Goal: Task Accomplishment & Management: Manage account settings

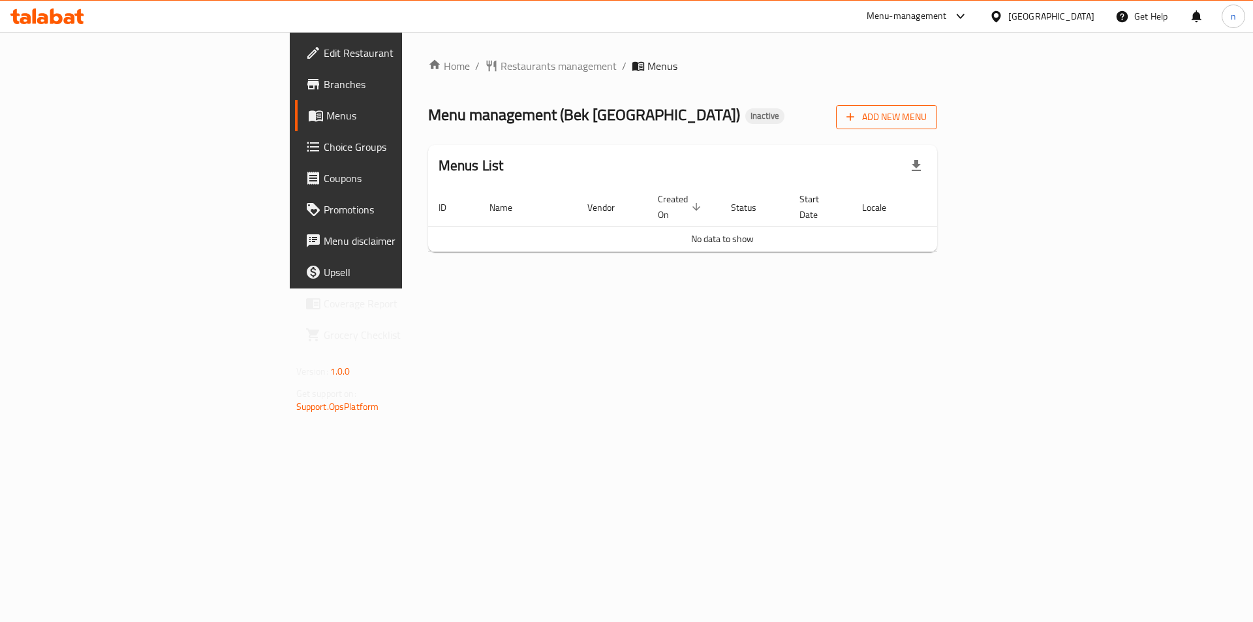
click at [927, 119] on span "Add New Menu" at bounding box center [886, 117] width 80 height 16
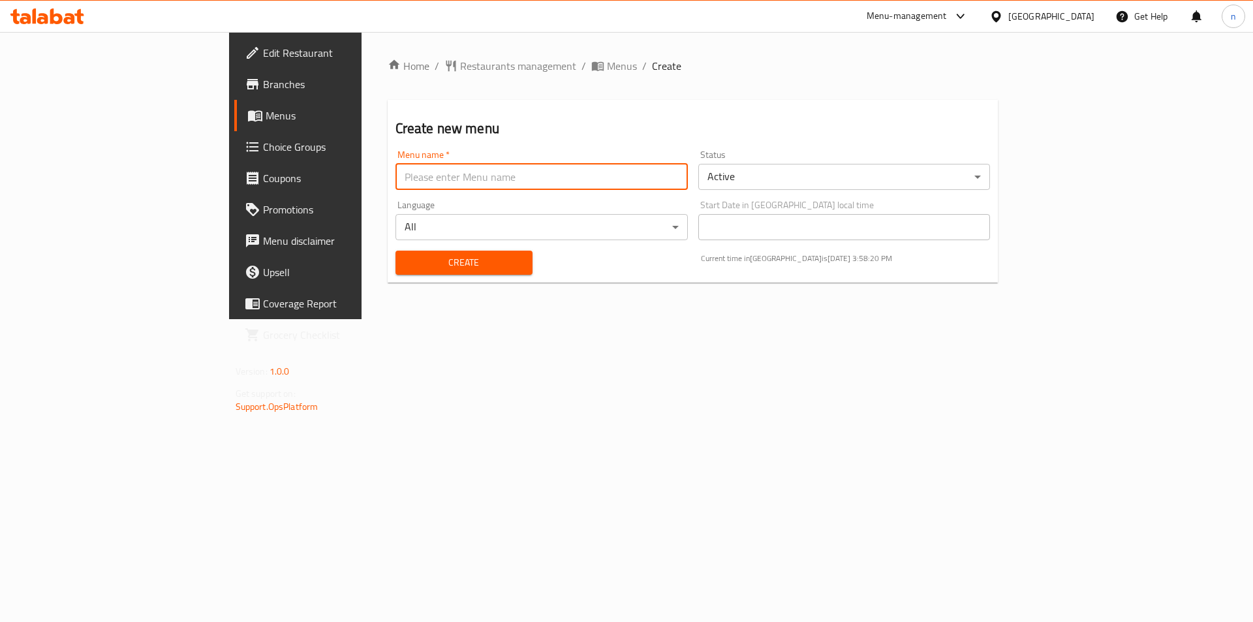
click at [656, 169] on input "text" at bounding box center [541, 177] width 292 height 26
type input "9"
type input "29/9"
click at [395, 251] on button "Create" at bounding box center [463, 263] width 137 height 24
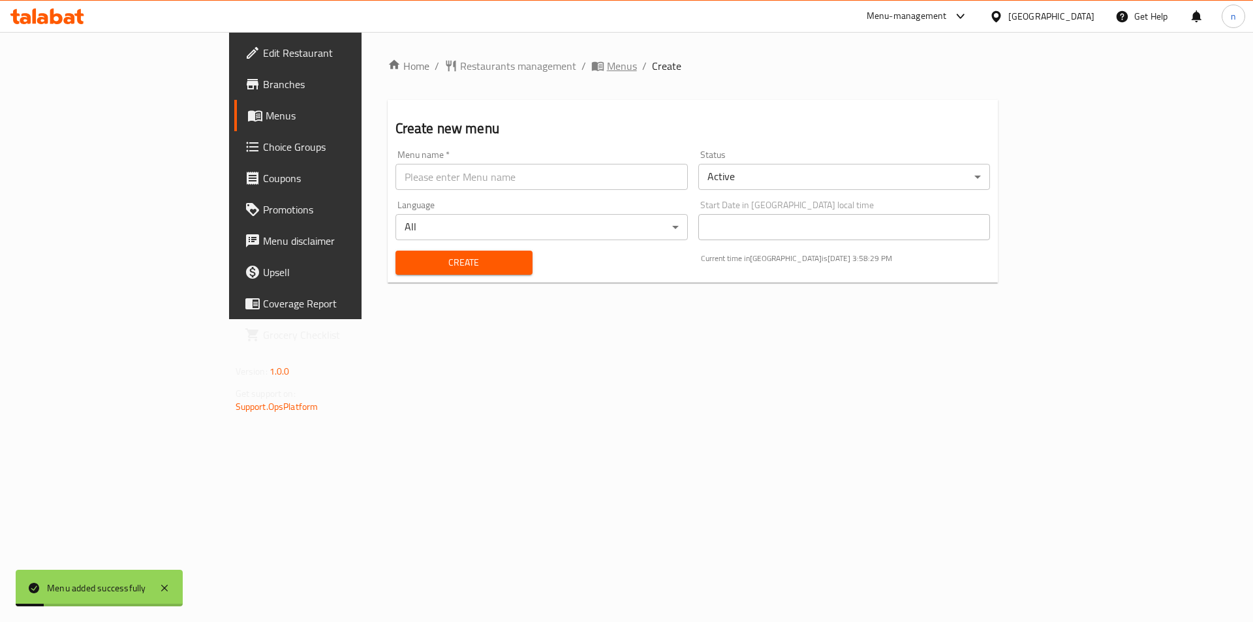
click at [607, 63] on span "Menus" at bounding box center [622, 66] width 30 height 16
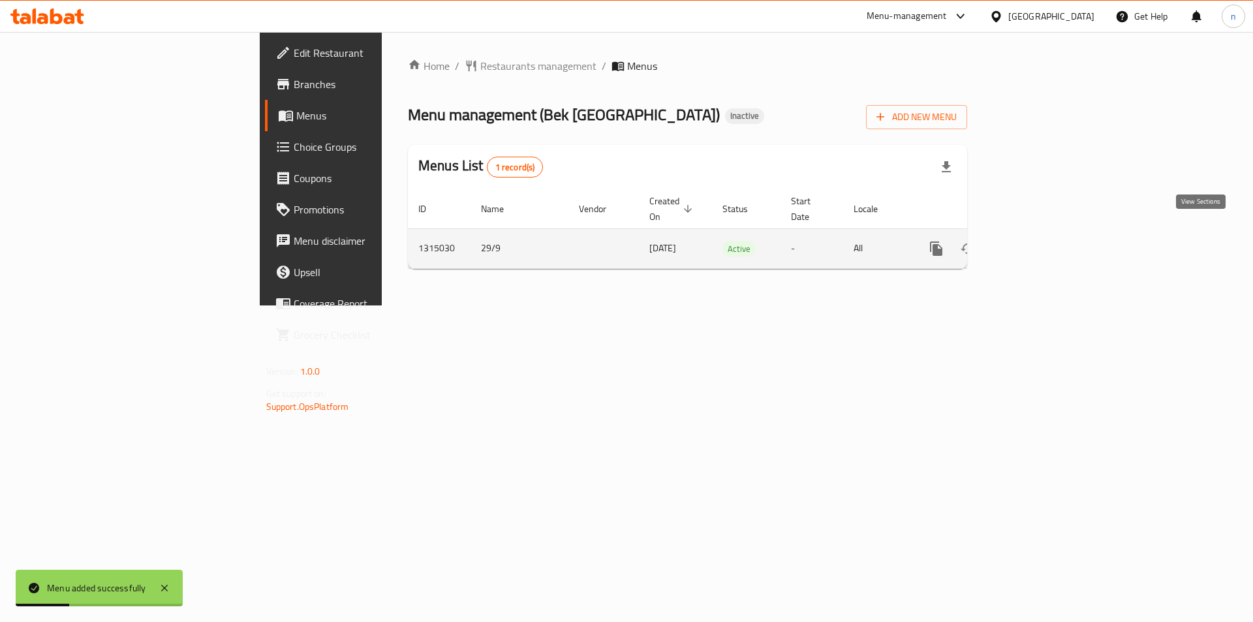
click at [1046, 233] on link "enhanced table" at bounding box center [1030, 248] width 31 height 31
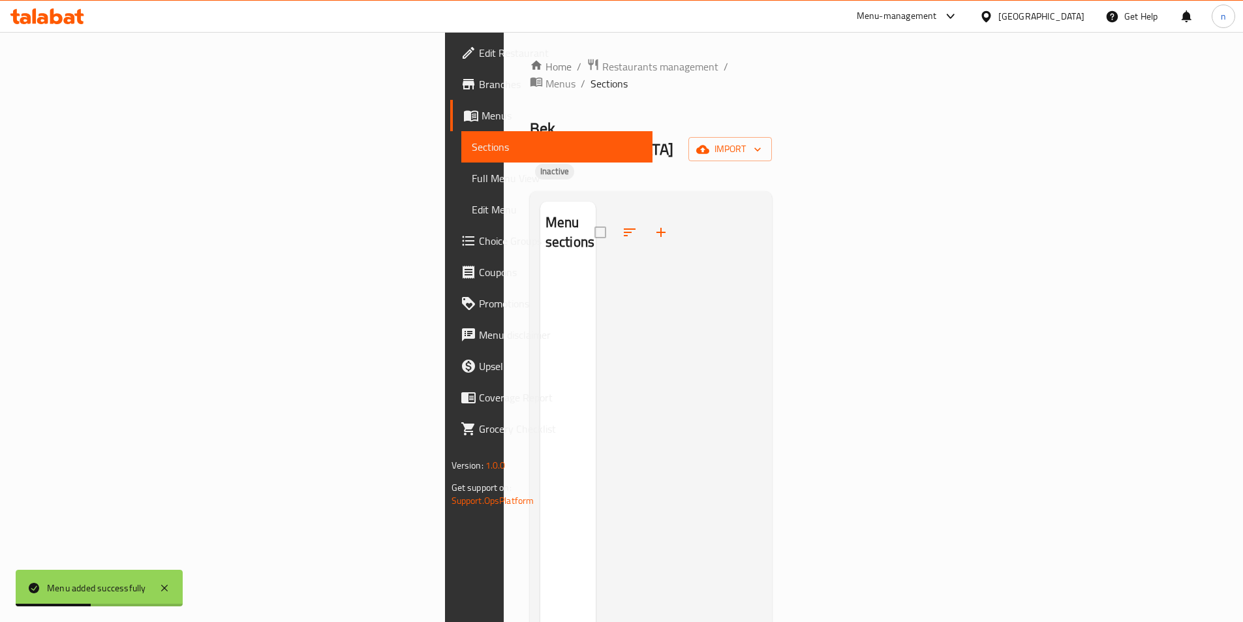
click at [773, 99] on div "Home / Restaurants management / Menus / Sections Bek Istanbul Inactive import M…" at bounding box center [651, 446] width 243 height 776
click at [773, 95] on div "Home / Restaurants management / Menus / Sections Bek Istanbul Inactive import M…" at bounding box center [651, 446] width 243 height 776
click at [762, 141] on span "import" at bounding box center [730, 149] width 63 height 16
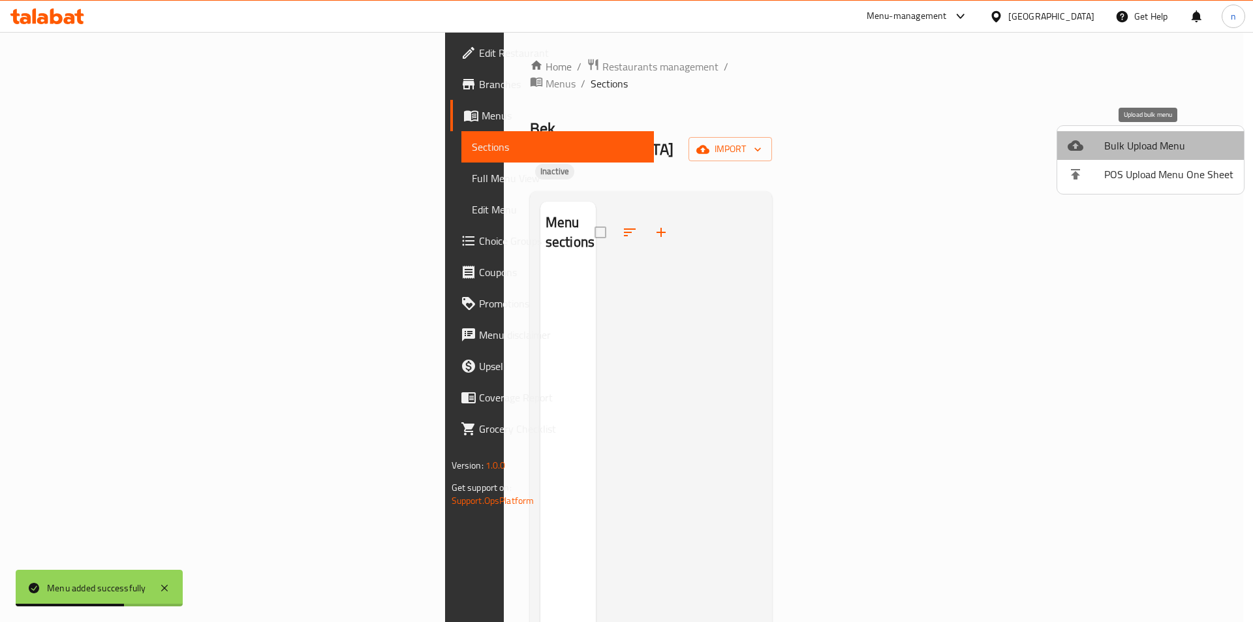
click at [1175, 149] on span "Bulk Upload Menu" at bounding box center [1168, 146] width 129 height 16
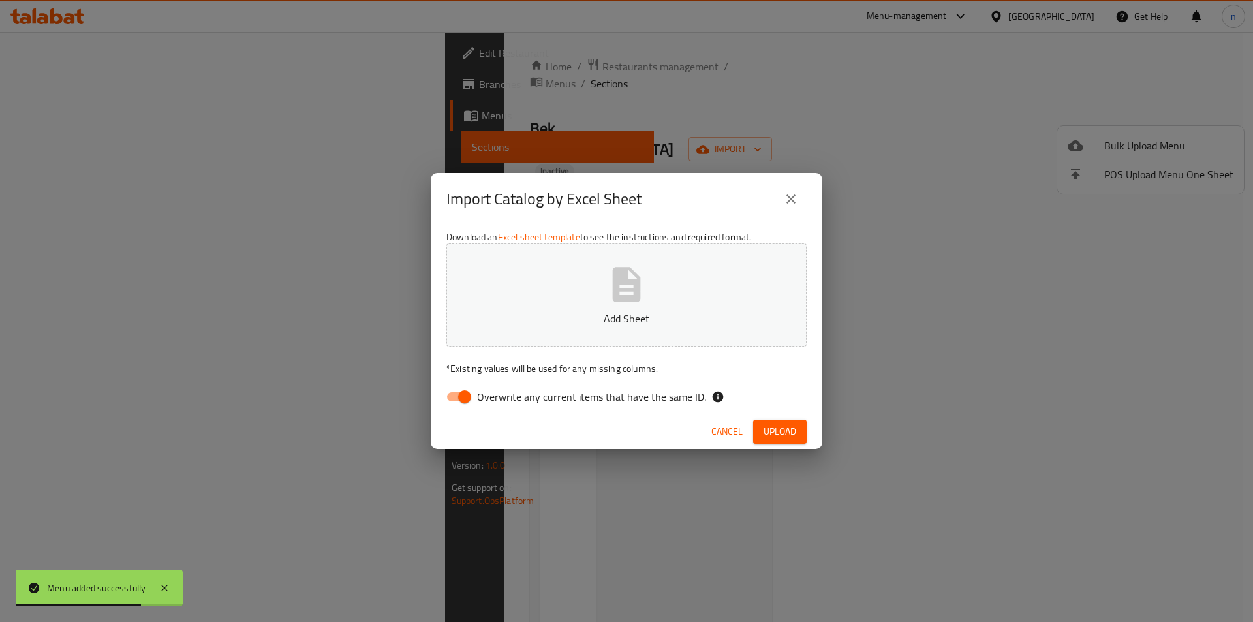
click at [457, 401] on input "Overwrite any current items that have the same ID." at bounding box center [464, 396] width 74 height 25
checkbox input "false"
click at [780, 424] on span "Upload" at bounding box center [779, 432] width 33 height 16
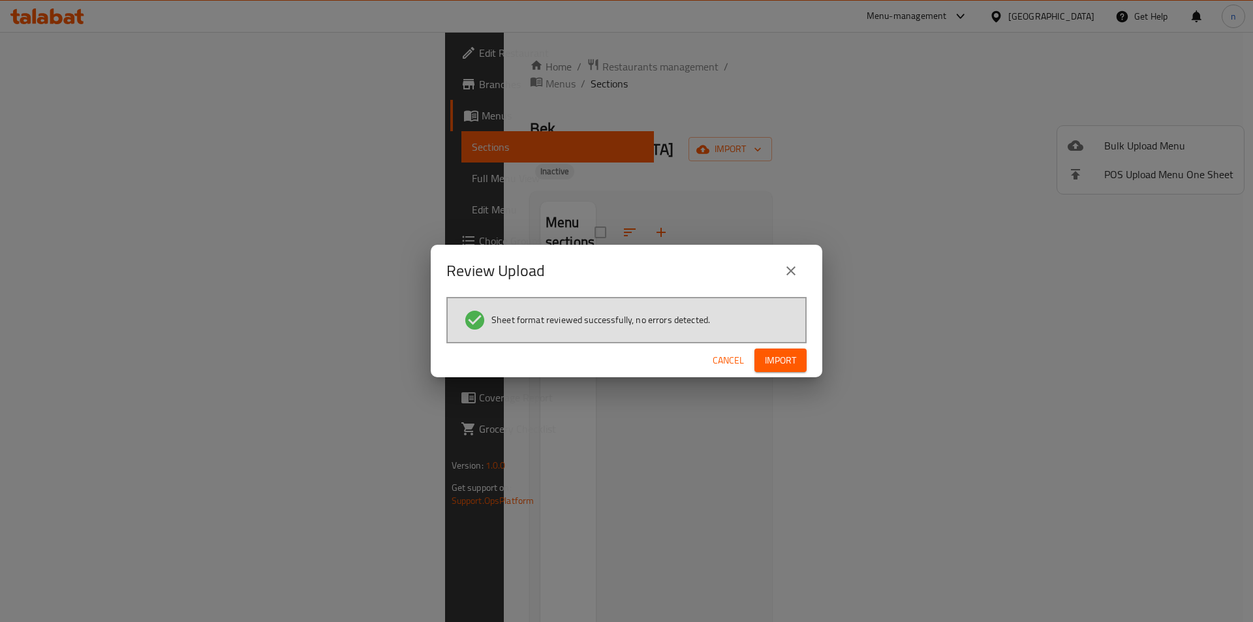
click at [780, 357] on span "Import" at bounding box center [780, 360] width 31 height 16
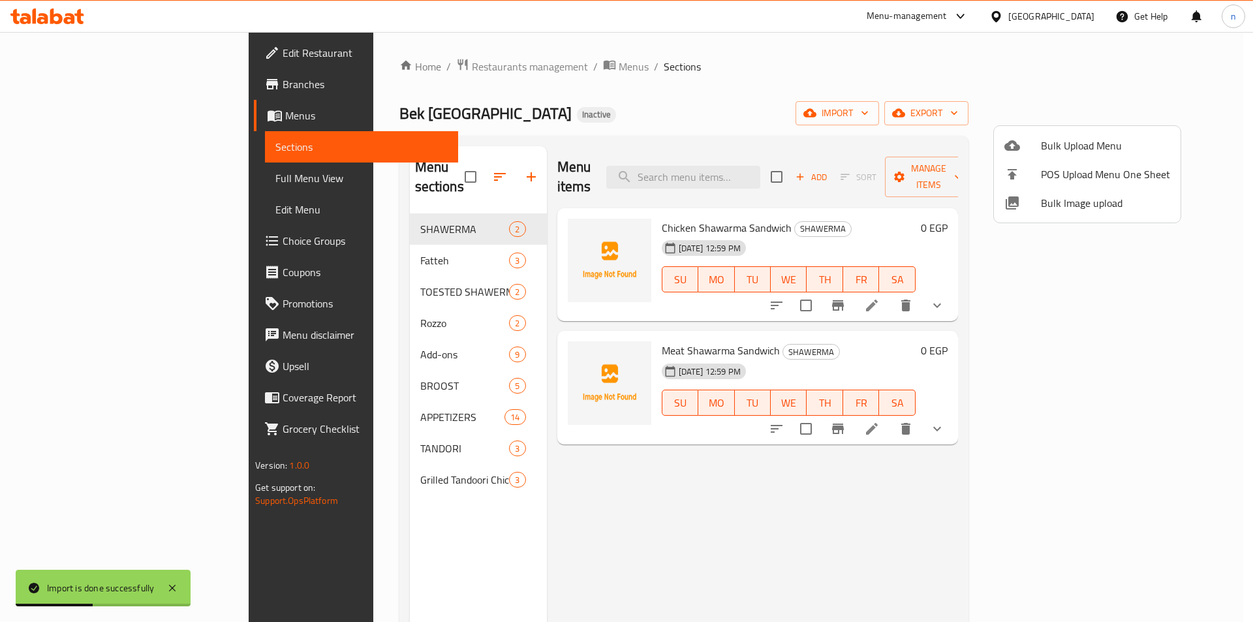
click at [812, 96] on div at bounding box center [626, 311] width 1253 height 622
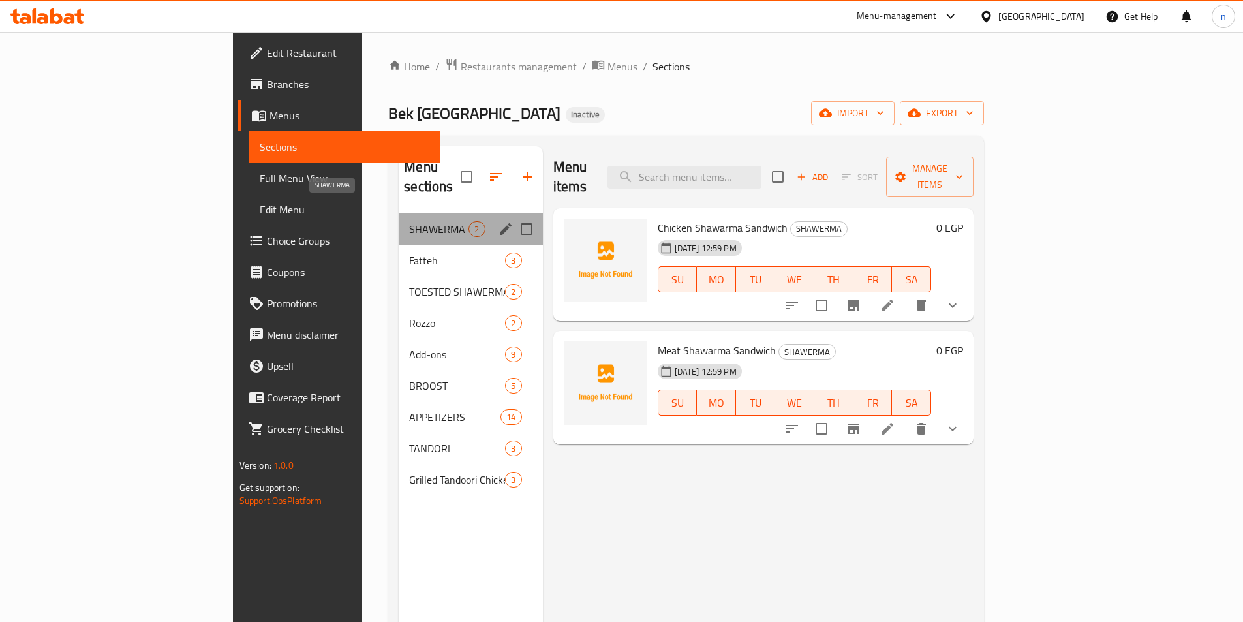
click at [409, 221] on span "SHAWERMA" at bounding box center [438, 229] width 59 height 16
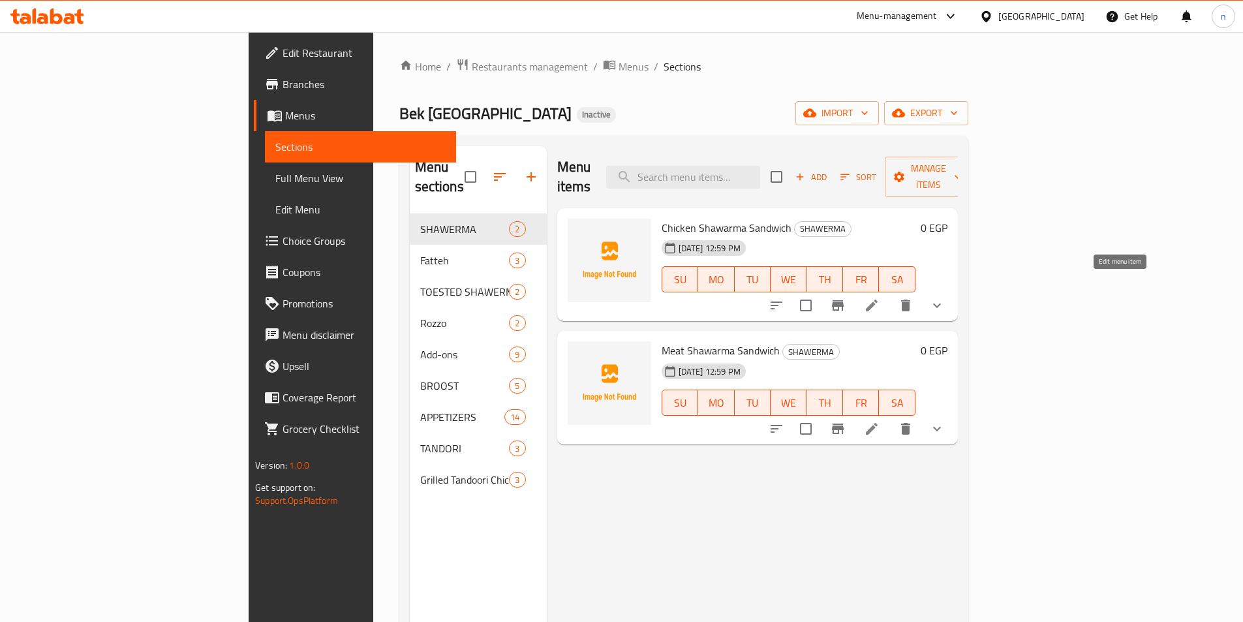
click at [880, 298] on icon at bounding box center [872, 306] width 16 height 16
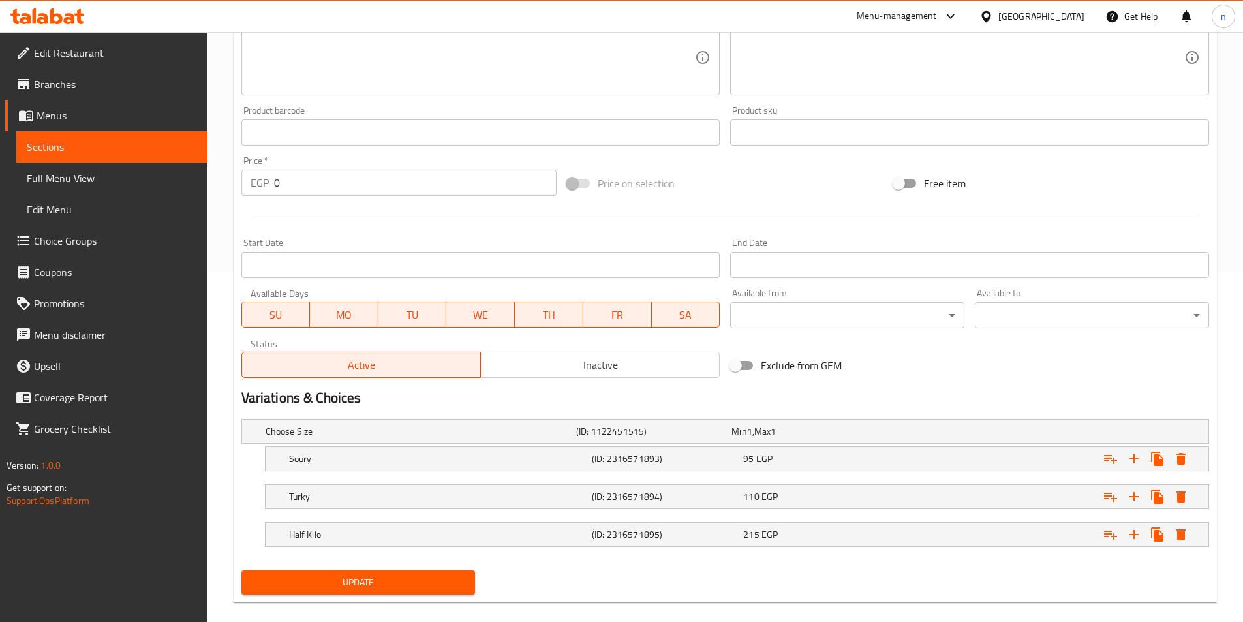
scroll to position [367, 0]
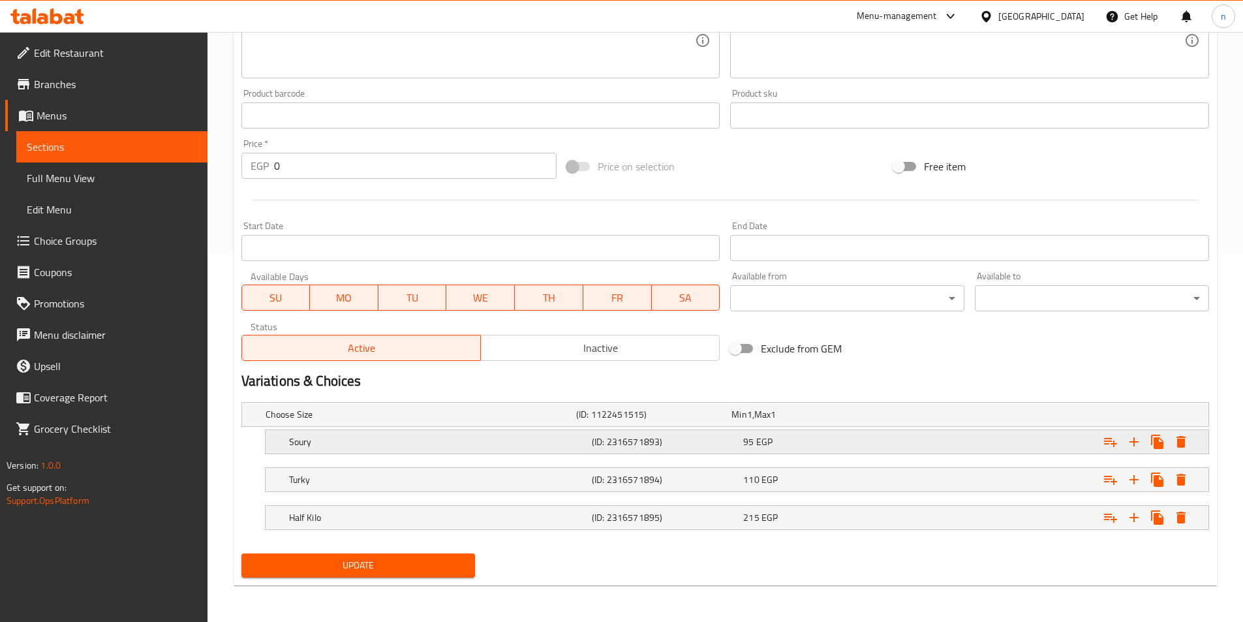
click at [703, 438] on h5 "(ID: 2316571893)" at bounding box center [665, 441] width 146 height 13
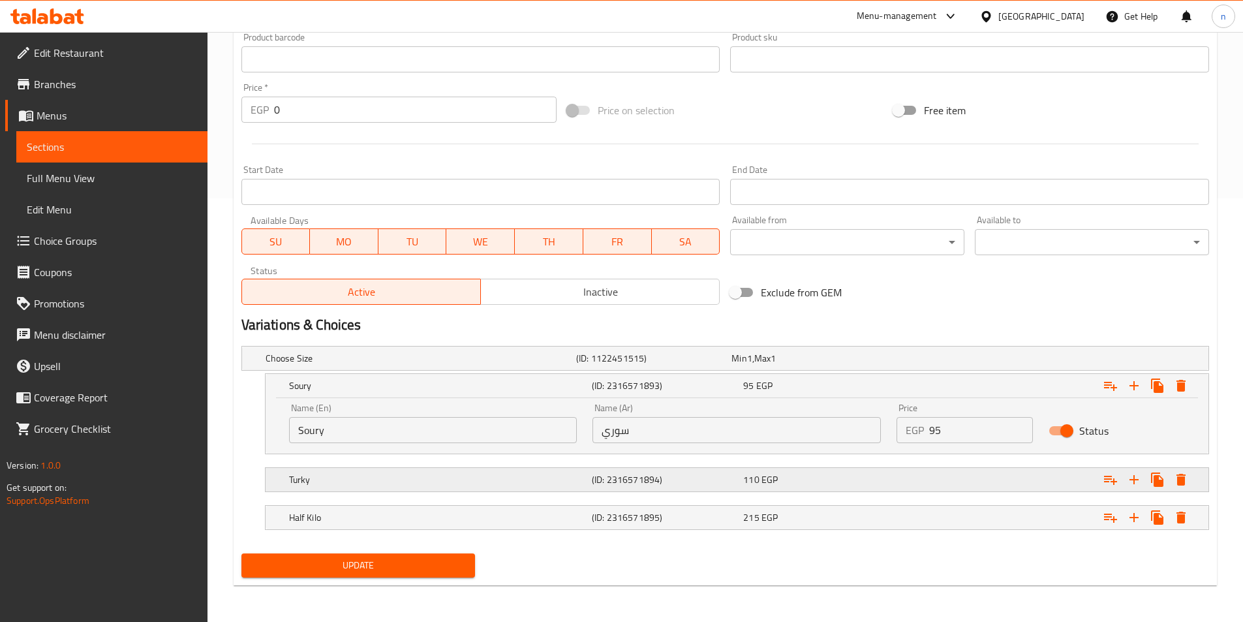
click at [679, 470] on div "(ID: 2316571894)" at bounding box center [664, 479] width 151 height 18
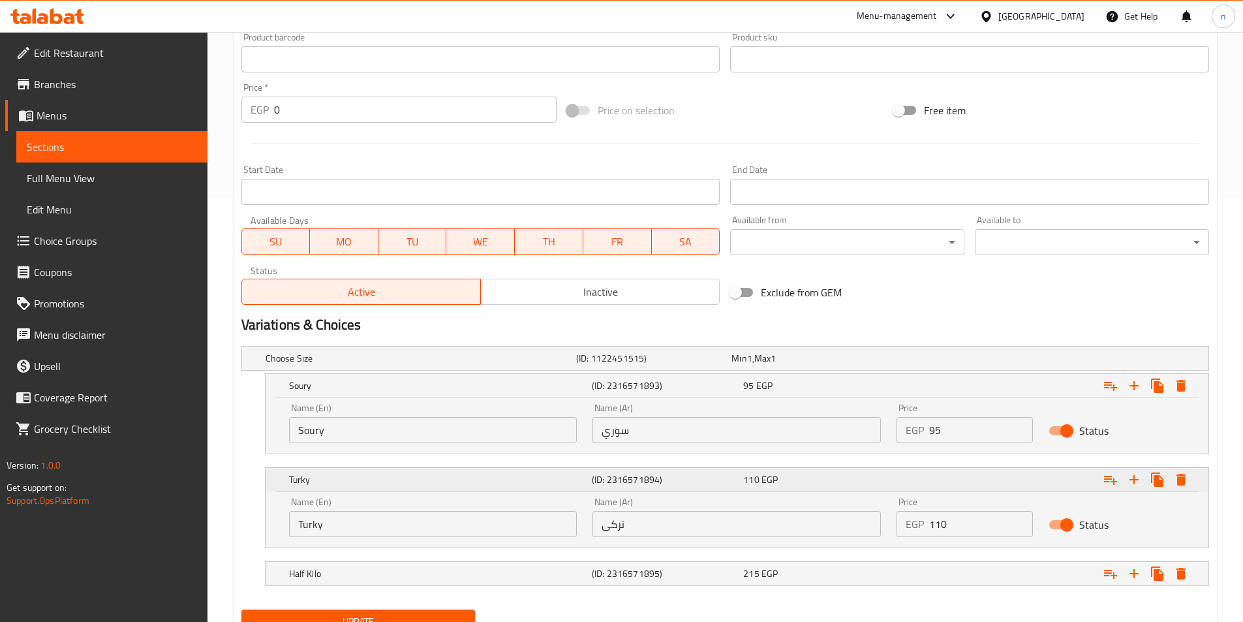
scroll to position [480, 0]
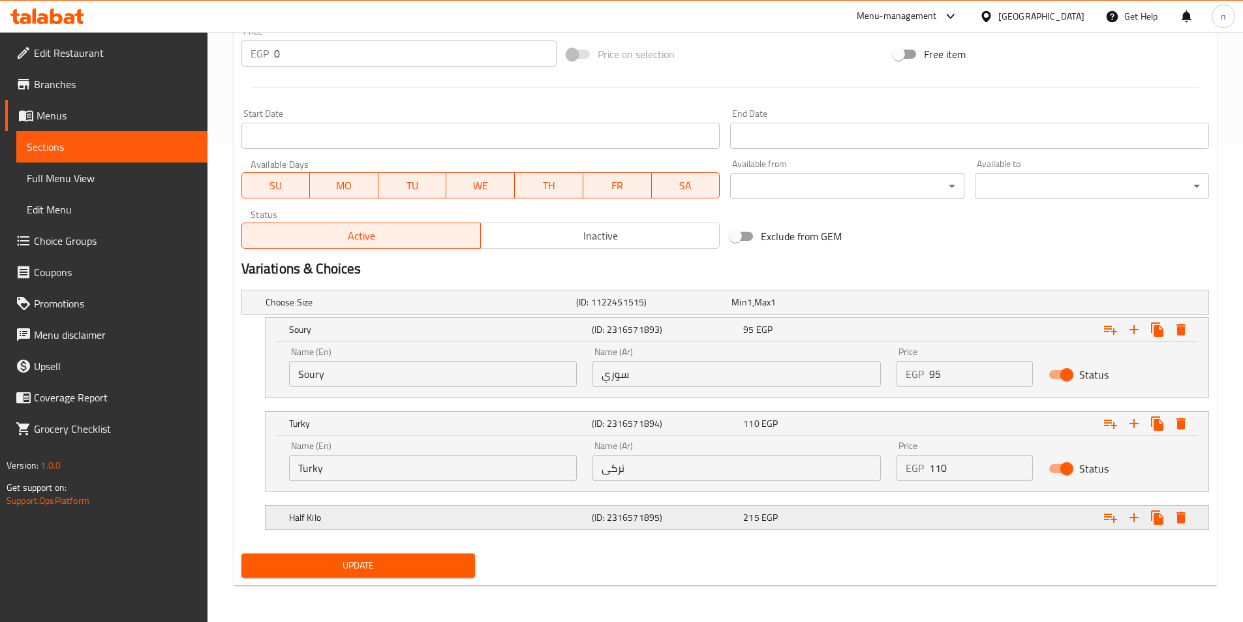
click at [680, 519] on h5 "(ID: 2316571895)" at bounding box center [665, 517] width 146 height 13
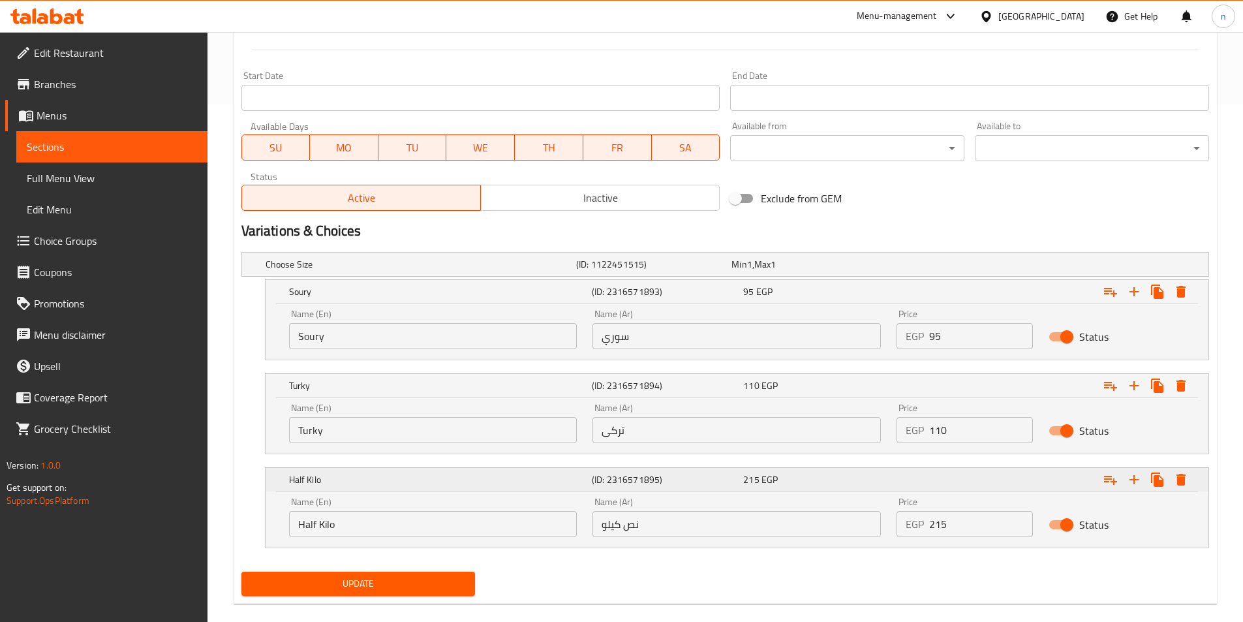
scroll to position [536, 0]
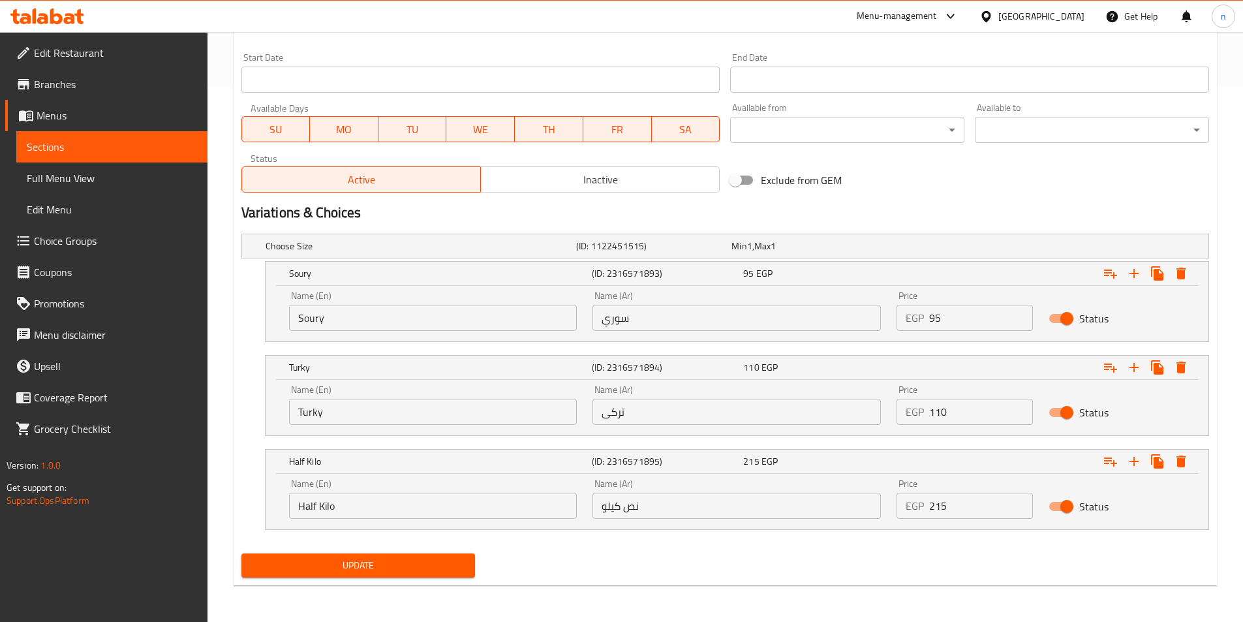
click at [640, 506] on input "نص كيلو" at bounding box center [737, 506] width 288 height 26
click at [703, 507] on input "نص كيلو" at bounding box center [737, 506] width 288 height 26
click at [547, 507] on input "Half Kilo" at bounding box center [433, 506] width 288 height 26
type input "Half Kilo- xl"
click at [811, 499] on input "نص كيلو" at bounding box center [737, 506] width 288 height 26
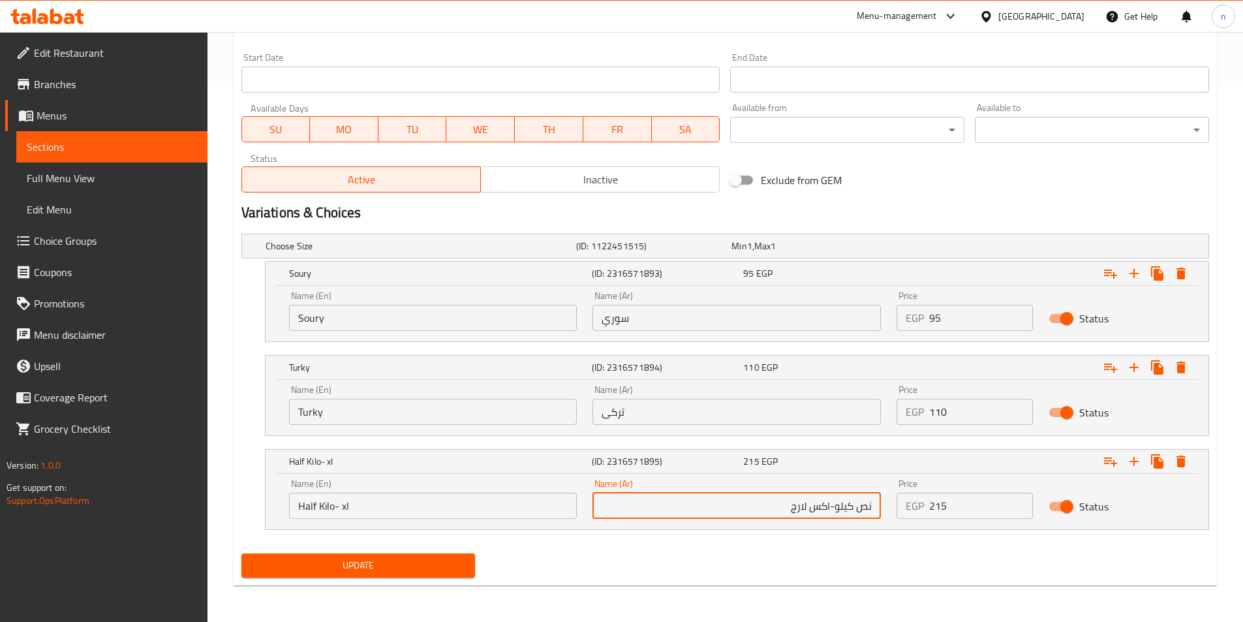
drag, startPoint x: 787, startPoint y: 510, endPoint x: 829, endPoint y: 514, distance: 42.6
click at [829, 514] on input "نص كيلو-اكس لارج" at bounding box center [737, 506] width 288 height 26
click at [876, 506] on input "نص كيلو-اكس لارج" at bounding box center [737, 506] width 288 height 26
paste input "اكس لارج"
drag, startPoint x: 784, startPoint y: 508, endPoint x: 723, endPoint y: 514, distance: 60.9
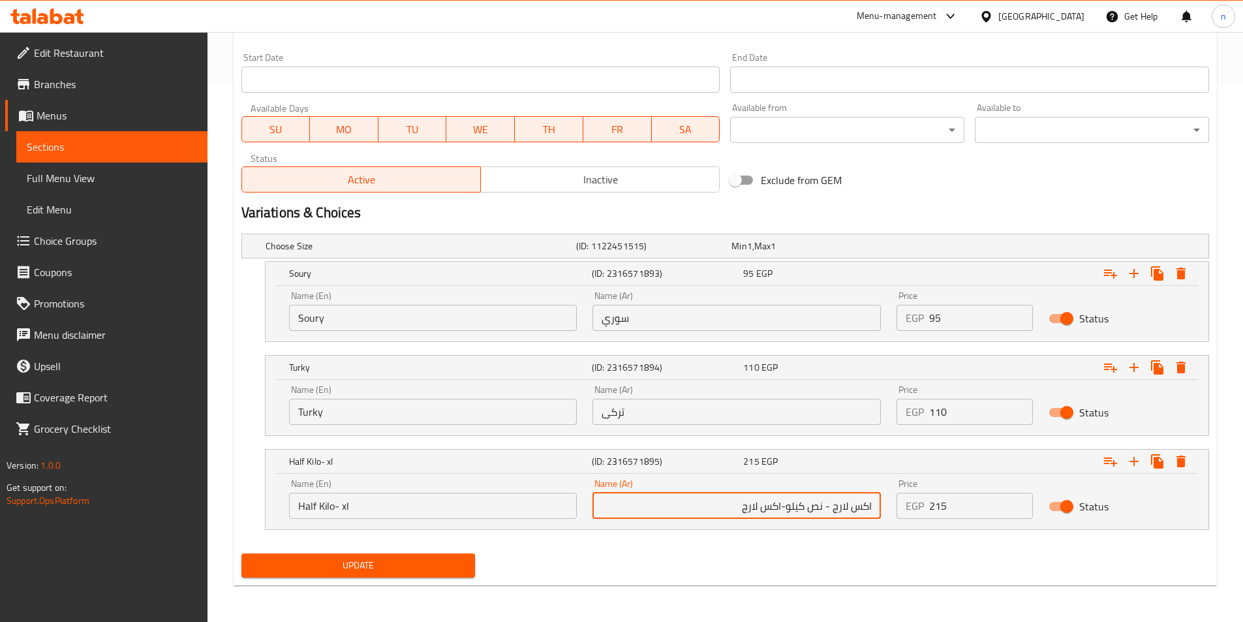
click at [723, 514] on input "اكس لارج - نص كيلو-اكس لارج" at bounding box center [737, 506] width 288 height 26
type input "اكس لارج - نص كيلو"
click at [412, 566] on span "Update" at bounding box center [358, 565] width 213 height 16
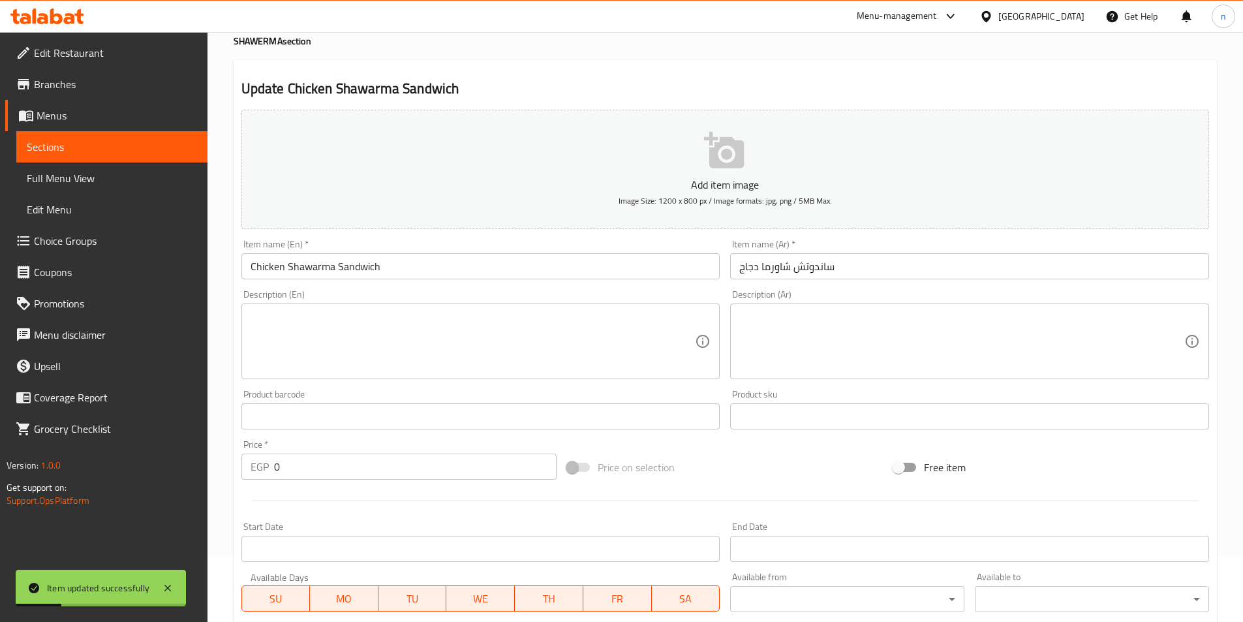
scroll to position [0, 0]
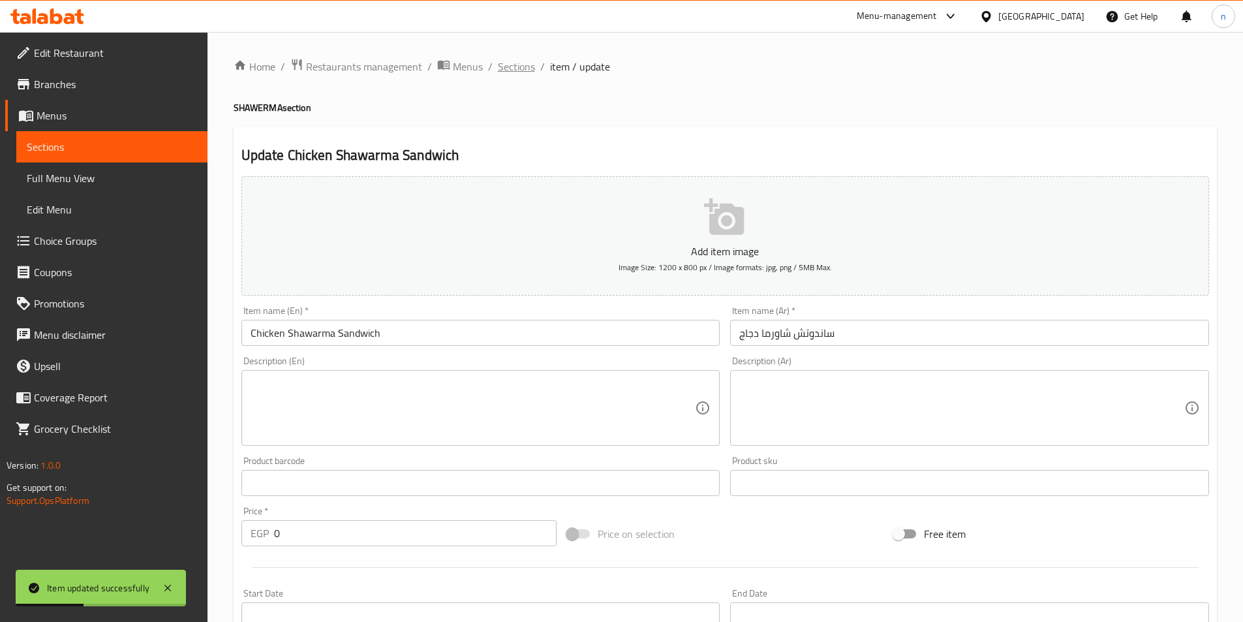
click at [514, 68] on span "Sections" at bounding box center [516, 67] width 37 height 16
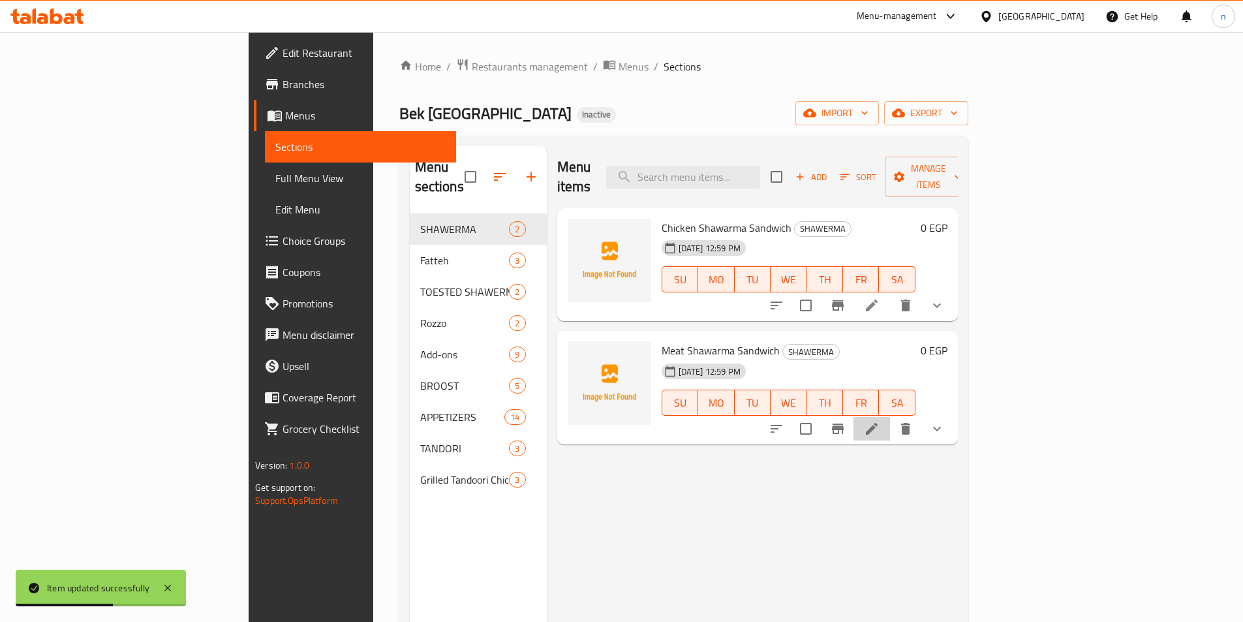
click at [890, 417] on li at bounding box center [872, 428] width 37 height 23
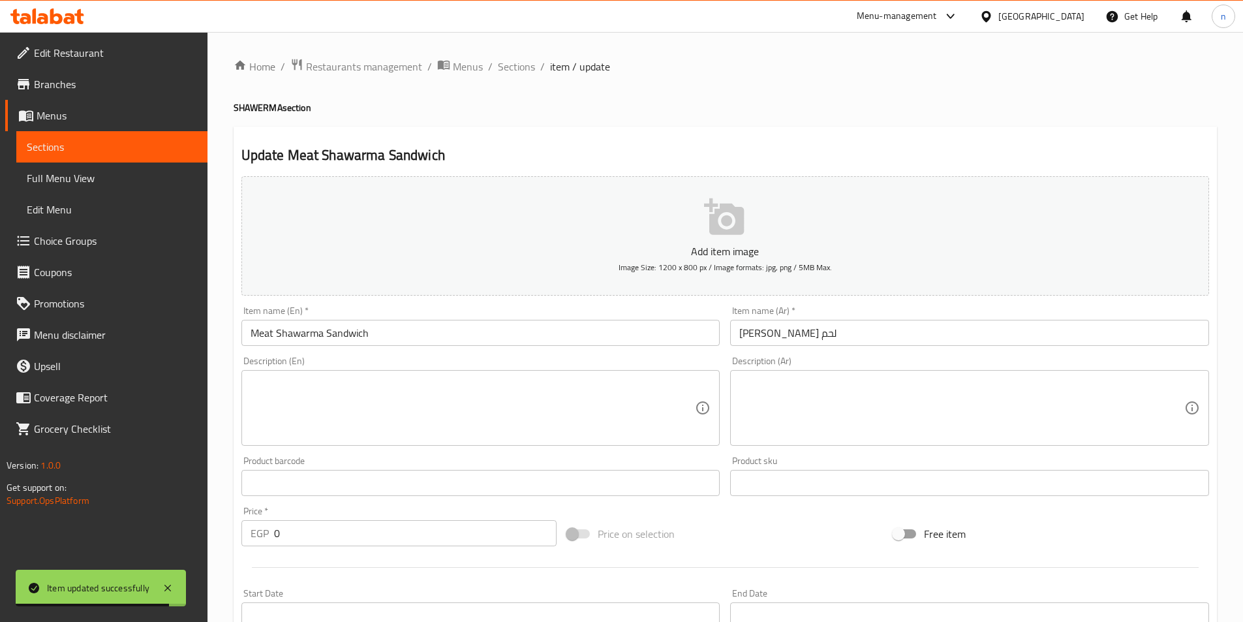
scroll to position [367, 0]
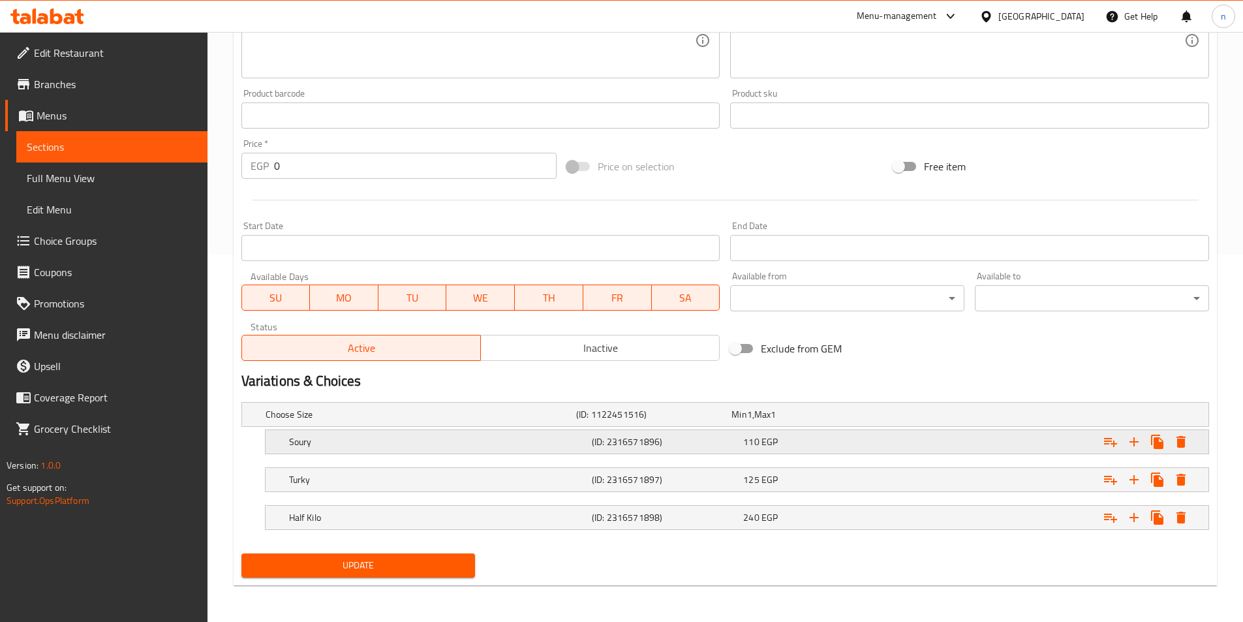
click at [748, 445] on span "110" at bounding box center [751, 441] width 16 height 17
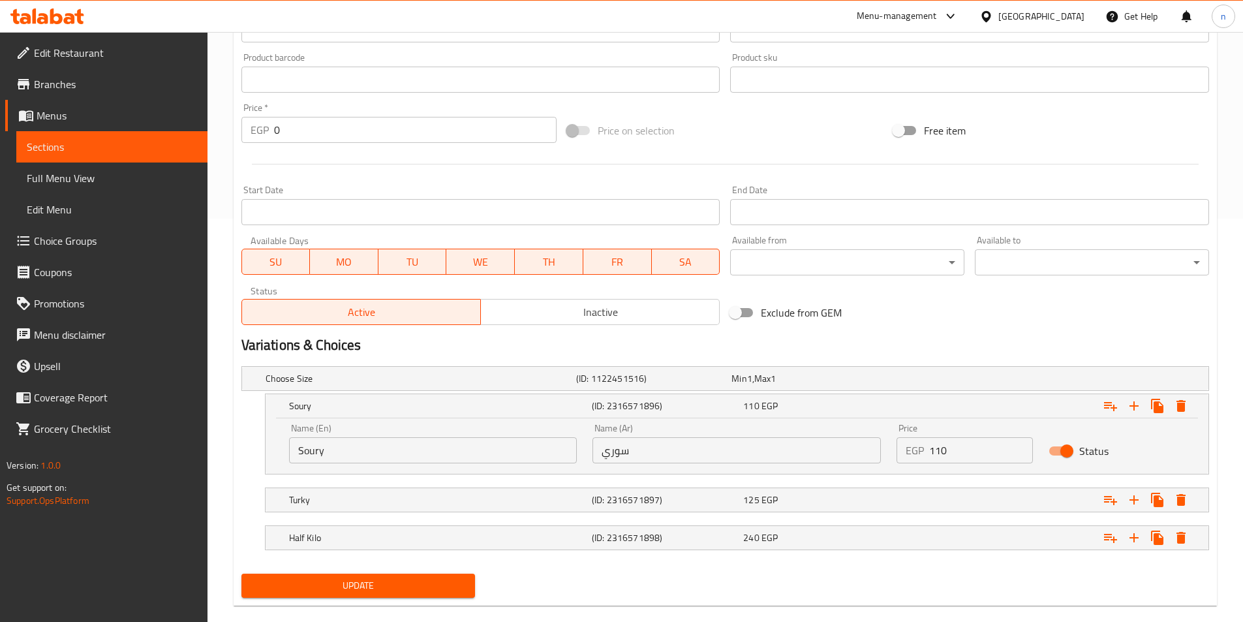
scroll to position [424, 0]
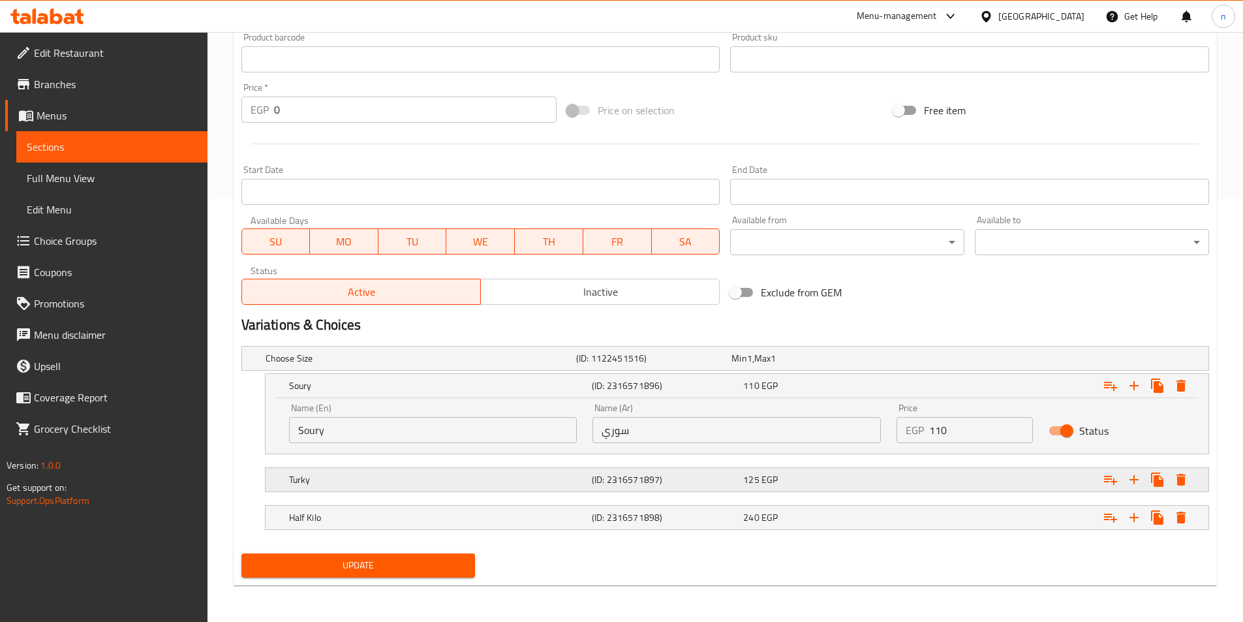
click at [756, 478] on span "125" at bounding box center [751, 479] width 16 height 17
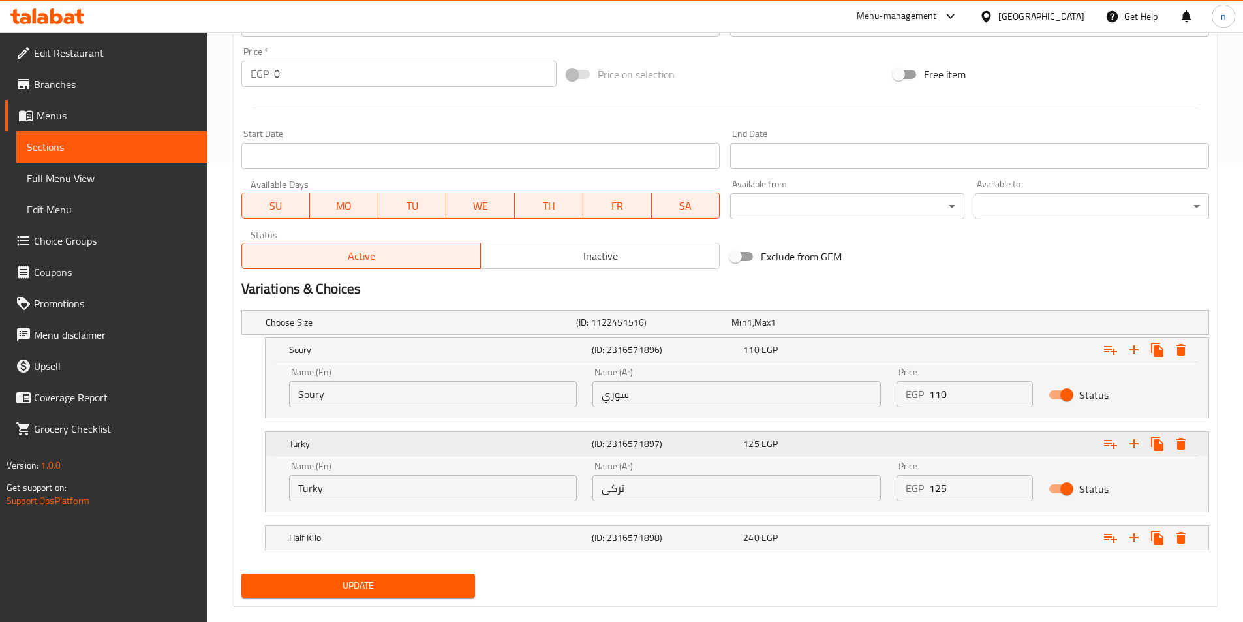
scroll to position [480, 0]
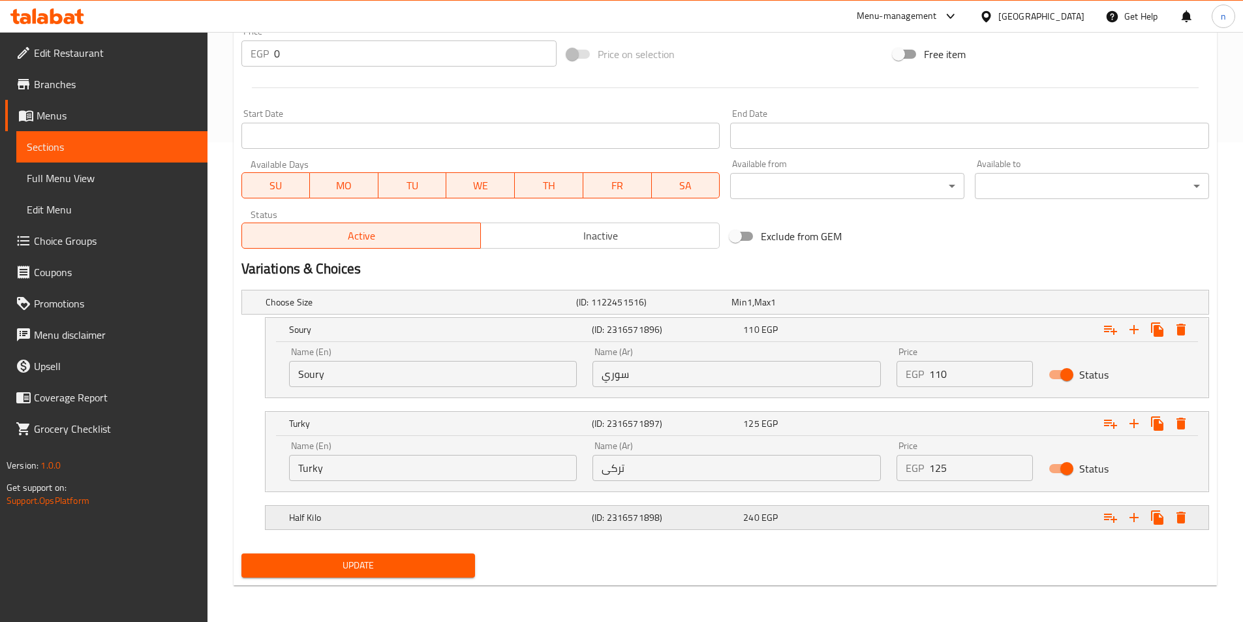
click at [717, 506] on div "Half Kilo (ID: 2316571898) 240 EGP" at bounding box center [740, 517] width 909 height 29
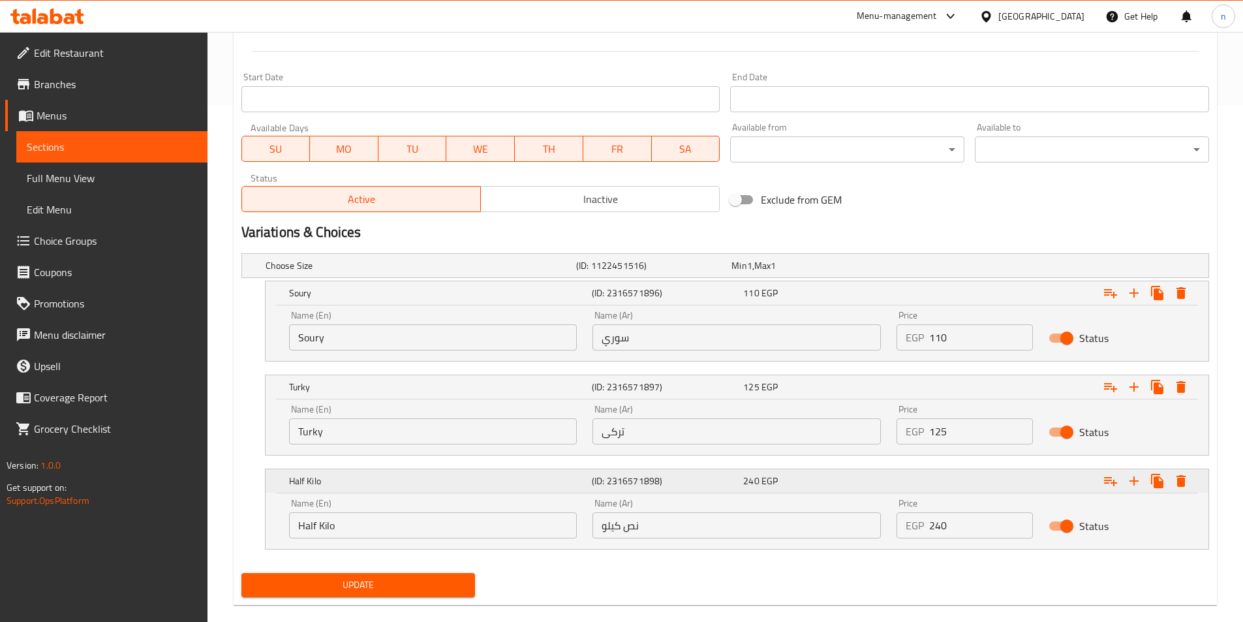
scroll to position [536, 0]
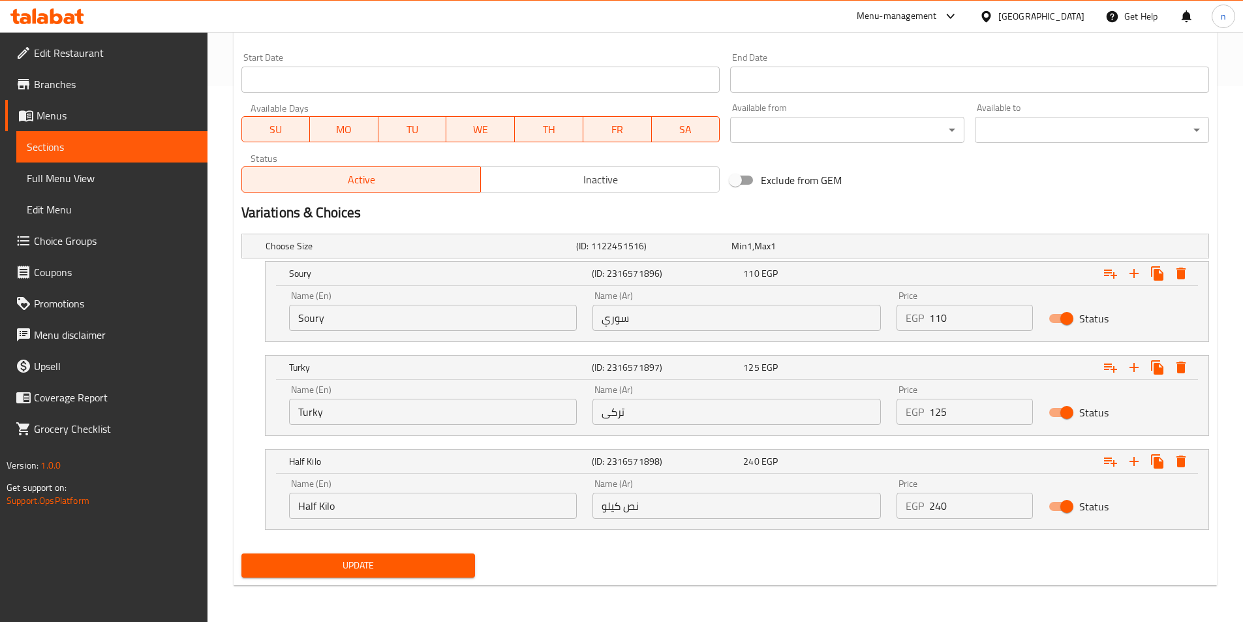
click at [515, 505] on input "Half Kilo" at bounding box center [433, 506] width 288 height 26
type input "Half Kilo- xl"
click at [670, 506] on input "نص كيلو" at bounding box center [737, 506] width 288 height 26
click at [873, 508] on input "نص كيلو" at bounding box center [737, 506] width 288 height 26
type input "اكس لارج - نص كيلو"
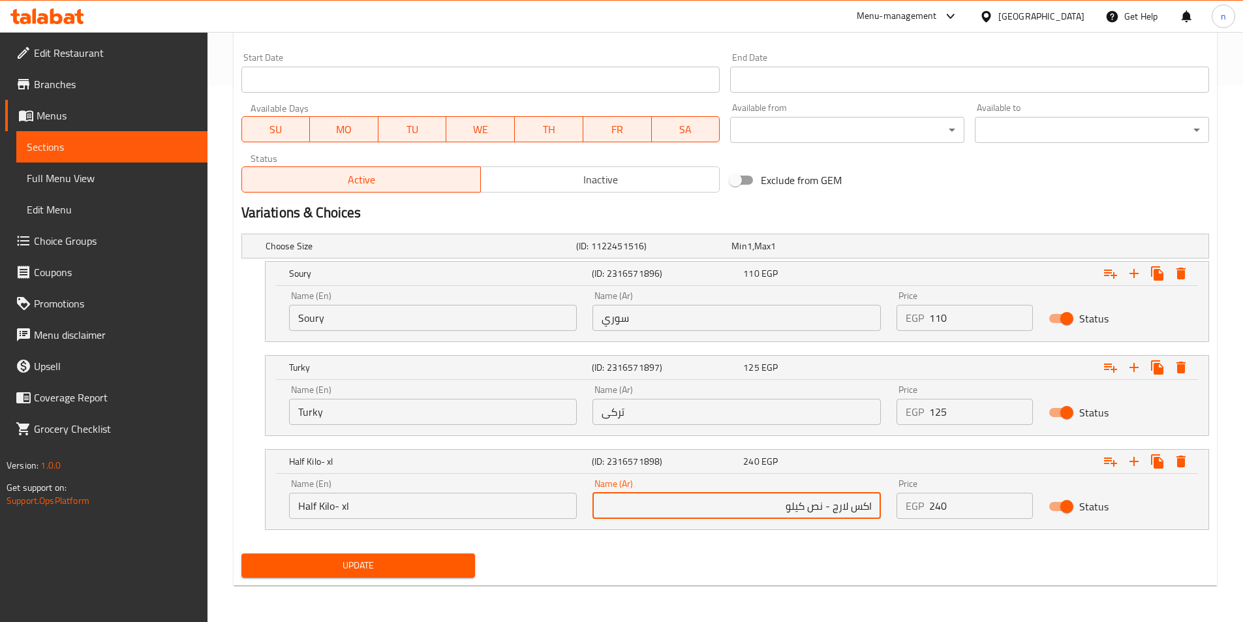
click at [377, 574] on button "Update" at bounding box center [358, 565] width 234 height 24
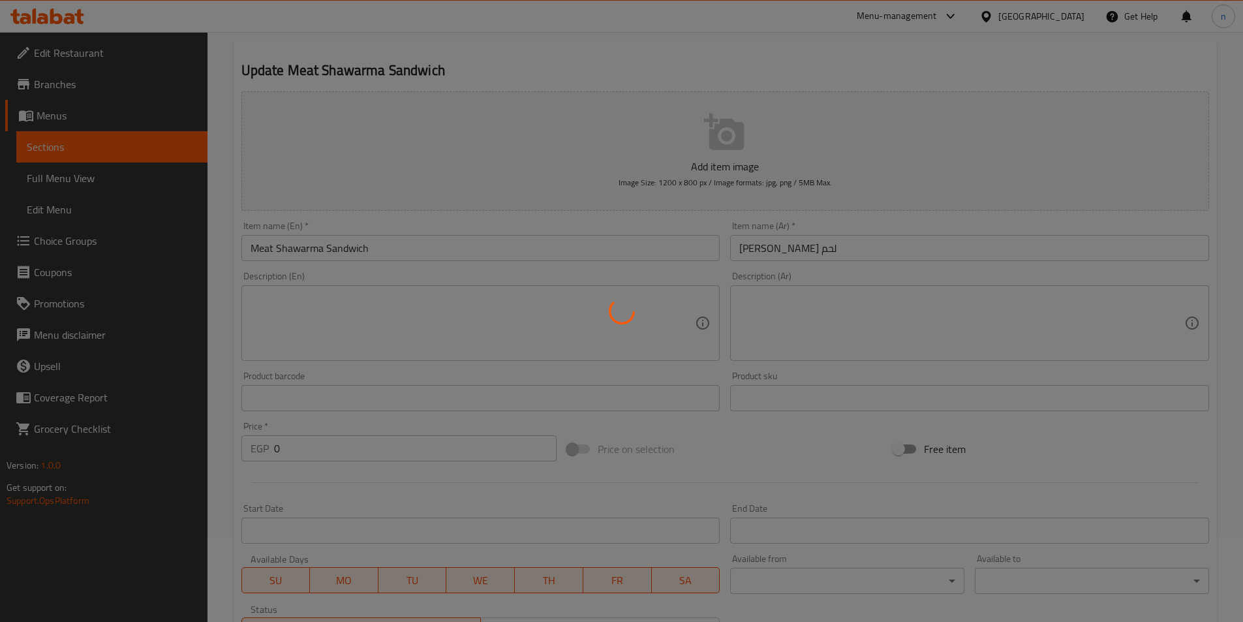
scroll to position [79, 0]
click at [542, 230] on div at bounding box center [621, 311] width 1243 height 622
drag, startPoint x: 542, startPoint y: 230, endPoint x: 544, endPoint y: 248, distance: 18.5
click at [547, 236] on div at bounding box center [621, 311] width 1243 height 622
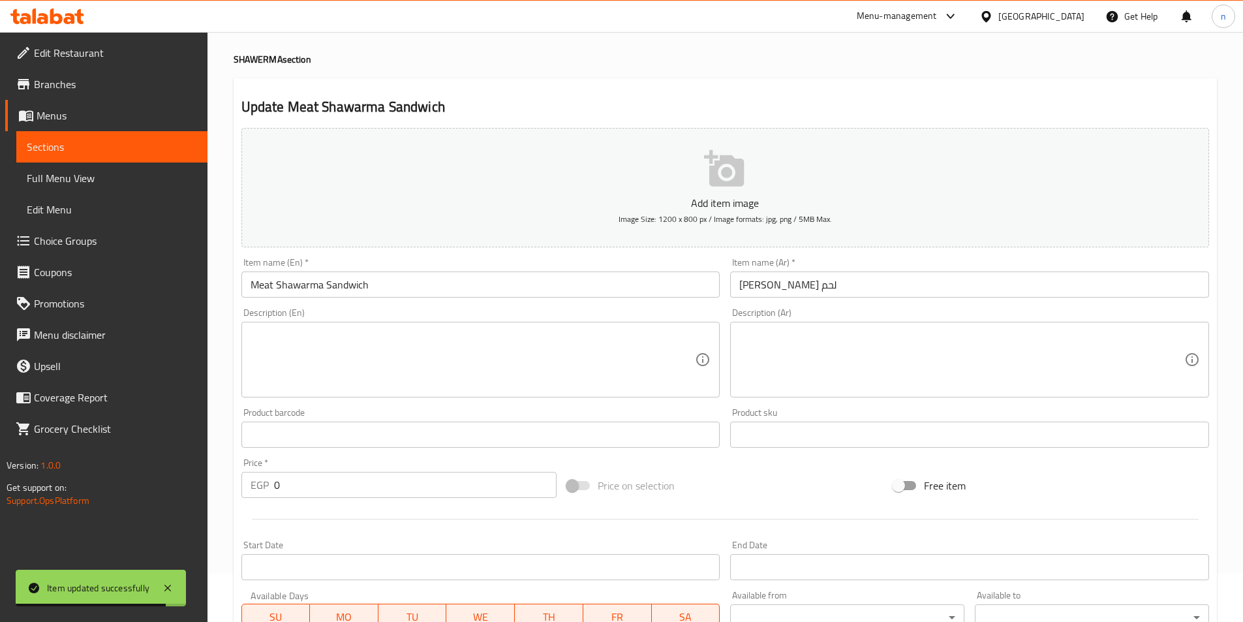
scroll to position [0, 0]
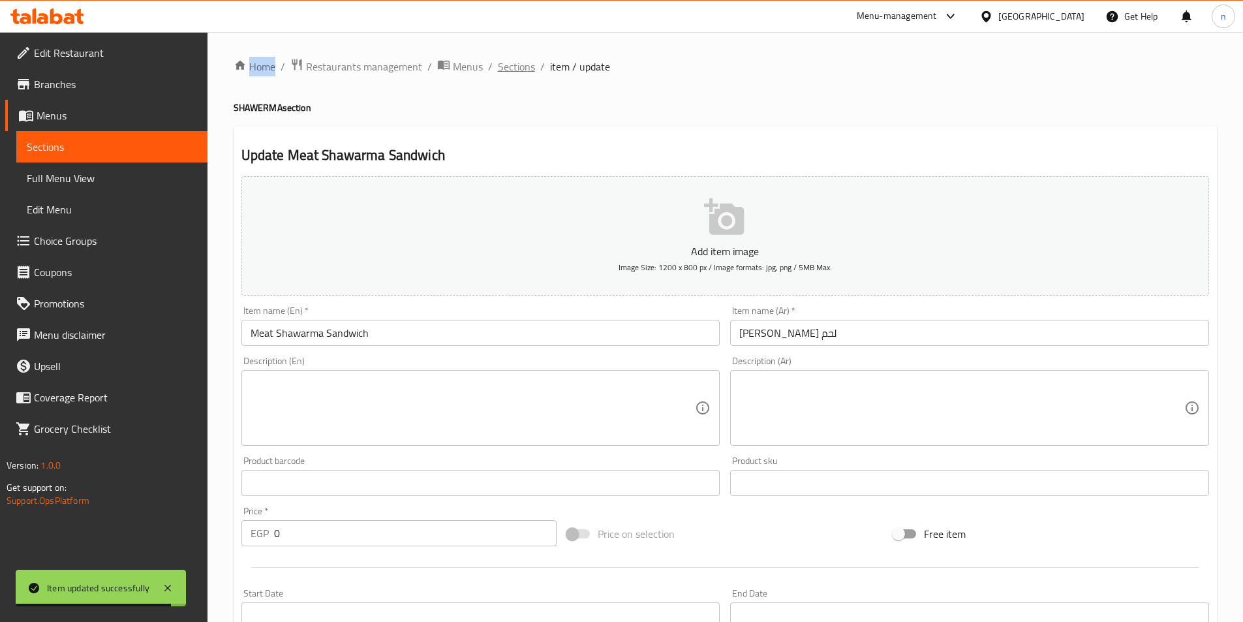
click at [502, 63] on span "Sections" at bounding box center [516, 67] width 37 height 16
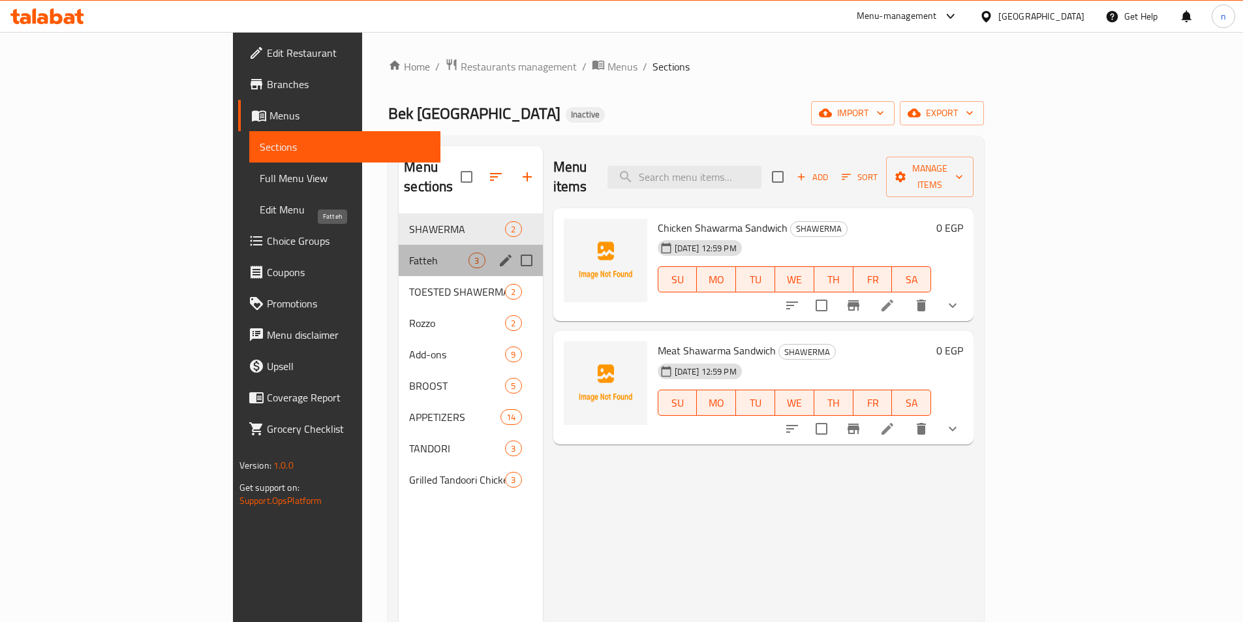
click at [409, 253] on span "Fatteh" at bounding box center [438, 261] width 59 height 16
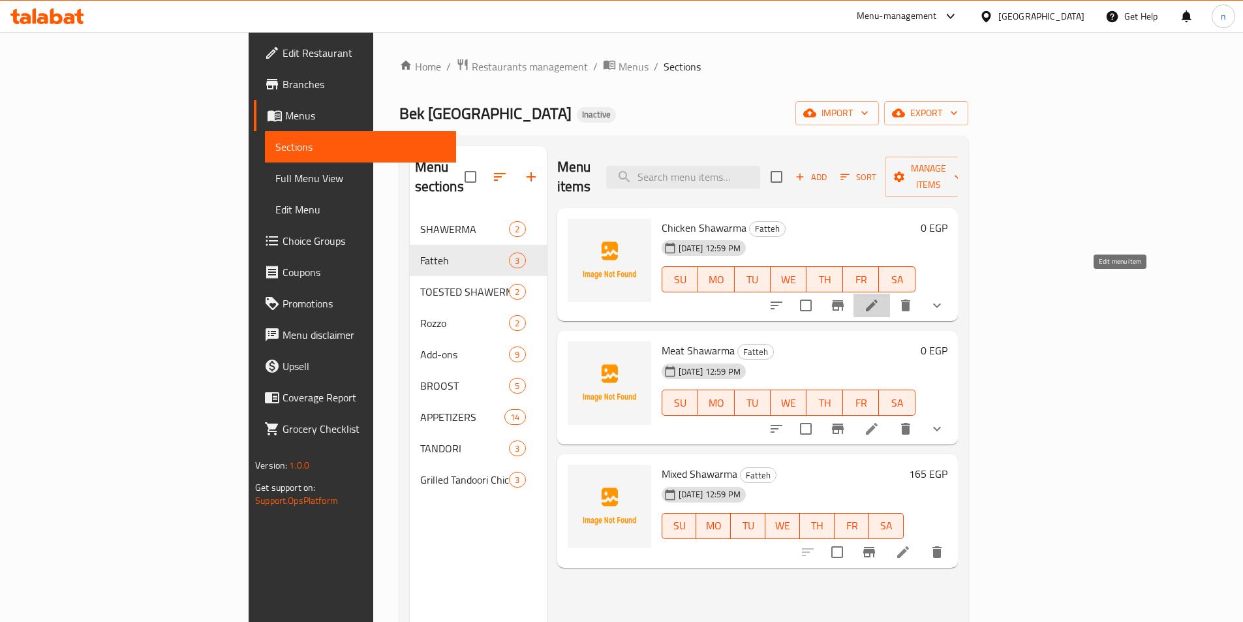
click at [878, 300] on icon at bounding box center [872, 306] width 12 height 12
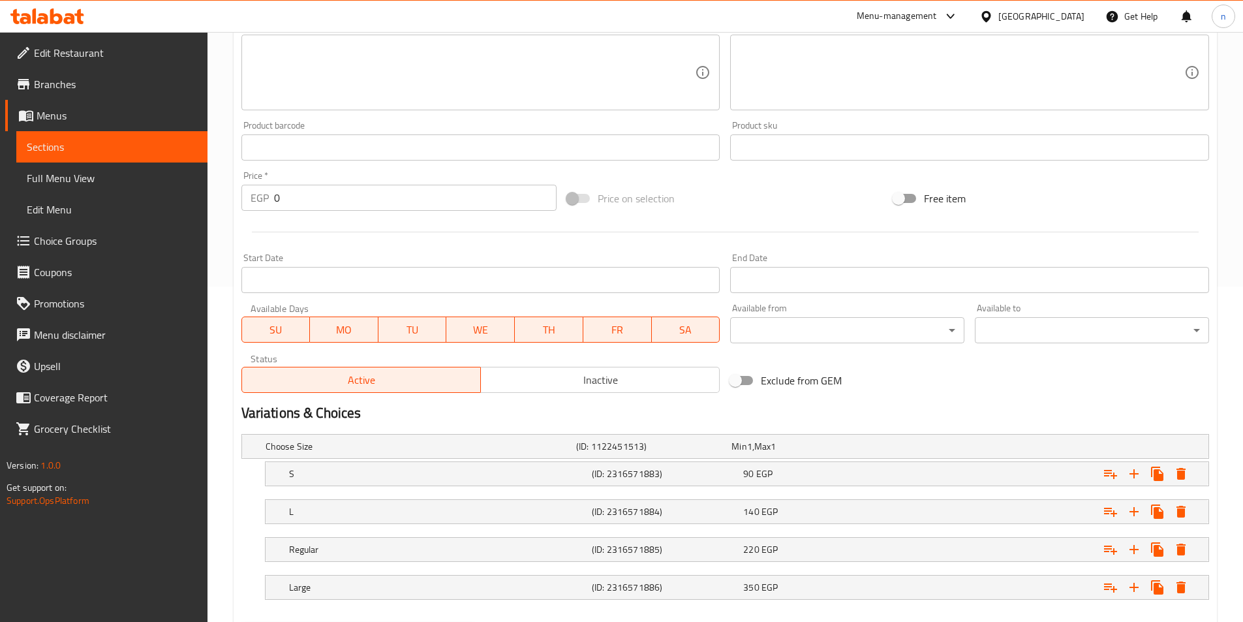
scroll to position [392, 0]
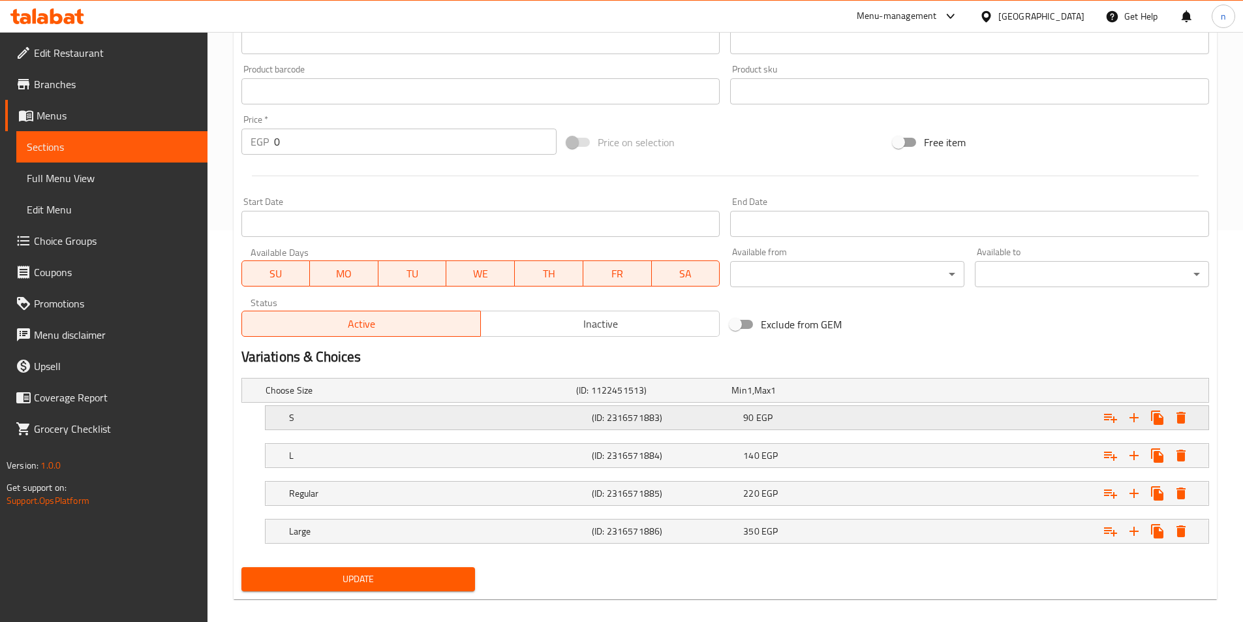
click at [712, 403] on div "S (ID: 2316571883) 90 EGP" at bounding box center [740, 417] width 909 height 29
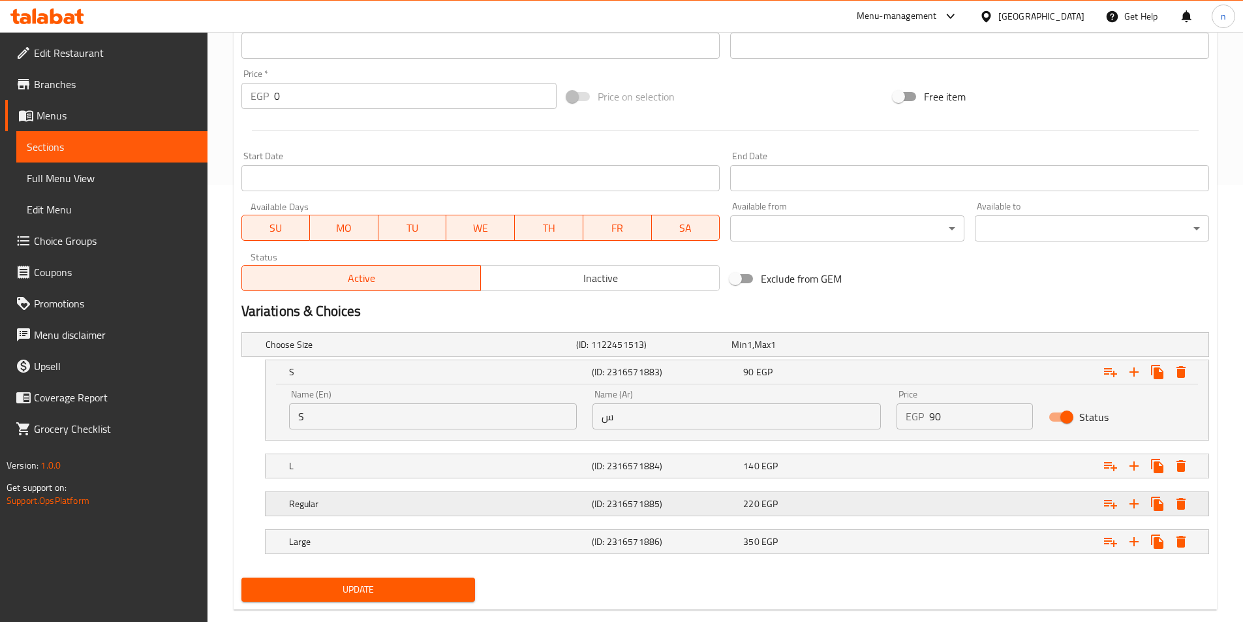
scroll to position [461, 0]
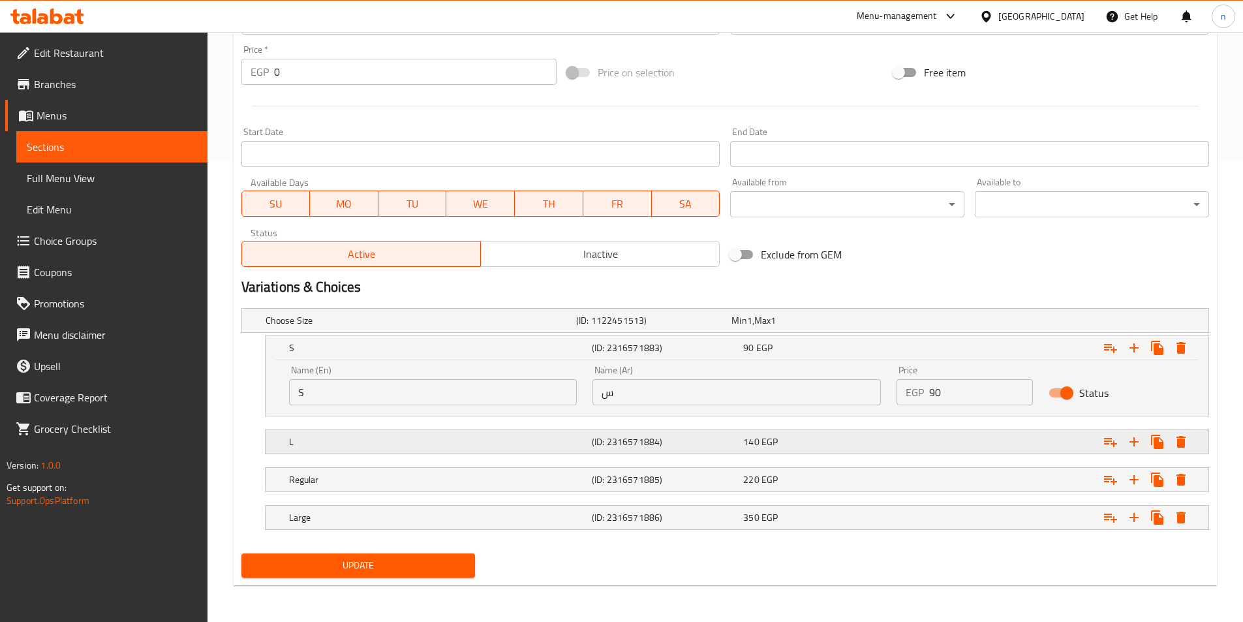
click at [696, 428] on div "L (ID: 2316571884) 140 EGP" at bounding box center [740, 441] width 909 height 29
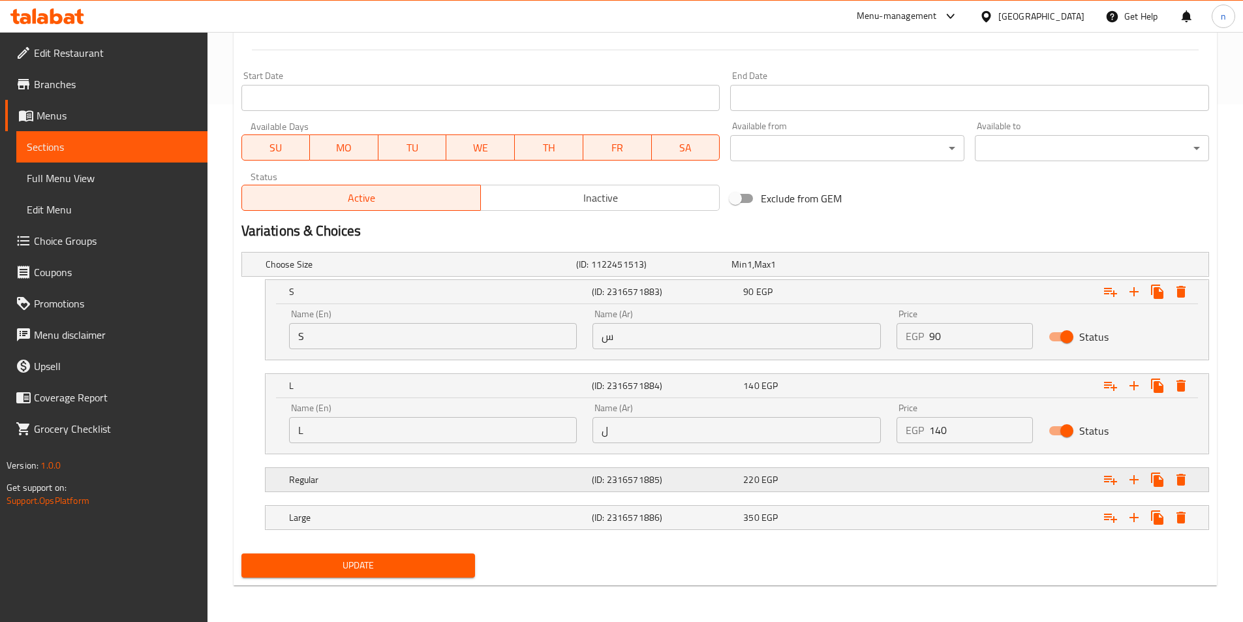
click at [692, 478] on h5 "(ID: 2316571885)" at bounding box center [665, 479] width 146 height 13
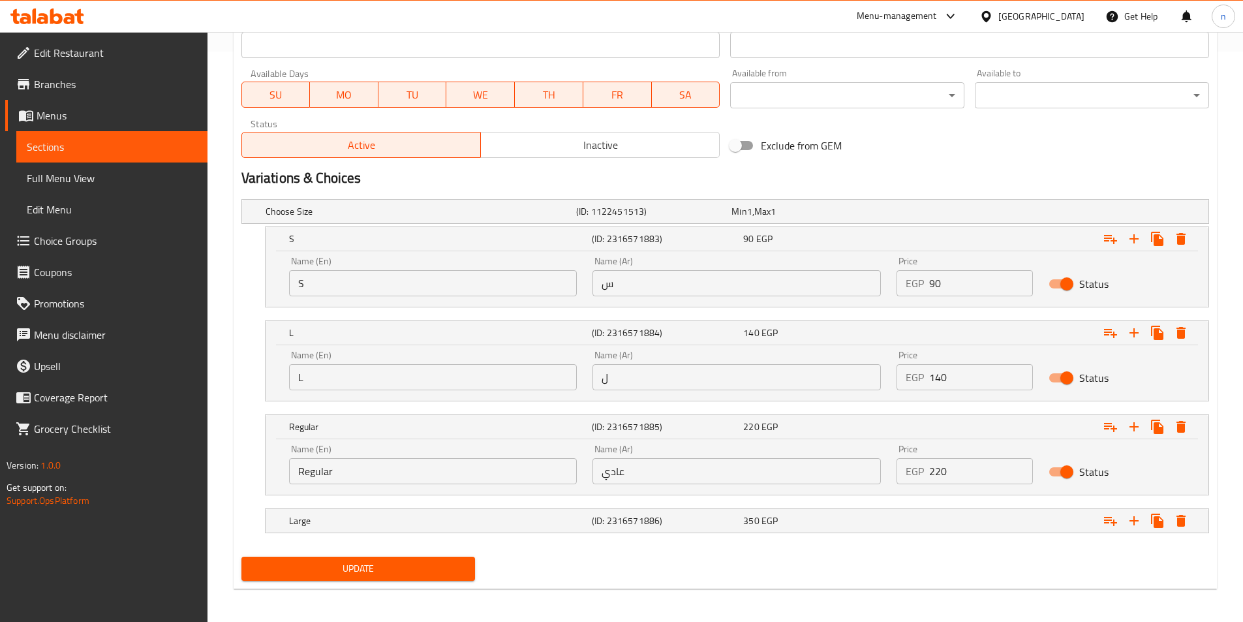
scroll to position [574, 0]
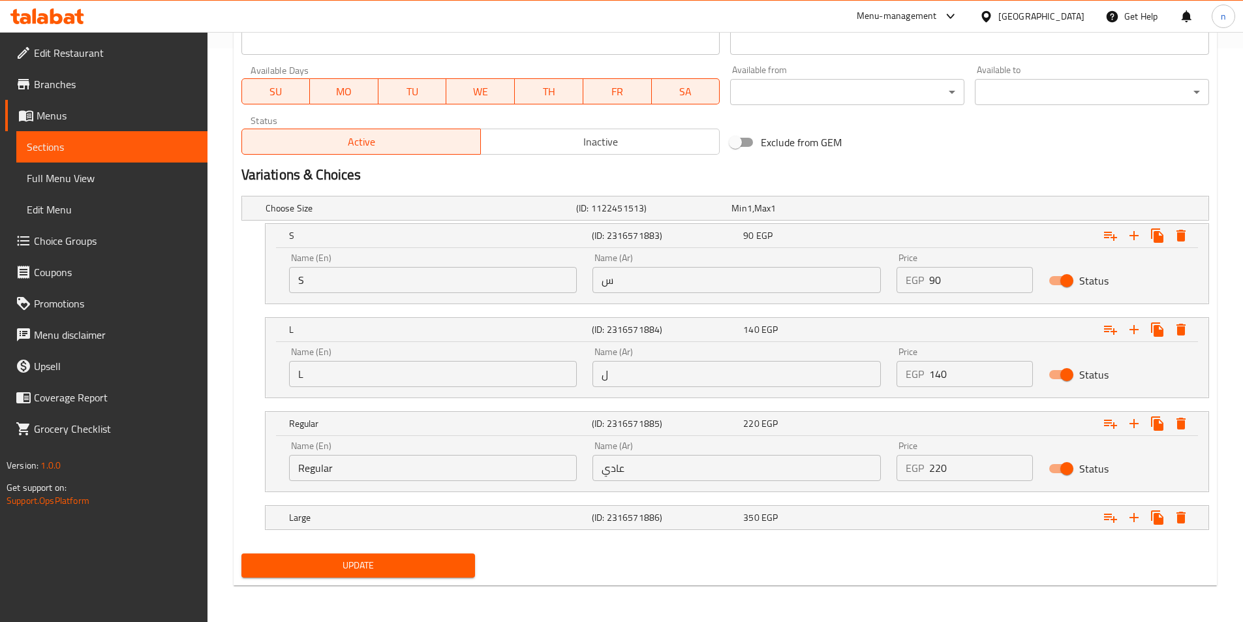
click at [702, 513] on h5 "(ID: 2316571886)" at bounding box center [665, 517] width 146 height 13
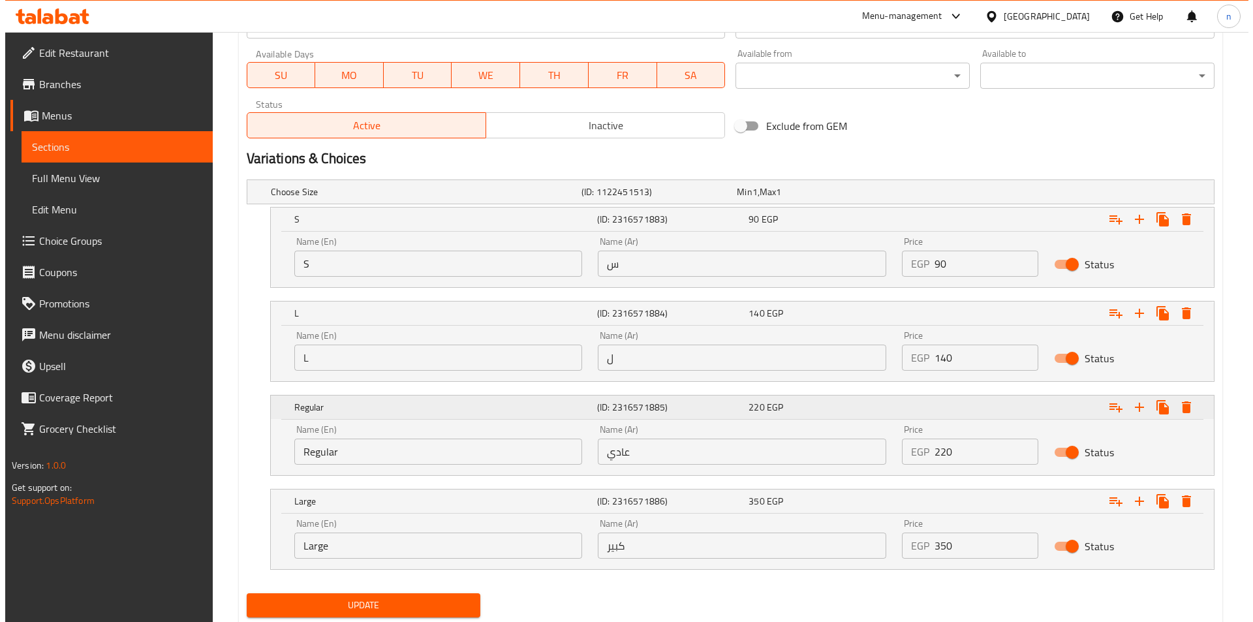
scroll to position [630, 0]
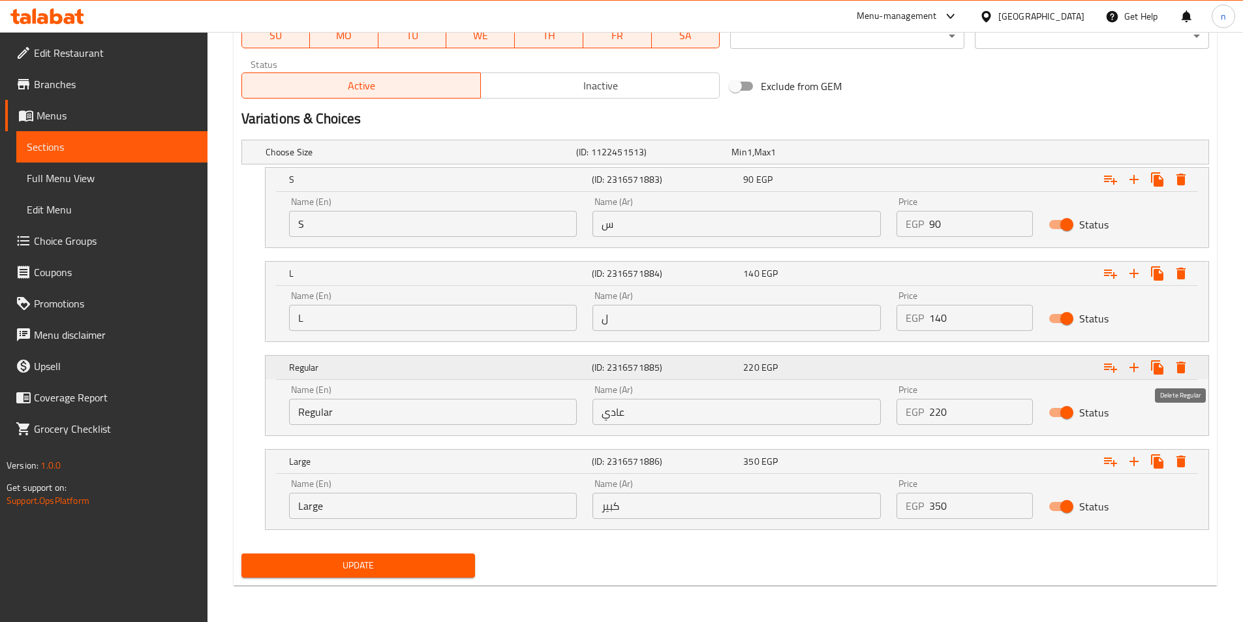
click at [1187, 365] on icon "Expand" at bounding box center [1181, 368] width 16 height 16
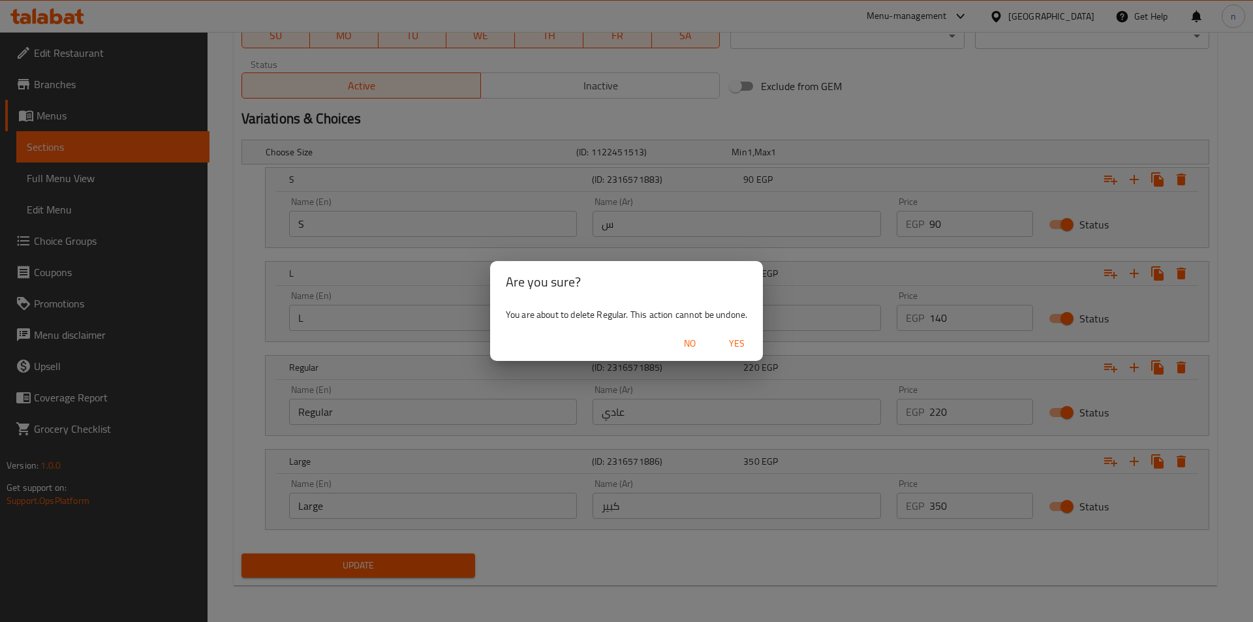
click at [737, 341] on span "Yes" at bounding box center [736, 343] width 31 height 16
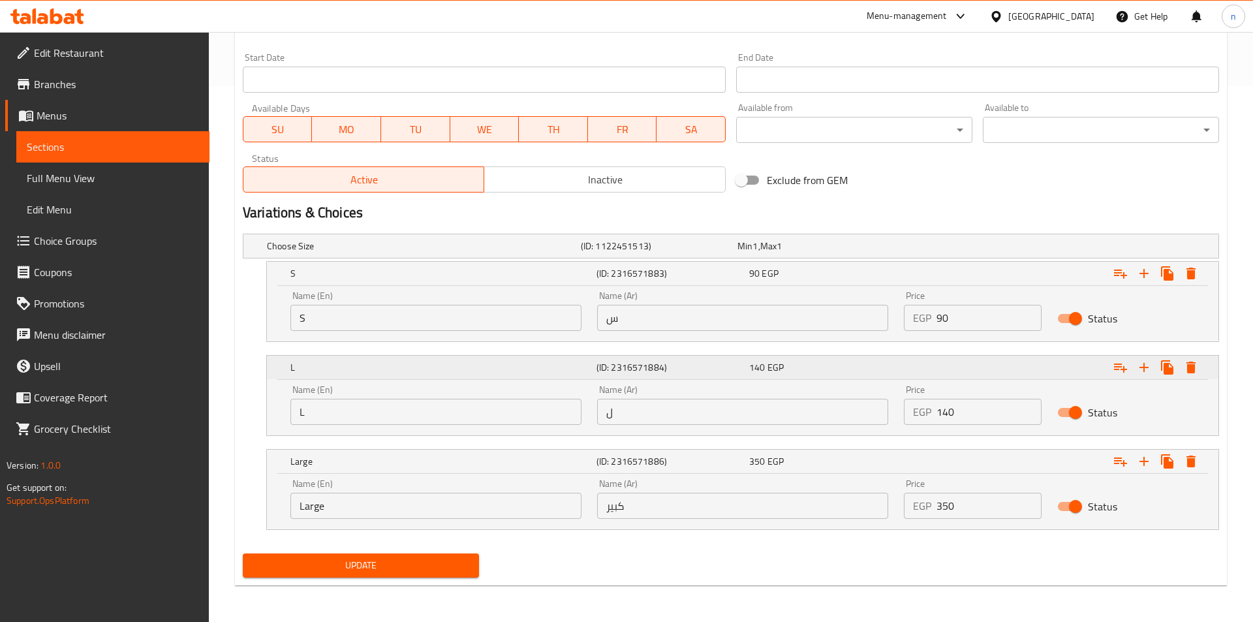
scroll to position [536, 0]
click at [1190, 458] on button "Expand" at bounding box center [1180, 461] width 23 height 23
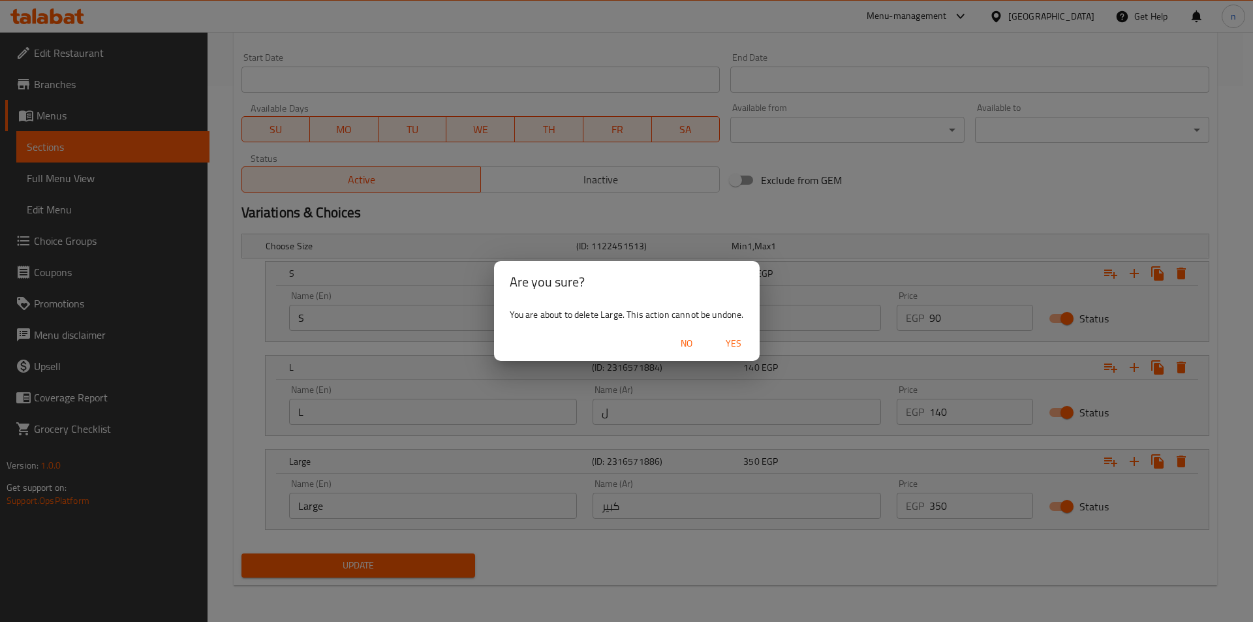
click at [733, 341] on span "Yes" at bounding box center [733, 343] width 31 height 16
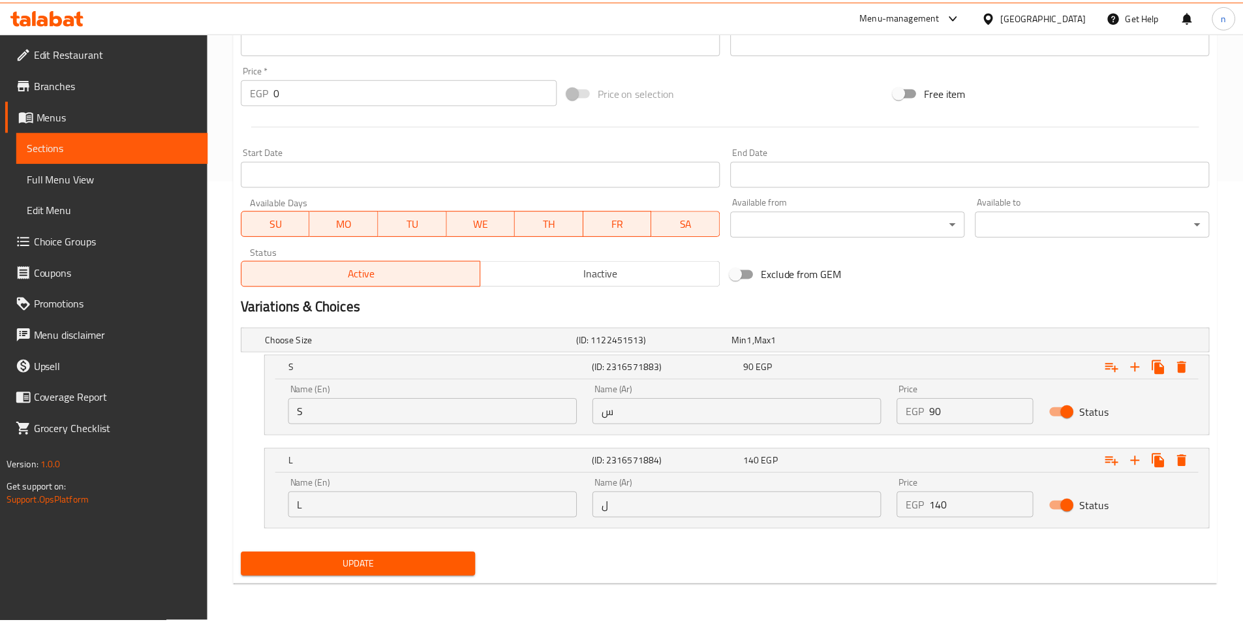
scroll to position [442, 0]
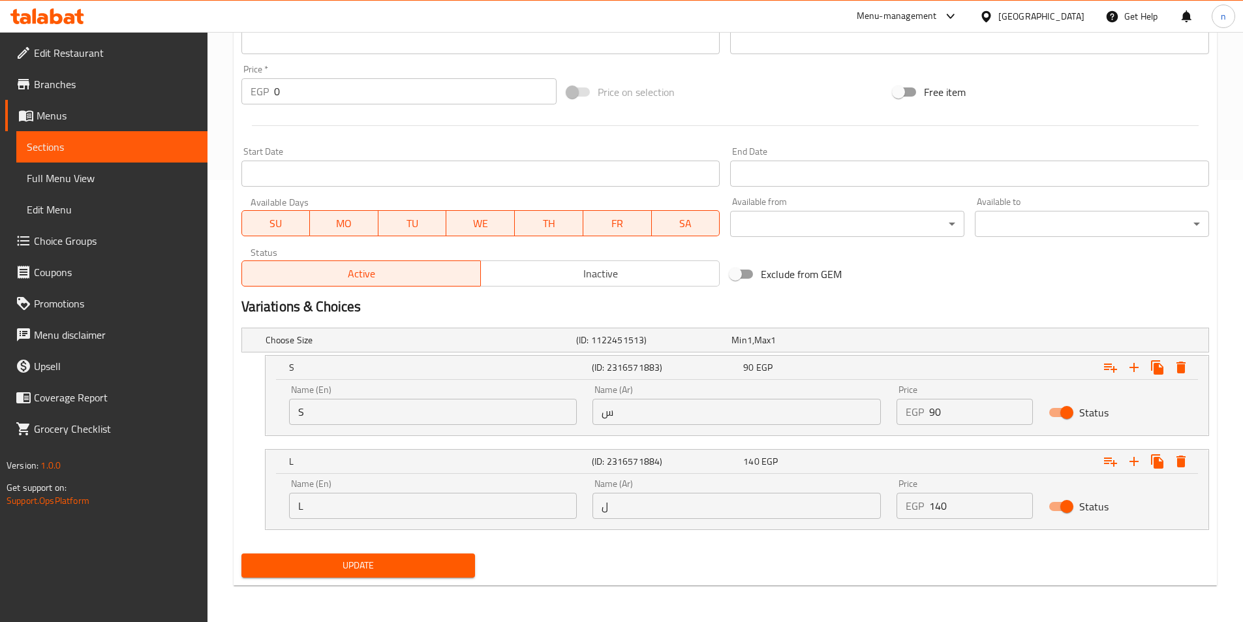
click at [547, 408] on input "S" at bounding box center [433, 412] width 288 height 26
type input "small"
click at [652, 420] on input "س" at bounding box center [737, 412] width 288 height 26
type input "w"
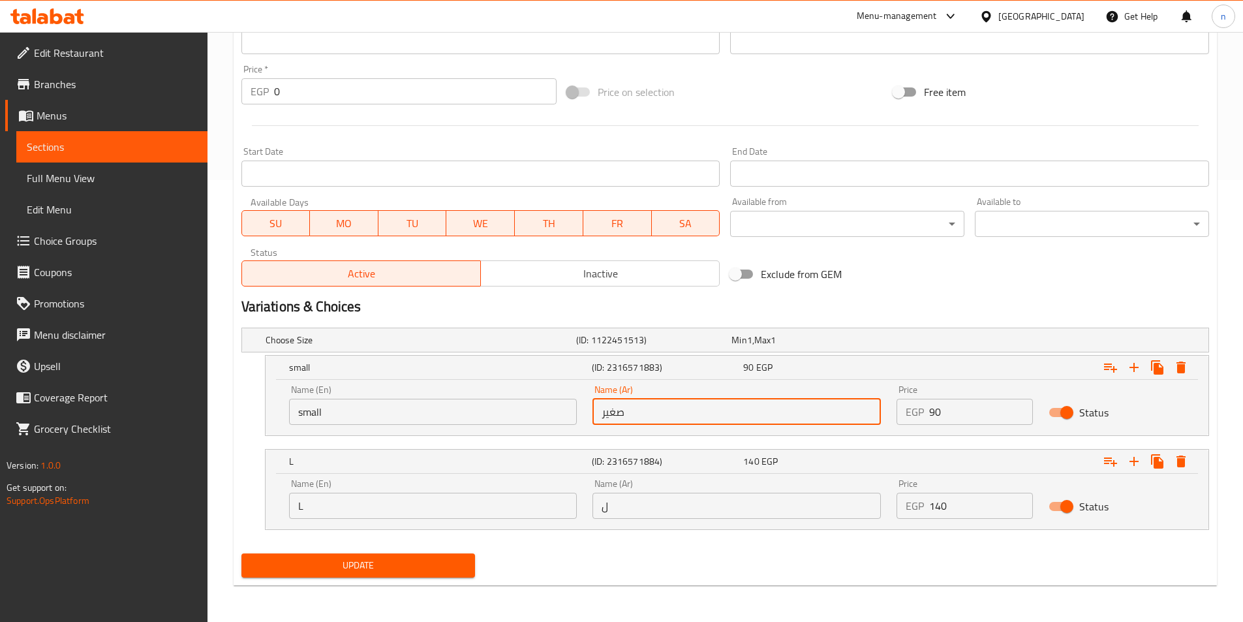
type input "صغير"
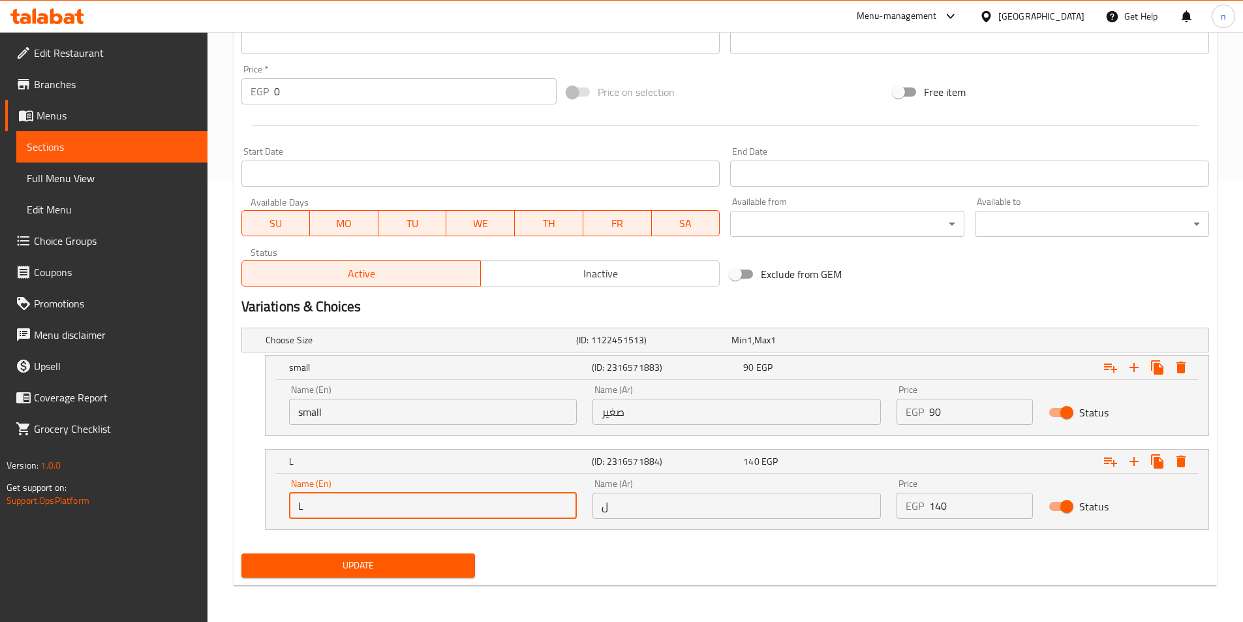
click at [388, 511] on input "L" at bounding box center [433, 506] width 288 height 26
type input "Large"
click at [640, 504] on input "ل" at bounding box center [737, 506] width 288 height 26
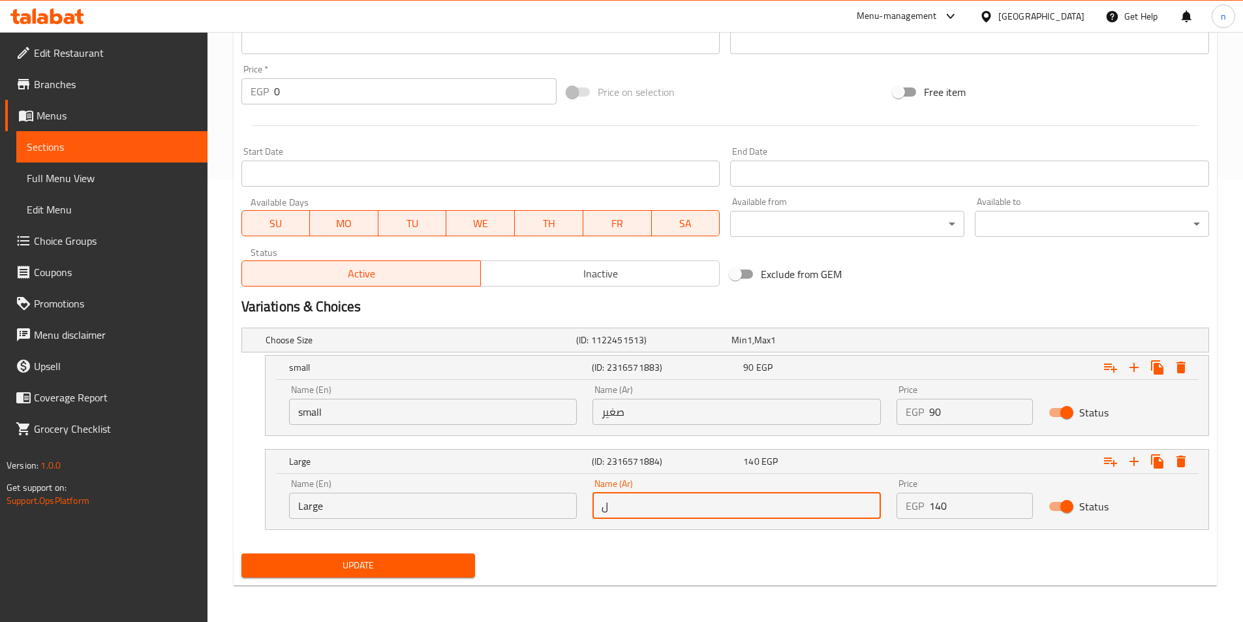
click at [641, 504] on input "ل" at bounding box center [737, 506] width 288 height 26
type input "لارج"
click at [373, 568] on span "Update" at bounding box center [358, 565] width 213 height 16
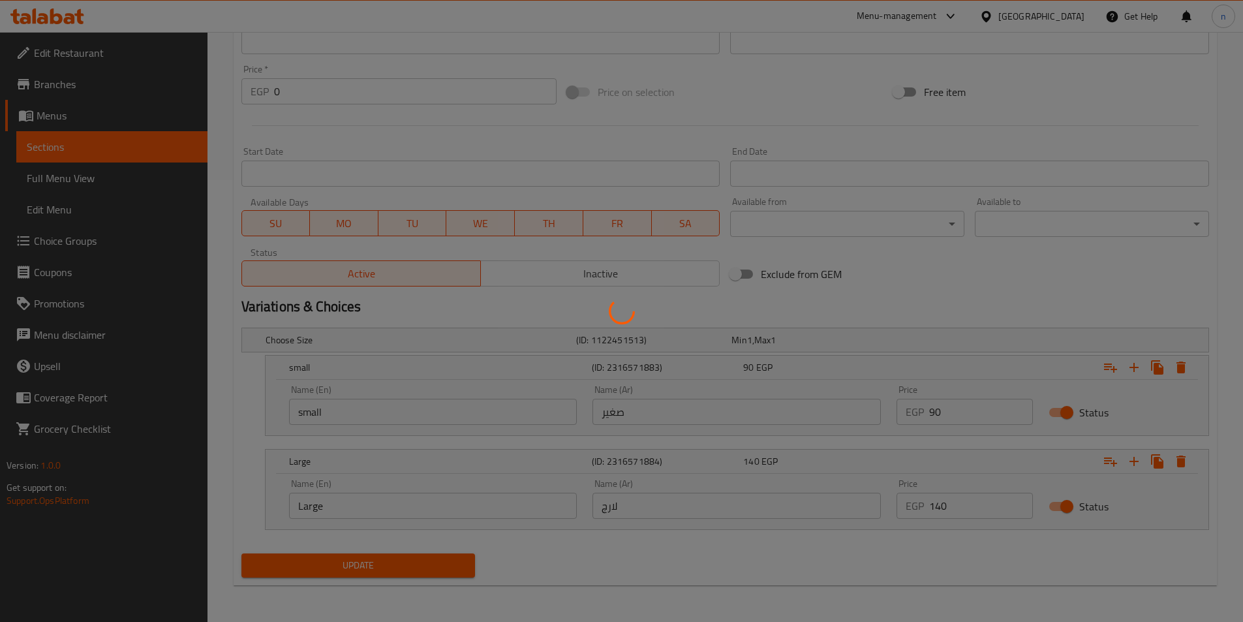
scroll to position [0, 0]
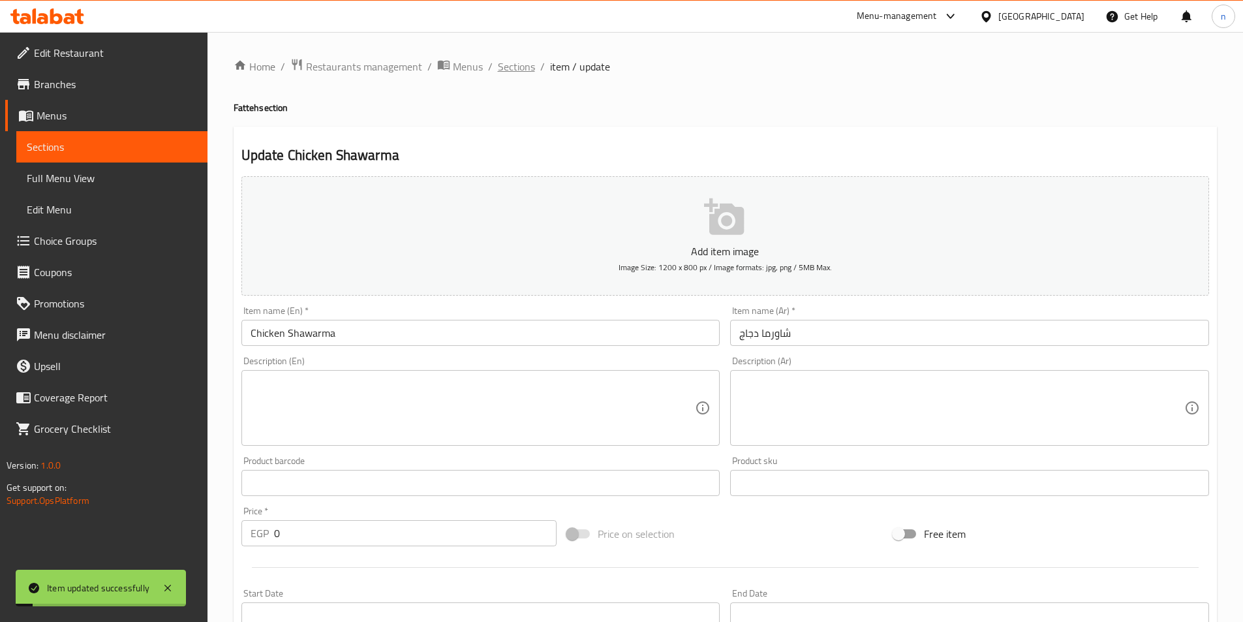
click at [516, 61] on span "Sections" at bounding box center [516, 67] width 37 height 16
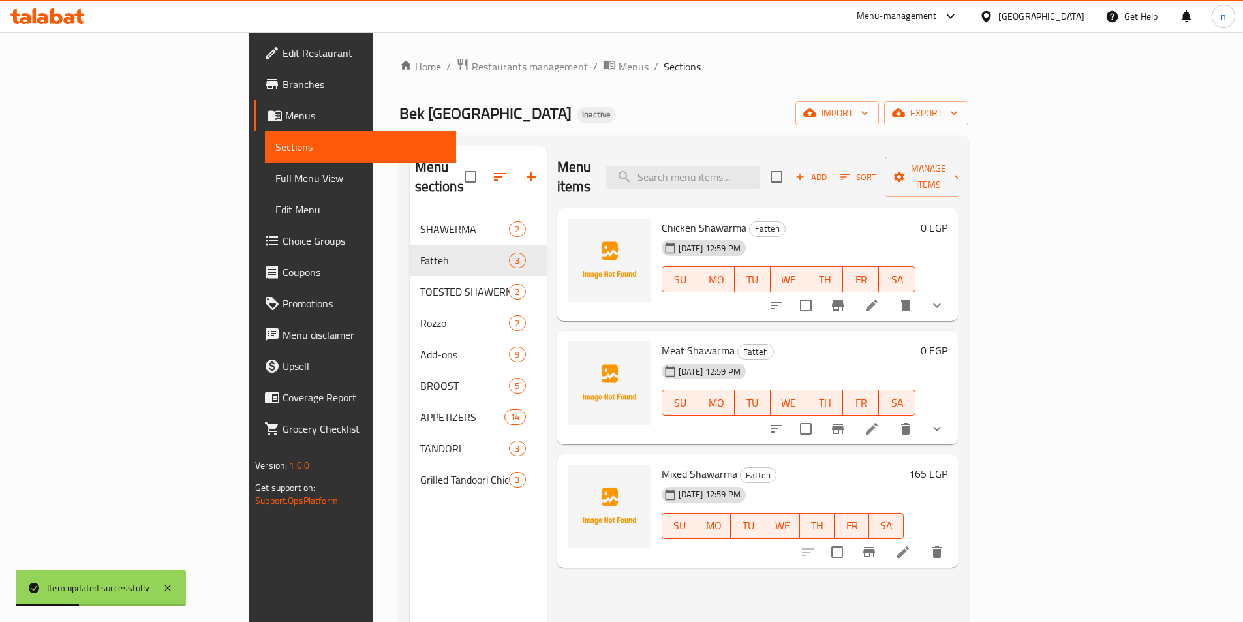
click at [890, 417] on li at bounding box center [872, 428] width 37 height 23
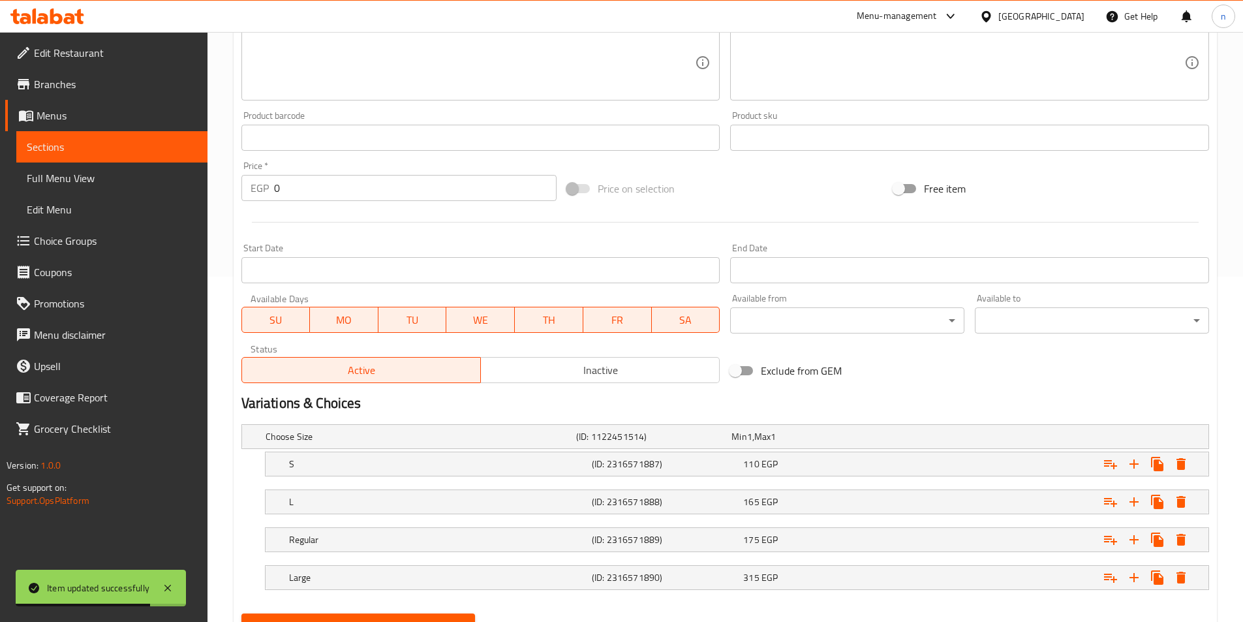
scroll to position [405, 0]
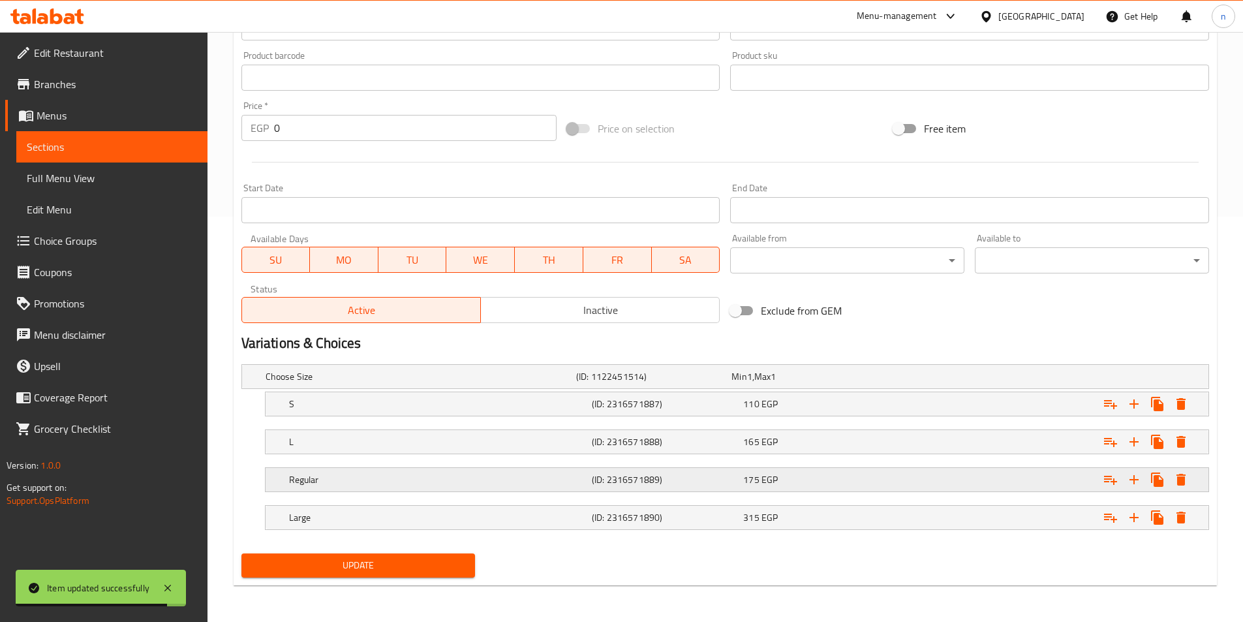
click at [779, 484] on div "175 EGP" at bounding box center [816, 479] width 146 height 13
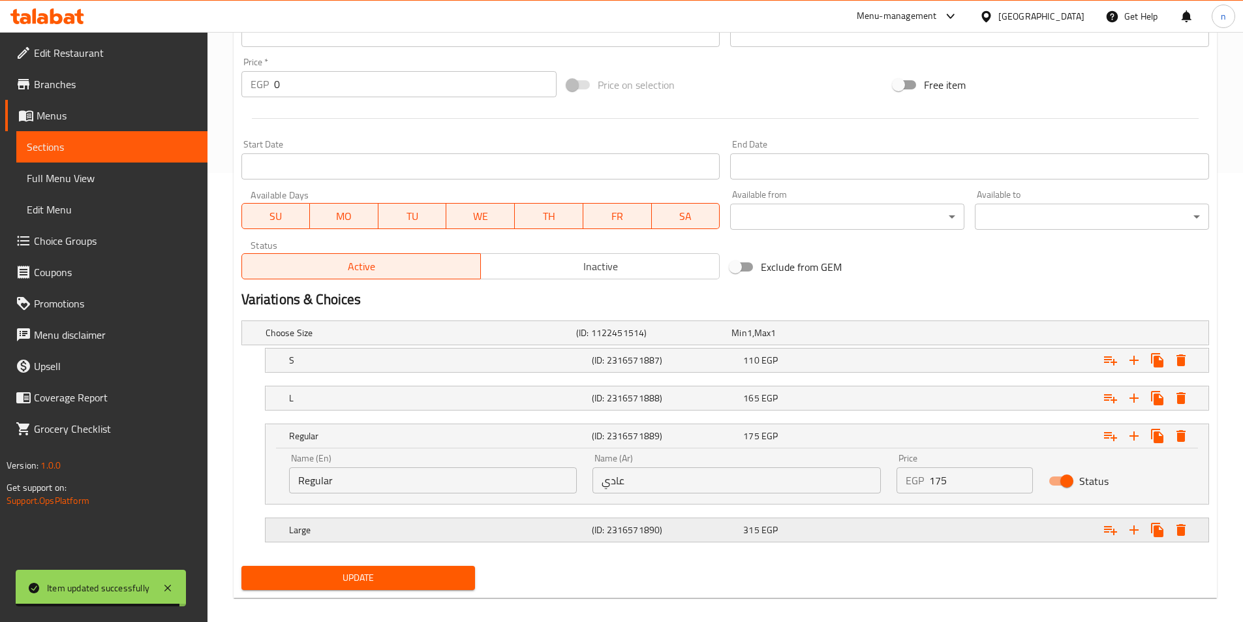
scroll to position [461, 0]
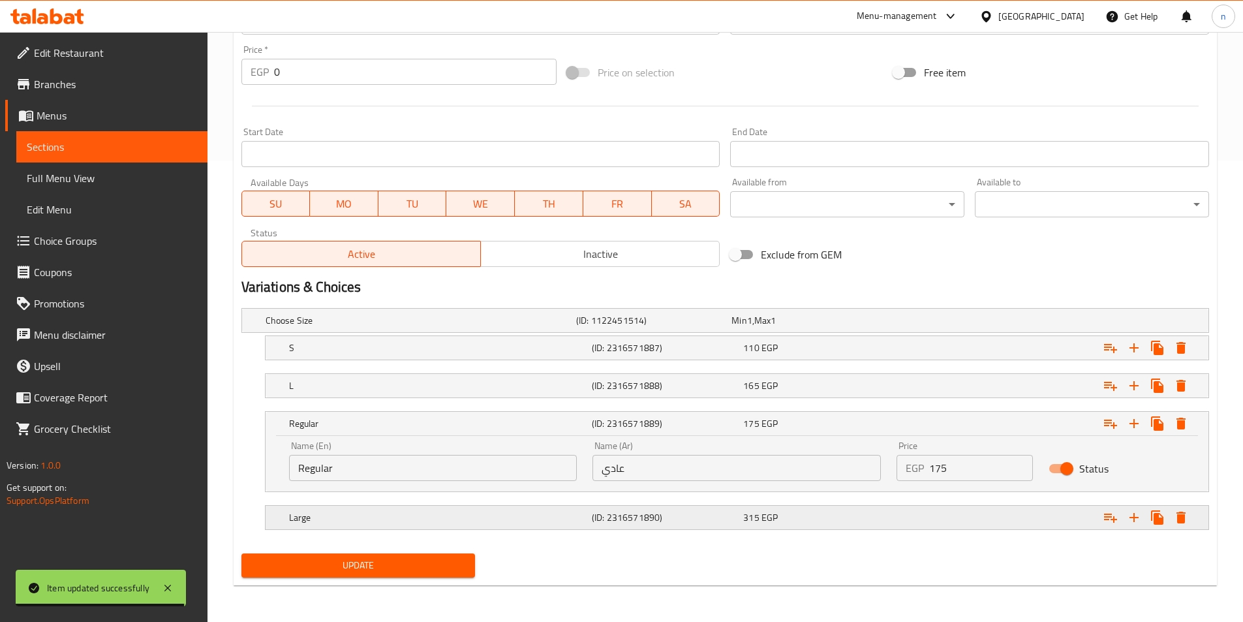
click at [812, 522] on div "315 EGP" at bounding box center [816, 517] width 146 height 13
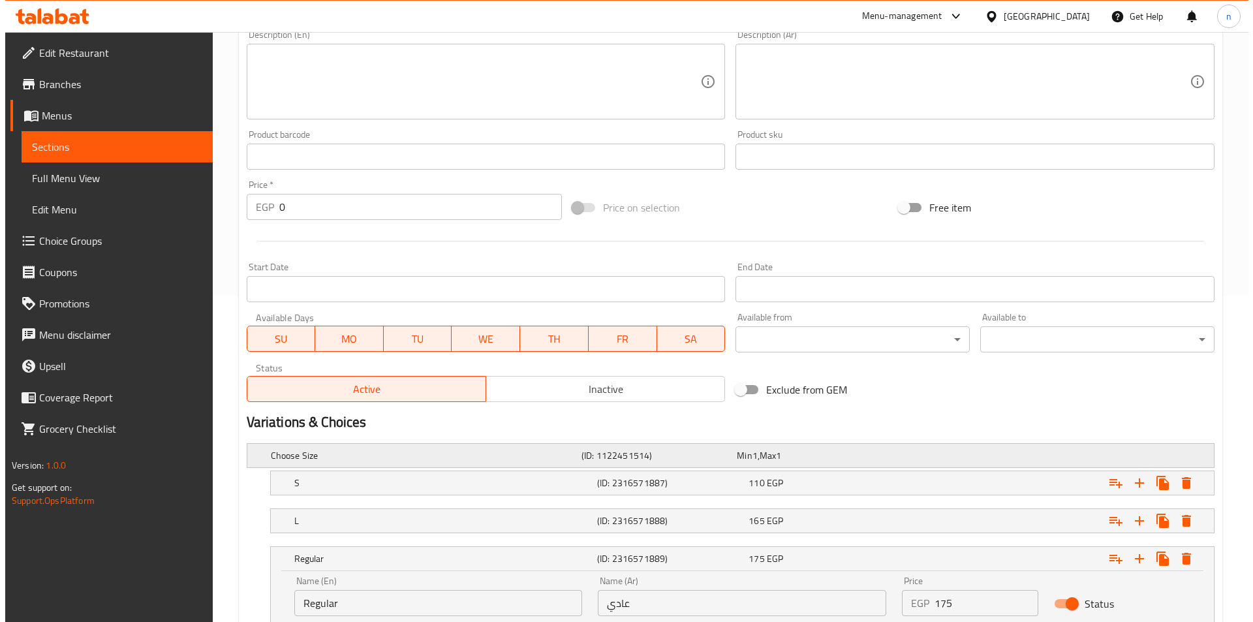
scroll to position [517, 0]
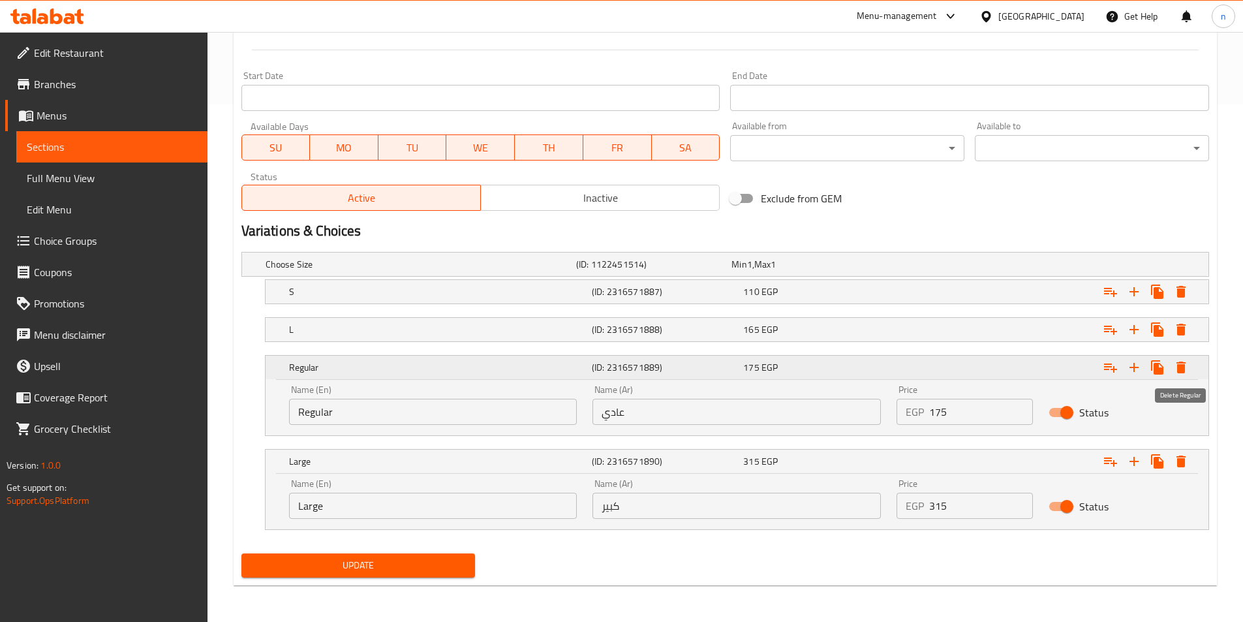
click at [1174, 368] on icon "Expand" at bounding box center [1181, 368] width 16 height 16
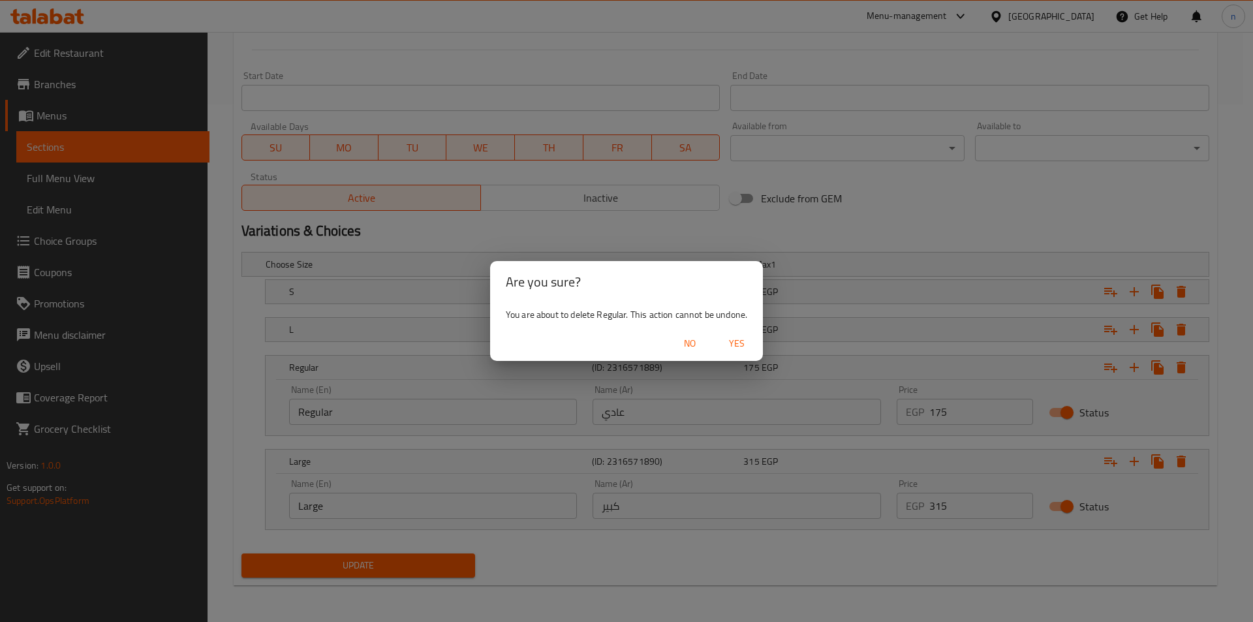
click at [738, 344] on span "Yes" at bounding box center [736, 343] width 31 height 16
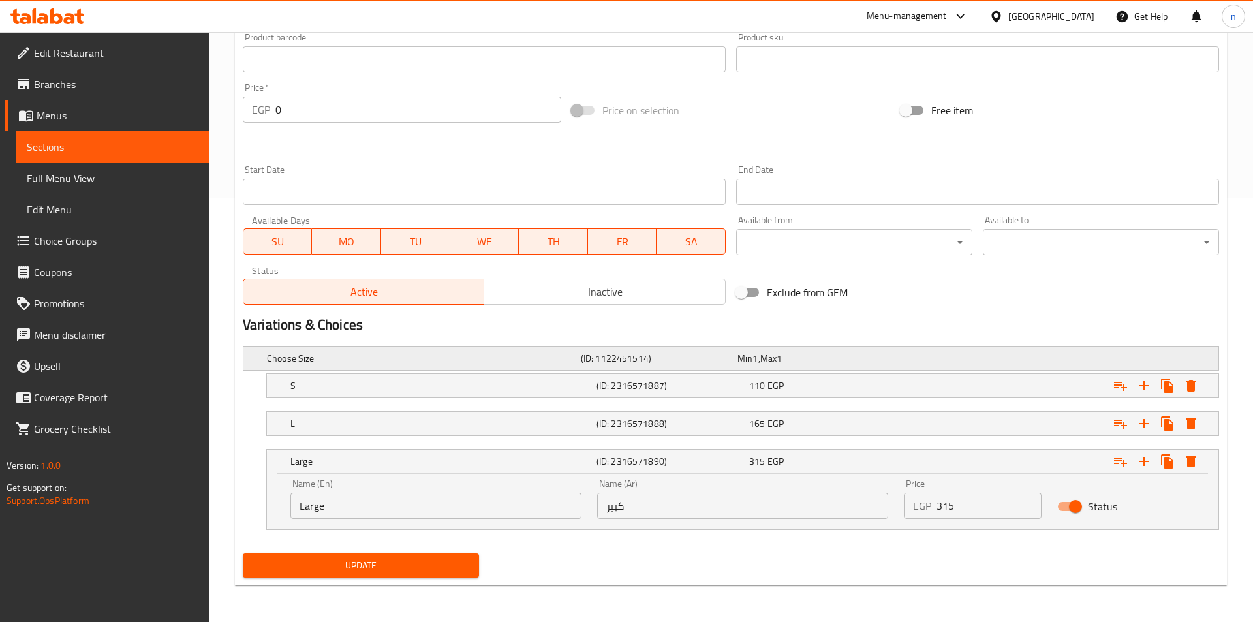
scroll to position [424, 0]
click at [1188, 461] on icon "Expand" at bounding box center [1181, 462] width 16 height 16
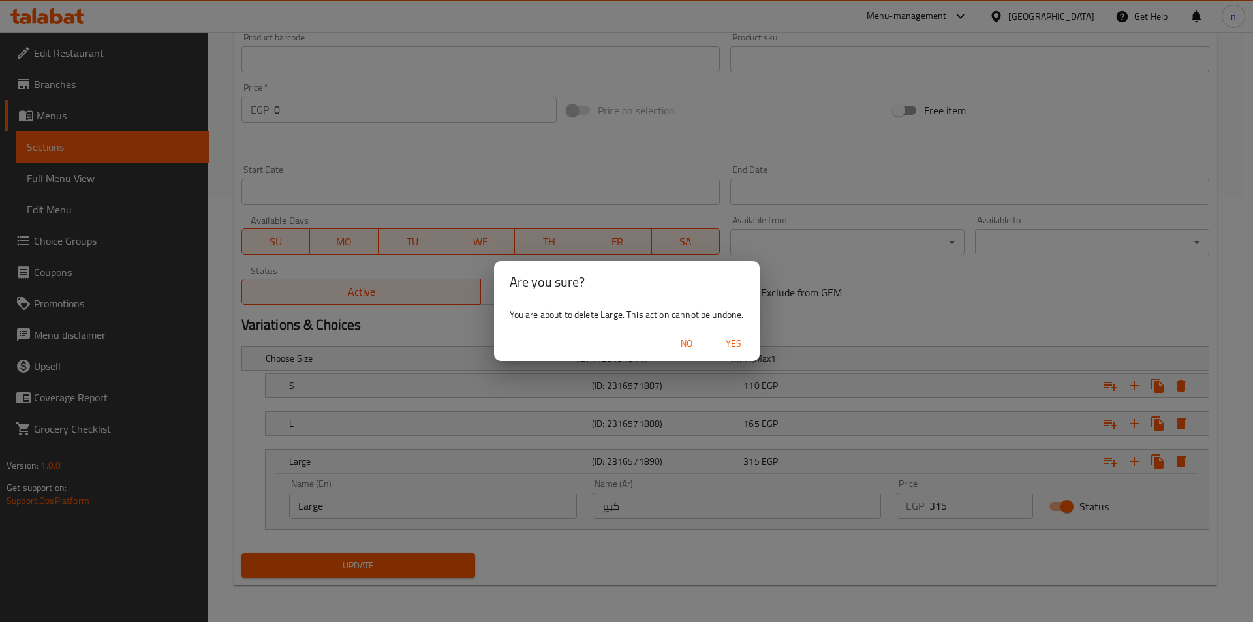
click at [732, 343] on span "Yes" at bounding box center [733, 343] width 31 height 16
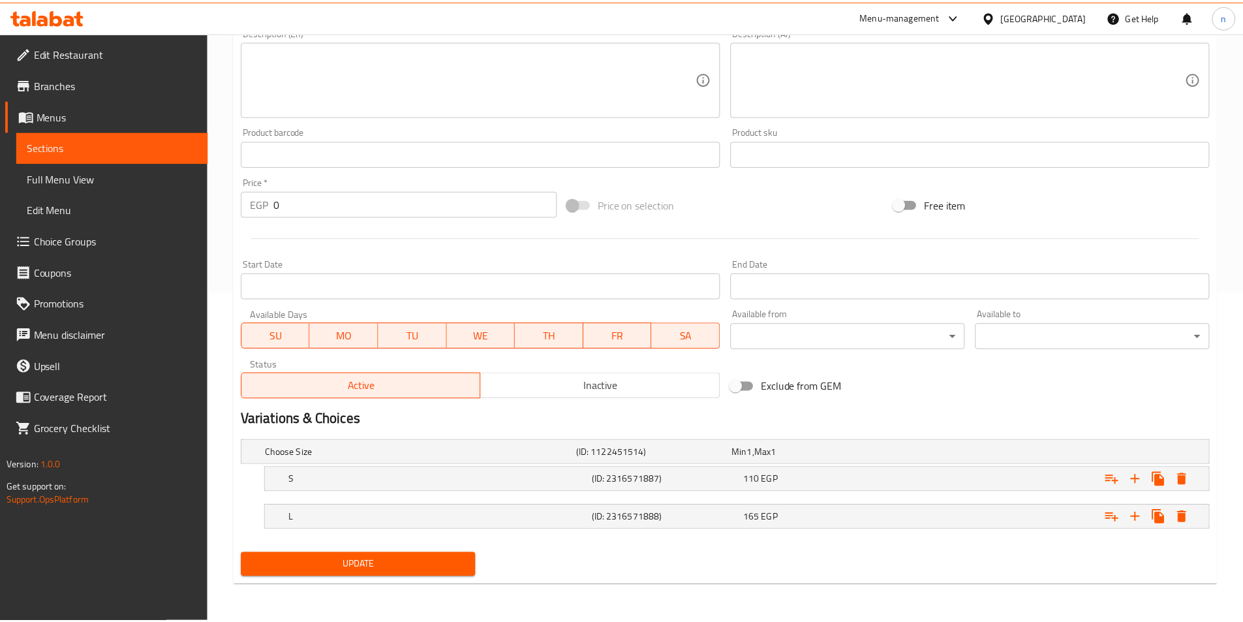
scroll to position [330, 0]
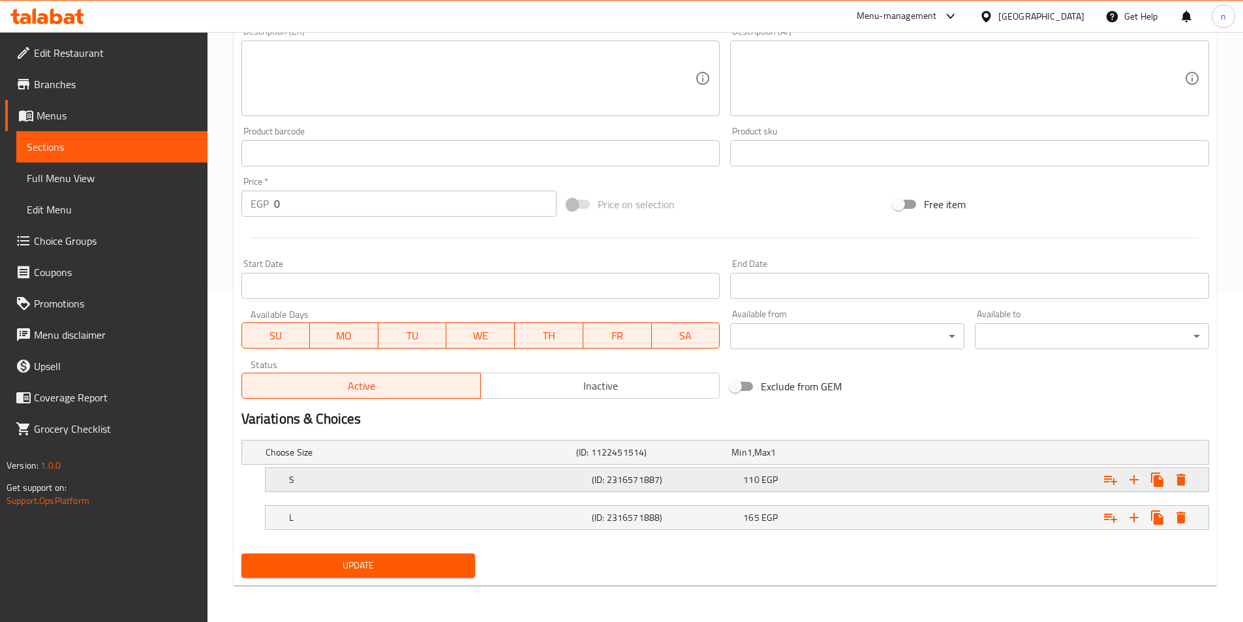
click at [724, 478] on h5 "(ID: 2316571887)" at bounding box center [665, 479] width 146 height 13
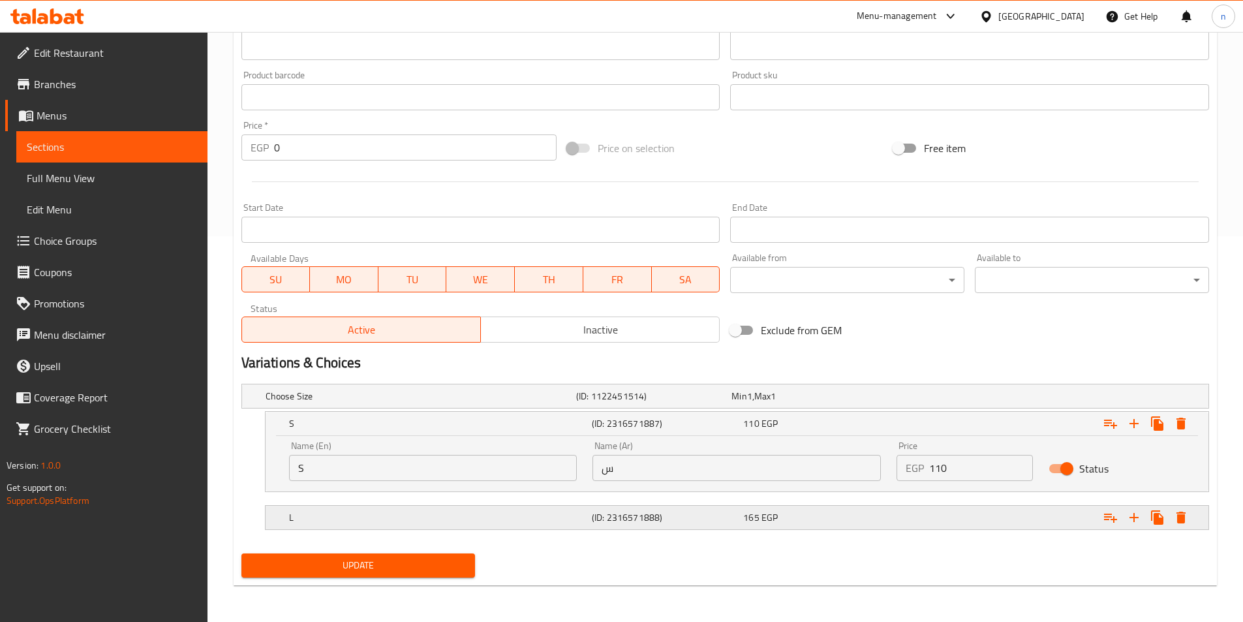
click at [737, 517] on h5 "(ID: 2316571888)" at bounding box center [665, 517] width 146 height 13
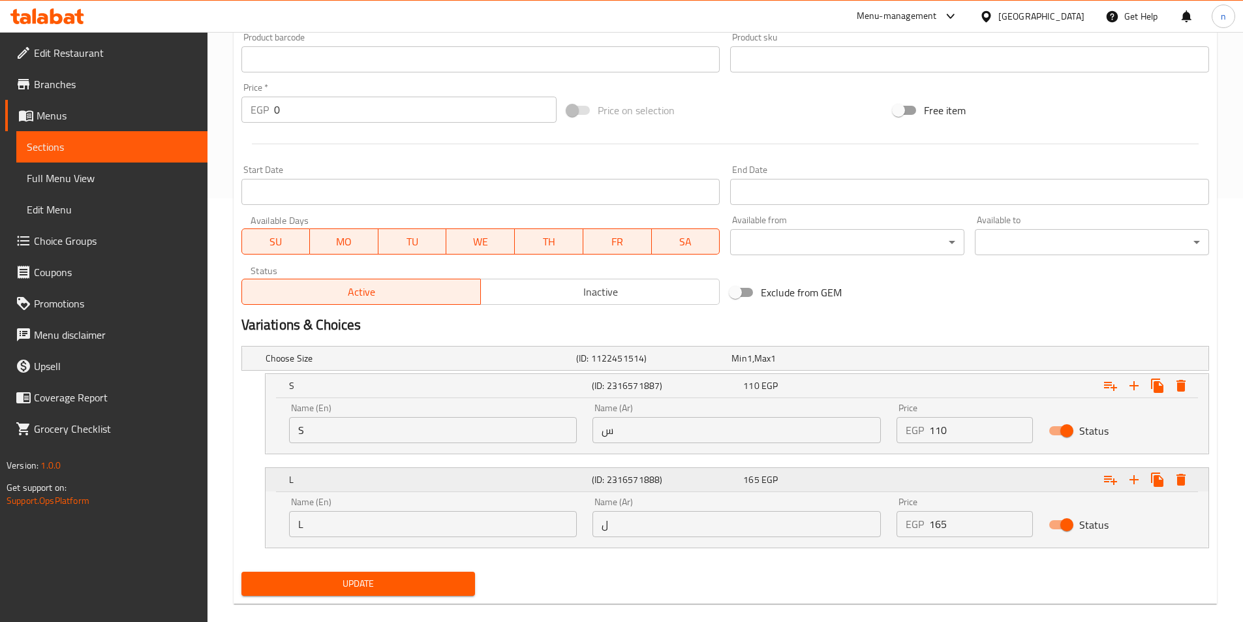
scroll to position [442, 0]
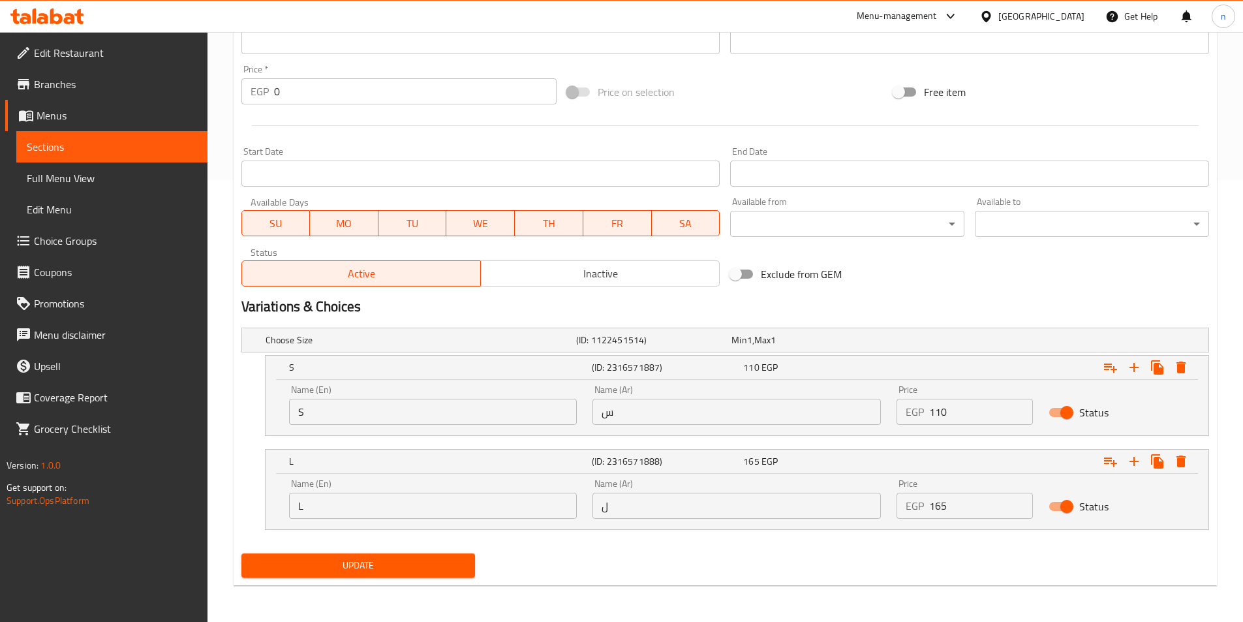
click at [459, 402] on input "S" at bounding box center [433, 412] width 288 height 26
type input "small"
click at [626, 418] on input "س" at bounding box center [737, 412] width 288 height 26
type input "صغير"
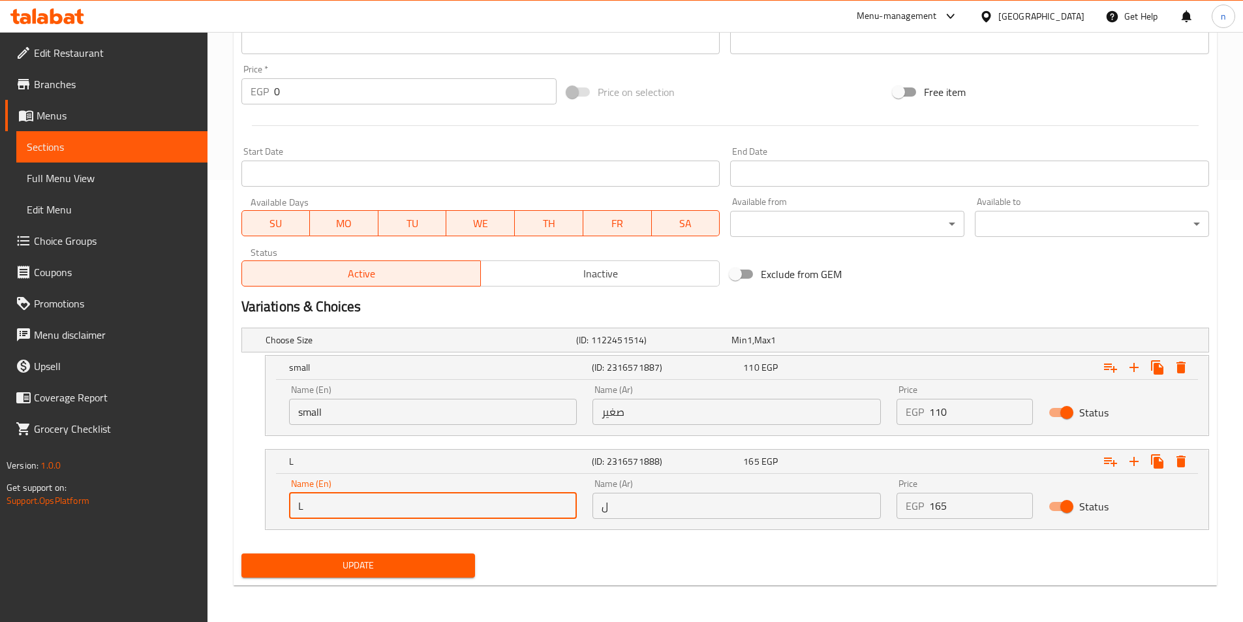
click at [474, 497] on input "L" at bounding box center [433, 506] width 288 height 26
type input "Large"
click at [679, 519] on div "Name (Ar) ل Name (Ar)" at bounding box center [737, 498] width 304 height 55
click at [671, 493] on input "ل" at bounding box center [737, 506] width 288 height 26
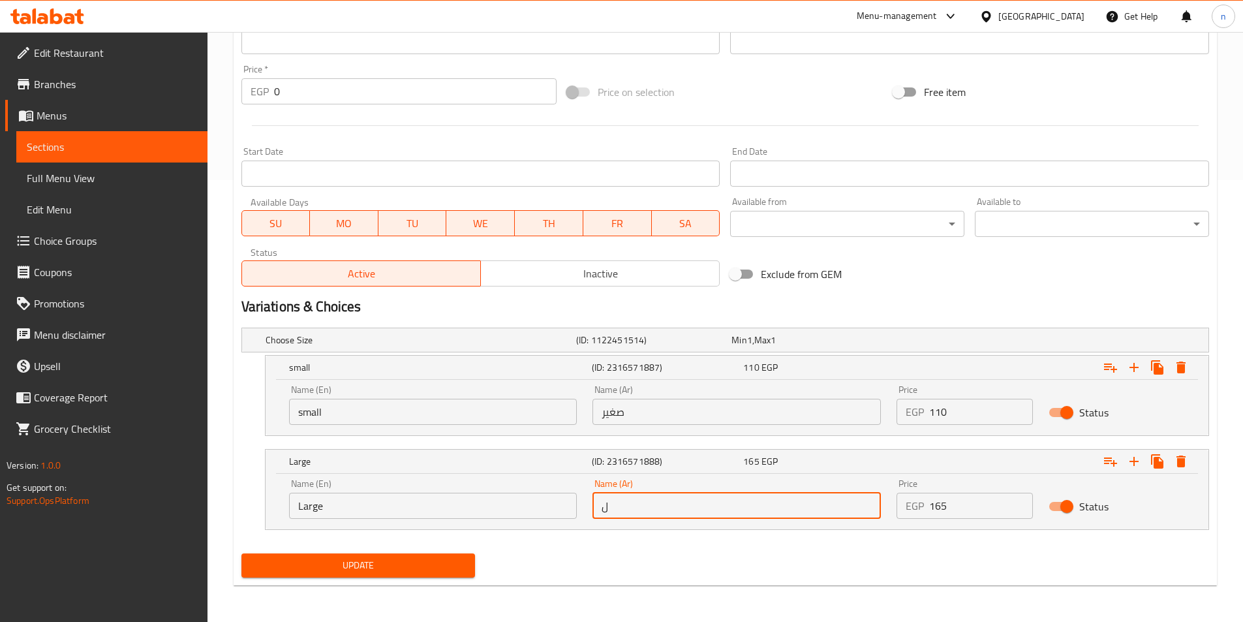
click at [671, 493] on input "ل" at bounding box center [737, 506] width 288 height 26
type input "لارج"
click at [427, 576] on button "Update" at bounding box center [358, 565] width 234 height 24
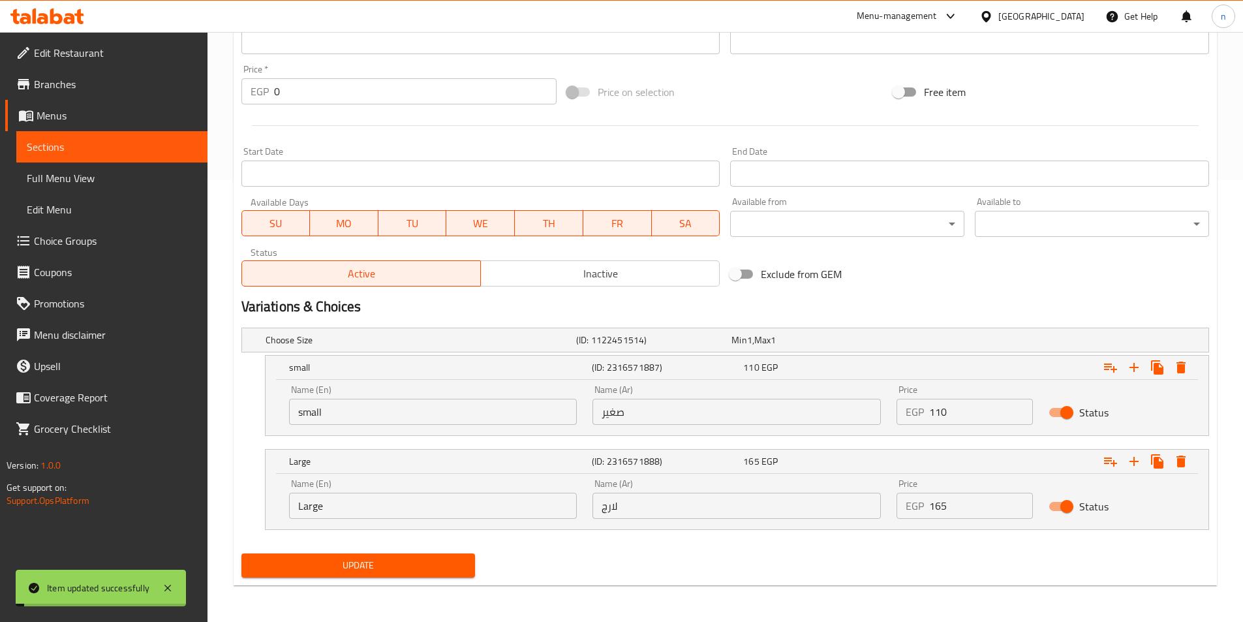
scroll to position [0, 0]
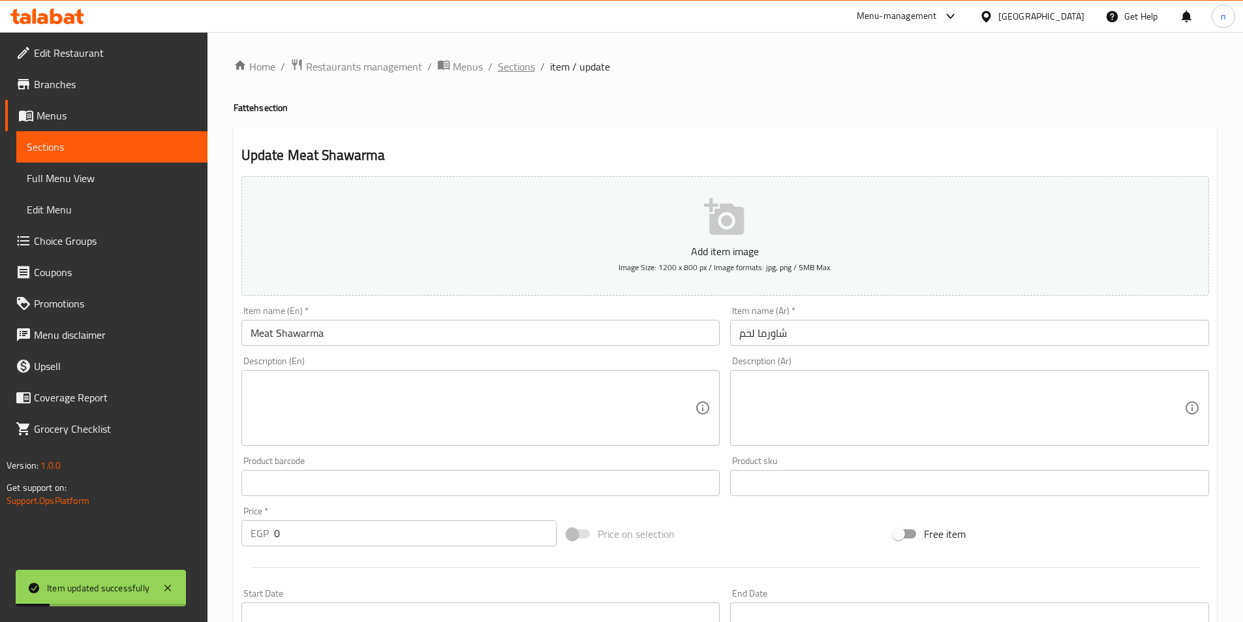
click at [514, 65] on span "Sections" at bounding box center [516, 67] width 37 height 16
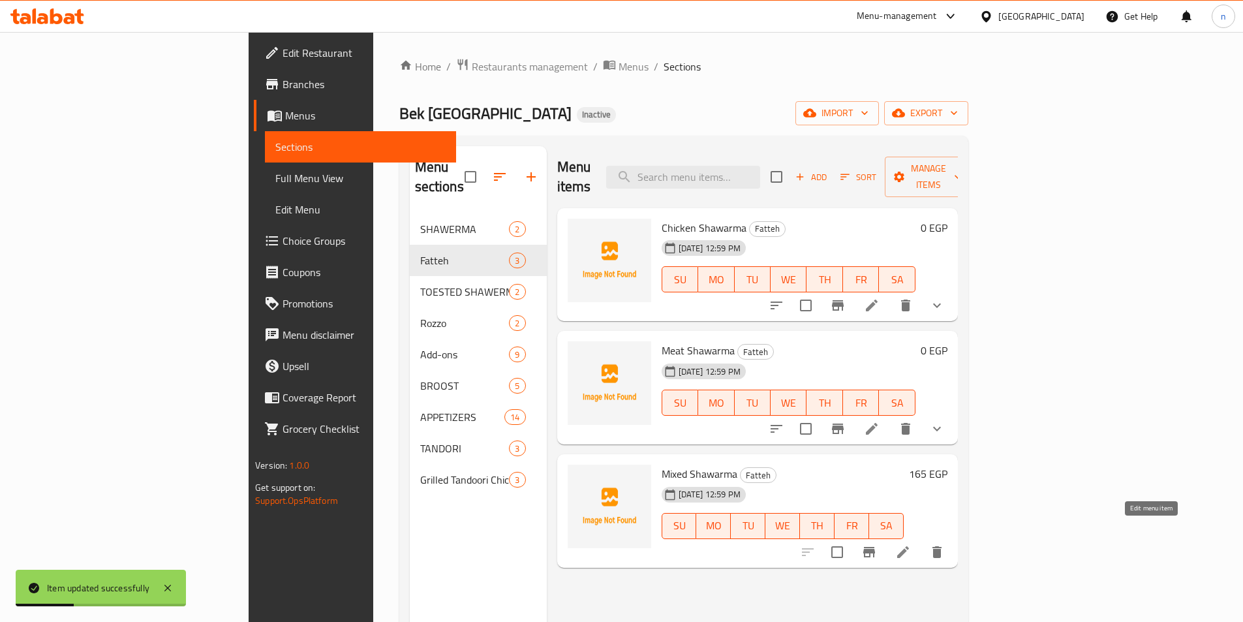
click at [911, 544] on icon at bounding box center [903, 552] width 16 height 16
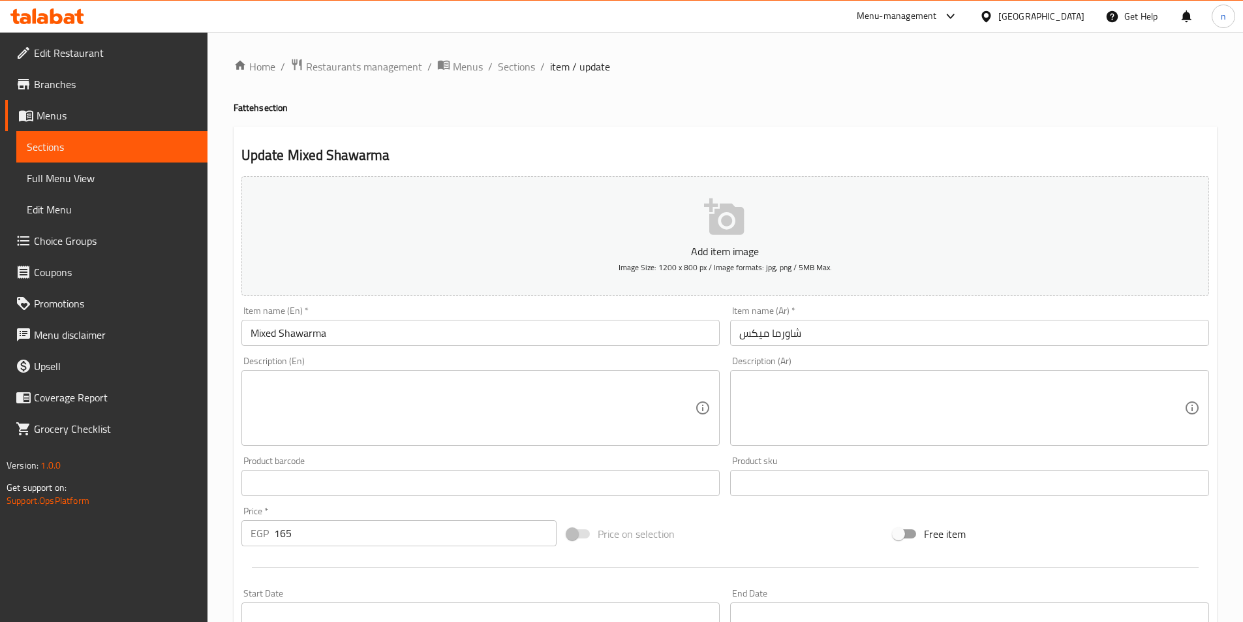
click at [245, 104] on h4 "Fatteh section" at bounding box center [725, 107] width 983 height 13
copy h4 "Fatteh"
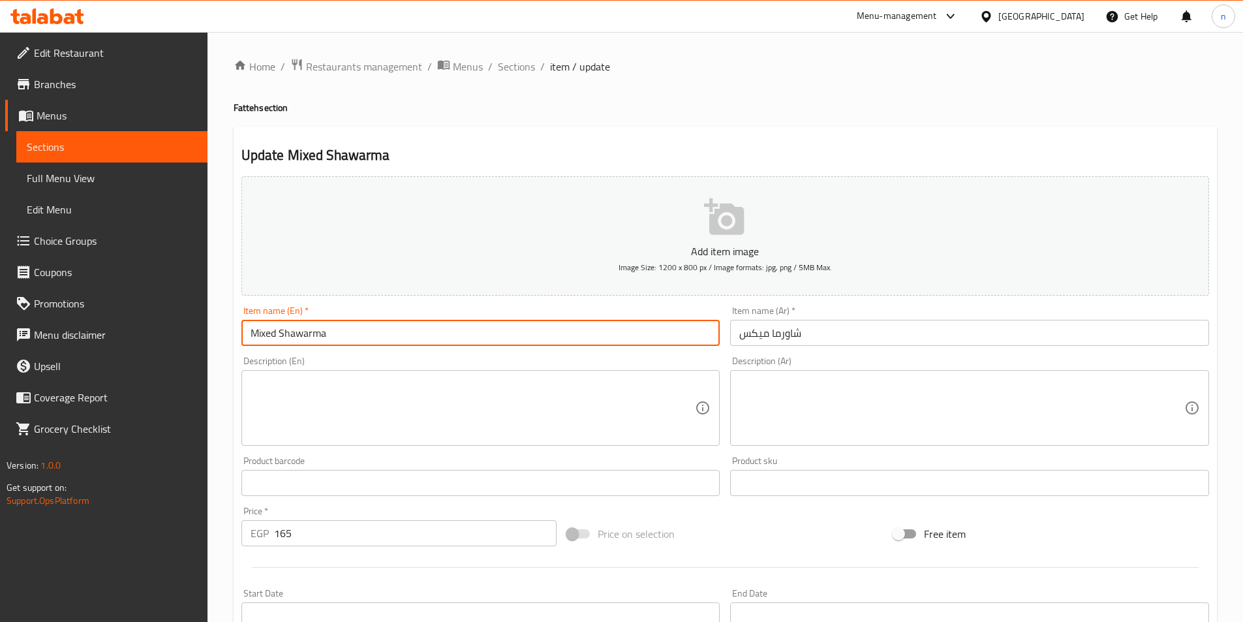
click at [247, 338] on input "Mixed Shawarma" at bounding box center [480, 333] width 479 height 26
paste input "Fatteh"
type input "Fatteh Mixed Shawarma"
click at [780, 331] on input "شاورما ميكس" at bounding box center [969, 333] width 479 height 26
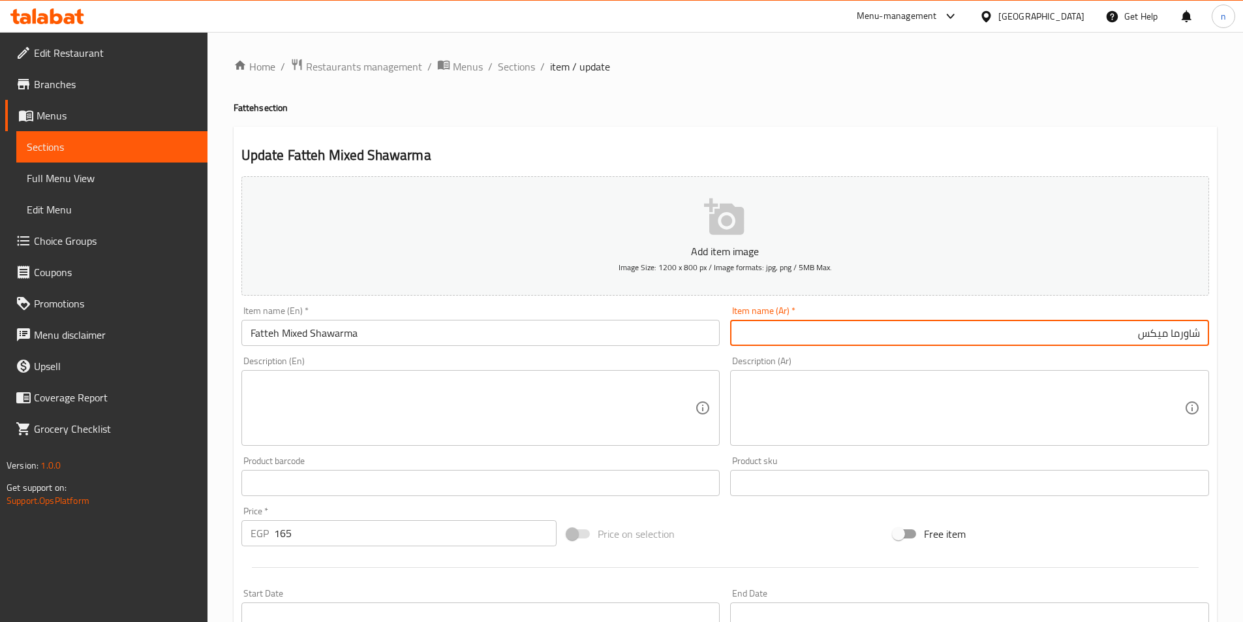
click at [1199, 337] on input "شاورما ميكس" at bounding box center [969, 333] width 479 height 26
type input "فتة شاورما ميكس"
click at [750, 547] on div "Price on selection" at bounding box center [725, 533] width 326 height 35
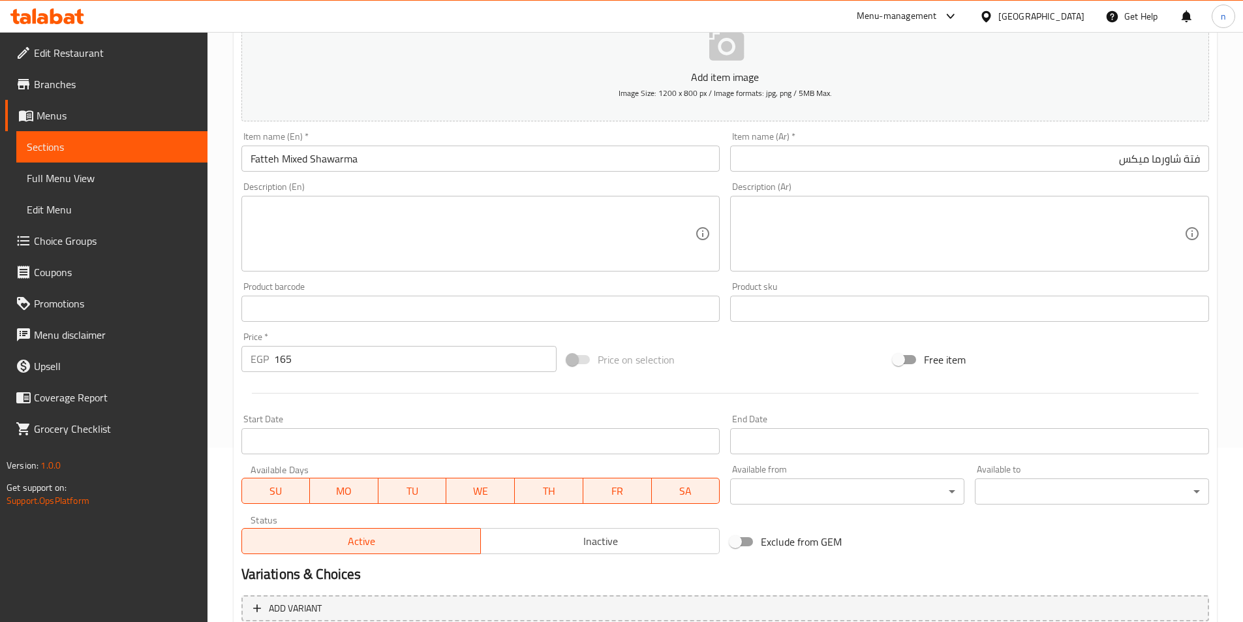
scroll to position [300, 0]
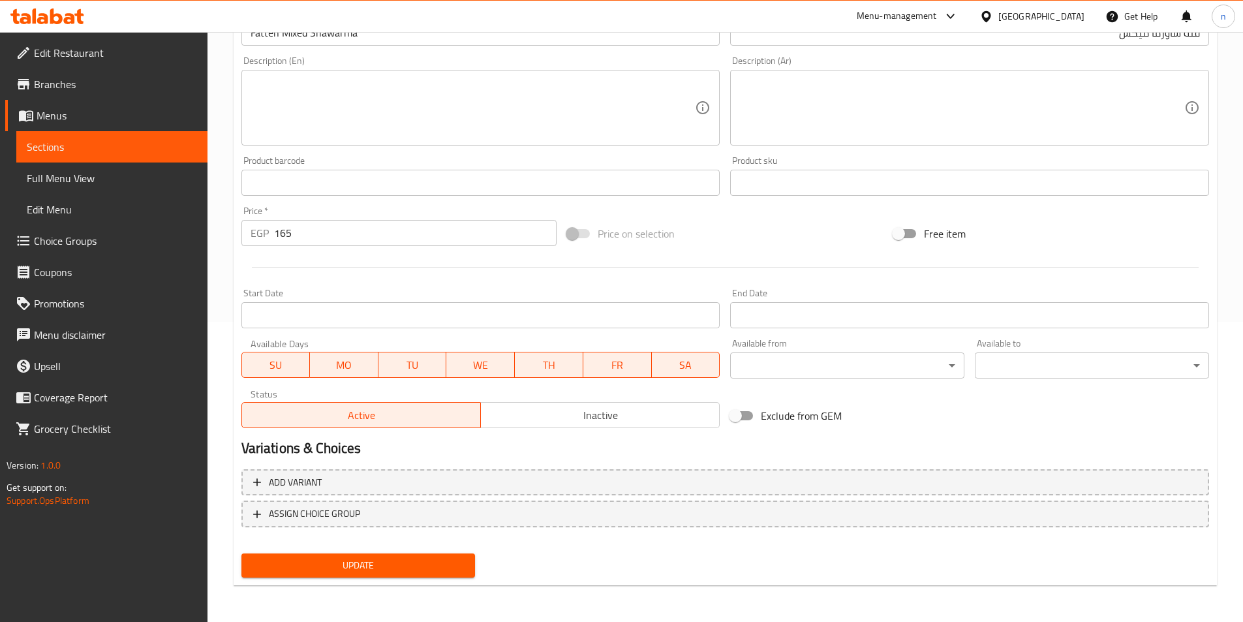
click at [390, 570] on span "Update" at bounding box center [358, 565] width 213 height 16
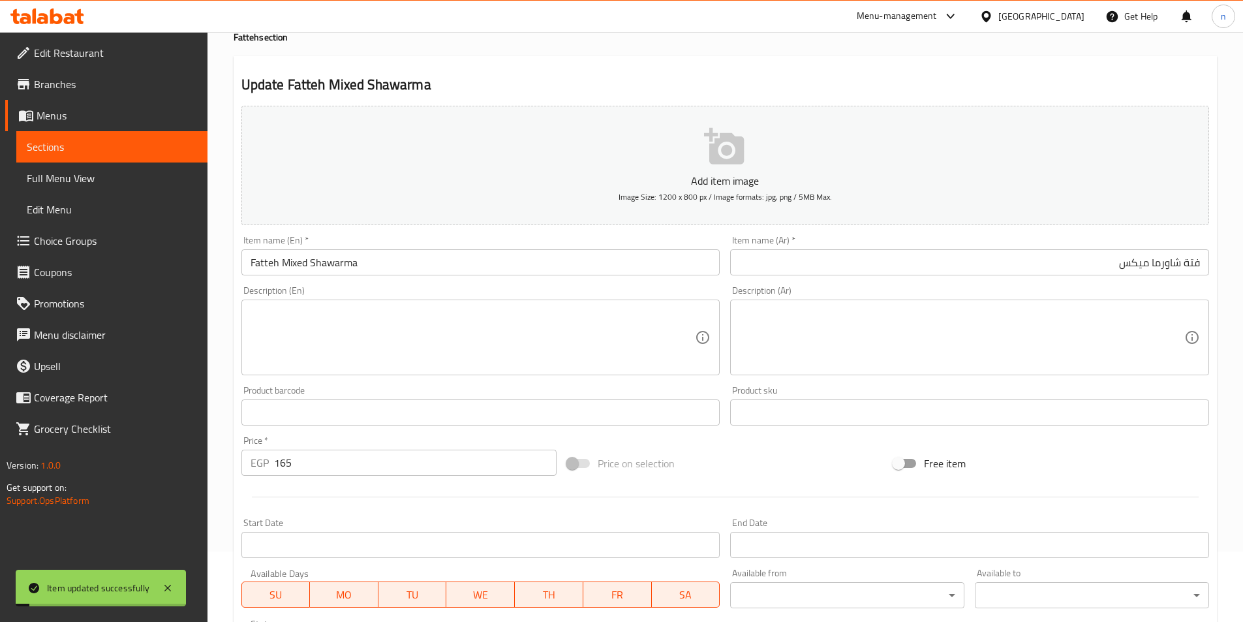
scroll to position [0, 0]
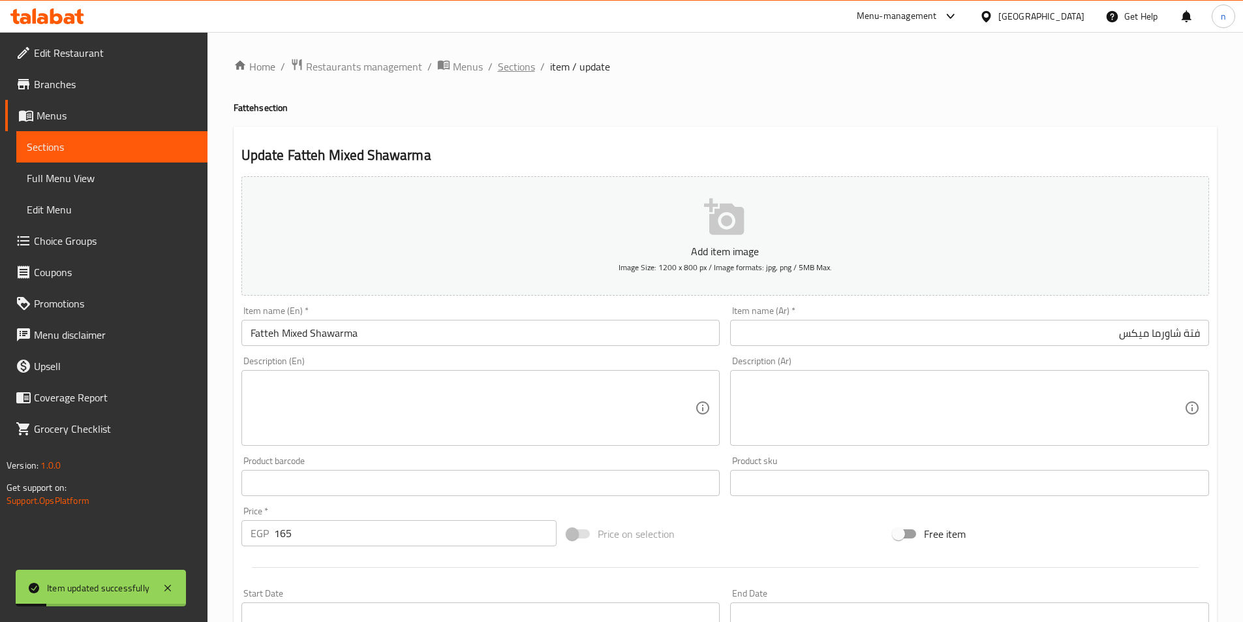
click at [523, 59] on span "Sections" at bounding box center [516, 67] width 37 height 16
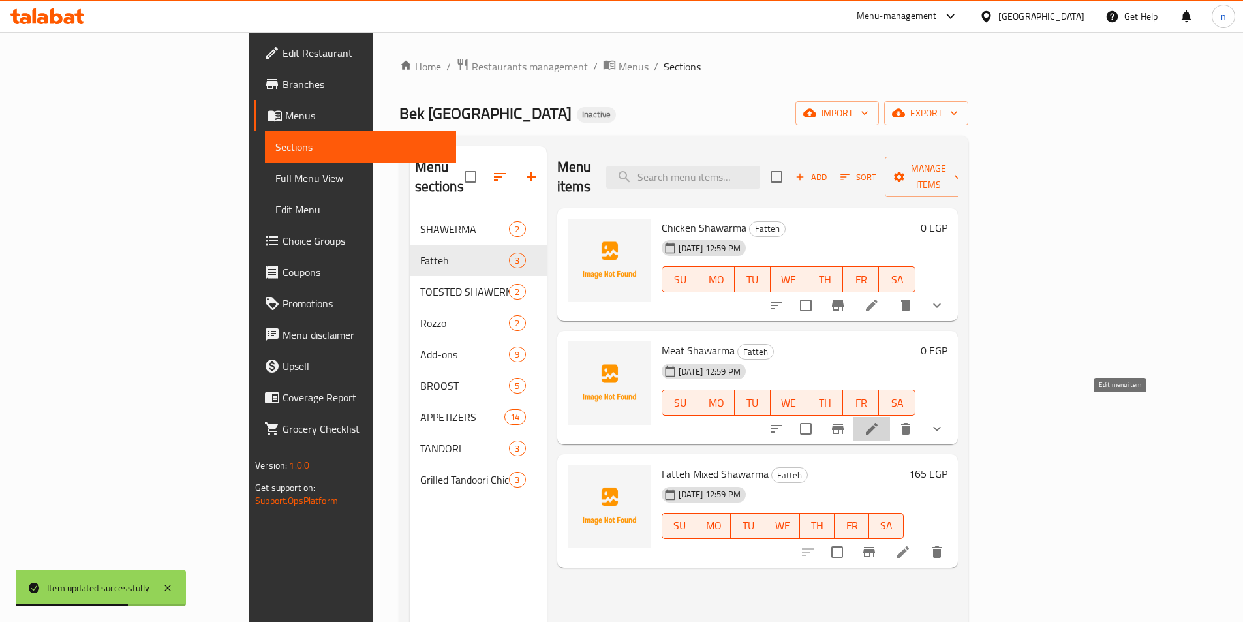
click at [880, 421] on icon at bounding box center [872, 429] width 16 height 16
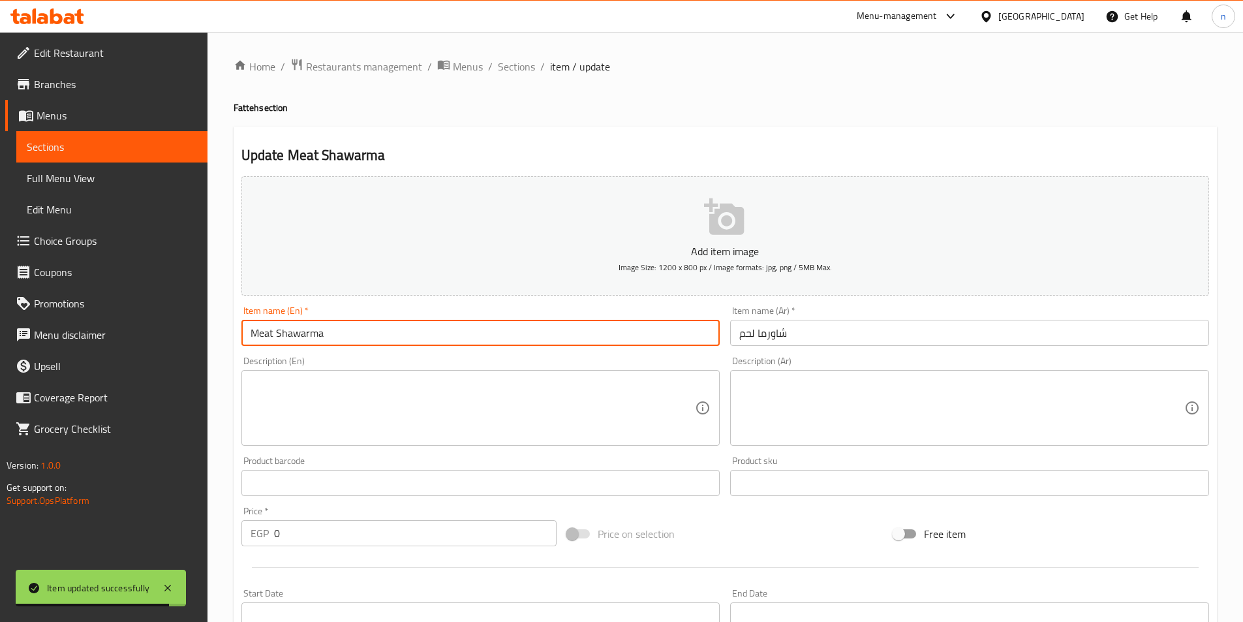
click at [248, 331] on input "Meat Shawarma" at bounding box center [480, 333] width 479 height 26
paste input "Fatteh"
type input "Fatteh Meat Shawarma"
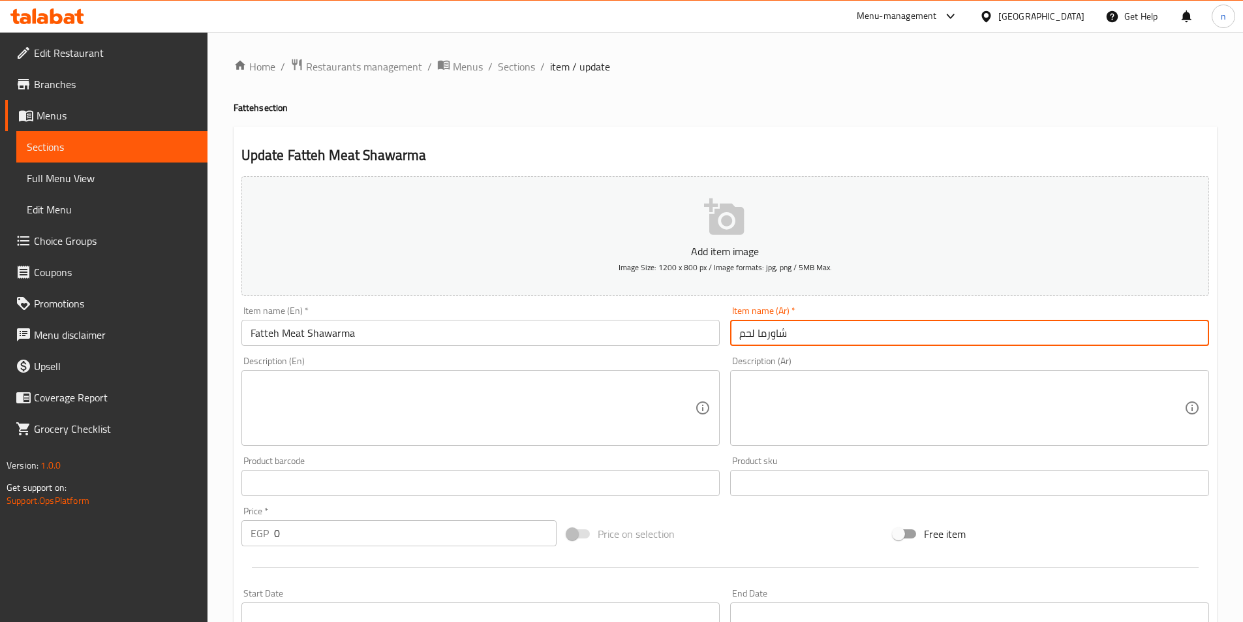
click at [810, 337] on input "شاورما لحم" at bounding box center [969, 333] width 479 height 26
click at [1197, 331] on input "شاورما لحم" at bounding box center [969, 333] width 479 height 26
type input "فتة شاورما لحم"
click at [765, 536] on div "Price on selection" at bounding box center [725, 533] width 326 height 35
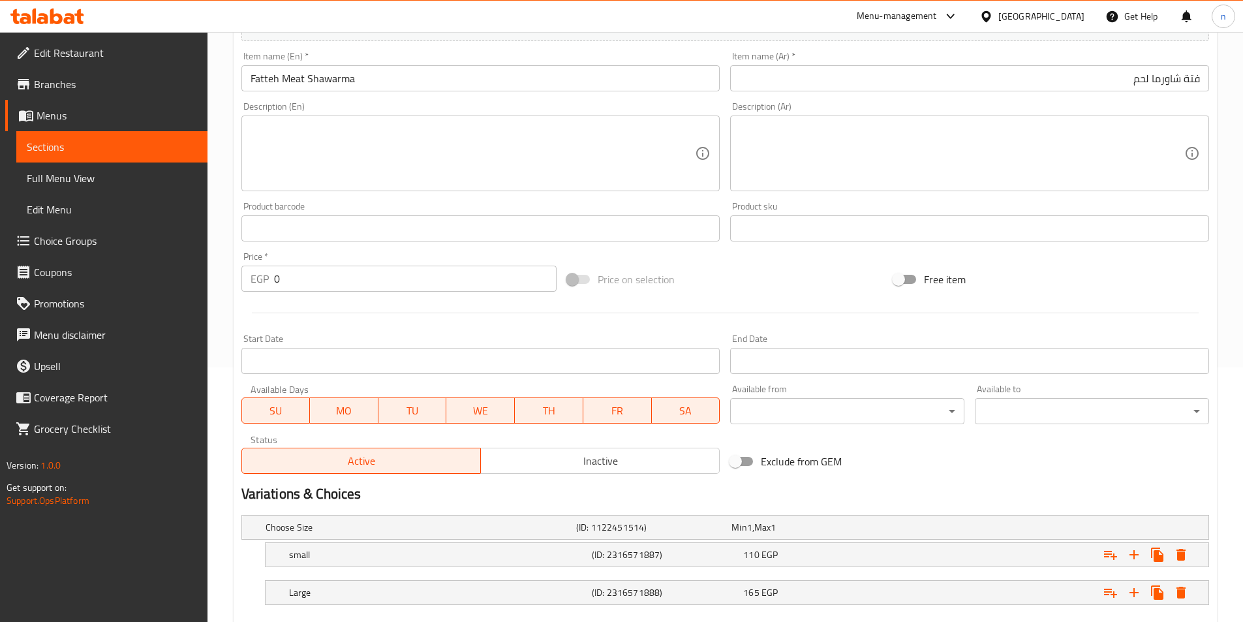
scroll to position [330, 0]
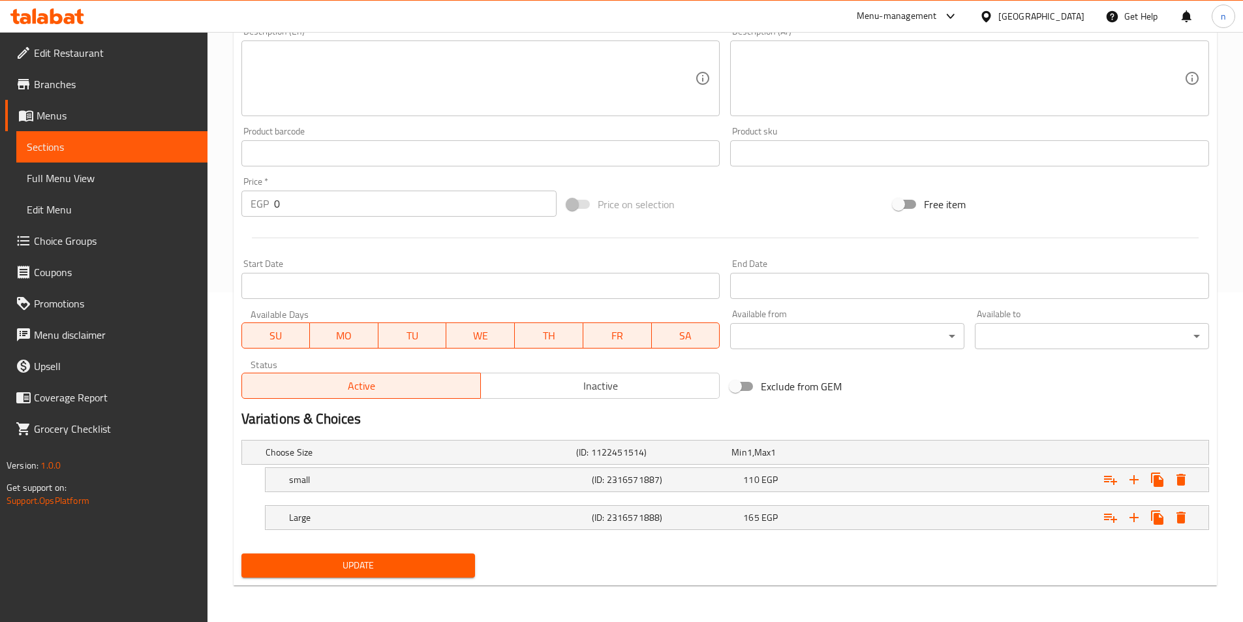
click at [360, 564] on span "Update" at bounding box center [358, 565] width 213 height 16
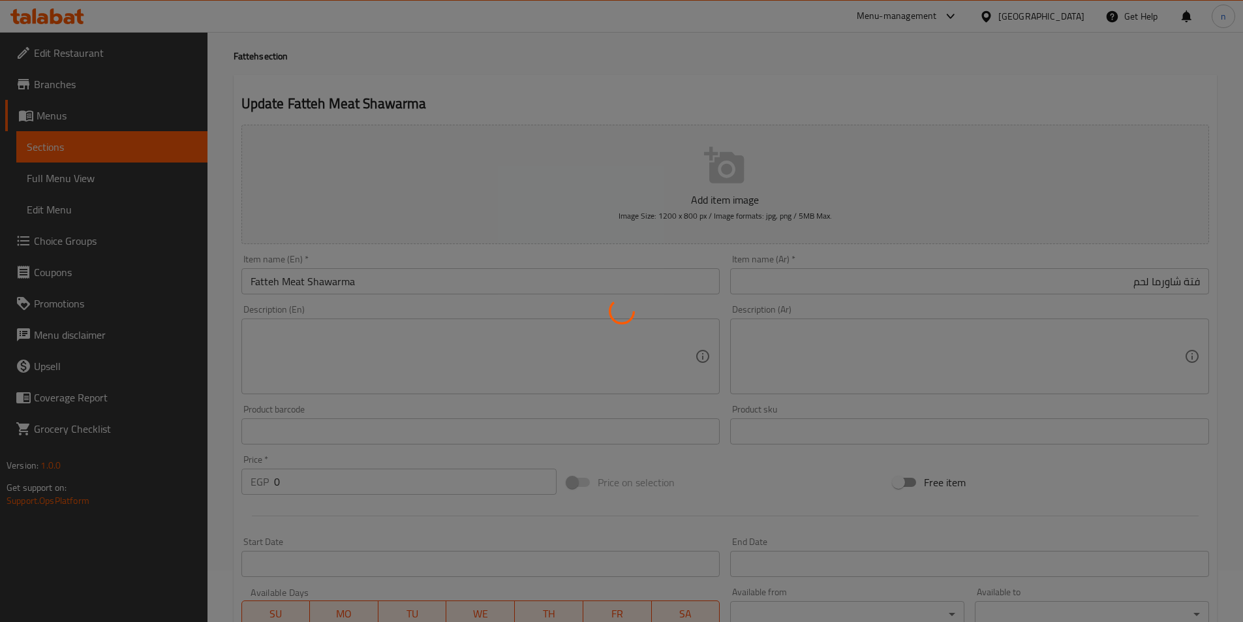
scroll to position [0, 0]
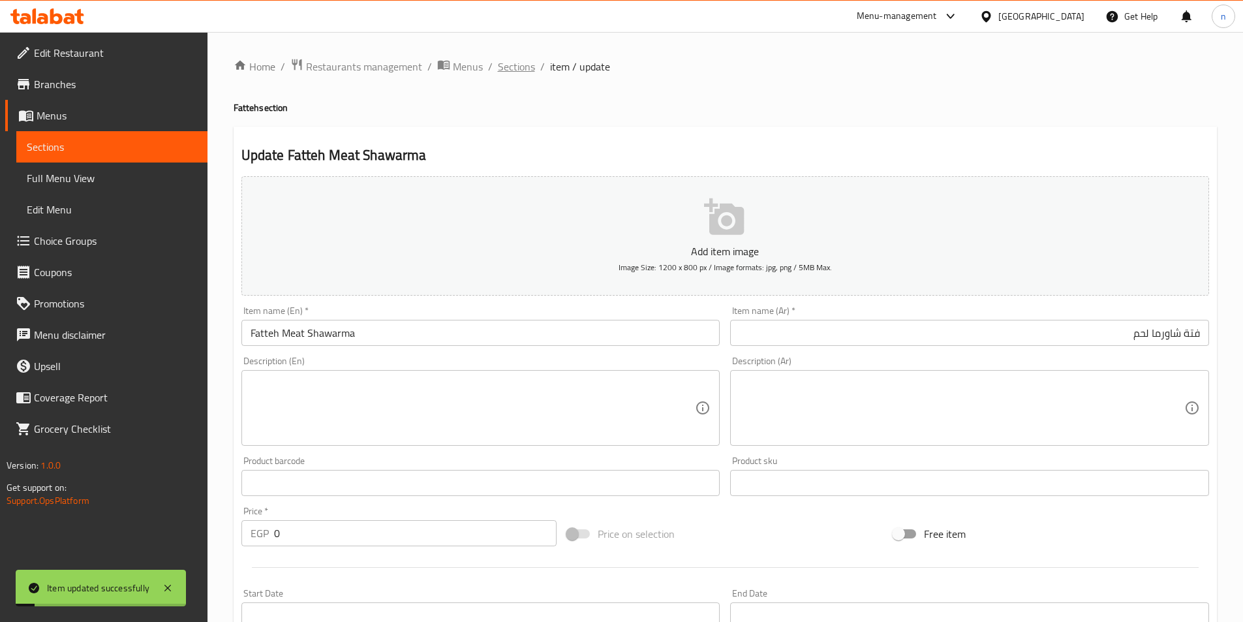
click at [508, 63] on span "Sections" at bounding box center [516, 67] width 37 height 16
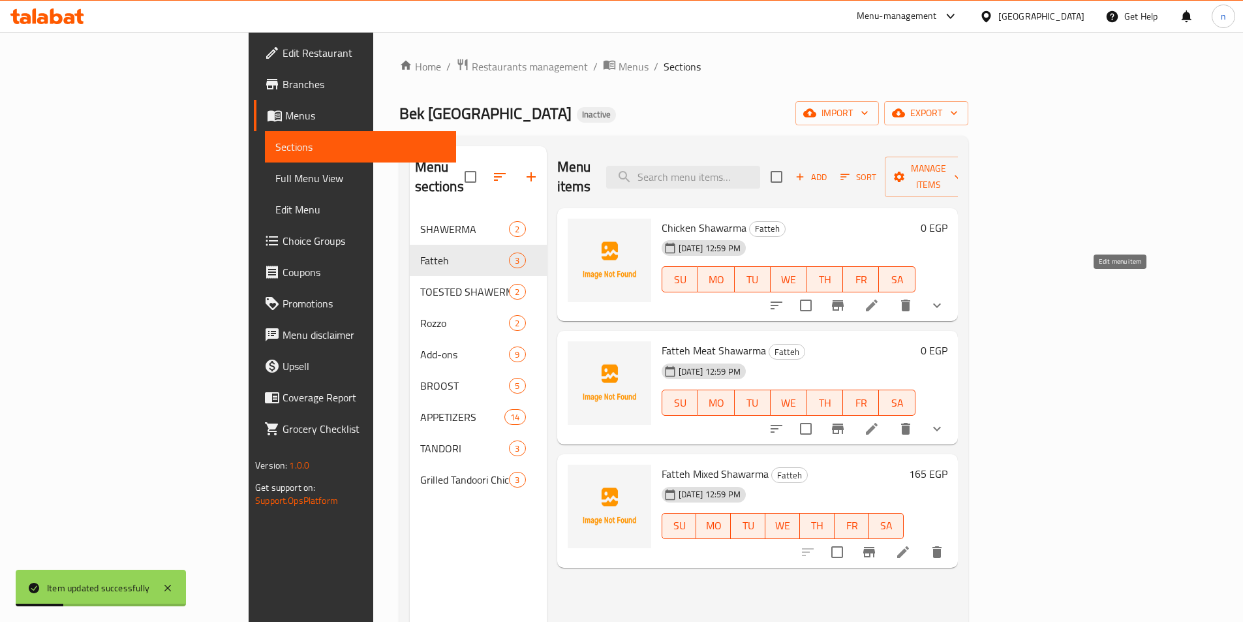
click at [880, 298] on icon at bounding box center [872, 306] width 16 height 16
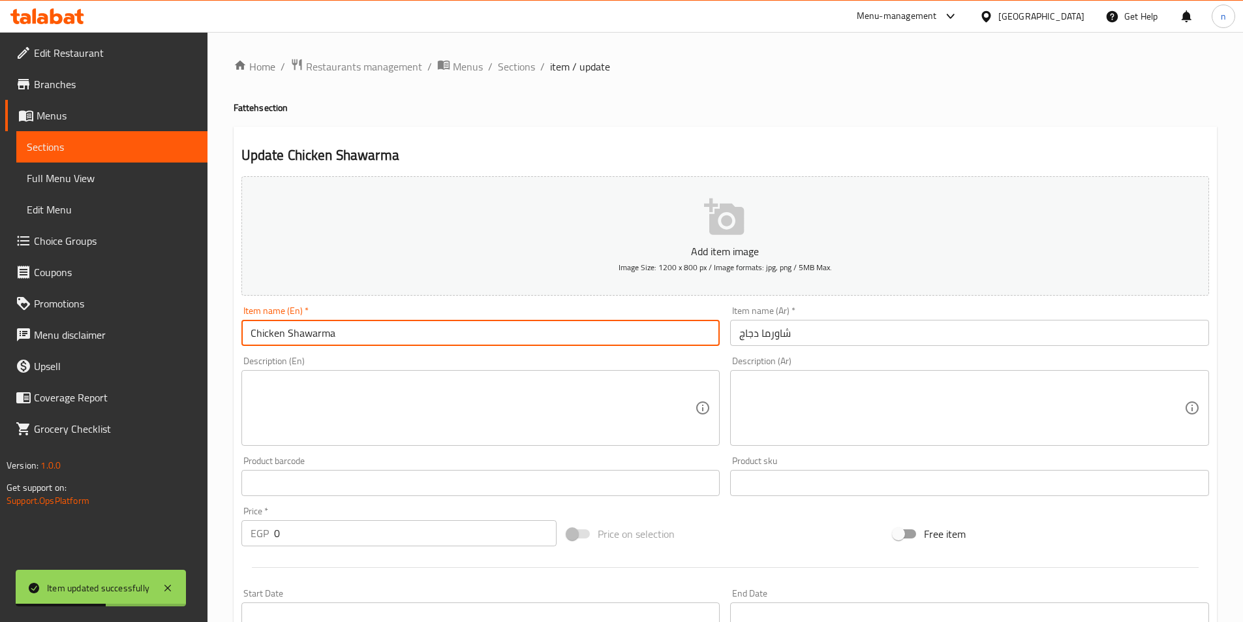
click at [251, 332] on input "Chicken Shawarma" at bounding box center [480, 333] width 479 height 26
paste input "Fatteh"
type input "Fatteh Chicken Shawarma"
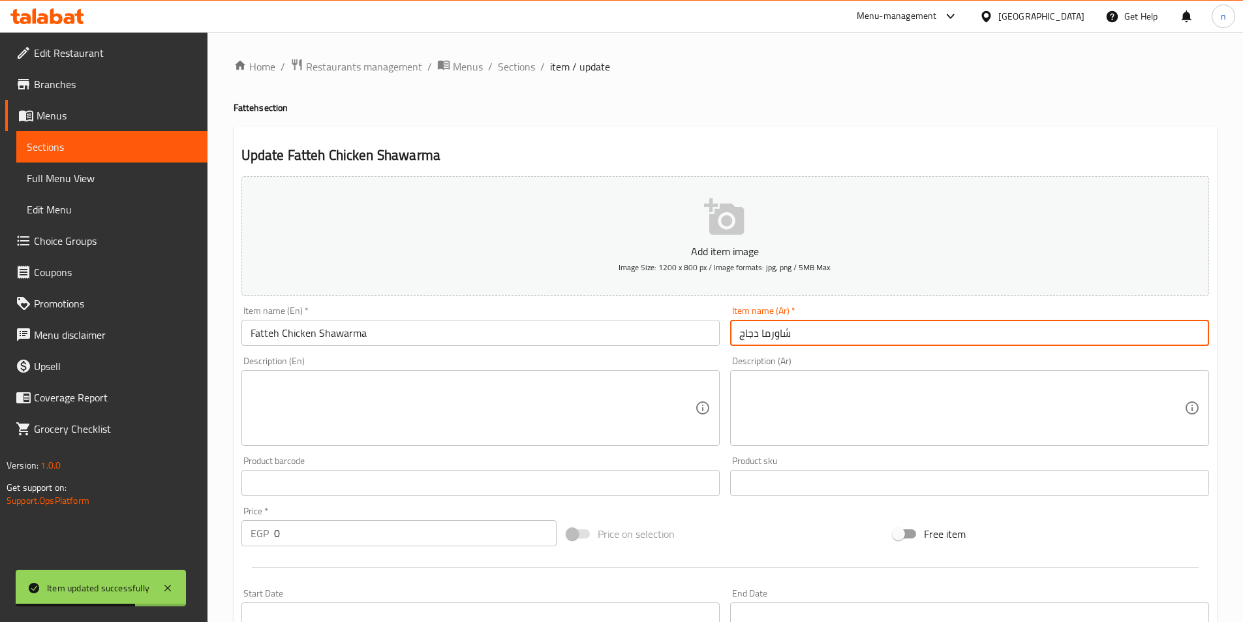
click at [810, 327] on input "شاورما دجاج" at bounding box center [969, 333] width 479 height 26
click at [1200, 335] on input "شاورما دجاج" at bounding box center [969, 333] width 479 height 26
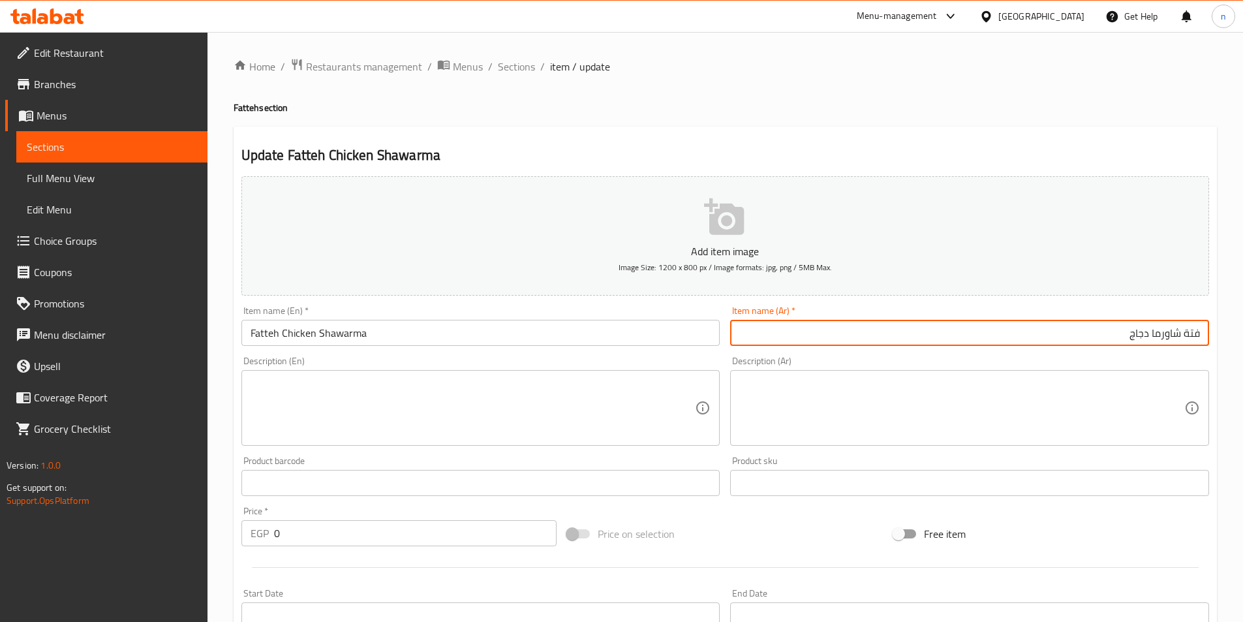
type input "فتة شاورما دجاج"
click at [750, 531] on div "Price on selection" at bounding box center [725, 533] width 326 height 35
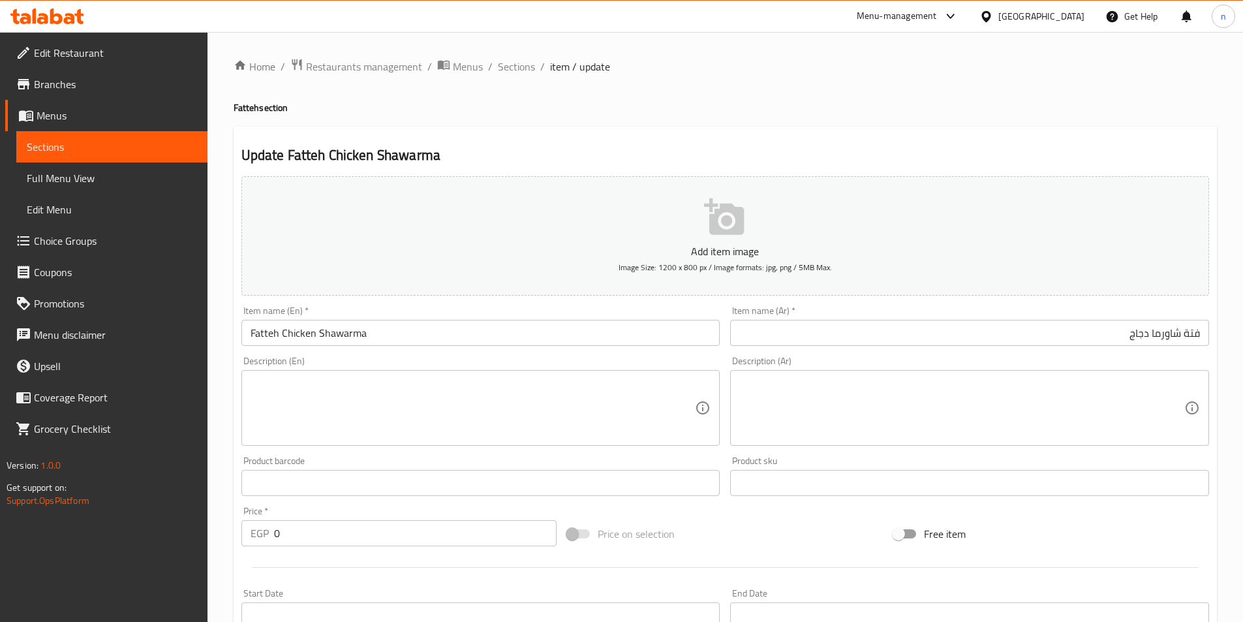
scroll to position [330, 0]
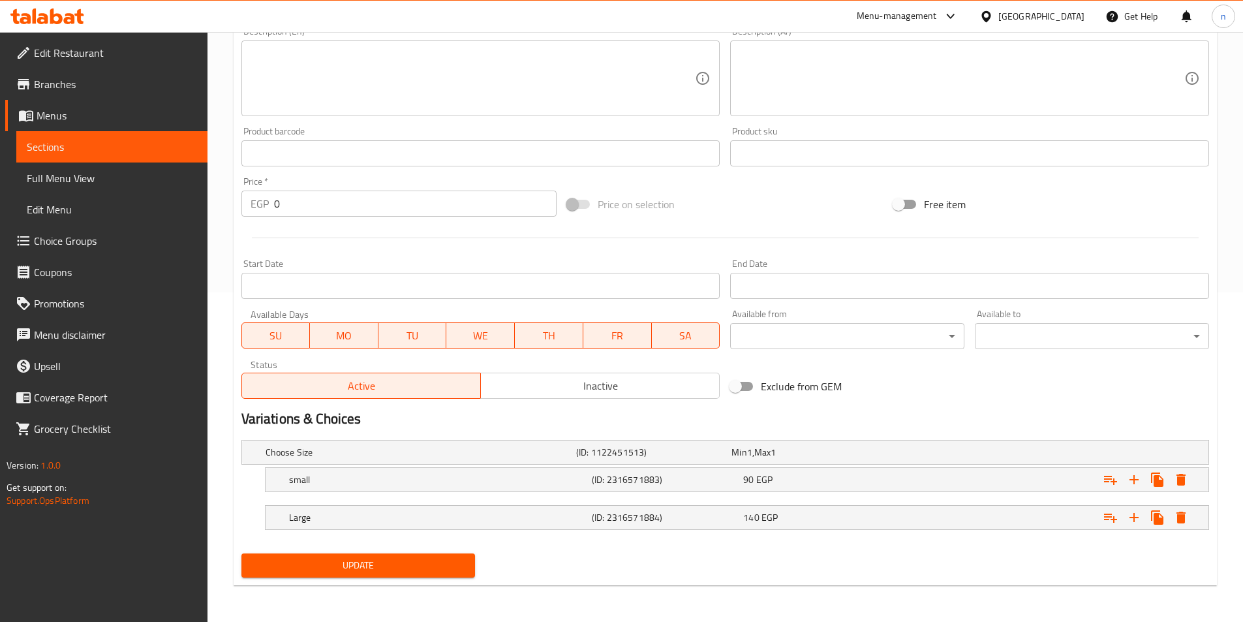
click at [435, 559] on span "Update" at bounding box center [358, 565] width 213 height 16
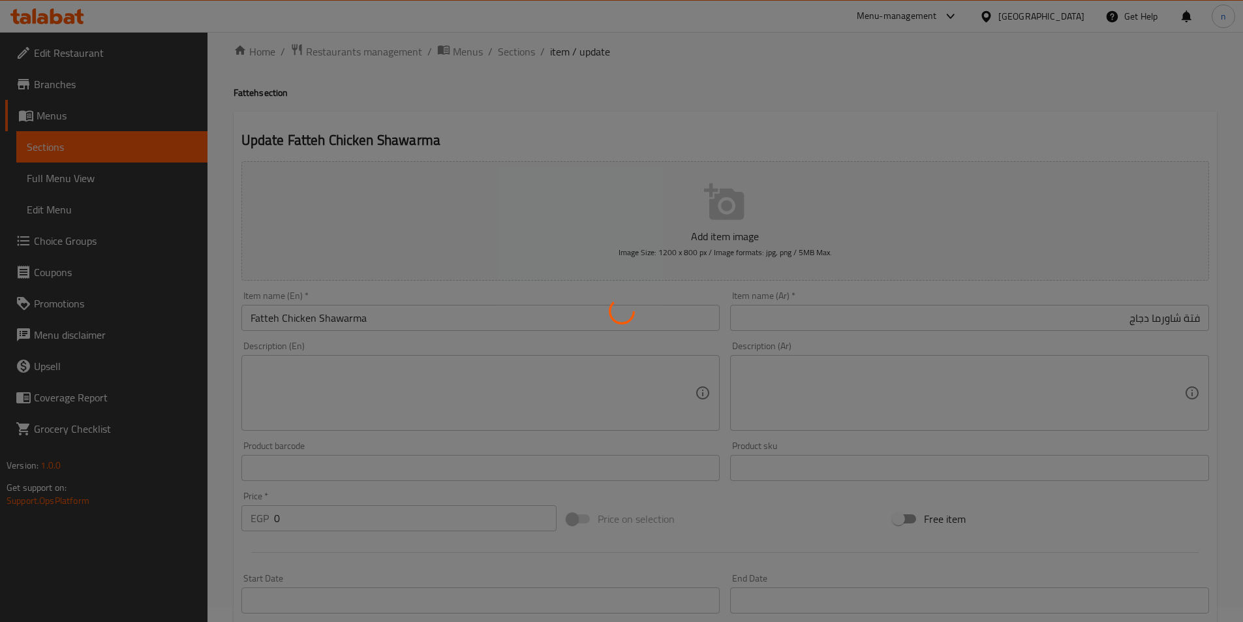
scroll to position [0, 0]
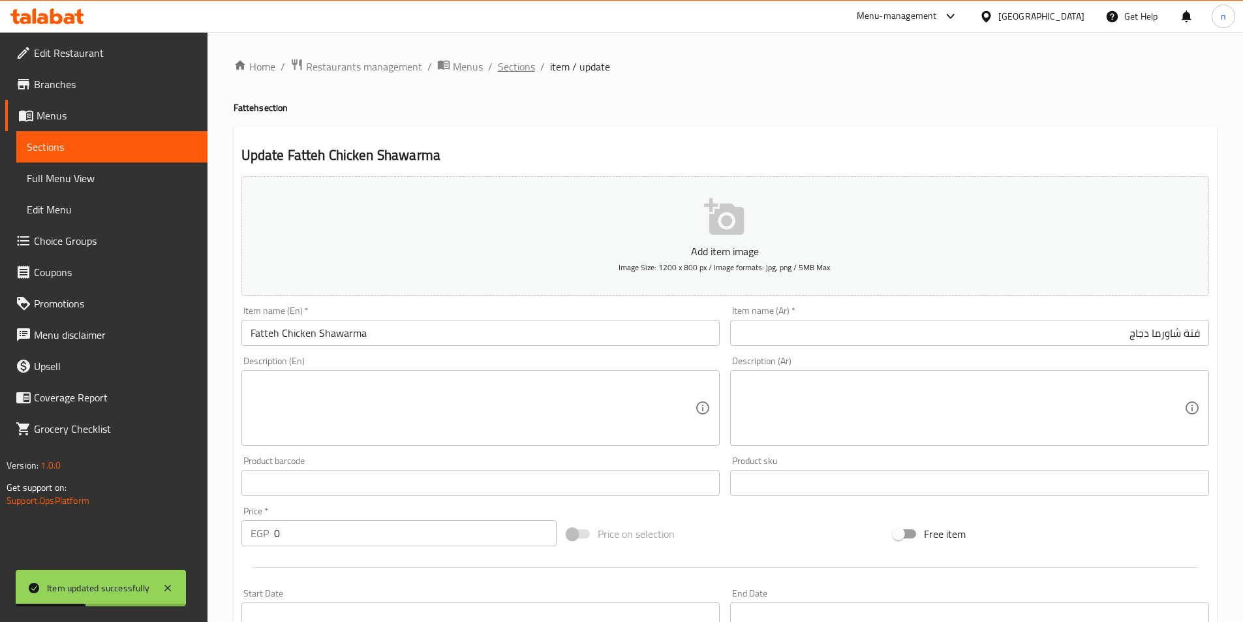
click at [514, 64] on span "Sections" at bounding box center [516, 67] width 37 height 16
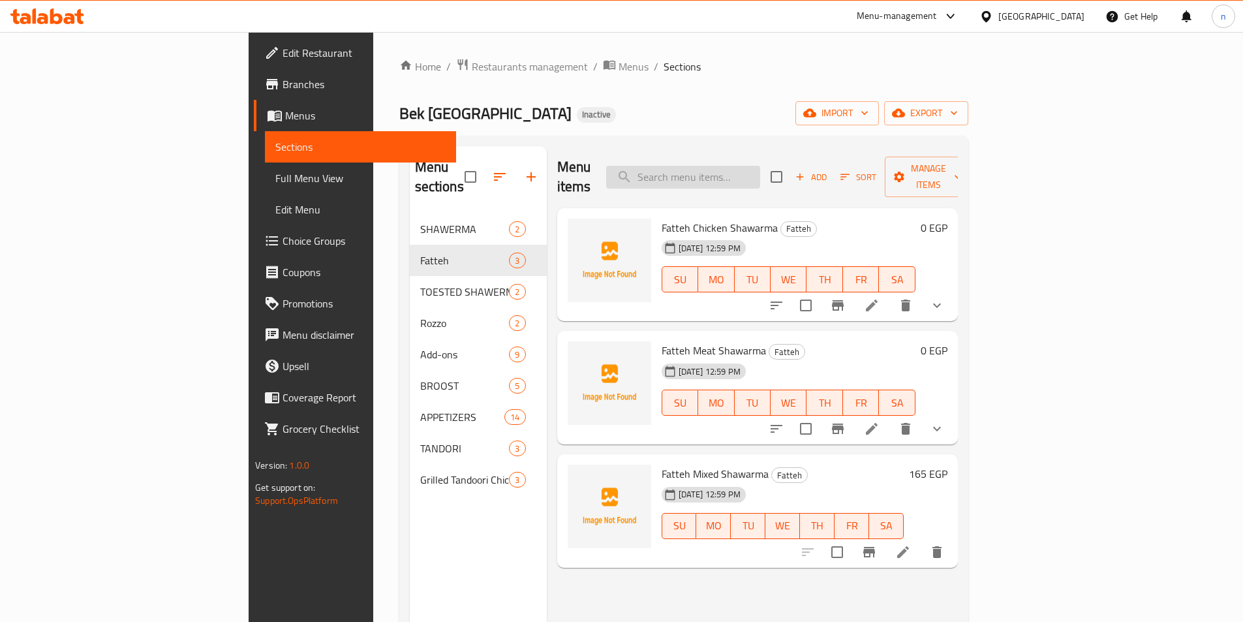
click at [760, 170] on input "search" at bounding box center [683, 177] width 154 height 23
paste input "Half Broast"
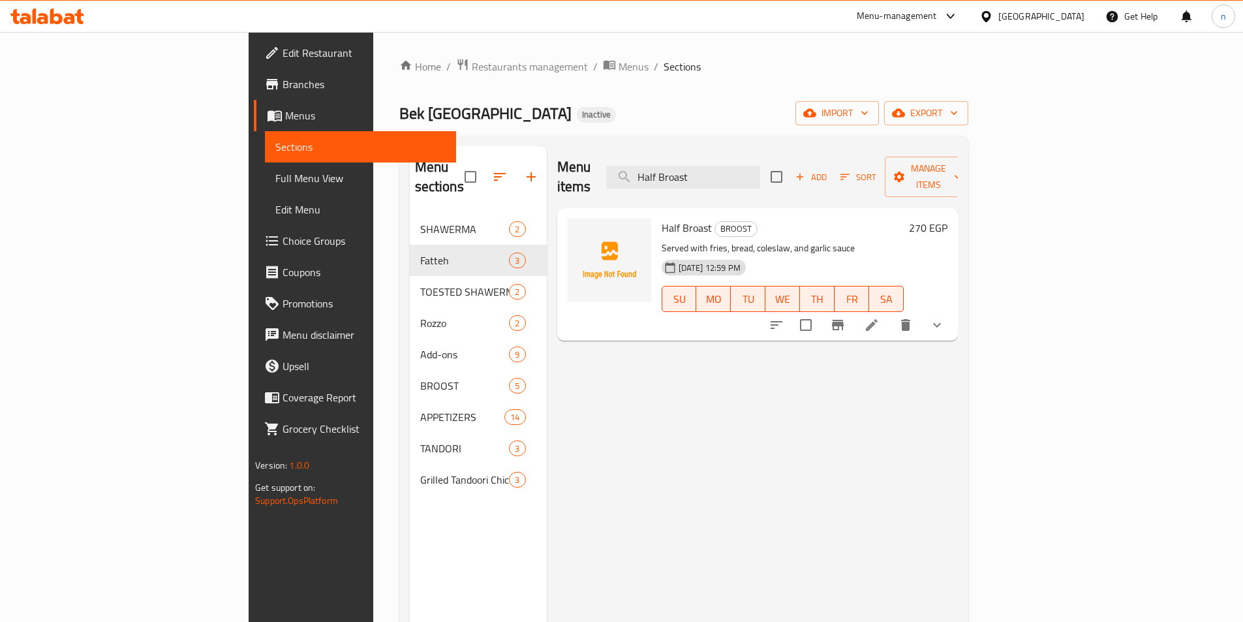
type input "Half Broast"
click at [890, 313] on li at bounding box center [872, 324] width 37 height 23
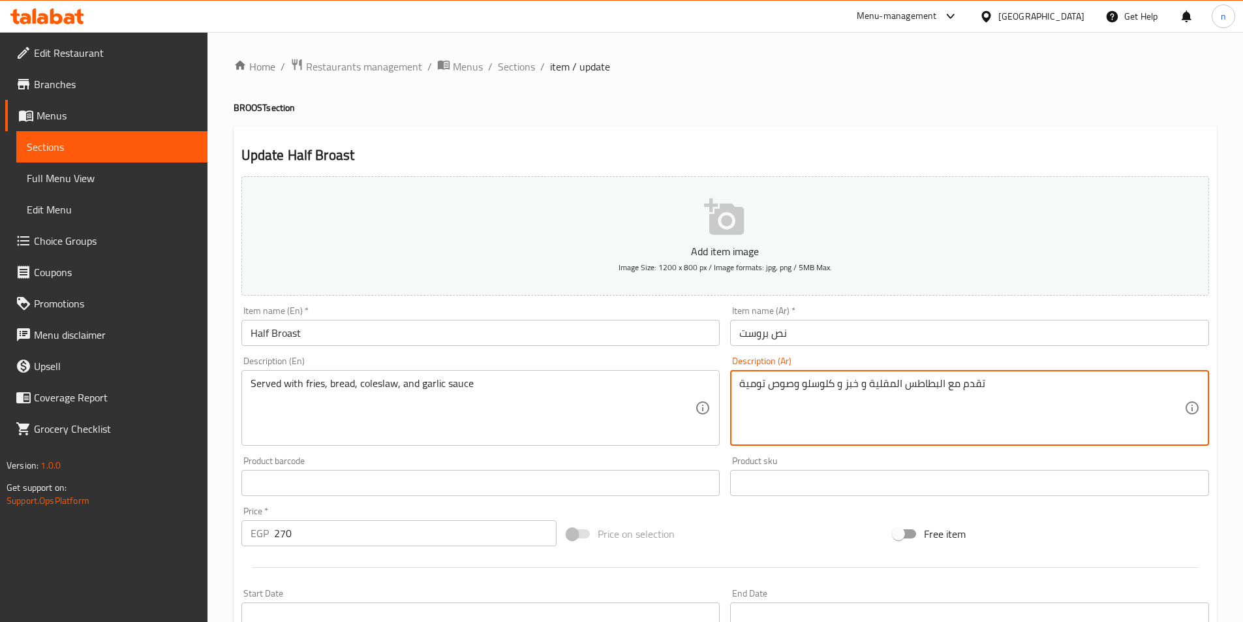
click at [891, 385] on textarea "تقدم مع البطاطس المقلية و خبز و كلوسلو وصوص تومية" at bounding box center [961, 408] width 445 height 62
type textarea "تقدم مع البطاطس و خبز و كلوسلو وصوص تومية"
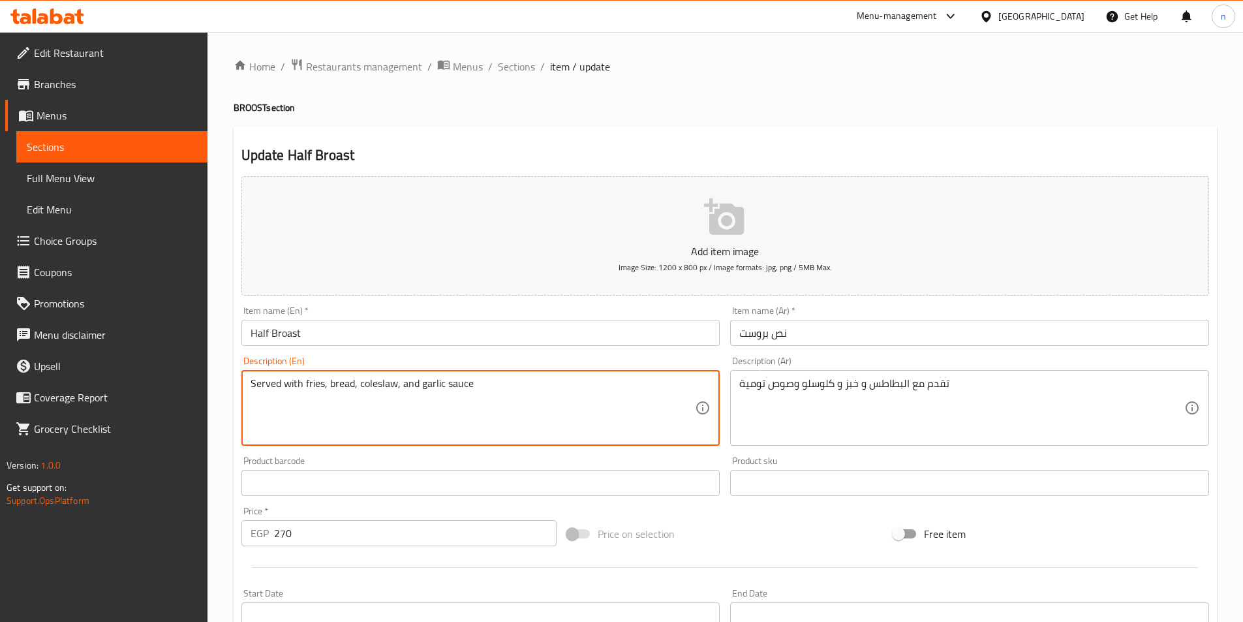
click at [305, 385] on textarea "Served with fries, bread, coleslaw, and garlic sauce" at bounding box center [473, 408] width 445 height 62
paste textarea "potatoe"
type textarea "Served with potatoe , bread, coleslaw, and garlic sauce"
click at [703, 529] on div "Price on selection" at bounding box center [725, 533] width 326 height 35
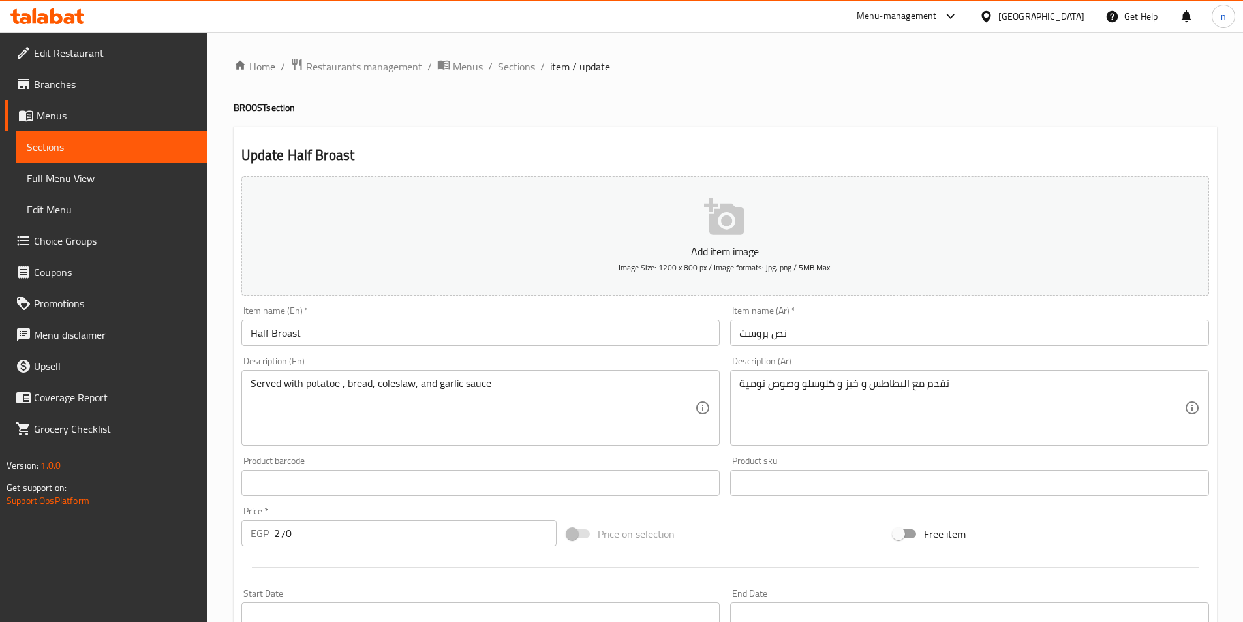
click at [724, 461] on div "Product barcode Product barcode" at bounding box center [480, 476] width 489 height 50
click at [786, 529] on div "Price on selection" at bounding box center [725, 533] width 326 height 35
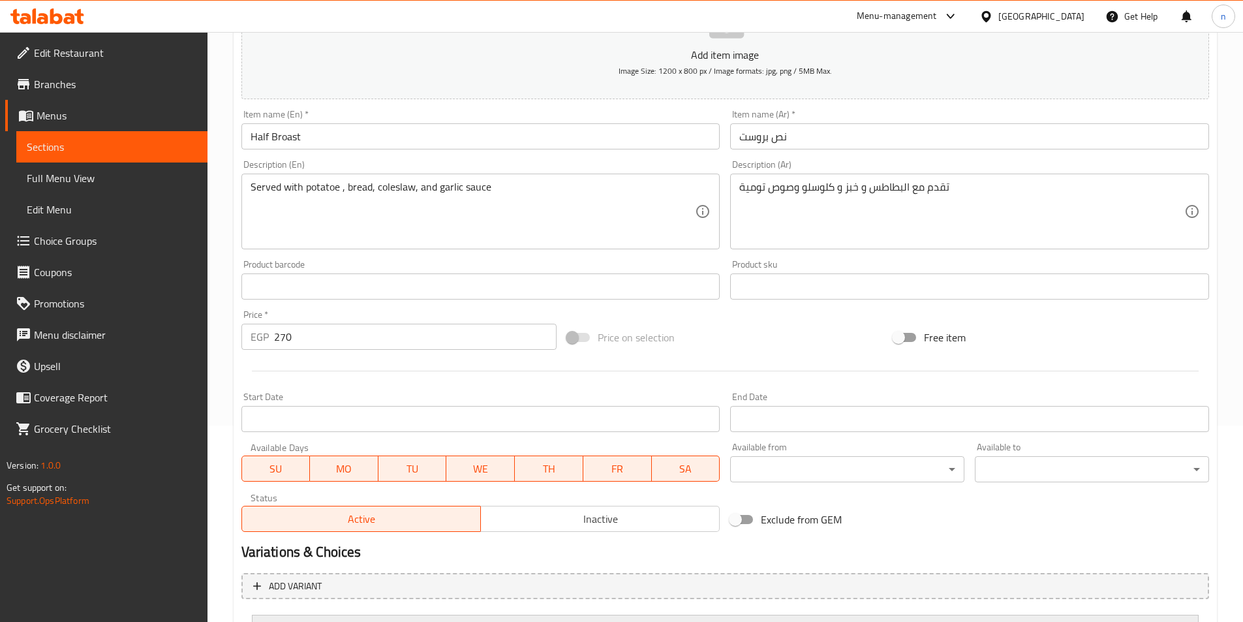
scroll to position [322, 0]
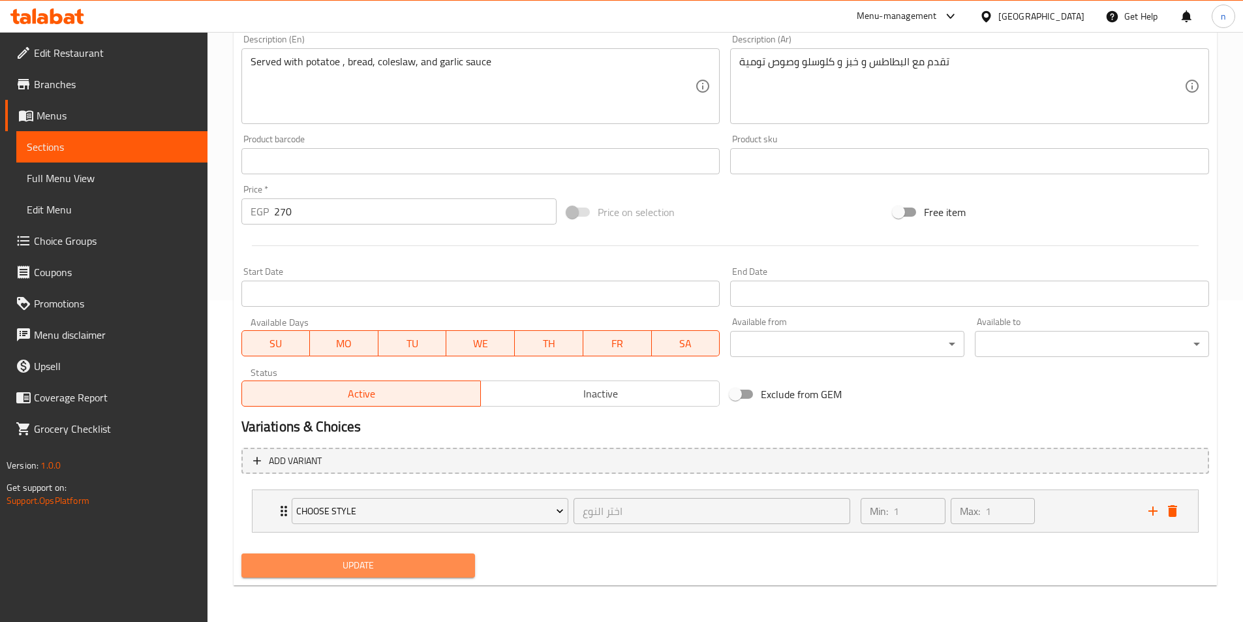
click at [385, 557] on span "Update" at bounding box center [358, 565] width 213 height 16
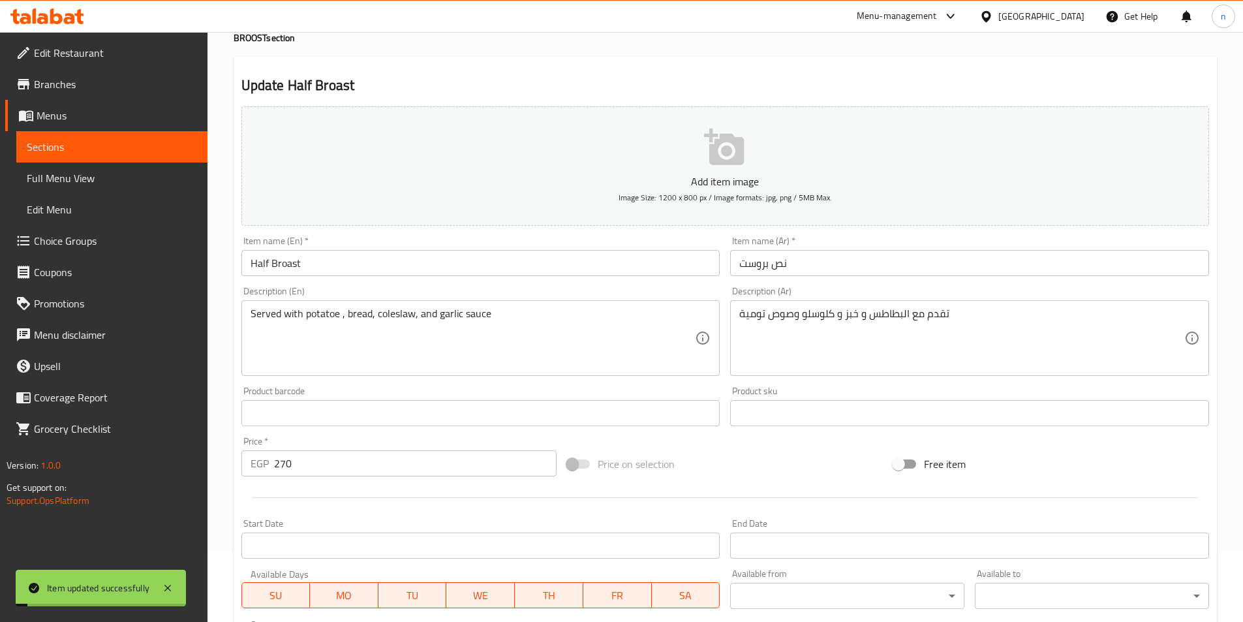
scroll to position [0, 0]
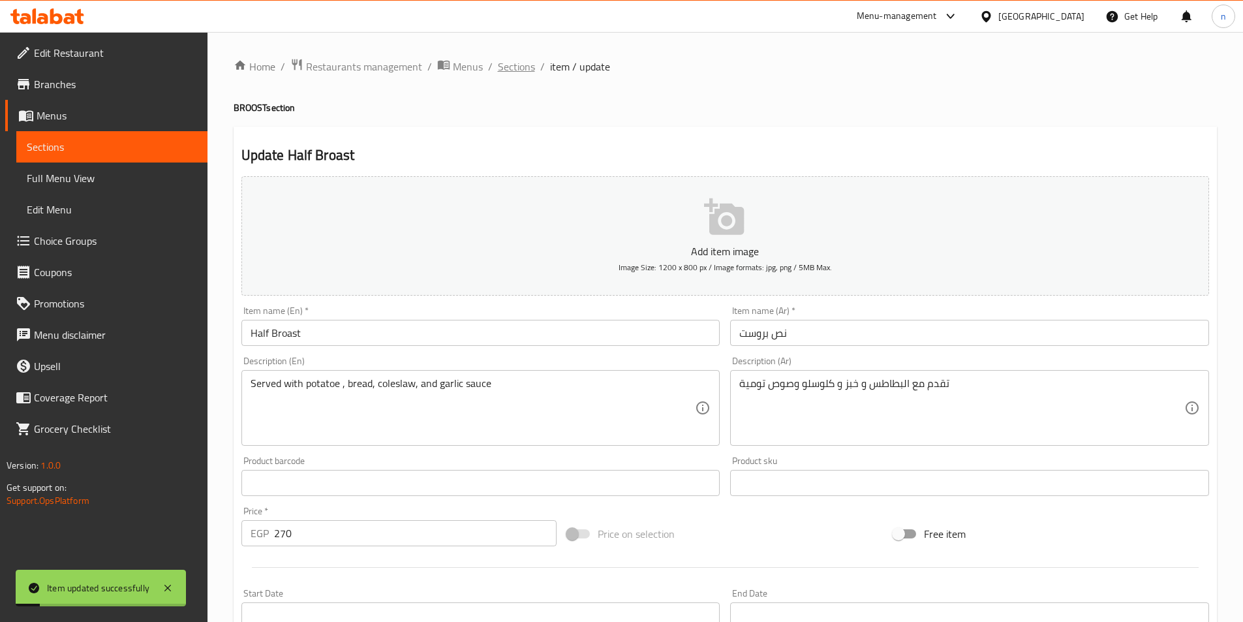
click at [504, 70] on span "Sections" at bounding box center [516, 67] width 37 height 16
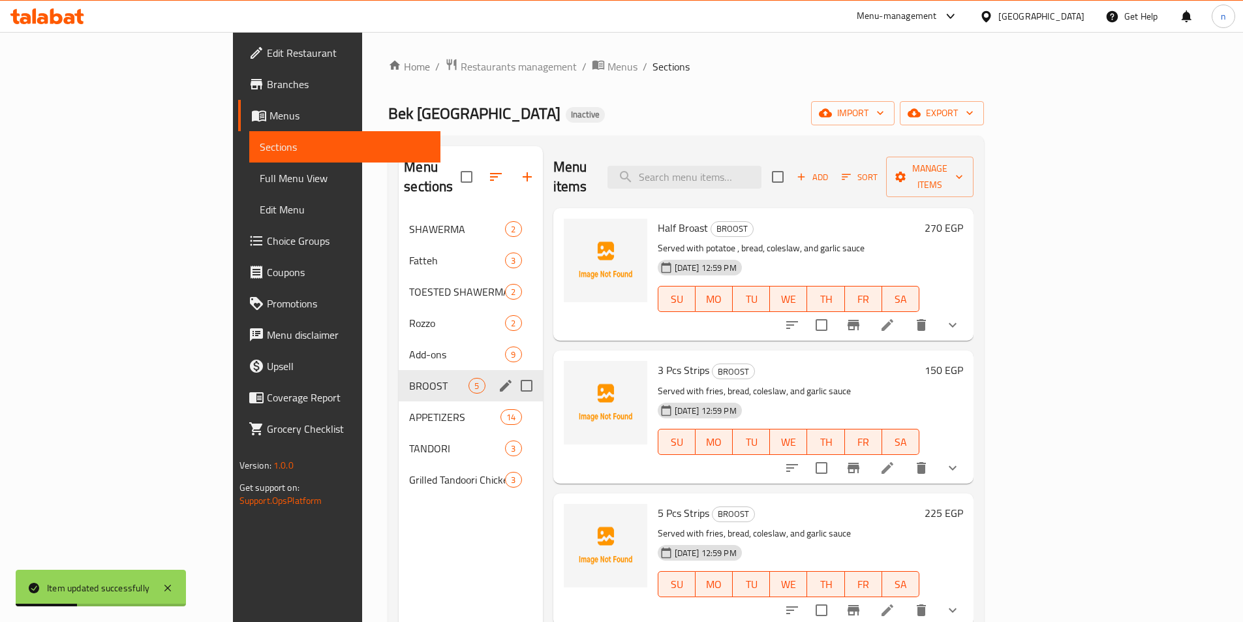
click at [409, 378] on span "BROOST" at bounding box center [438, 386] width 59 height 16
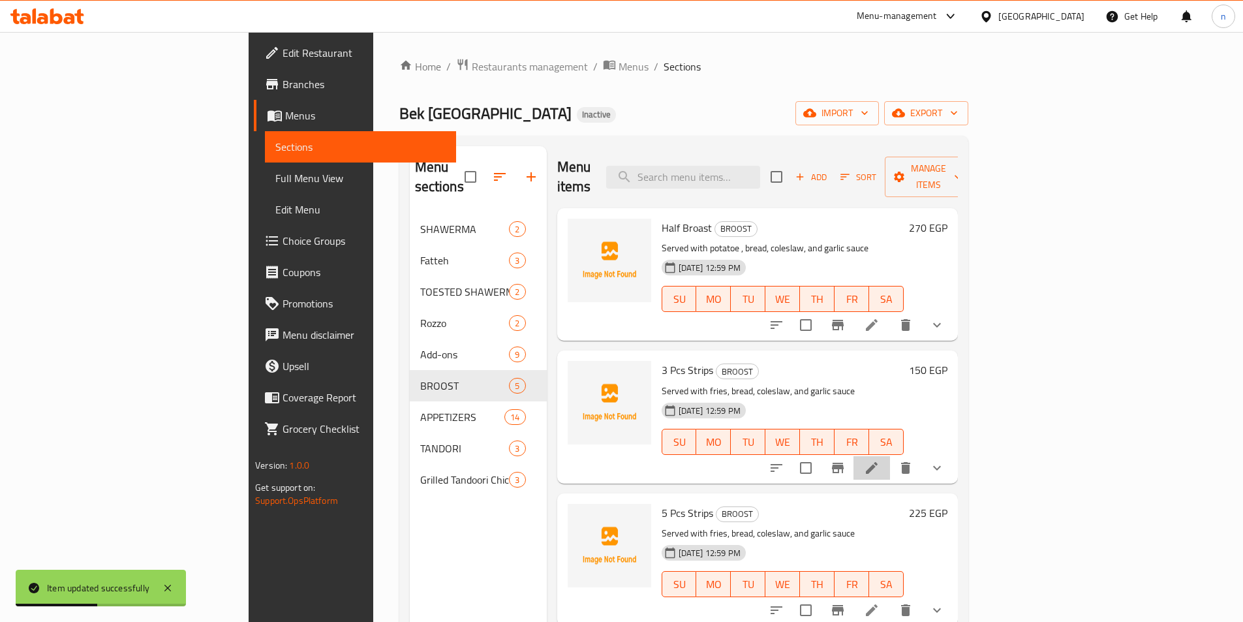
click at [890, 456] on li at bounding box center [872, 467] width 37 height 23
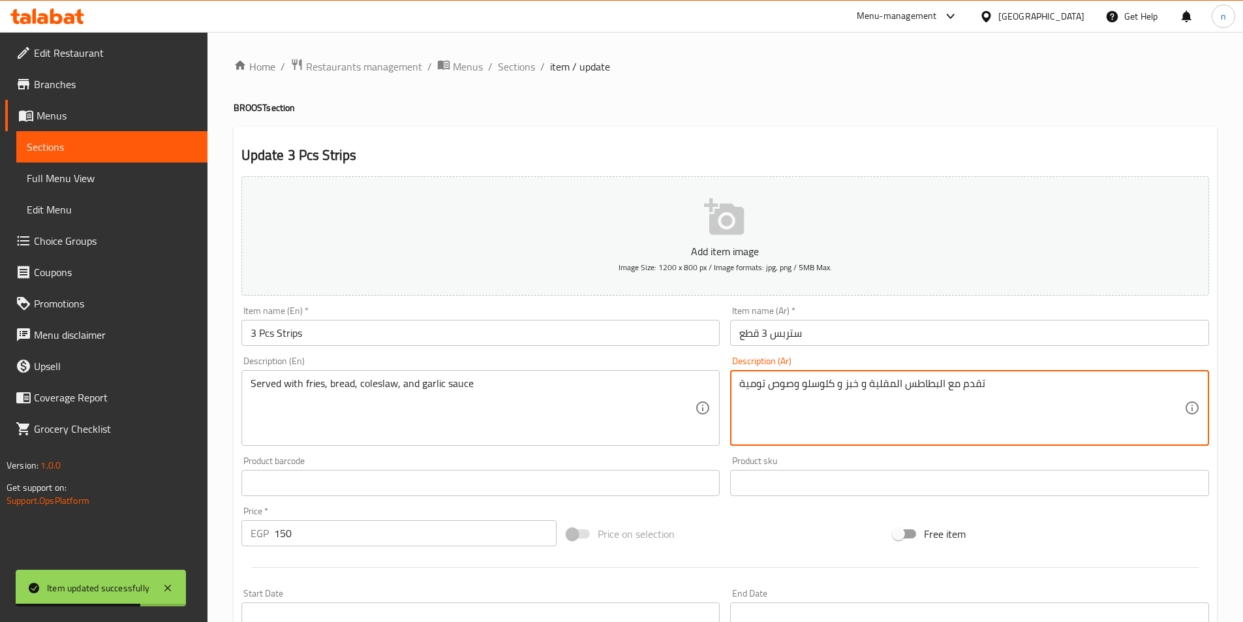
click at [882, 389] on textarea "تقدم مع البطاطس المقلية و خبز و كلوسلو وصوص تومية" at bounding box center [961, 408] width 445 height 62
type textarea "تقدم مع البطاطس و خبز و كلوسلو وصوص تومية"
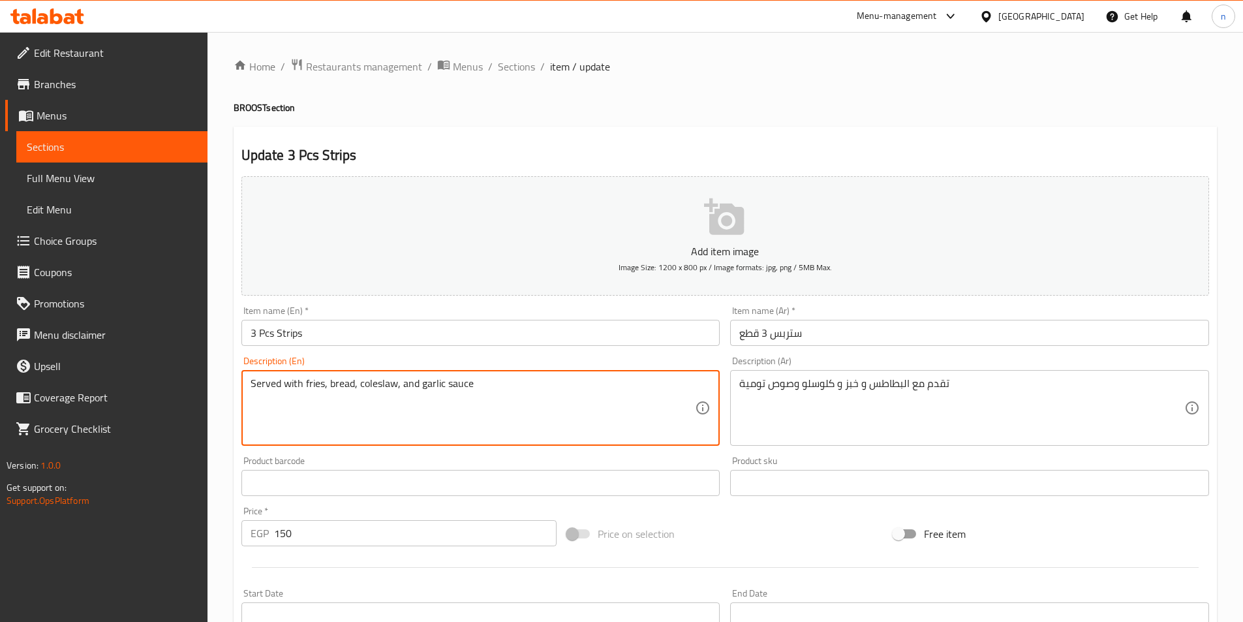
click at [317, 386] on textarea "Served with fries, bread, coleslaw, and garlic sauce" at bounding box center [473, 408] width 445 height 62
paste textarea "potatoe"
type textarea "Served with potatoe, bread, coleslaw, and garlic sauce"
click at [755, 531] on div "Price on selection" at bounding box center [725, 533] width 326 height 35
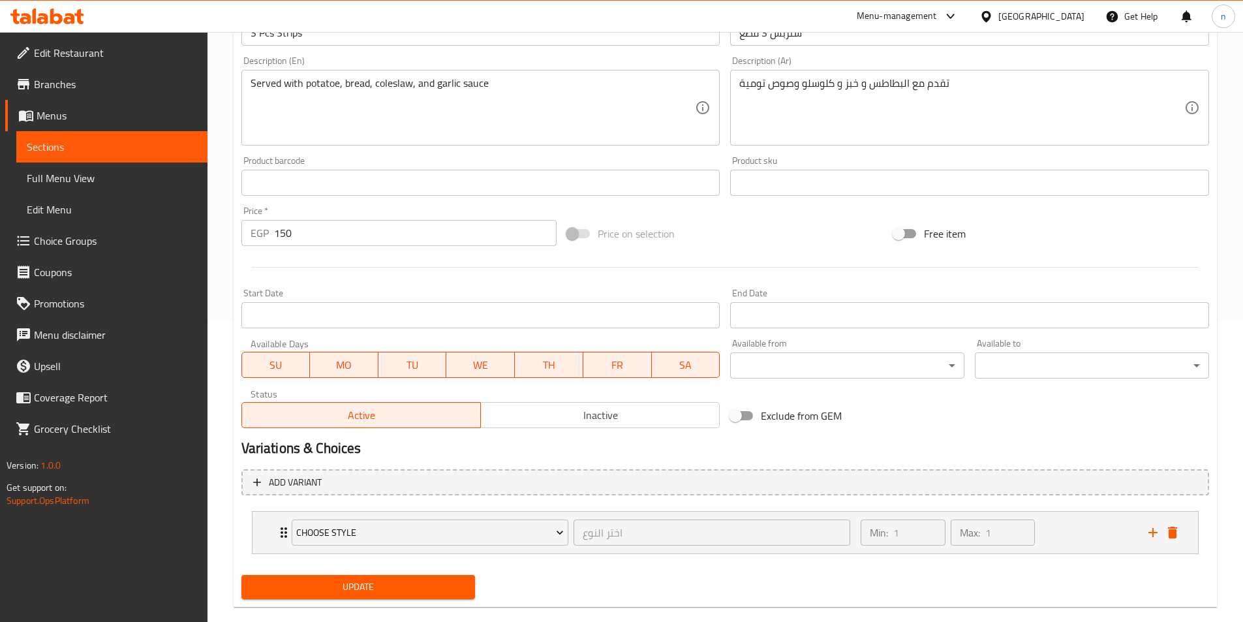
scroll to position [322, 0]
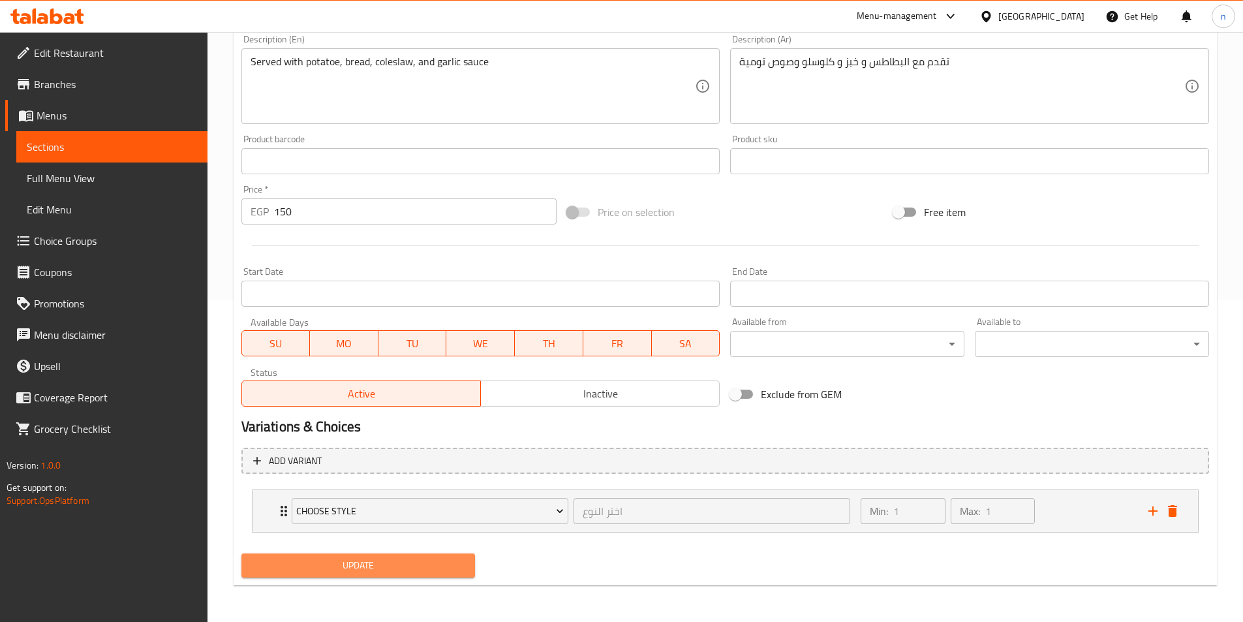
click at [433, 567] on span "Update" at bounding box center [358, 565] width 213 height 16
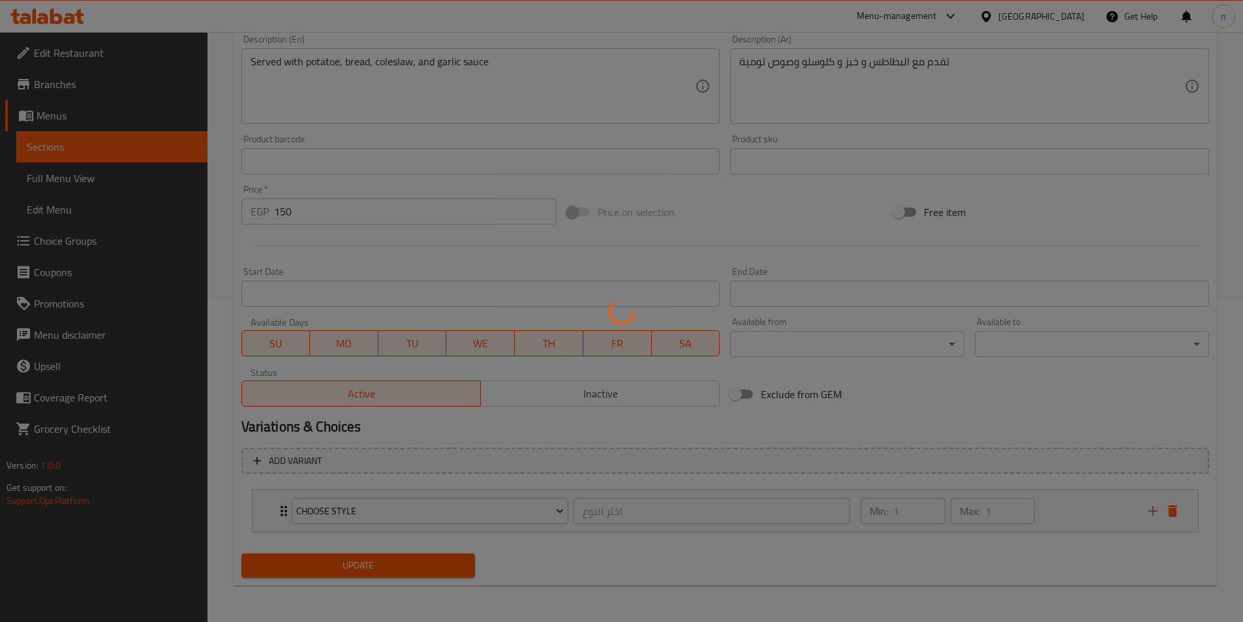
scroll to position [0, 0]
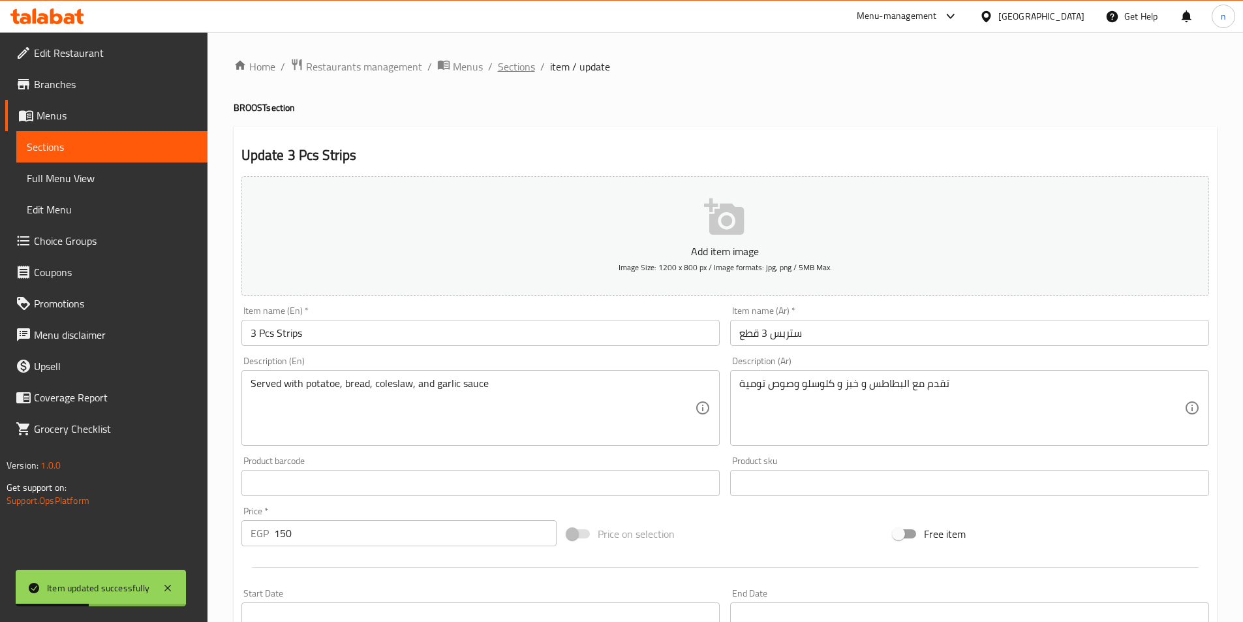
click at [516, 67] on span "Sections" at bounding box center [516, 67] width 37 height 16
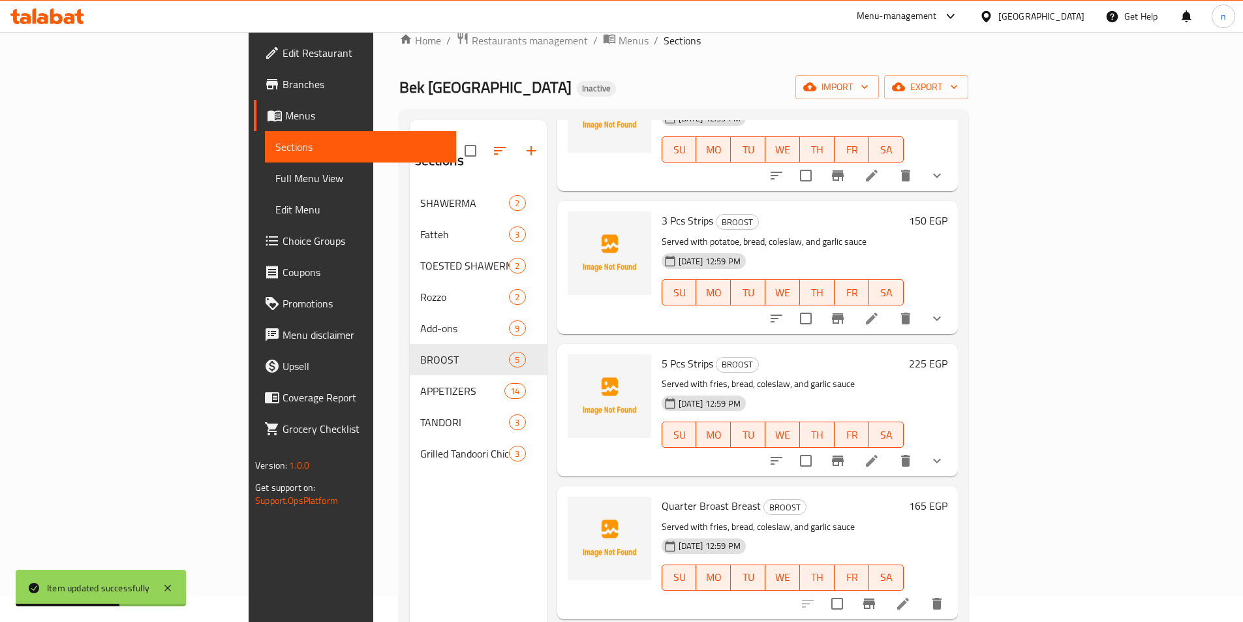
scroll to position [183, 0]
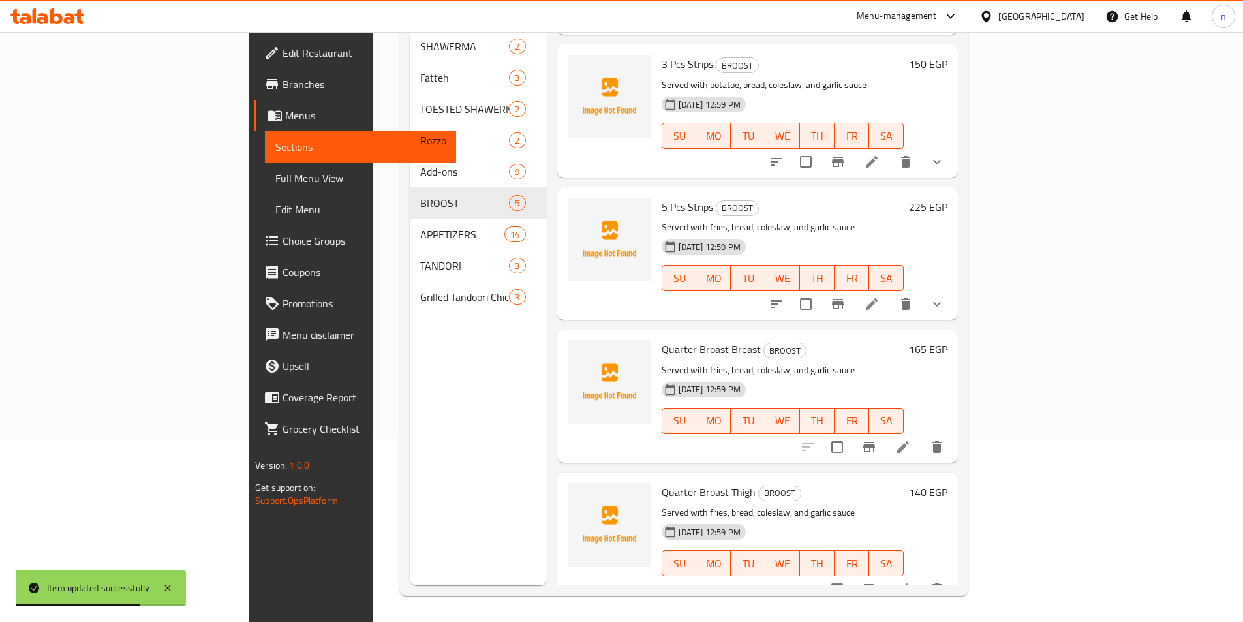
click at [890, 292] on li at bounding box center [872, 303] width 37 height 23
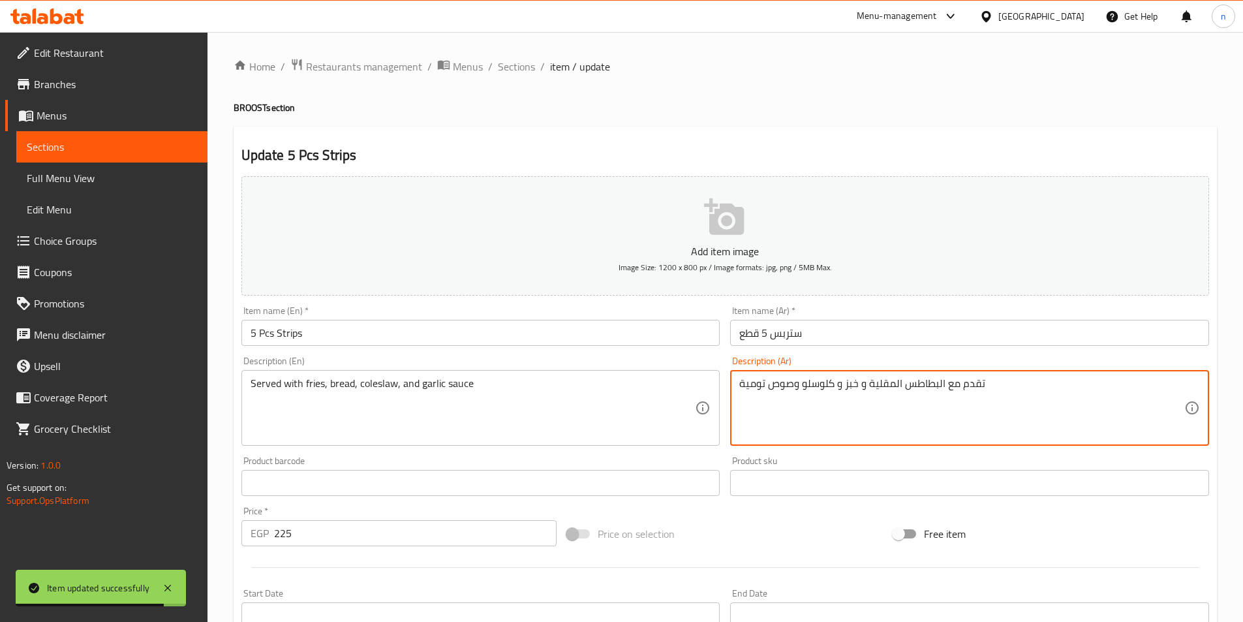
click at [885, 381] on textarea "تقدم مع البطاطس المقلية و خبز و كلوسلو وصوص تومية" at bounding box center [961, 408] width 445 height 62
type textarea "تقدم مع البطاطس و خبز و كلوسلو وصوص تومية"
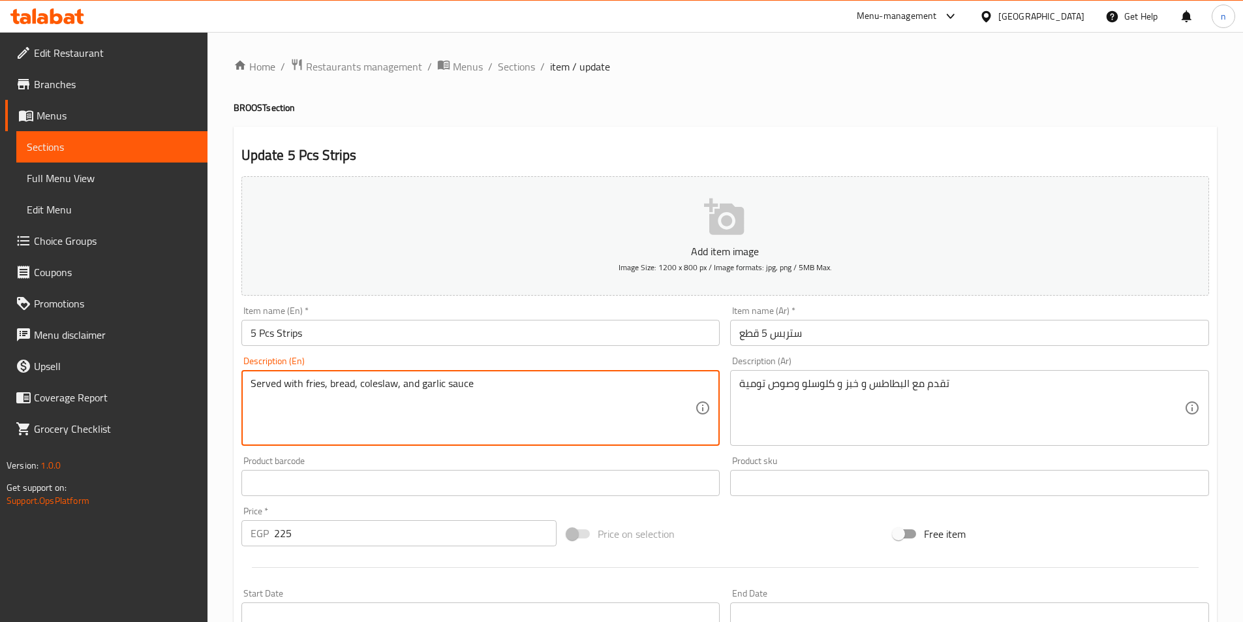
click at [310, 386] on textarea "Served with fries, bread, coleslaw, and garlic sauce" at bounding box center [473, 408] width 445 height 62
paste textarea "potatoe"
type textarea "Served with potatoe, bread, coleslaw, and garlic sauce"
click at [756, 517] on div "Price on selection" at bounding box center [725, 533] width 326 height 35
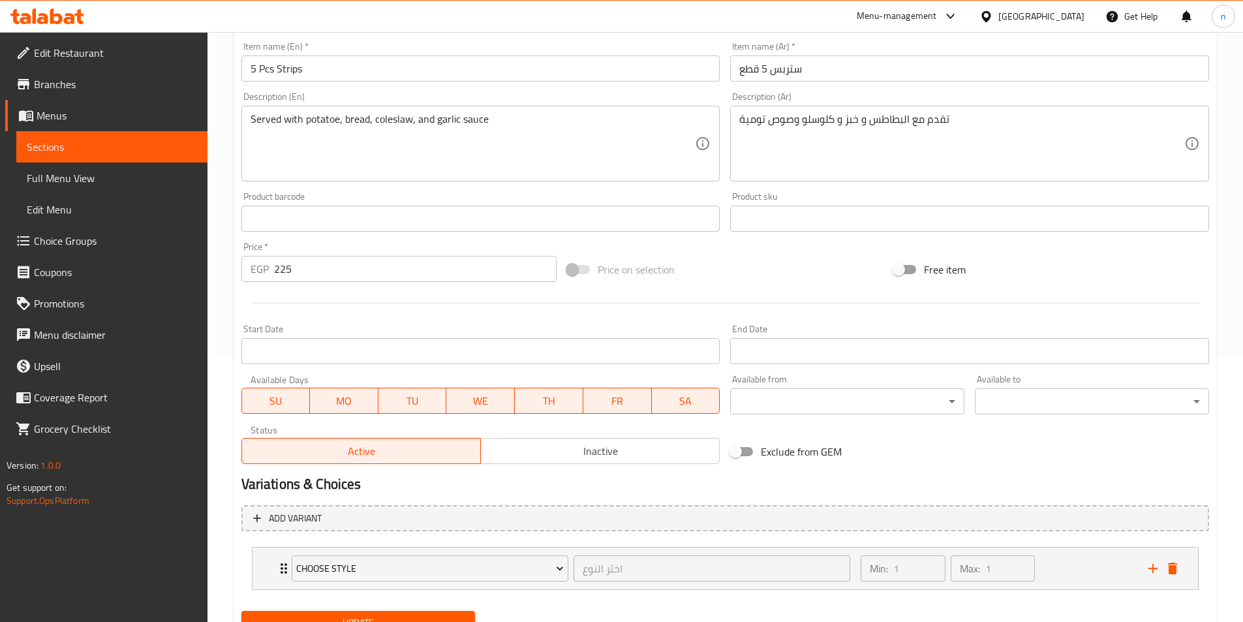
scroll to position [322, 0]
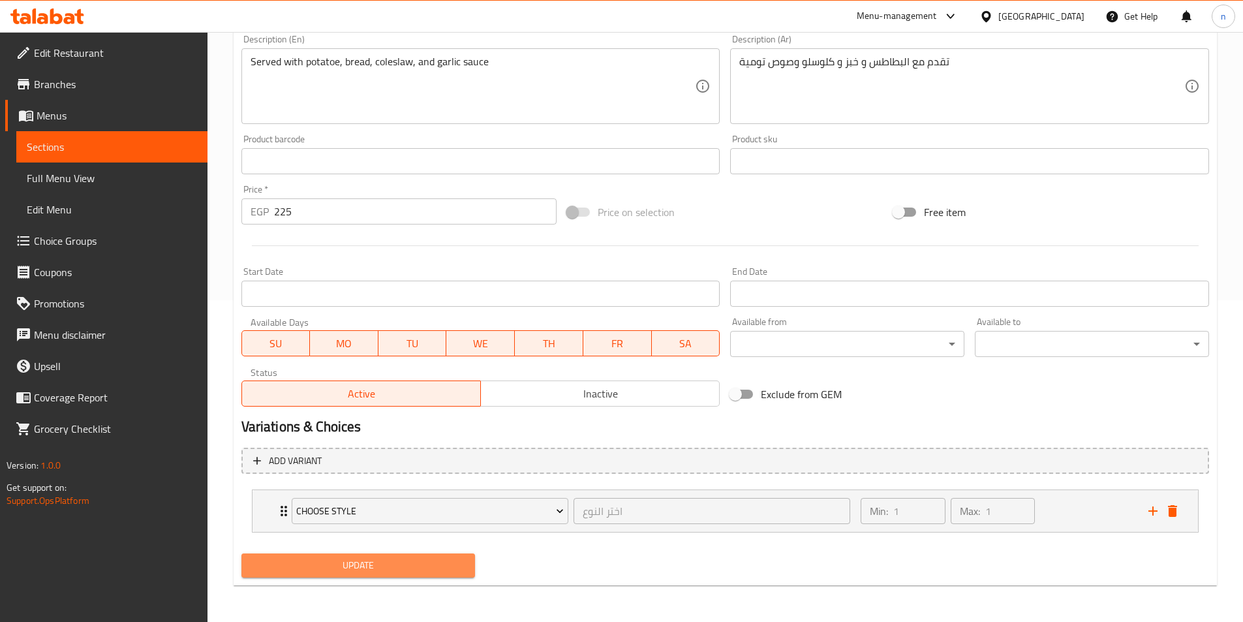
click at [427, 556] on button "Update" at bounding box center [358, 565] width 234 height 24
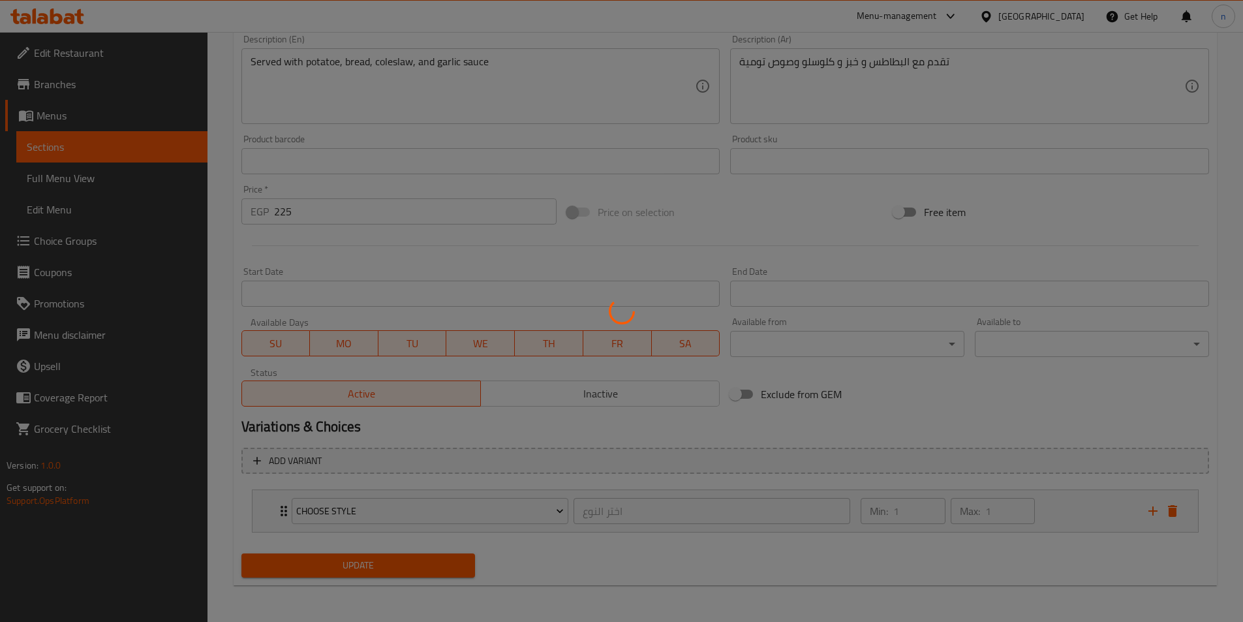
scroll to position [0, 0]
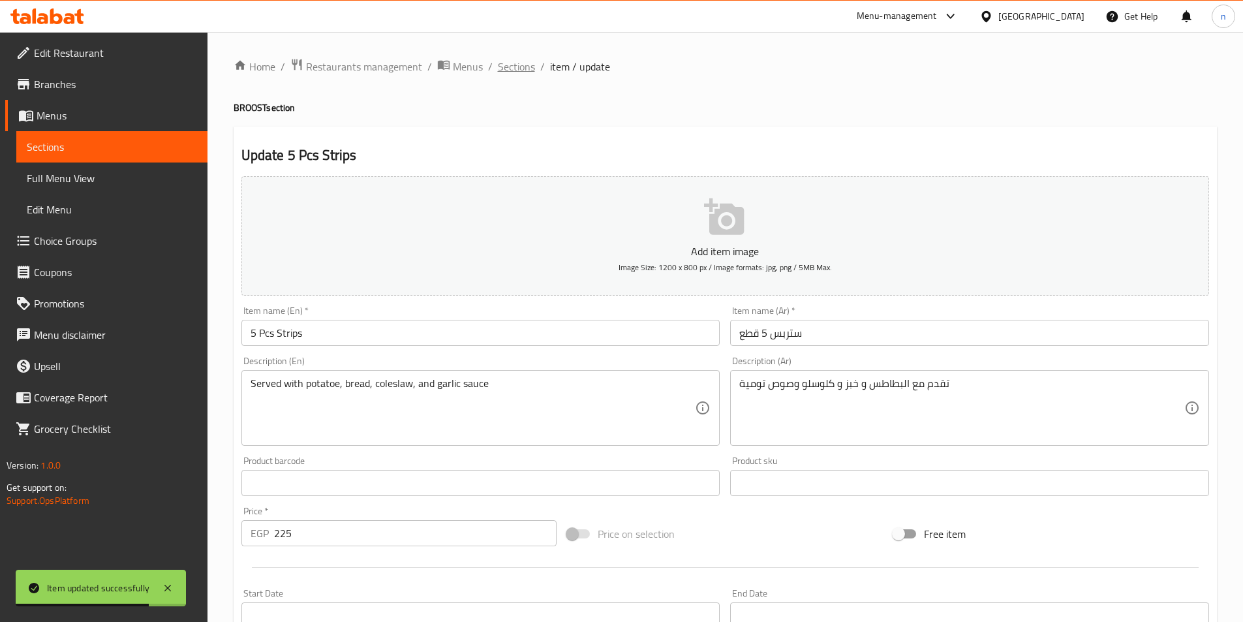
click at [523, 67] on span "Sections" at bounding box center [516, 67] width 37 height 16
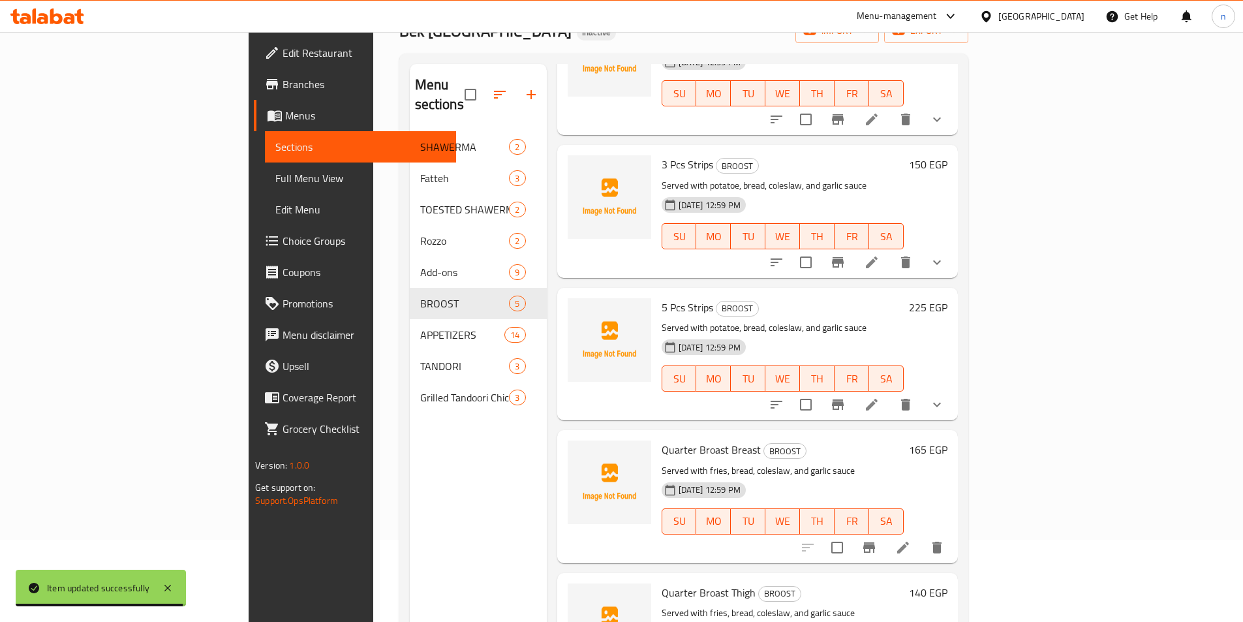
scroll to position [183, 0]
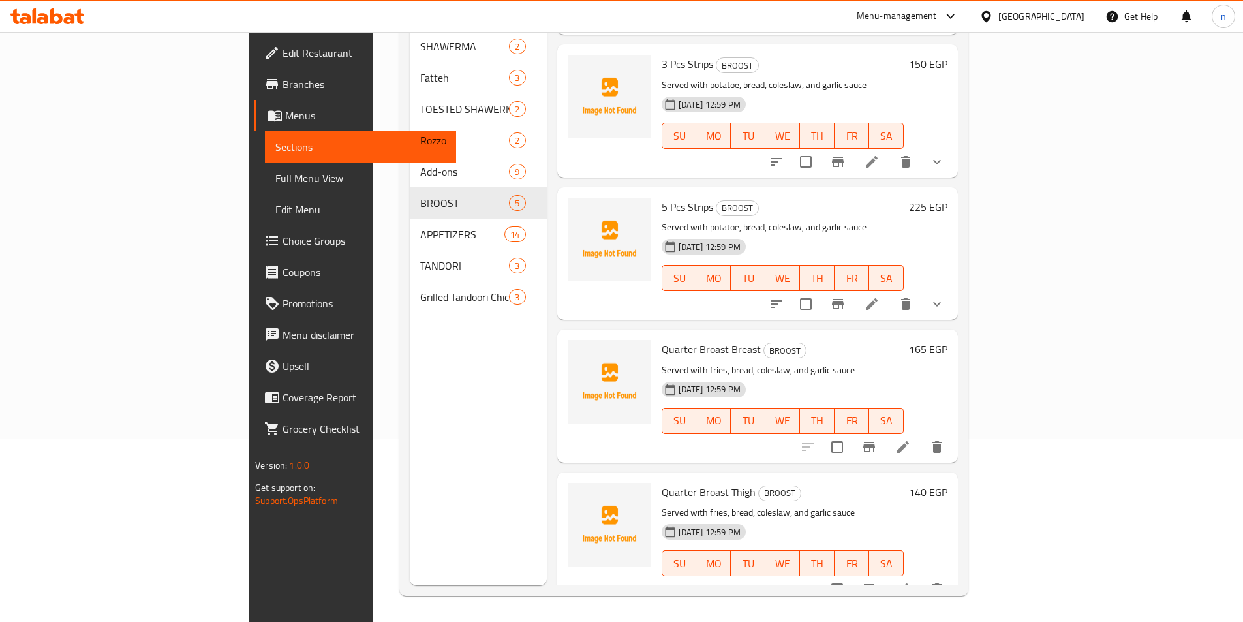
click at [921, 436] on li at bounding box center [903, 446] width 37 height 23
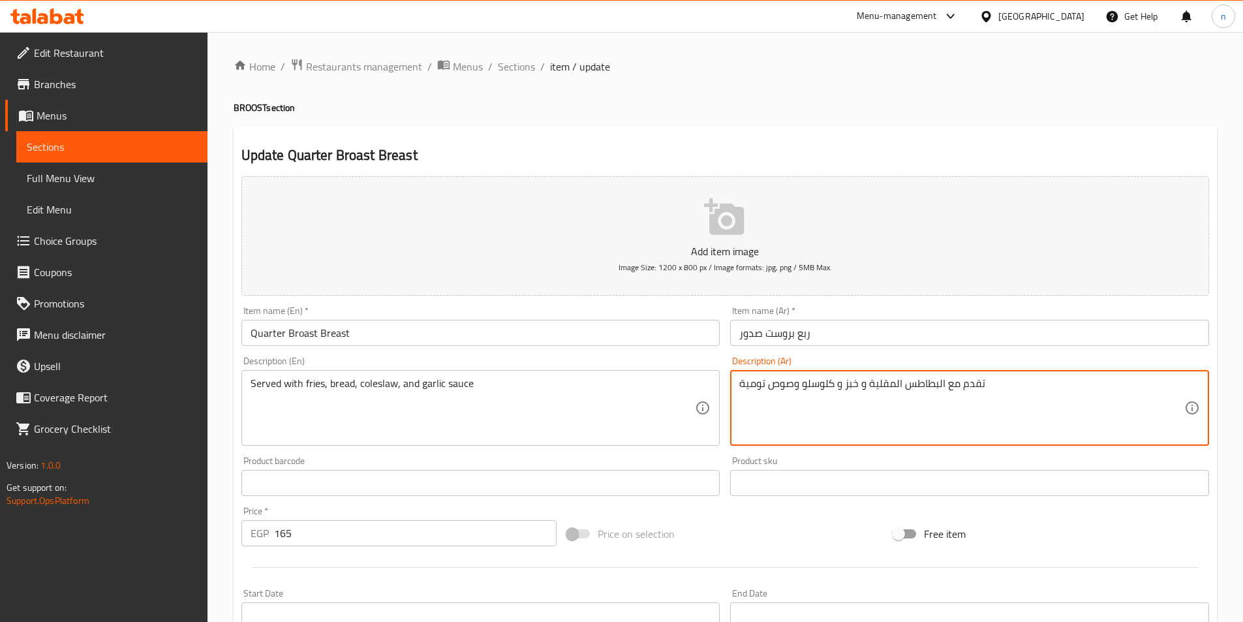
click at [889, 390] on textarea "تقدم مع البطاطس المقلية و خبز و كلوسلو وصوص تومية" at bounding box center [961, 408] width 445 height 62
type textarea "تقدم مع البطاطس و خبز و كلوسلو وصوص تومية"
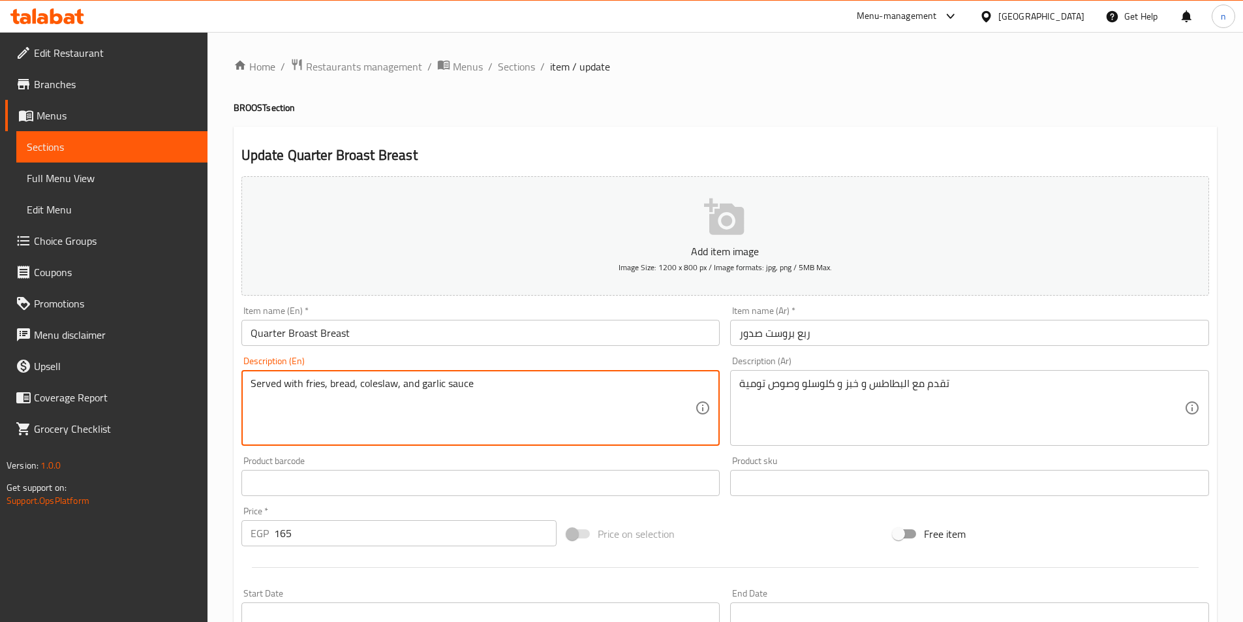
click at [314, 389] on textarea "Served with fries, bread, coleslaw, and garlic sauce" at bounding box center [473, 408] width 445 height 62
paste textarea "potatoe"
type textarea "Served with potatoe, bread, coleslaw, and garlic sauce"
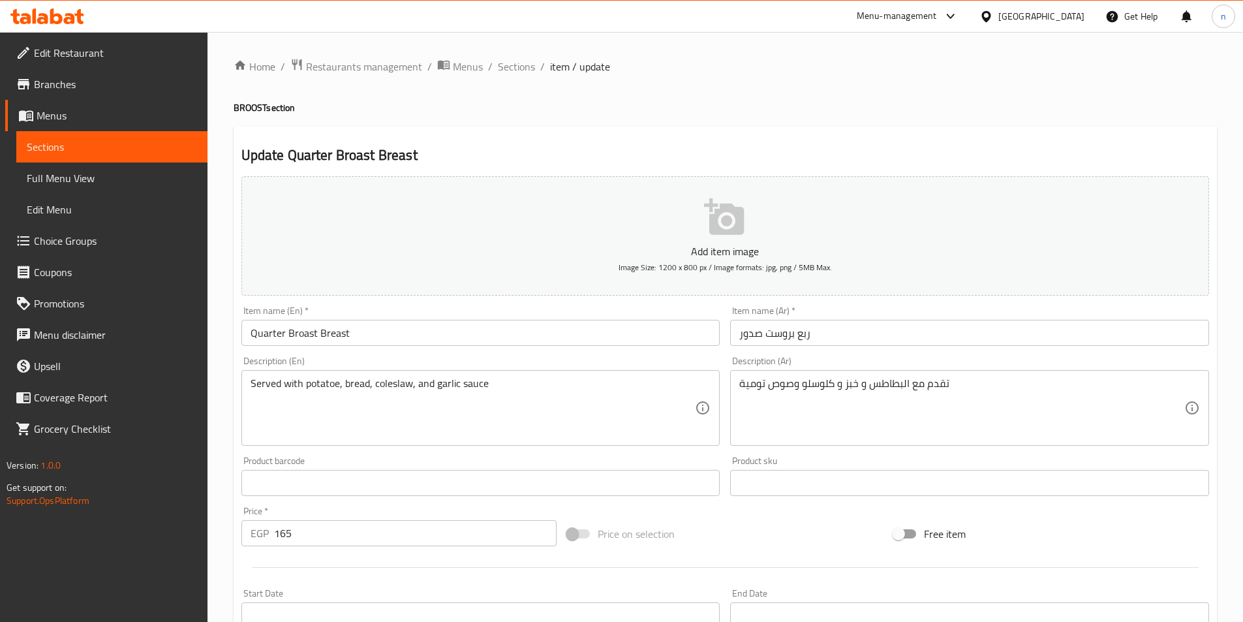
click at [784, 535] on div "Price on selection" at bounding box center [725, 533] width 326 height 35
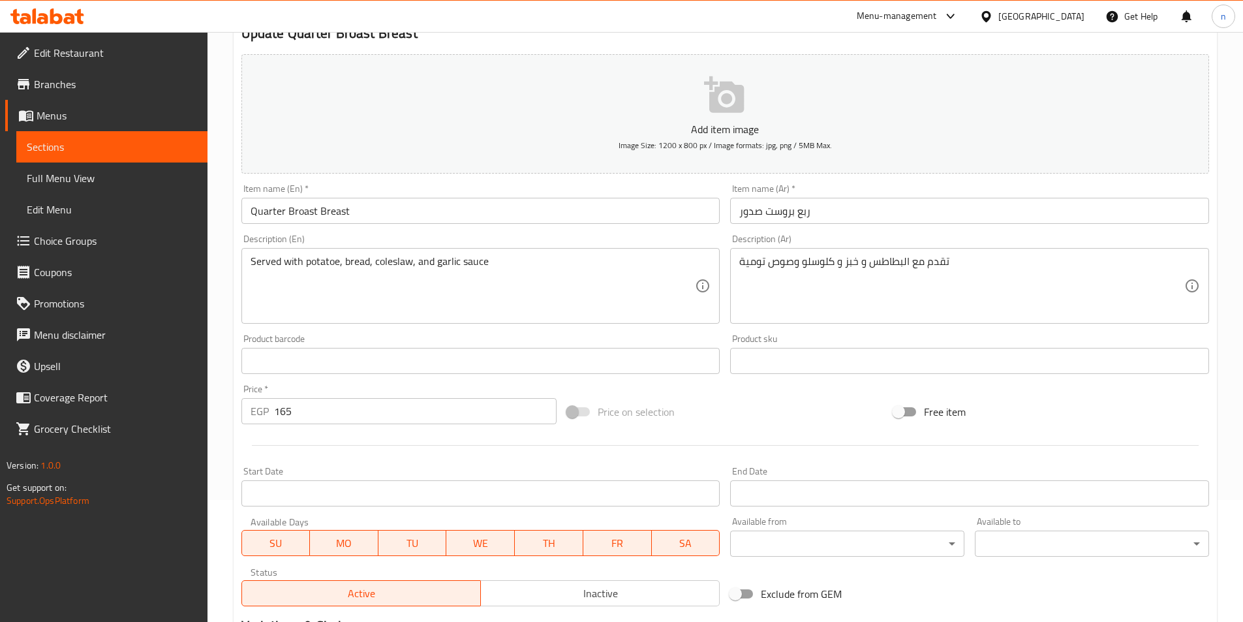
scroll to position [300, 0]
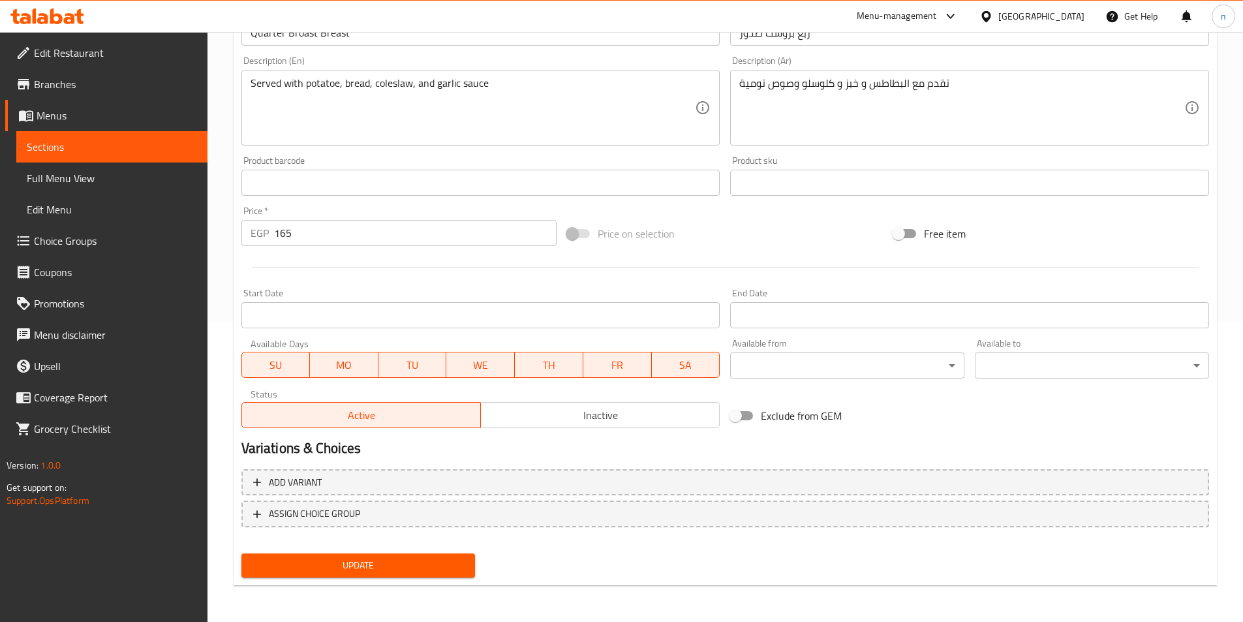
click at [405, 562] on span "Update" at bounding box center [358, 565] width 213 height 16
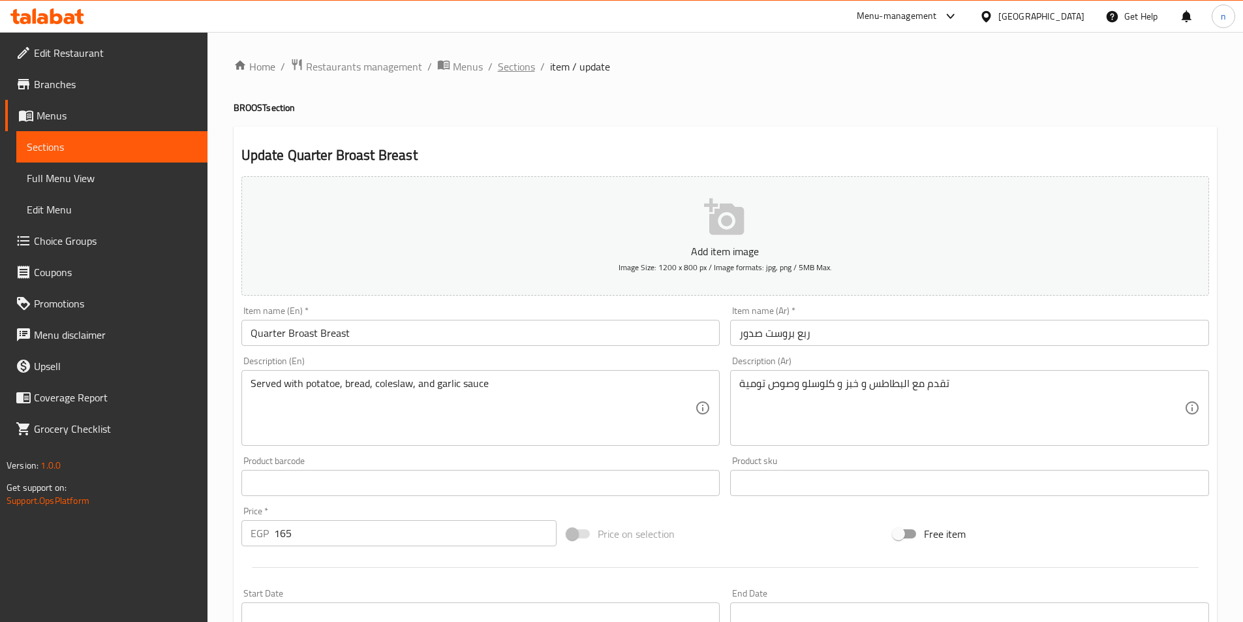
click at [510, 72] on span "Sections" at bounding box center [516, 67] width 37 height 16
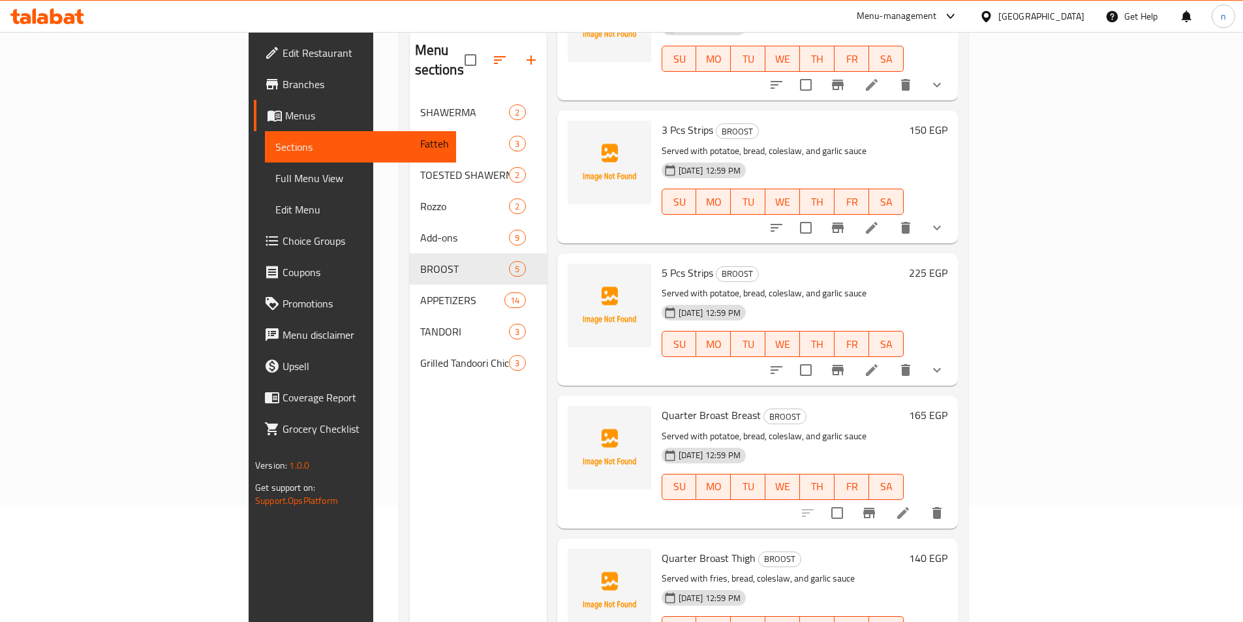
scroll to position [183, 0]
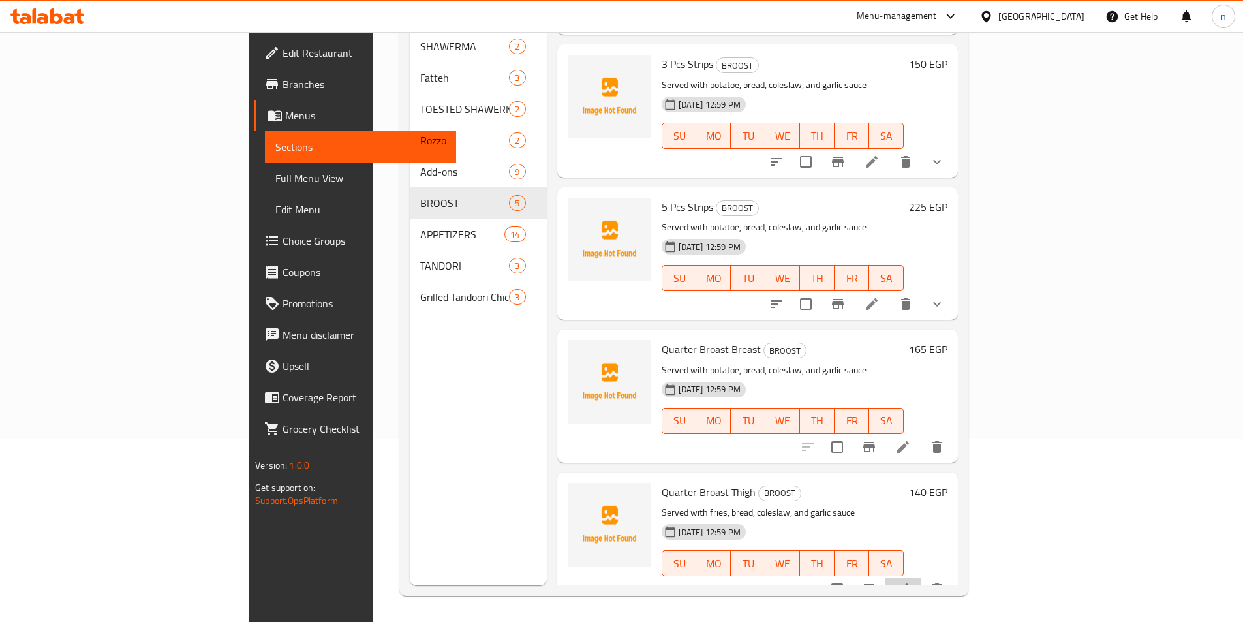
click at [921, 579] on li at bounding box center [903, 589] width 37 height 23
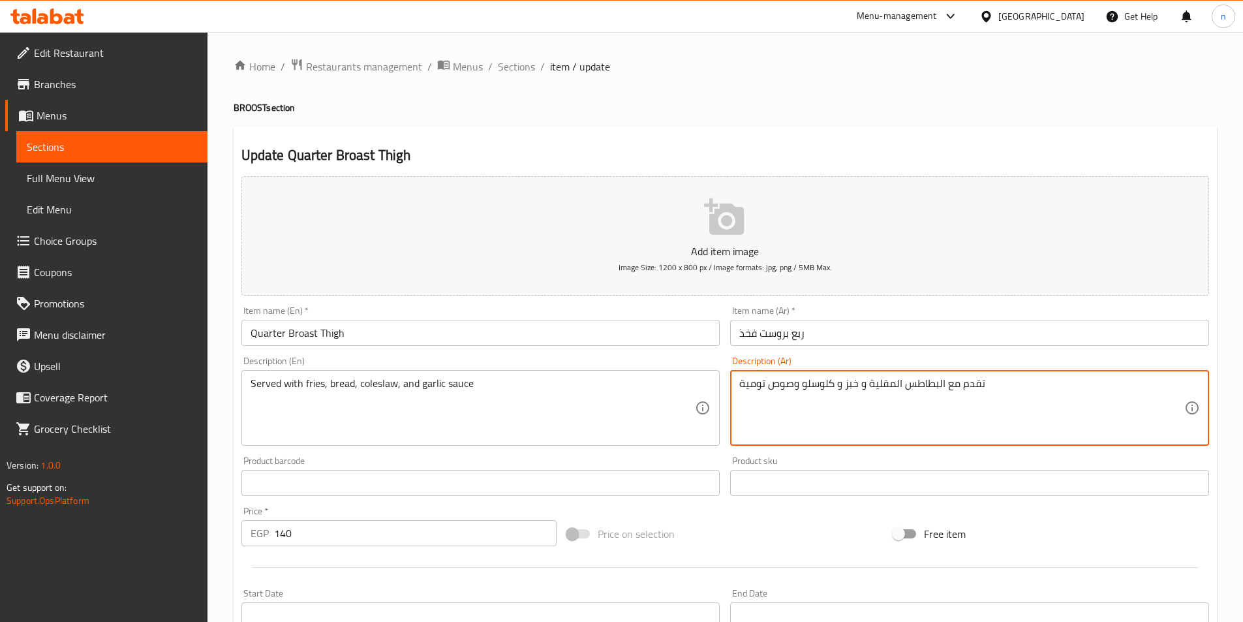
click at [879, 382] on textarea "تقدم مع البطاطس المقلية و خبز و كلوسلو وصوص تومية" at bounding box center [961, 408] width 445 height 62
type textarea "تقدم مع البطاطس و خبز و كلوسلو وصوص تومية"
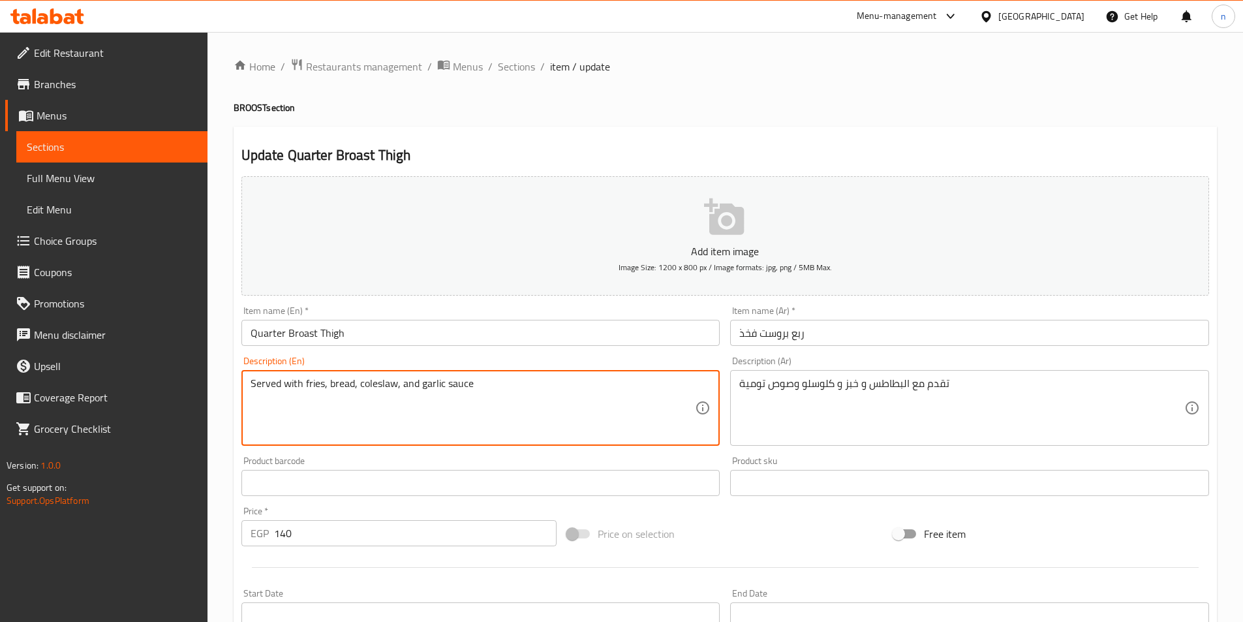
click at [346, 384] on textarea "Served with fries, bread, coleslaw, and garlic sauce" at bounding box center [473, 408] width 445 height 62
click at [313, 384] on textarea "Served with fries, bread, coleslaw, and garlic sauce" at bounding box center [473, 408] width 445 height 62
paste textarea "potatoe"
type textarea "Served with potatoe, bread, coleslaw, and garlic sauce"
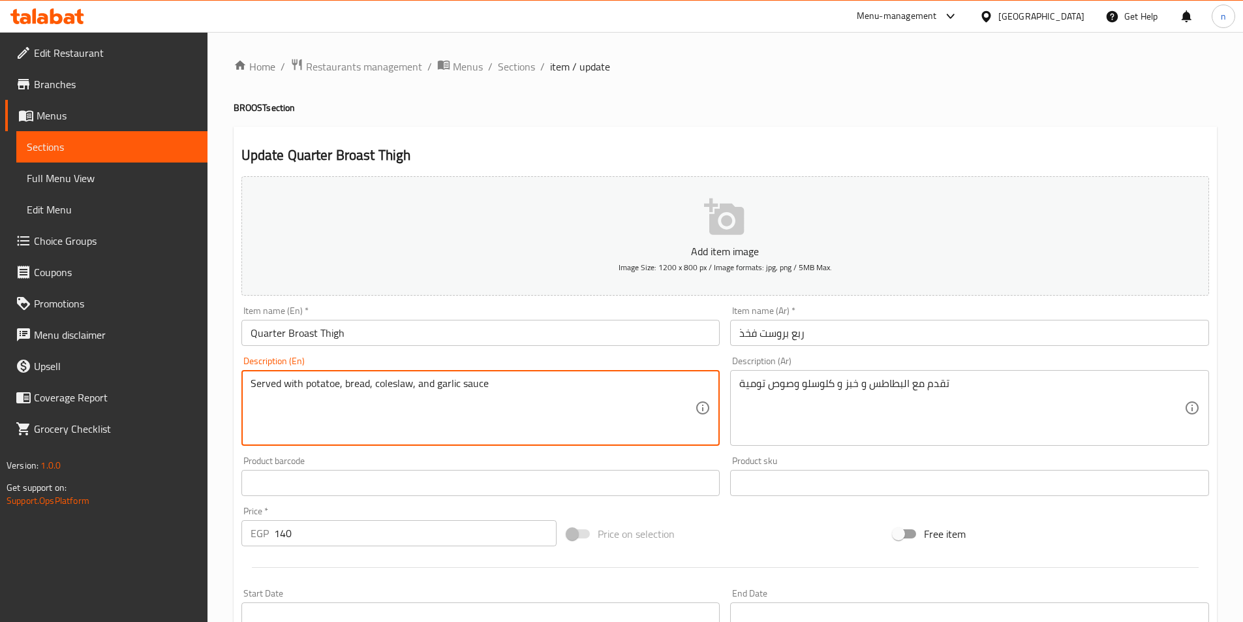
click at [728, 525] on div "Price on selection" at bounding box center [725, 533] width 326 height 35
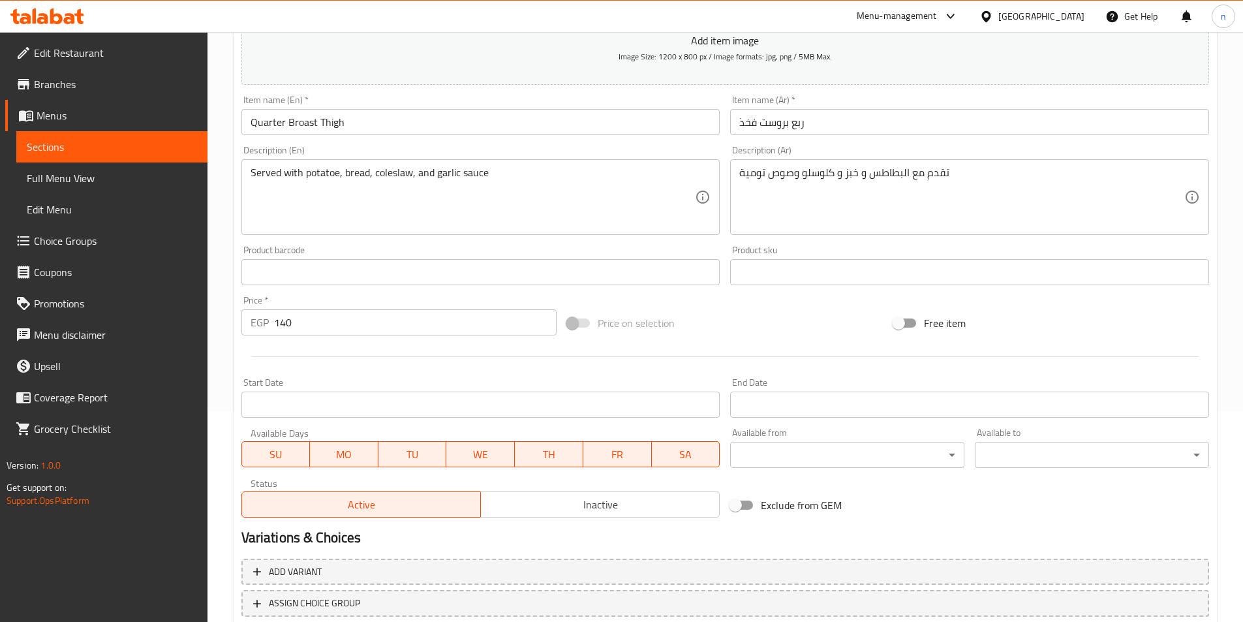
scroll to position [300, 0]
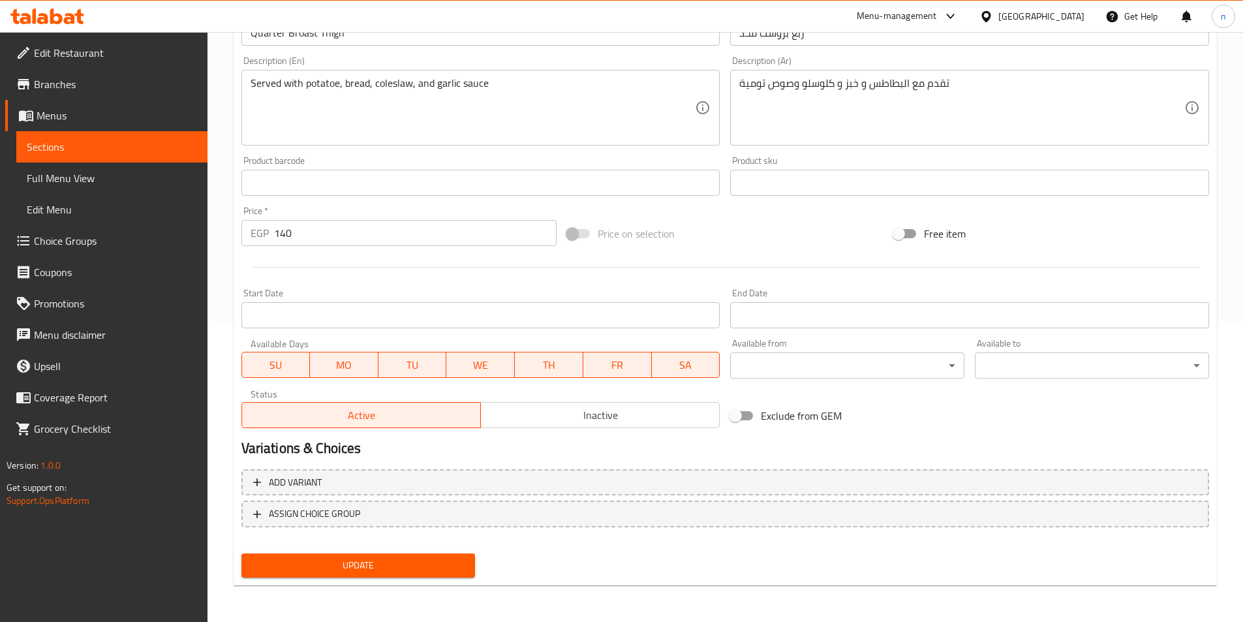
click at [410, 557] on button "Update" at bounding box center [358, 565] width 234 height 24
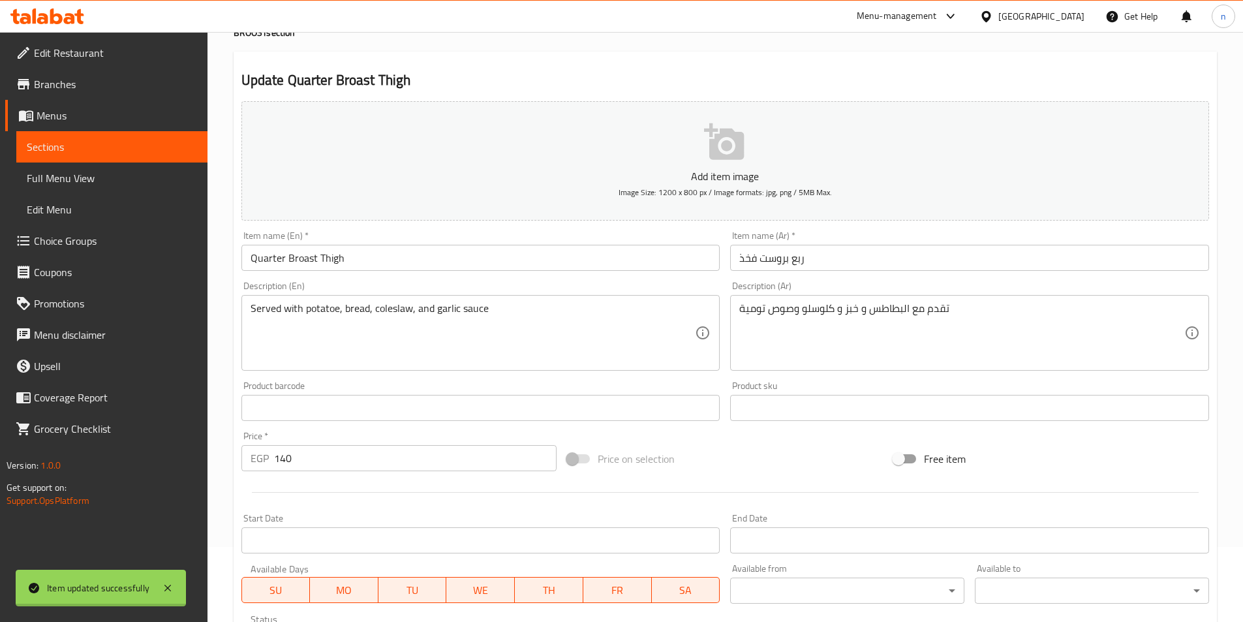
scroll to position [0, 0]
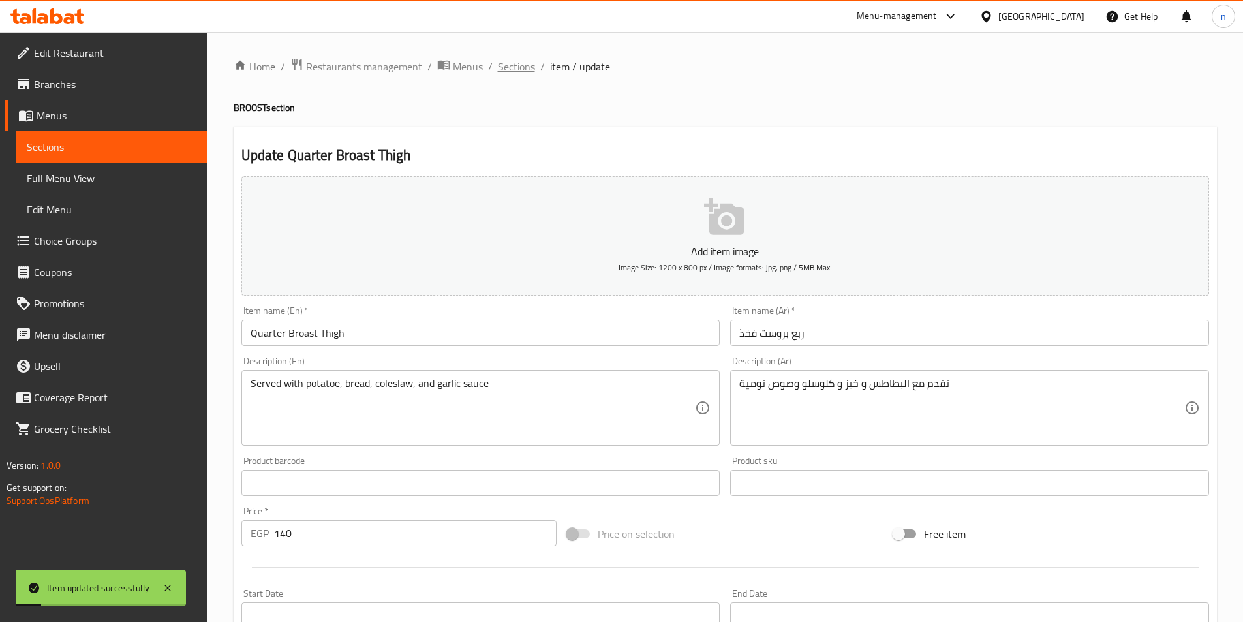
click at [516, 69] on span "Sections" at bounding box center [516, 67] width 37 height 16
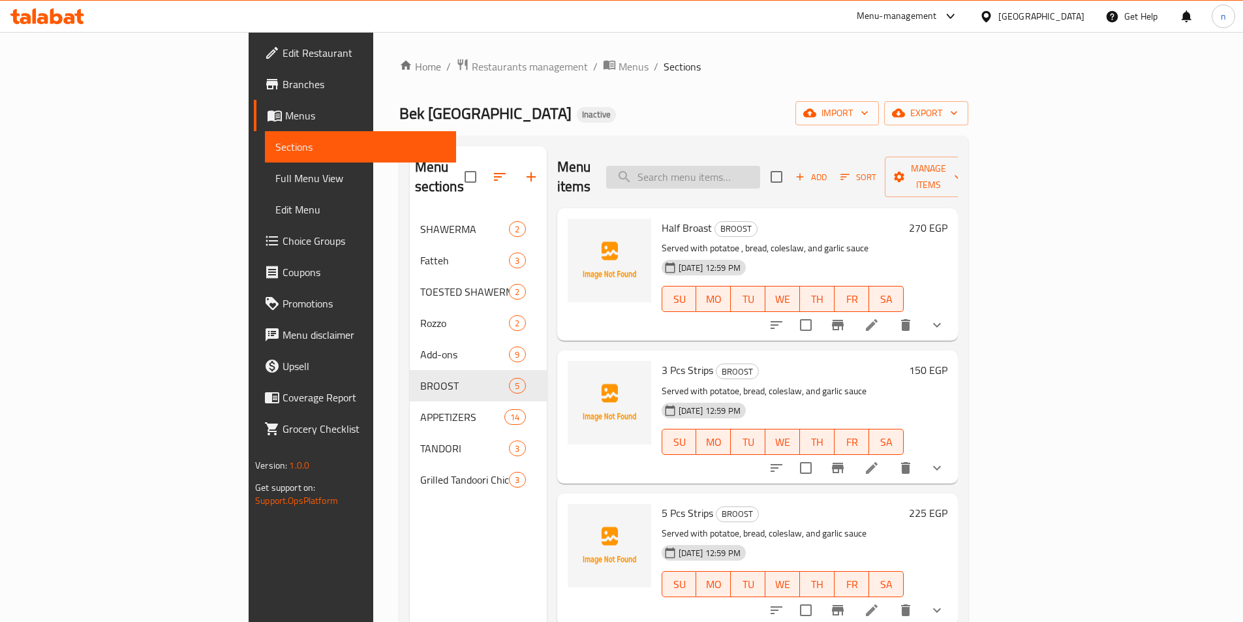
click at [760, 168] on input "search" at bounding box center [683, 177] width 154 height 23
paste input "Yalanji Stuffed Grape Leaves"
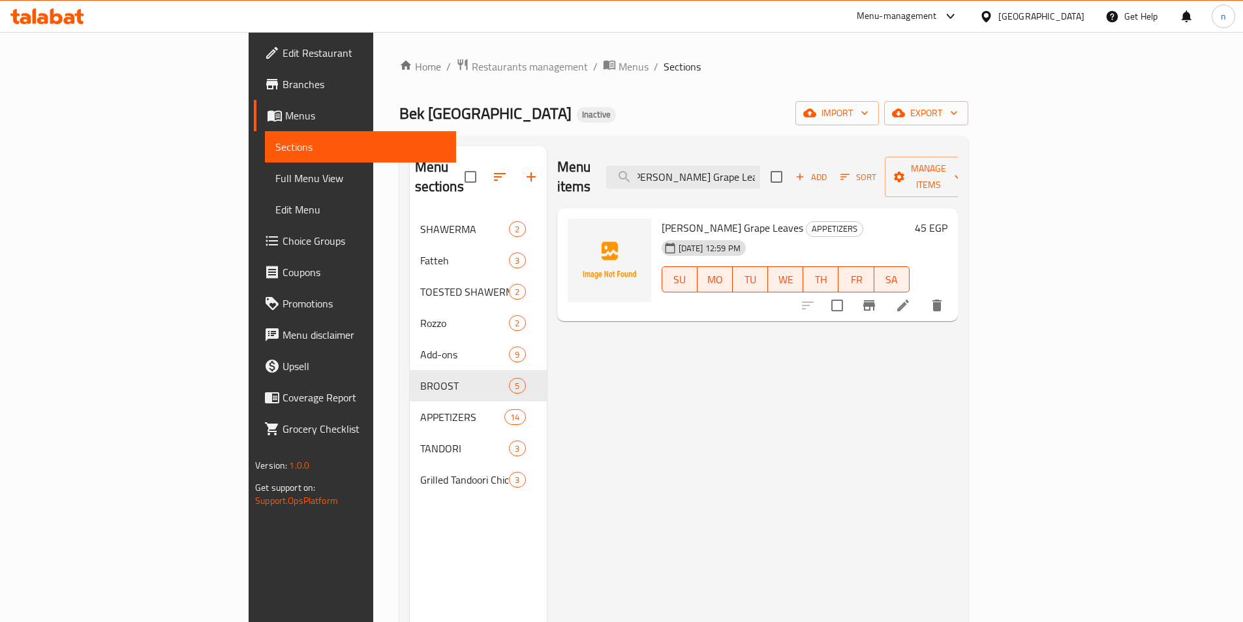
type input "Yalanji Stuffed Grape Leaves"
click at [909, 300] on icon at bounding box center [903, 306] width 12 height 12
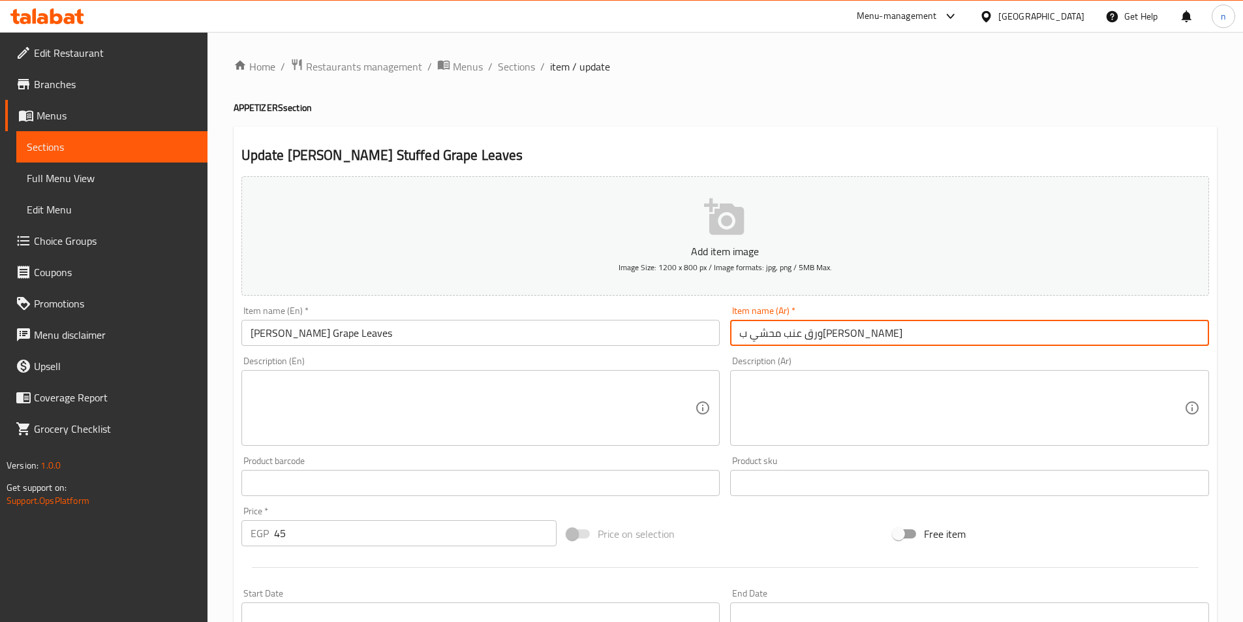
paste input "Yalanji Stuffed Grape Leaves"
type input "ورق عنب محشي باليالنجي"
drag, startPoint x: 817, startPoint y: 333, endPoint x: 865, endPoint y: 338, distance: 48.6
click at [865, 338] on input "ورق عنب محشي باليالنجي" at bounding box center [969, 333] width 479 height 26
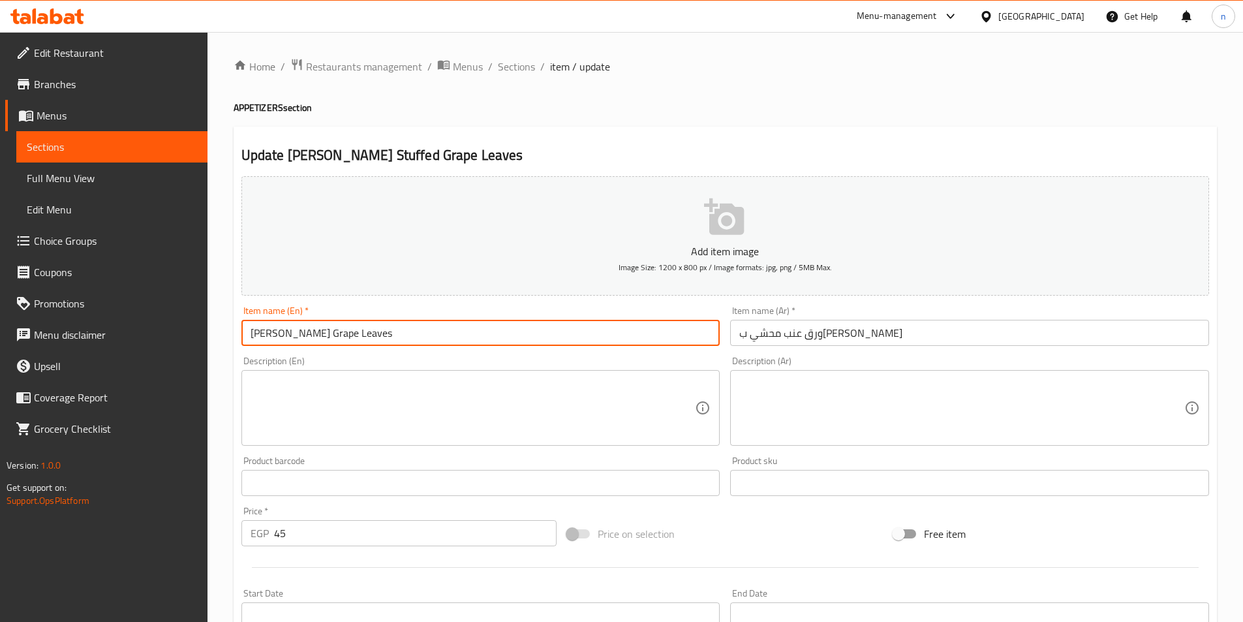
paste input "Vin"
drag, startPoint x: 316, startPoint y: 332, endPoint x: 401, endPoint y: 333, distance: 84.2
click at [401, 333] on input "Yalanji Stuffed Vine Leaves" at bounding box center [480, 333] width 479 height 26
click at [301, 330] on input "Yalanji Stuffed Vine Leaves" at bounding box center [480, 333] width 479 height 26
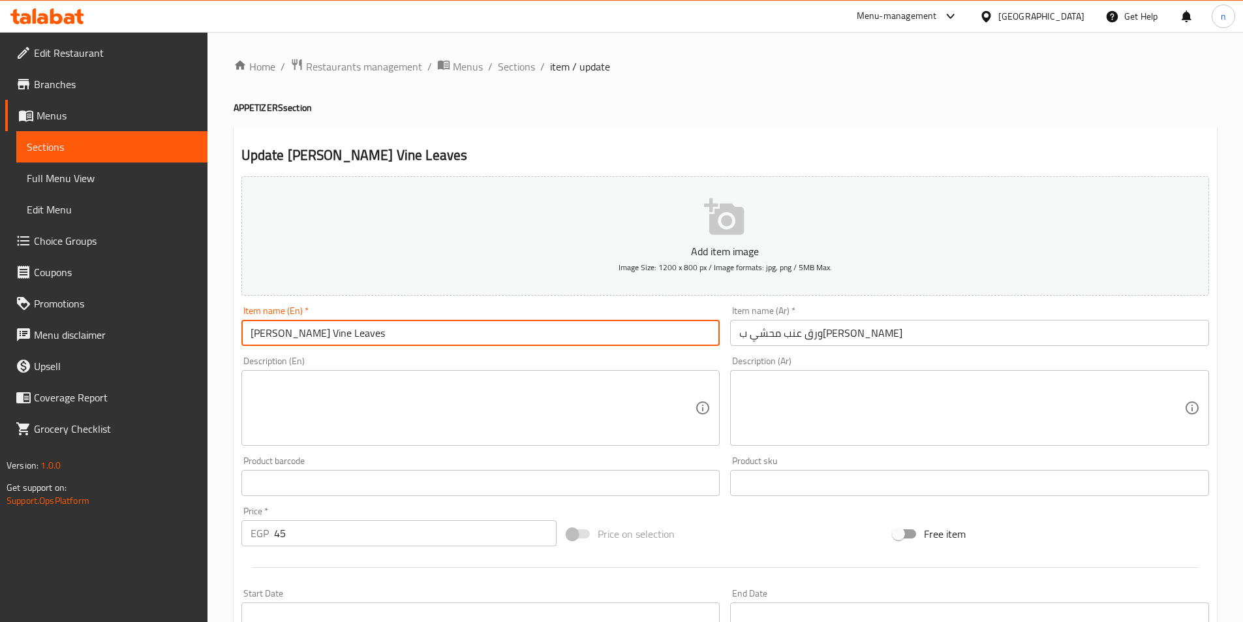
click at [305, 327] on input "Yalanji Stuffed Vine Leaves" at bounding box center [480, 333] width 479 height 26
paste input "Mahshi"
type input "[PERSON_NAME] Leaves"
click at [763, 536] on div "Price on selection" at bounding box center [725, 533] width 326 height 35
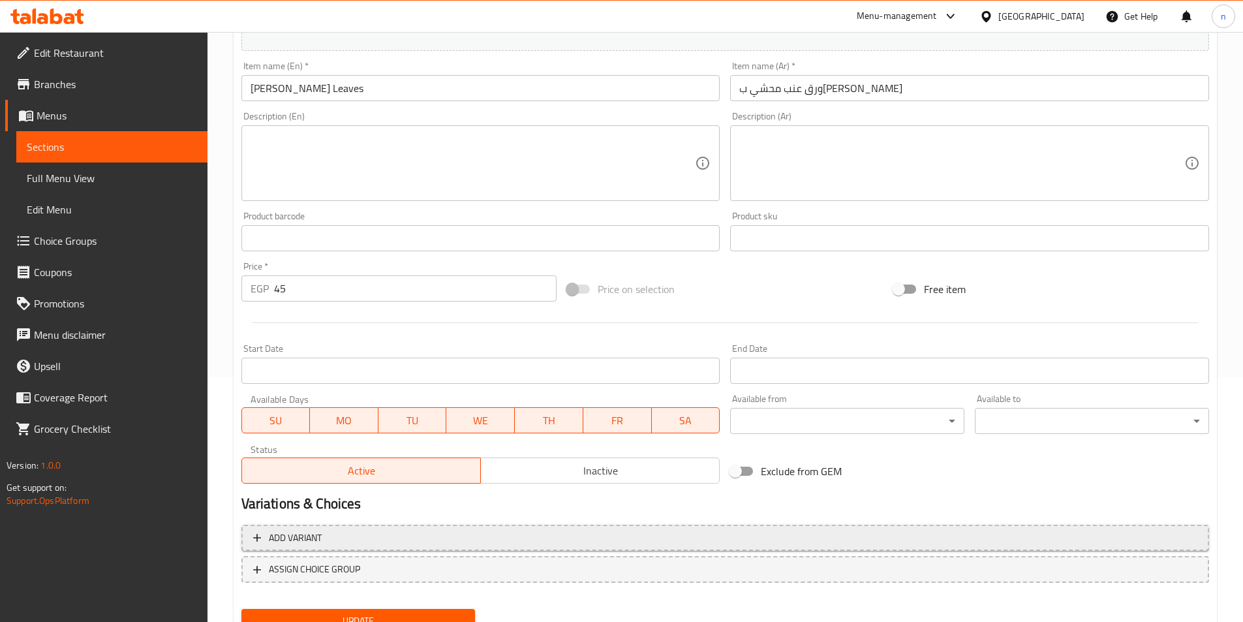
scroll to position [300, 0]
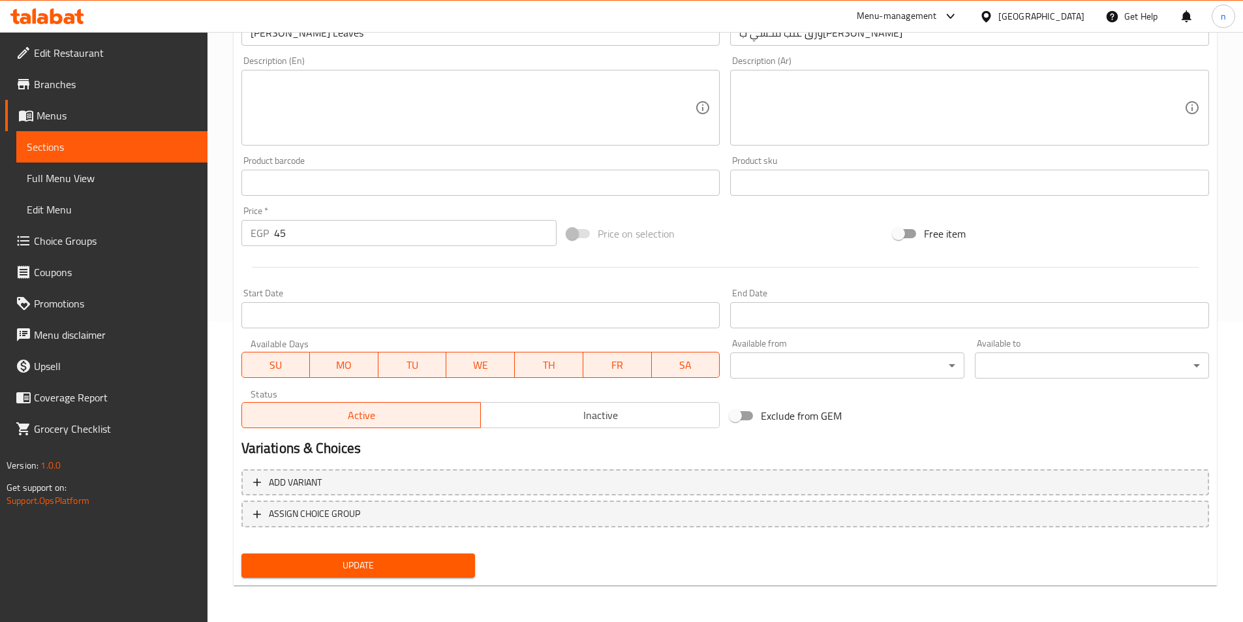
click at [427, 570] on span "Update" at bounding box center [358, 565] width 213 height 16
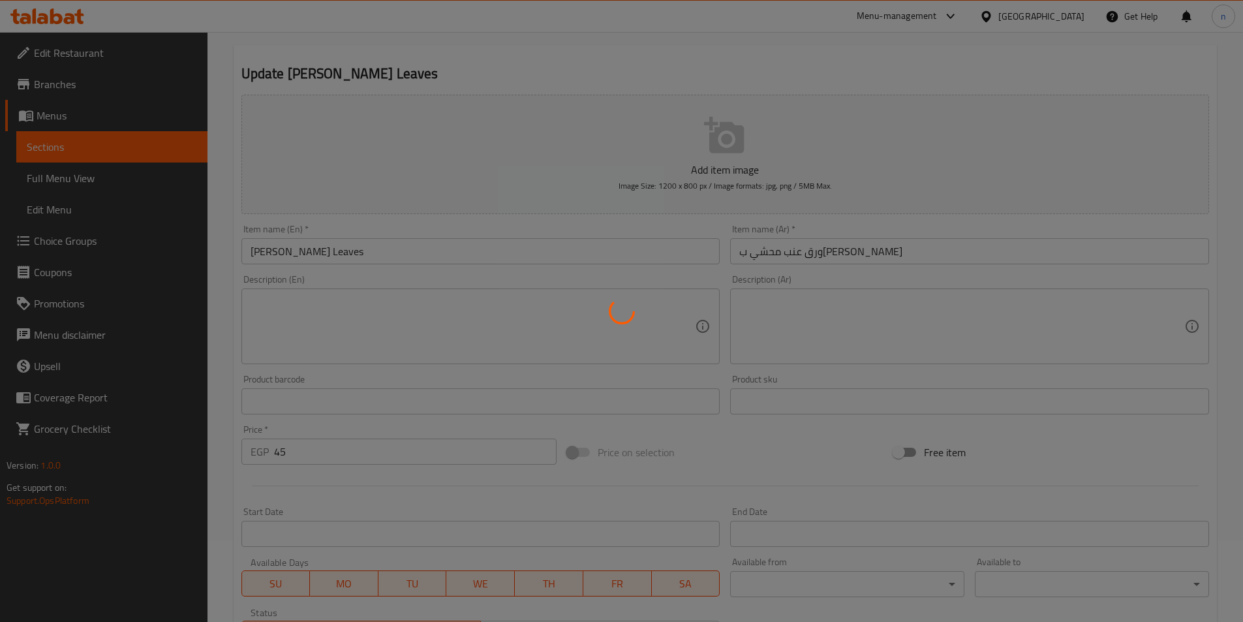
scroll to position [0, 0]
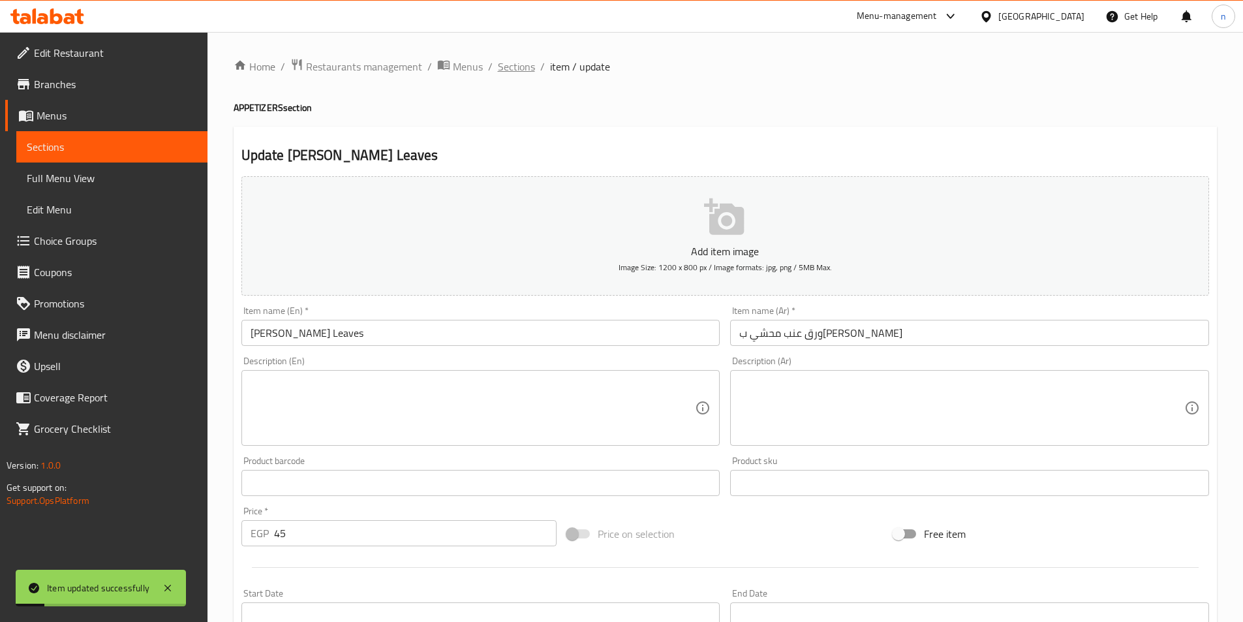
click at [502, 74] on span "Sections" at bounding box center [516, 67] width 37 height 16
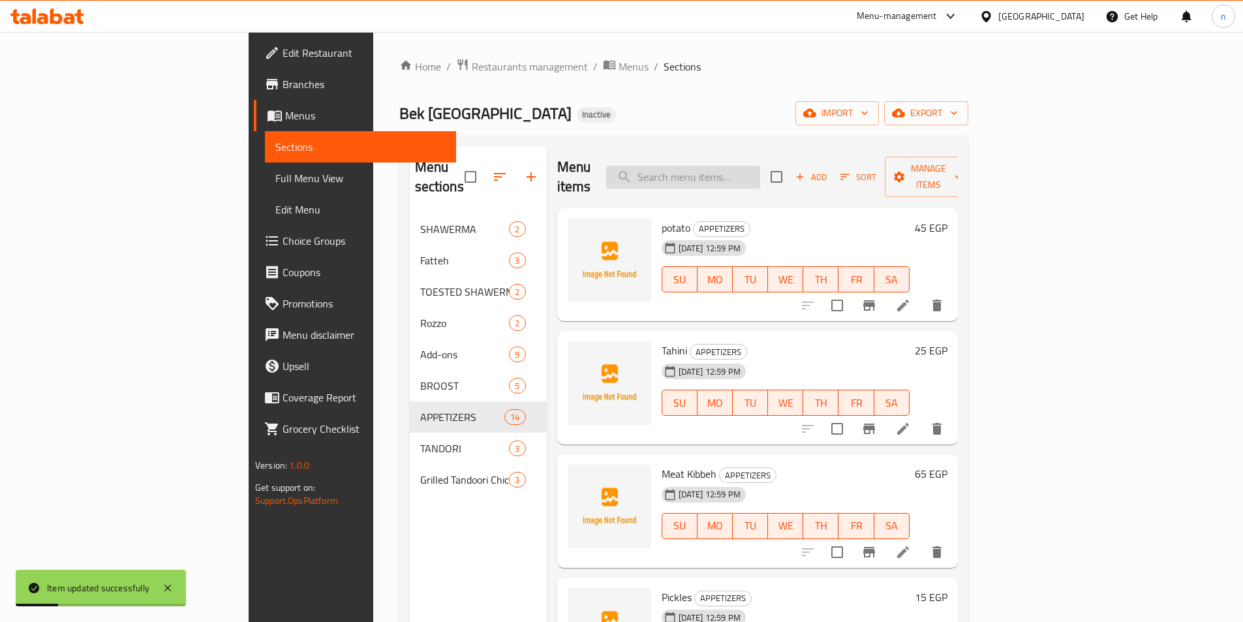
click at [743, 166] on input "search" at bounding box center [683, 177] width 154 height 23
paste input "Fries with Cheese"
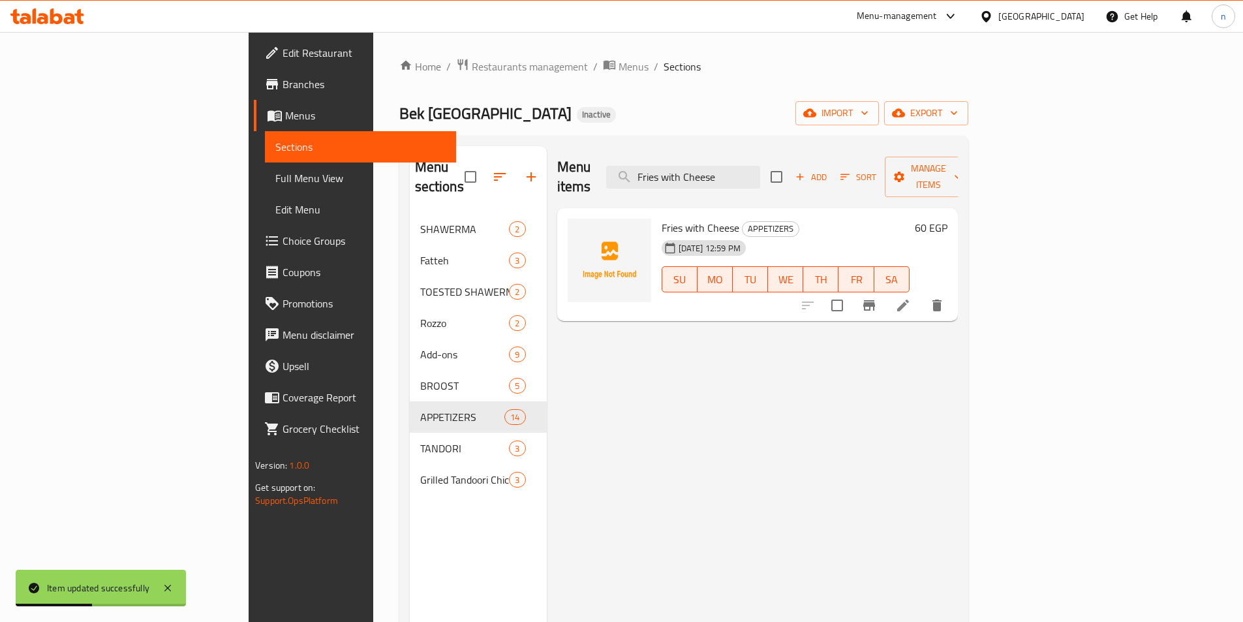
type input "Fries with Cheese"
click at [911, 298] on icon at bounding box center [903, 306] width 16 height 16
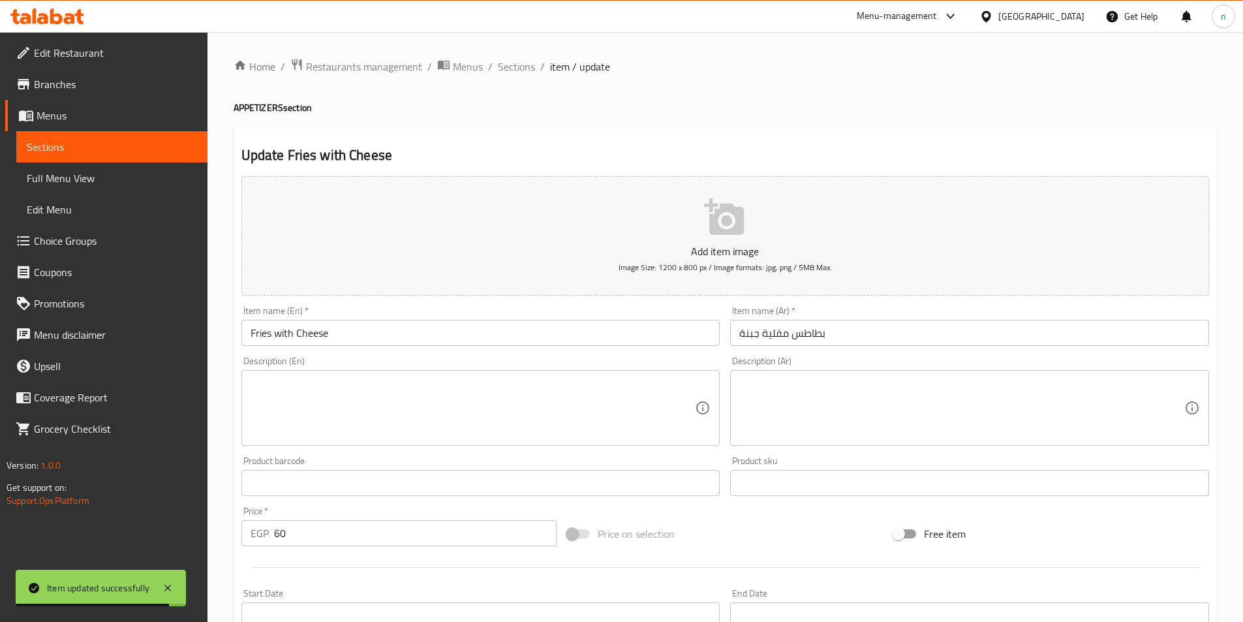
click at [789, 333] on input "بطاطس مقلية جبنة" at bounding box center [969, 333] width 479 height 26
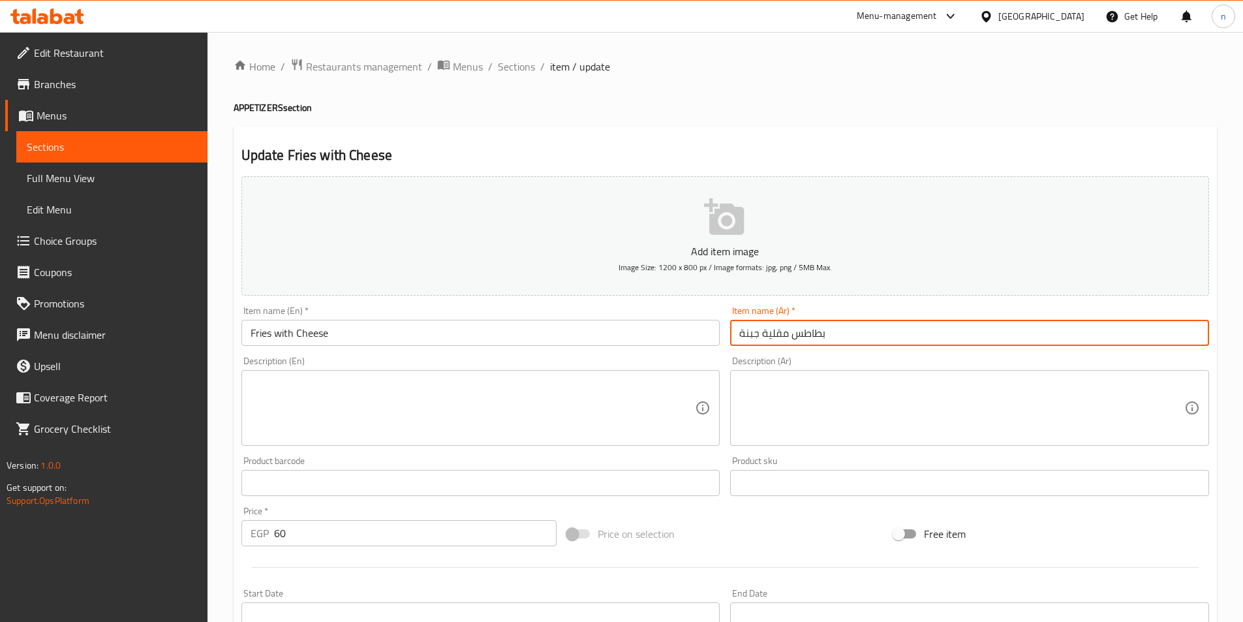
click at [779, 329] on input "بطاطس مقلية جبنة" at bounding box center [969, 333] width 479 height 26
type input "بطاطس جبنة"
click at [266, 335] on input "Fries with Cheese" at bounding box center [480, 333] width 479 height 26
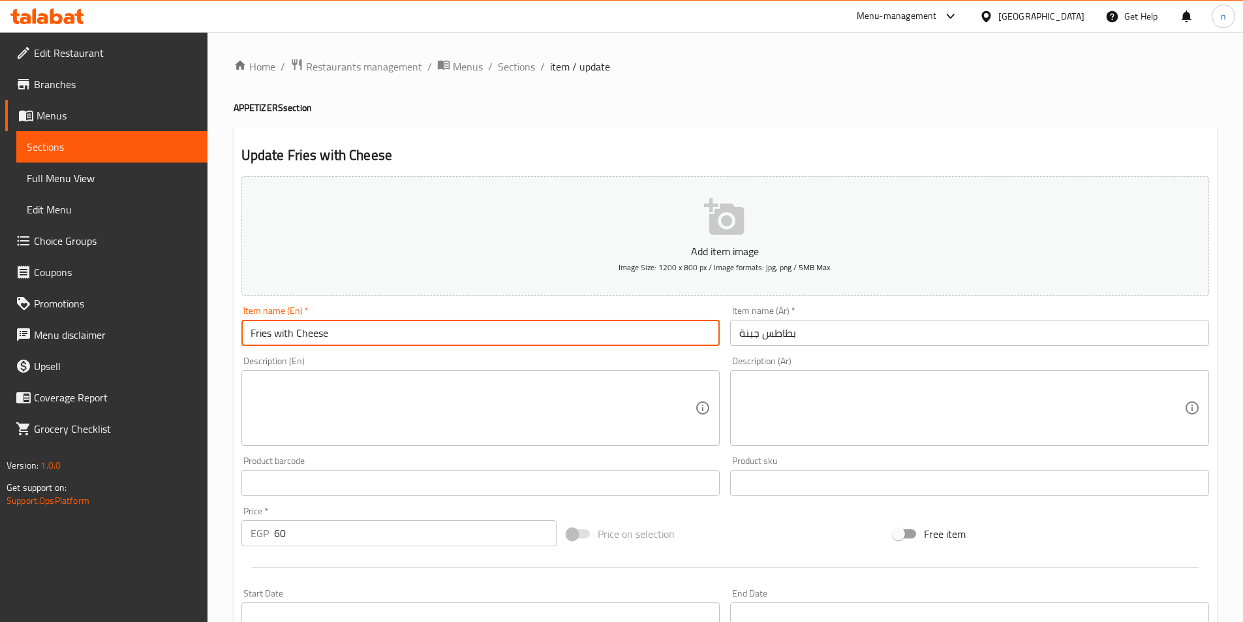
click at [266, 335] on input "Fries with Cheese" at bounding box center [480, 333] width 479 height 26
paste input "potatoe"
type input "potatoe with Cheese"
click at [774, 514] on div "Add item image Image Size: 1200 x 800 px / Image formats: jpg, png / 5MB Max. I…" at bounding box center [725, 452] width 978 height 563
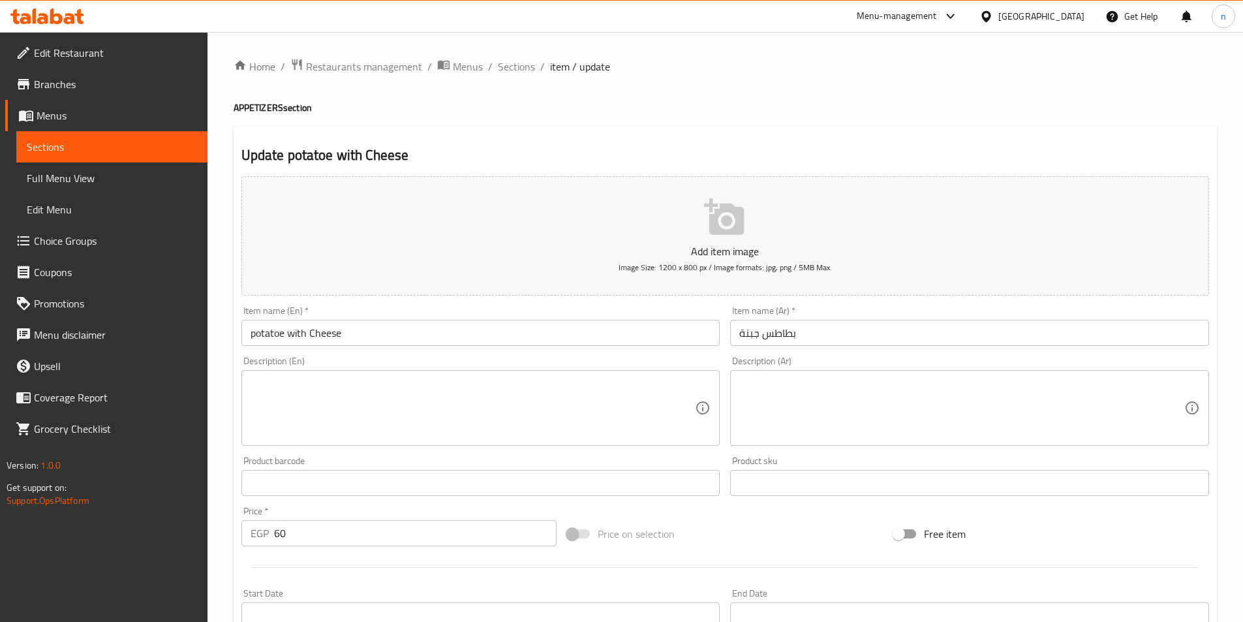
click at [718, 527] on div "Price on selection" at bounding box center [725, 533] width 326 height 35
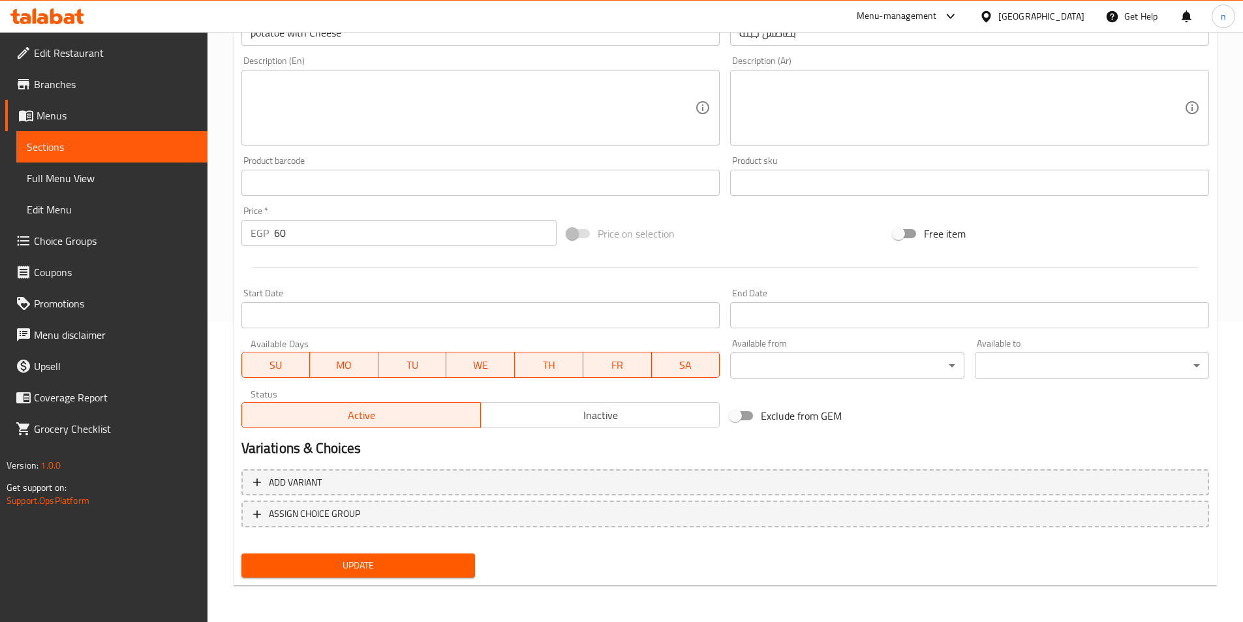
click at [440, 561] on span "Update" at bounding box center [358, 565] width 213 height 16
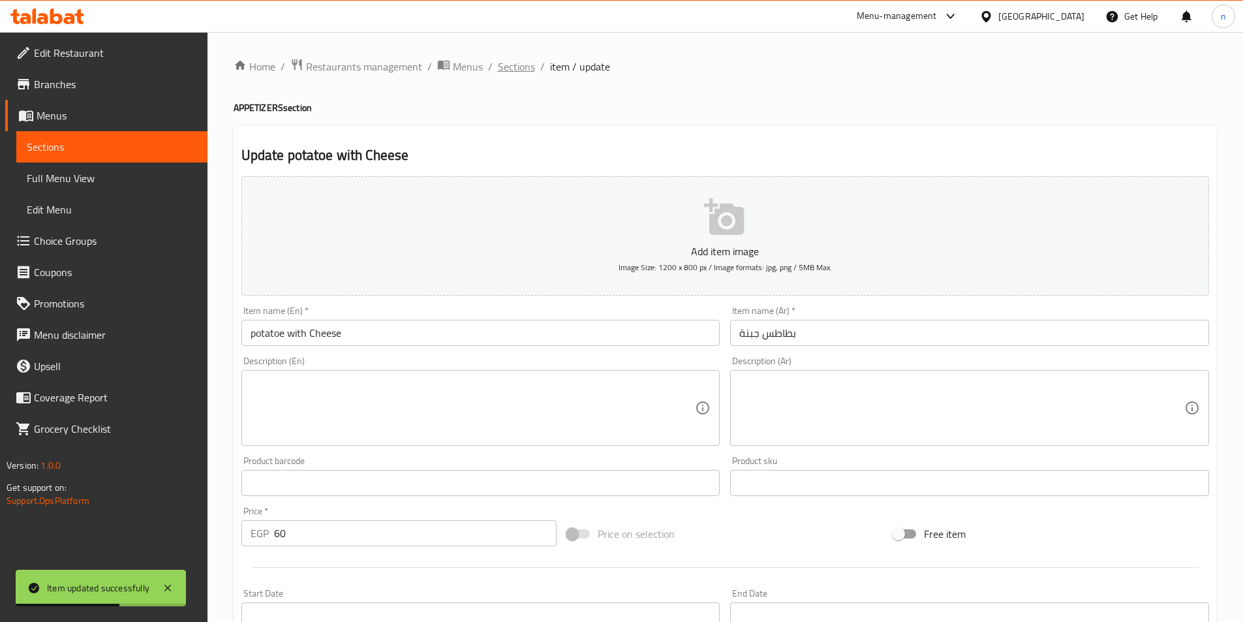
click at [521, 74] on span "Sections" at bounding box center [516, 67] width 37 height 16
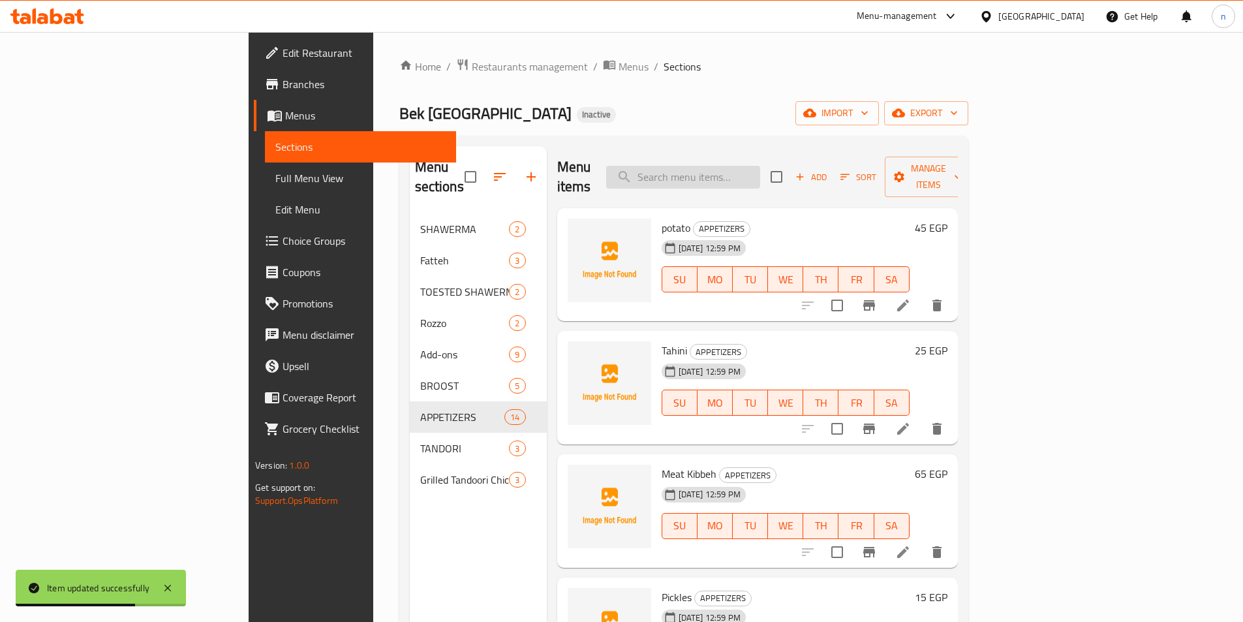
click at [760, 169] on input "search" at bounding box center [683, 177] width 154 height 23
paste input "Al Baik Fries"
type input "Al Baik Fries"
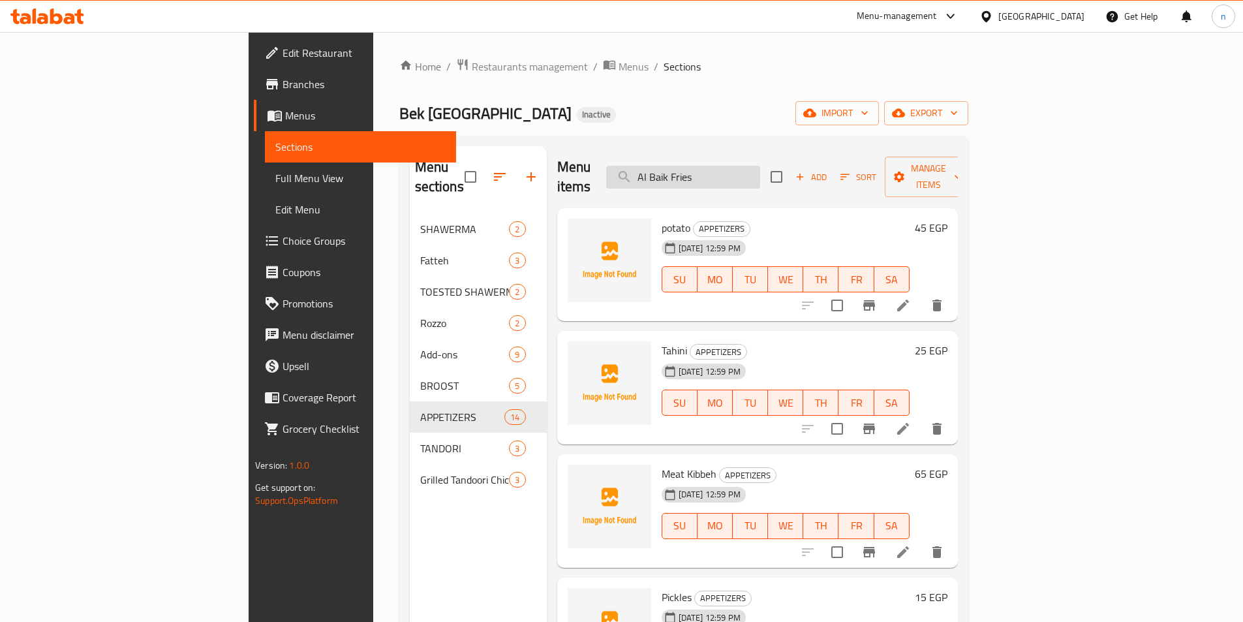
click at [760, 170] on input "Al Baik Fries" at bounding box center [683, 177] width 154 height 23
paste input "Al Baik Fries"
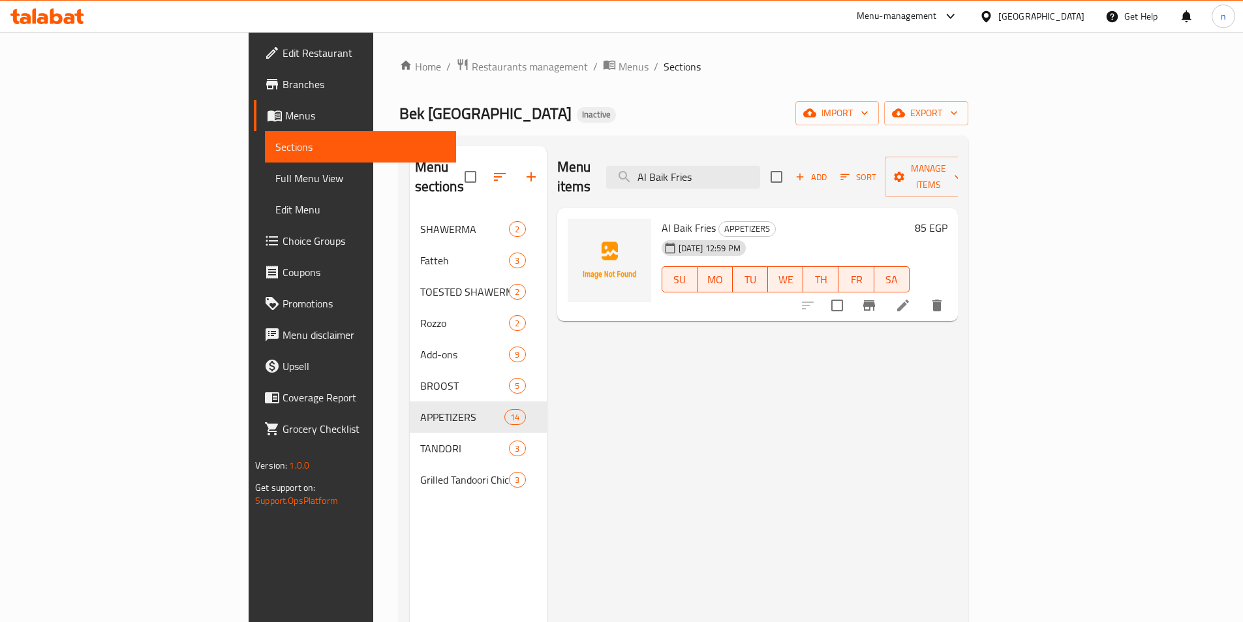
type input "Al Baik Fries"
click at [921, 295] on li at bounding box center [903, 305] width 37 height 23
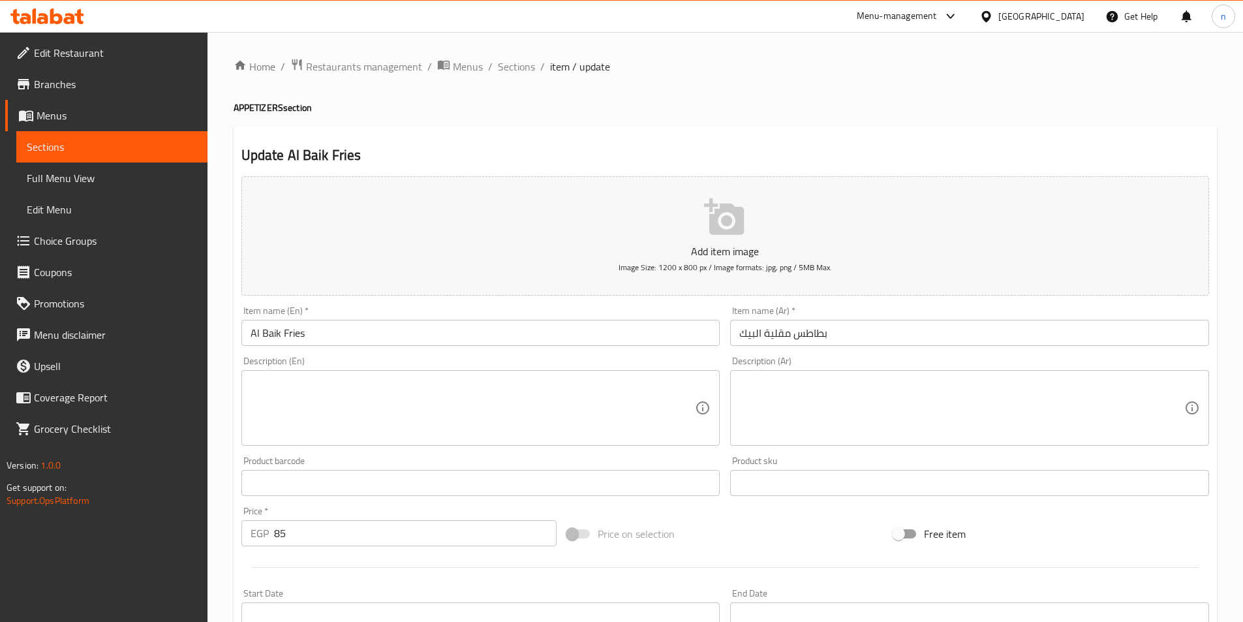
click at [776, 335] on input "بطاطس مقلية البيك" at bounding box center [969, 333] width 479 height 26
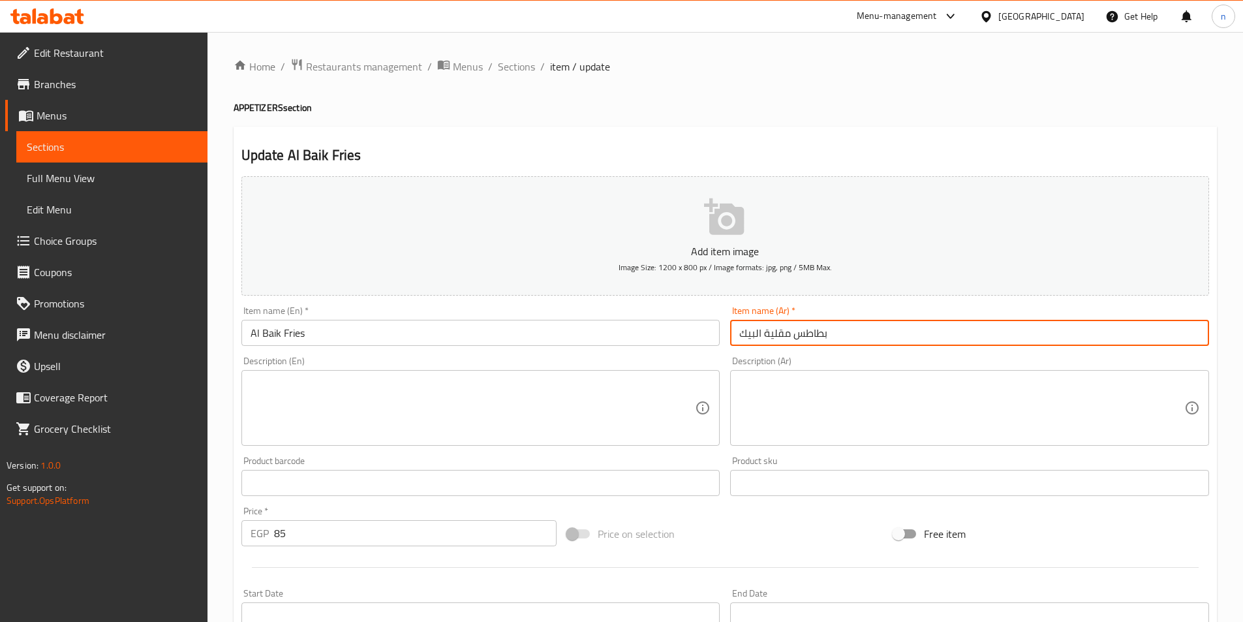
click at [776, 335] on input "بطاطس مقلية البيك" at bounding box center [969, 333] width 479 height 26
type input "بطاطس البيك"
click at [302, 322] on input "Al Baik Fries" at bounding box center [480, 333] width 479 height 26
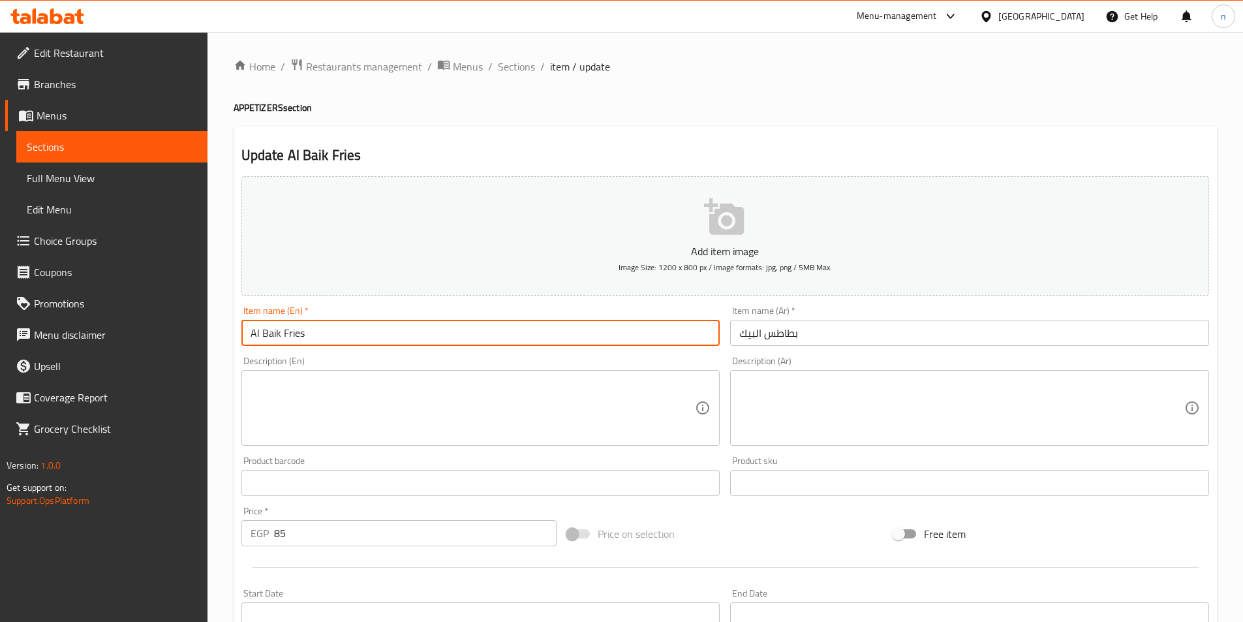
click at [295, 331] on input "Al Baik Fries" at bounding box center [480, 333] width 479 height 26
paste input "potatoe"
type input "Al Baik potatoe"
click at [752, 571] on div at bounding box center [725, 567] width 978 height 32
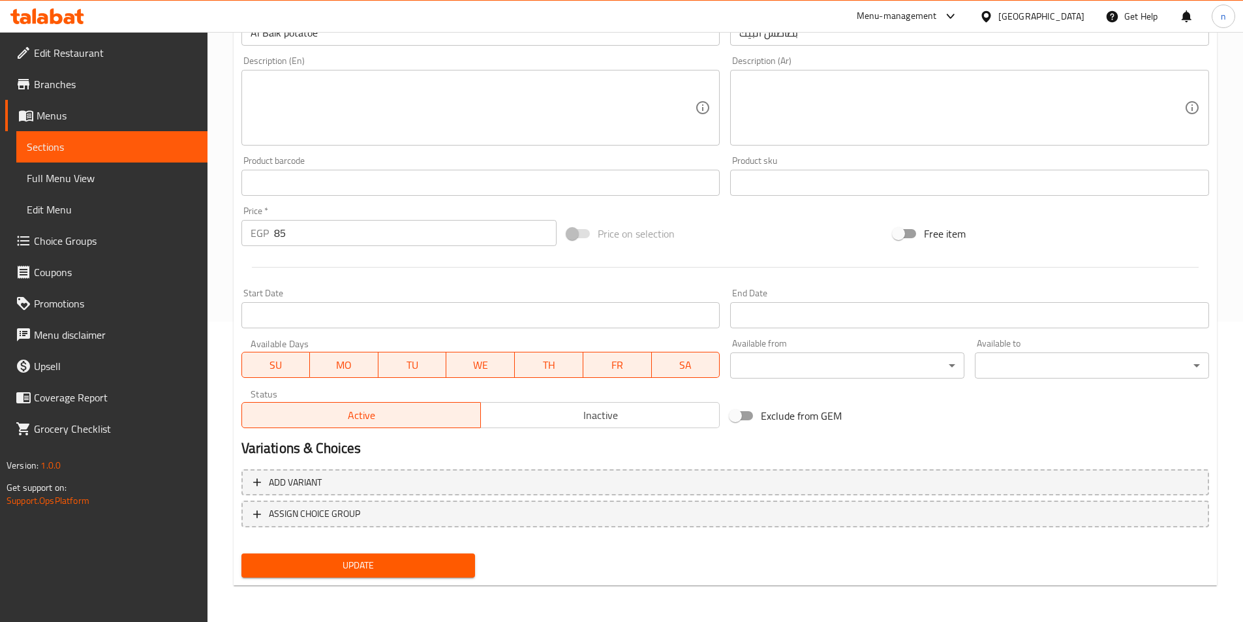
scroll to position [104, 0]
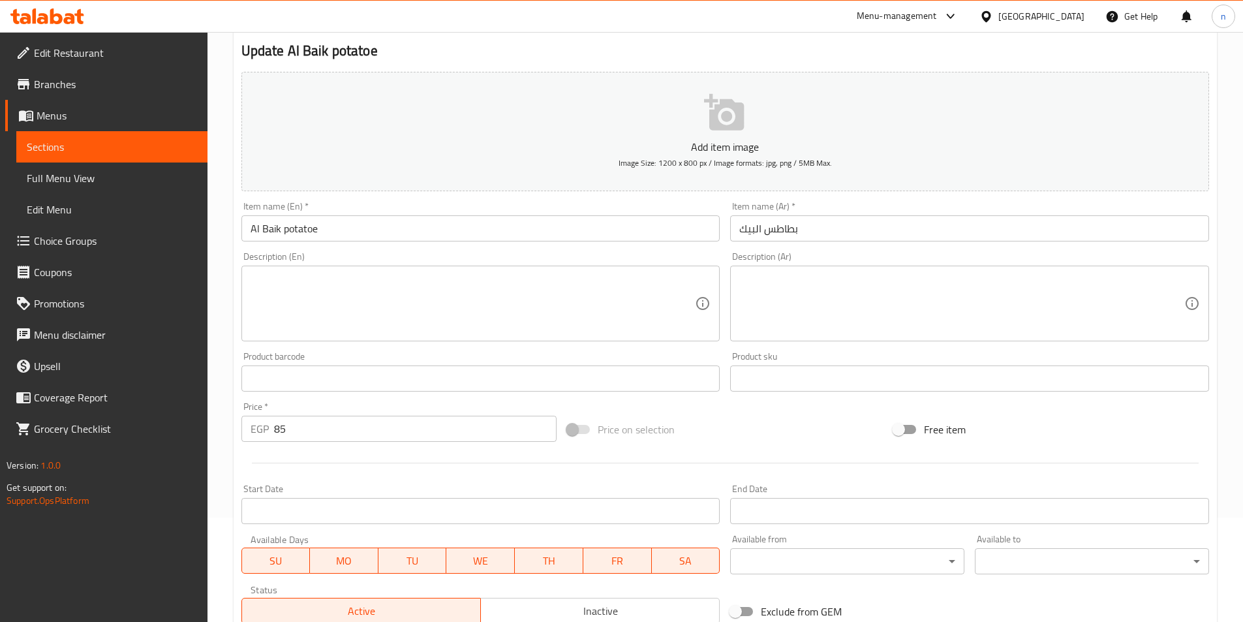
click at [655, 443] on div "Price on selection" at bounding box center [725, 429] width 326 height 35
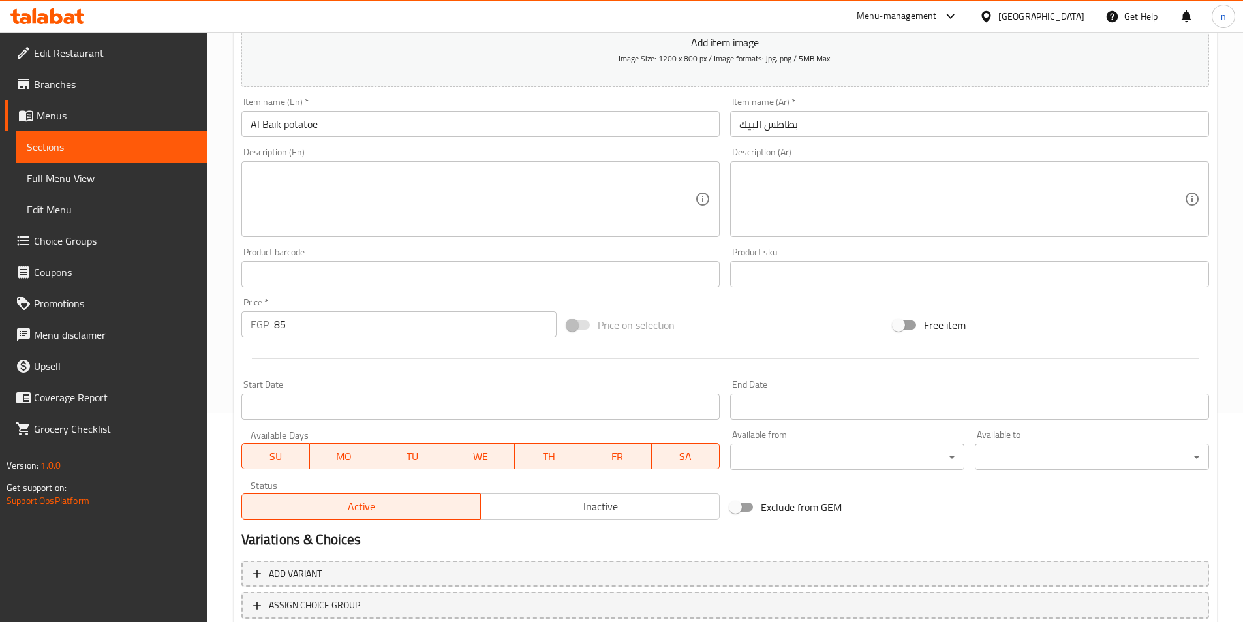
scroll to position [300, 0]
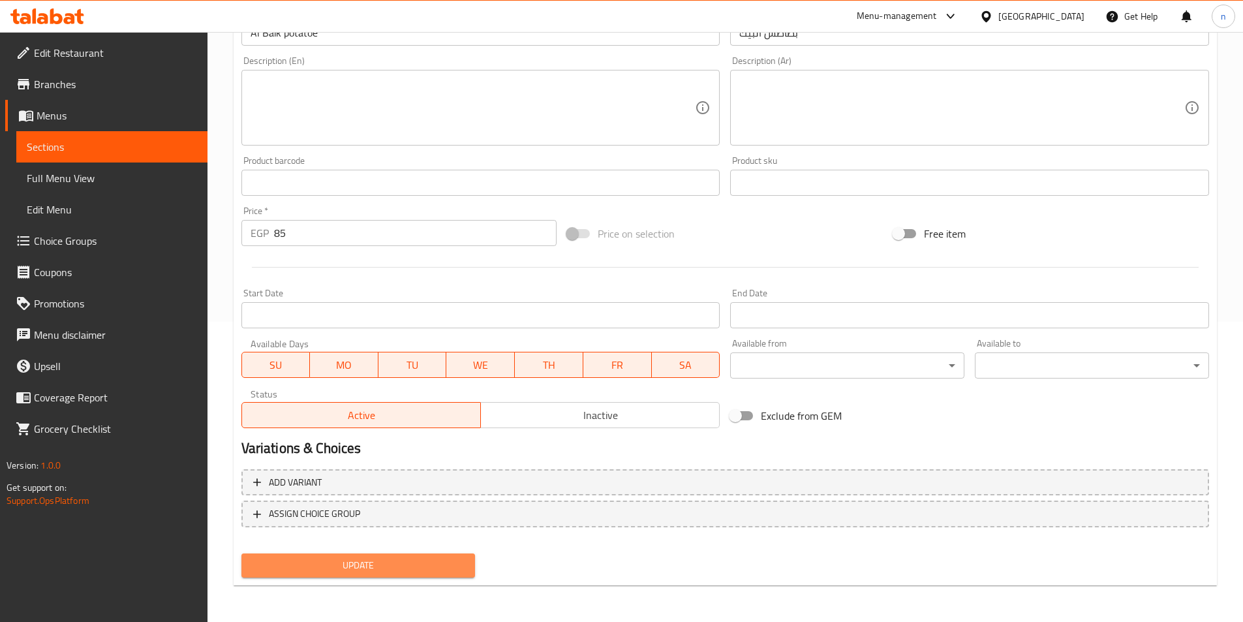
click at [346, 573] on span "Update" at bounding box center [358, 565] width 213 height 16
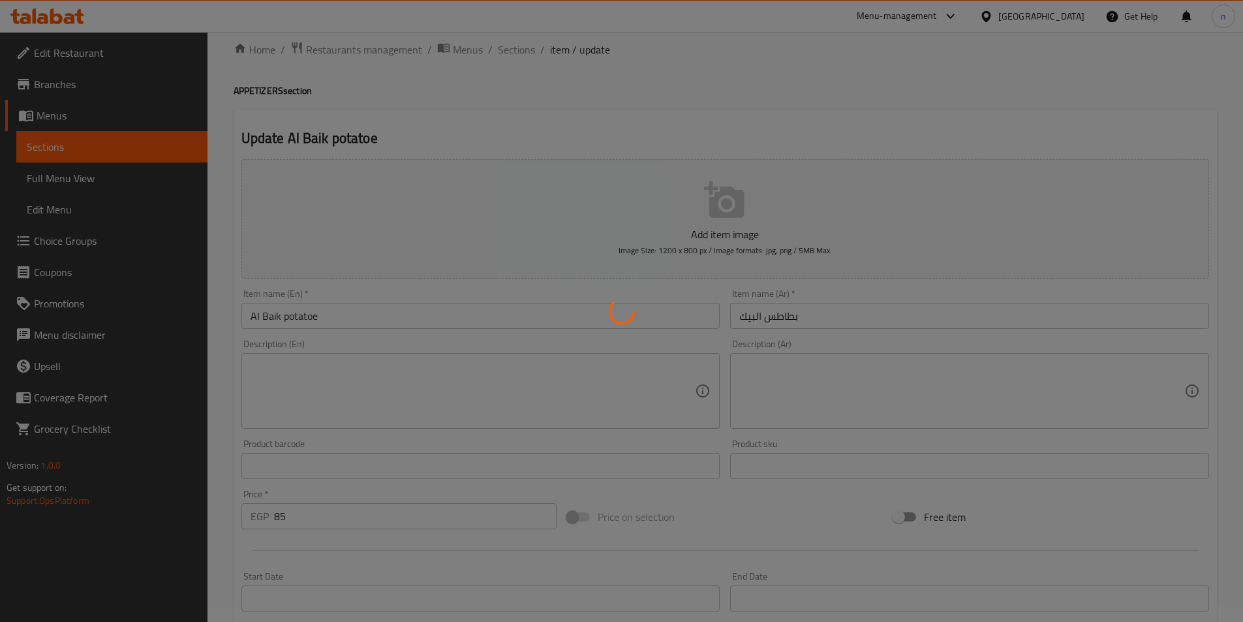
scroll to position [0, 0]
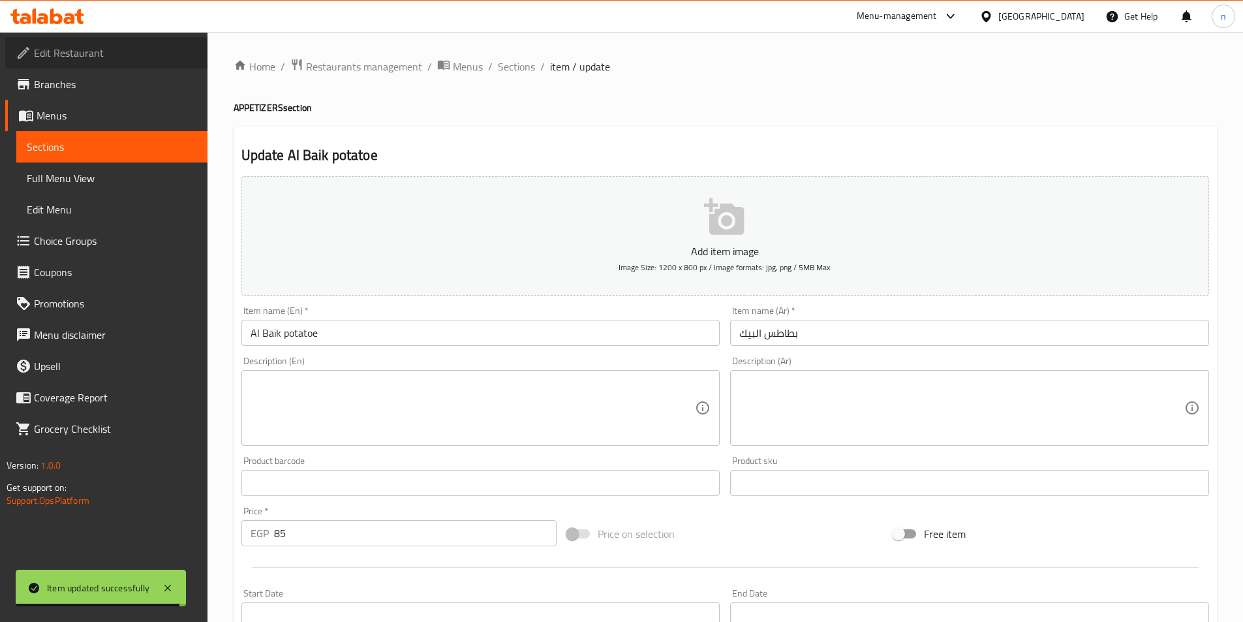
click at [117, 57] on span "Edit Restaurant" at bounding box center [115, 53] width 163 height 16
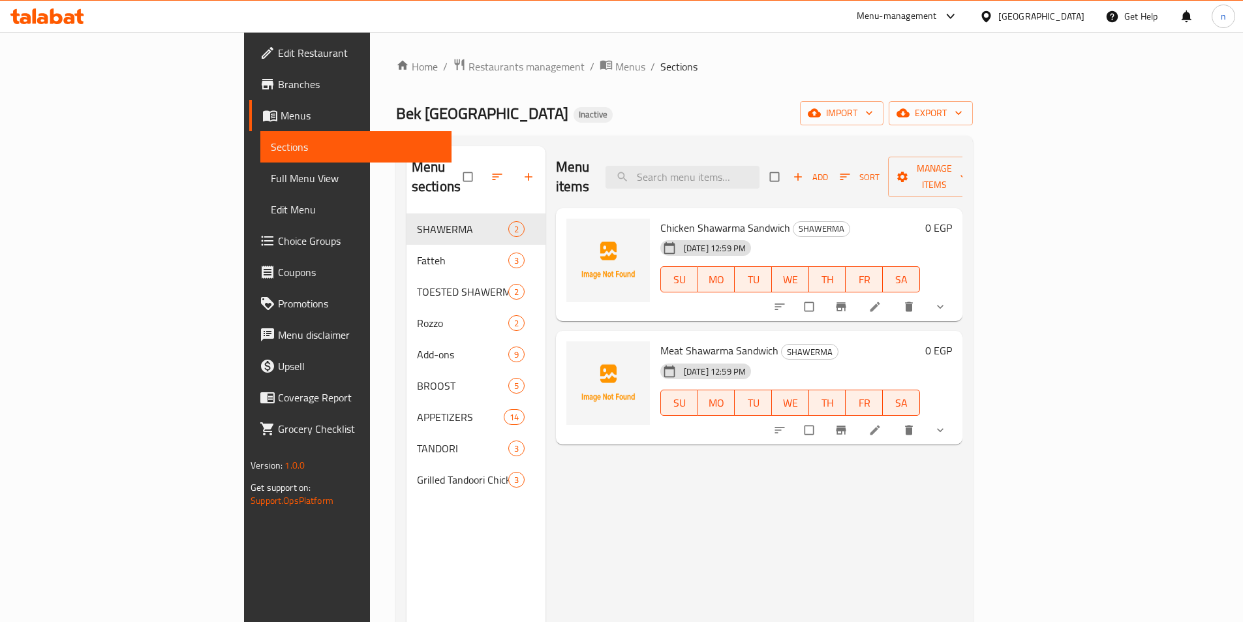
click at [271, 175] on span "Full Menu View" at bounding box center [356, 178] width 170 height 16
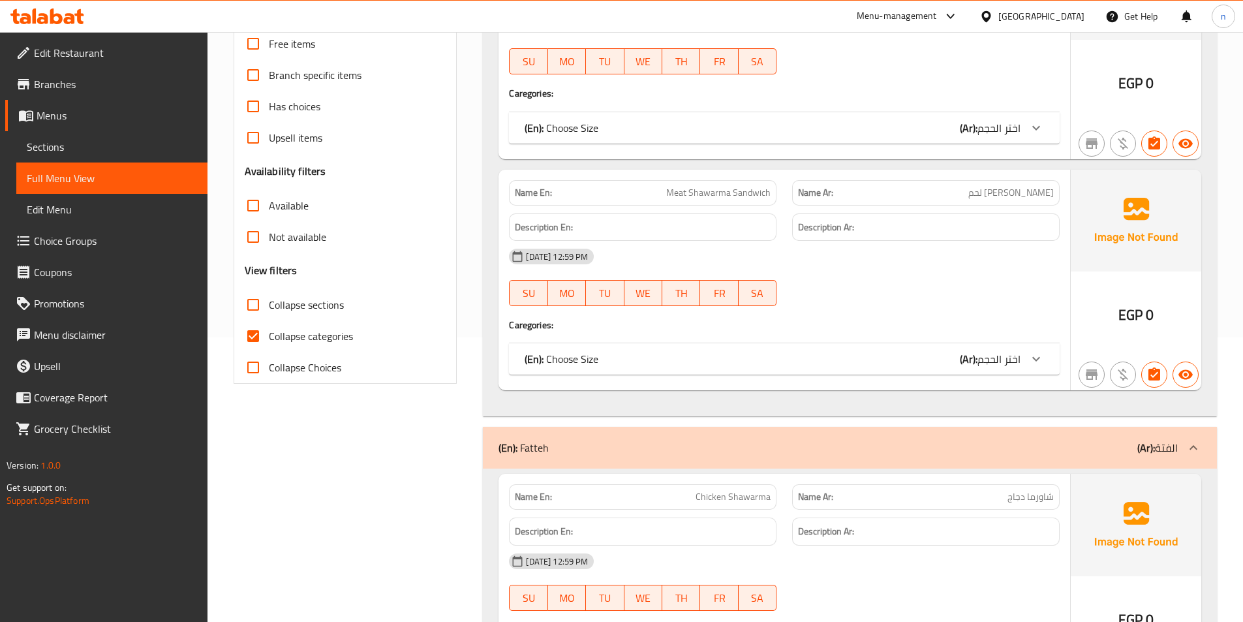
scroll to position [261, 0]
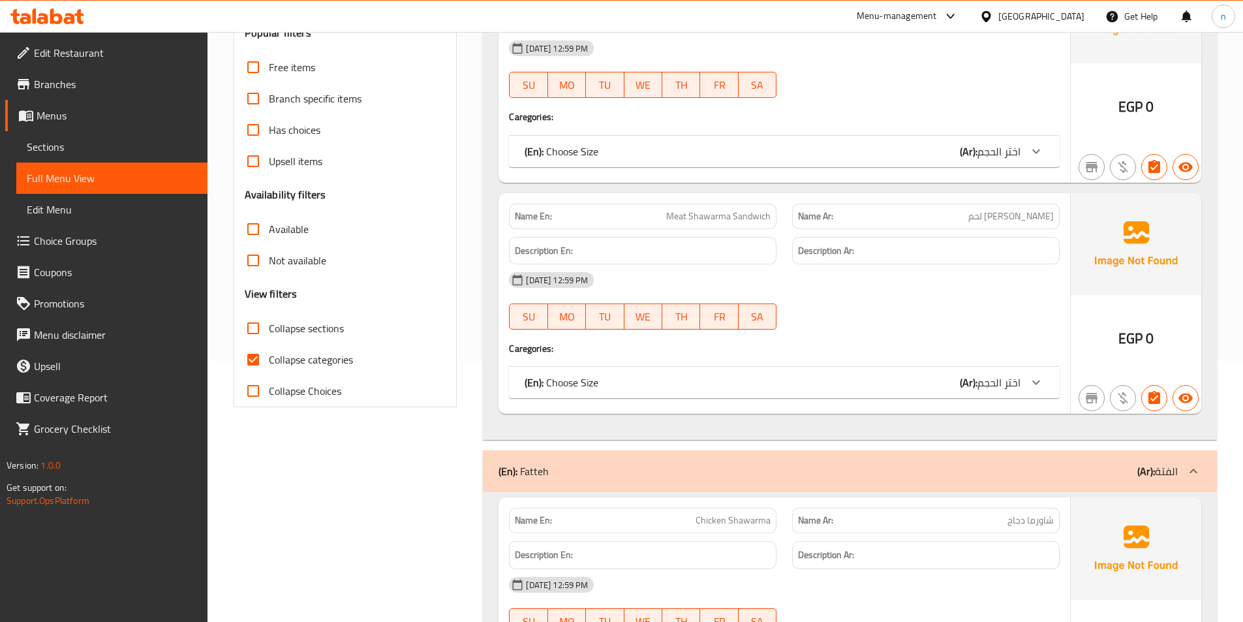
click at [251, 362] on input "Collapse categories" at bounding box center [253, 359] width 31 height 31
checkbox input "false"
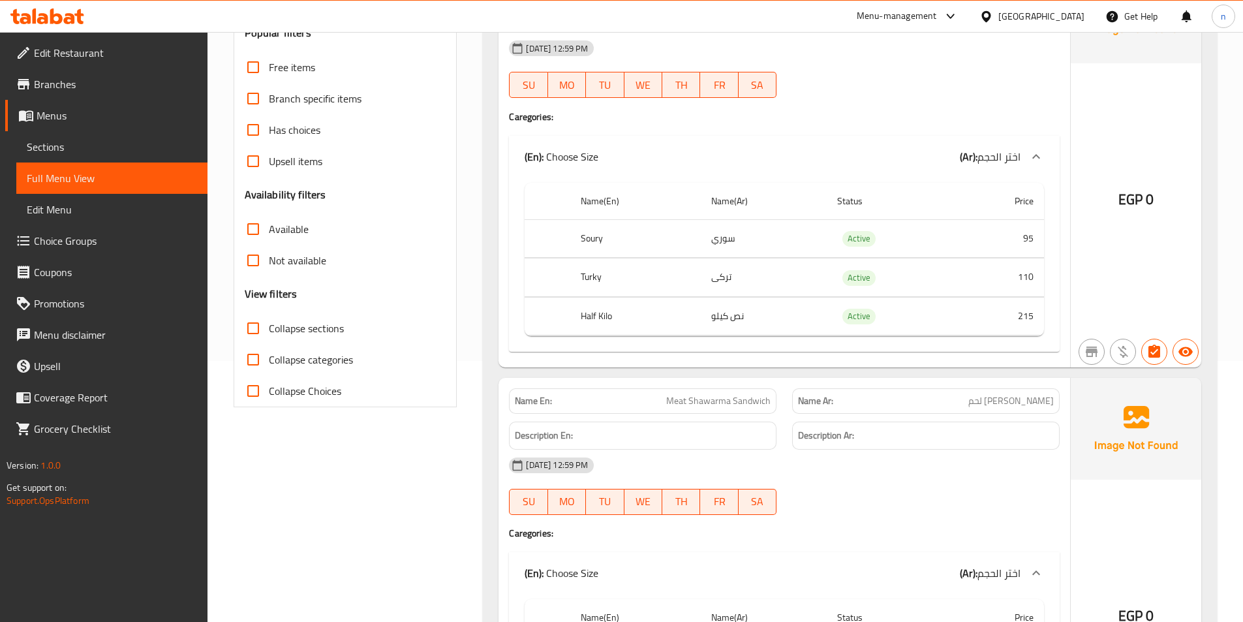
click at [84, 252] on link "Choice Groups" at bounding box center [106, 240] width 202 height 31
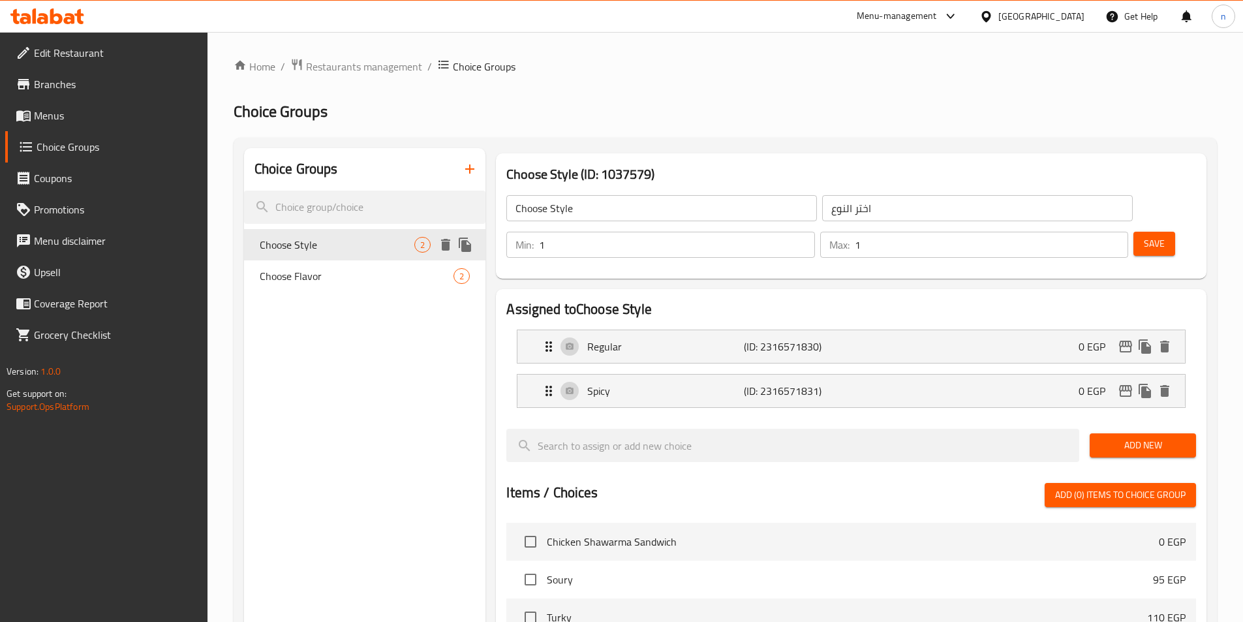
click at [347, 256] on div "Choose Style 2" at bounding box center [365, 244] width 242 height 31
click at [352, 292] on nav "Choose Style 2 Choose Flavor 2" at bounding box center [365, 260] width 242 height 73
click at [365, 286] on div "Choose Flavor 2" at bounding box center [365, 275] width 242 height 31
type input "Choose Flavor"
type input "اختر النكهة"
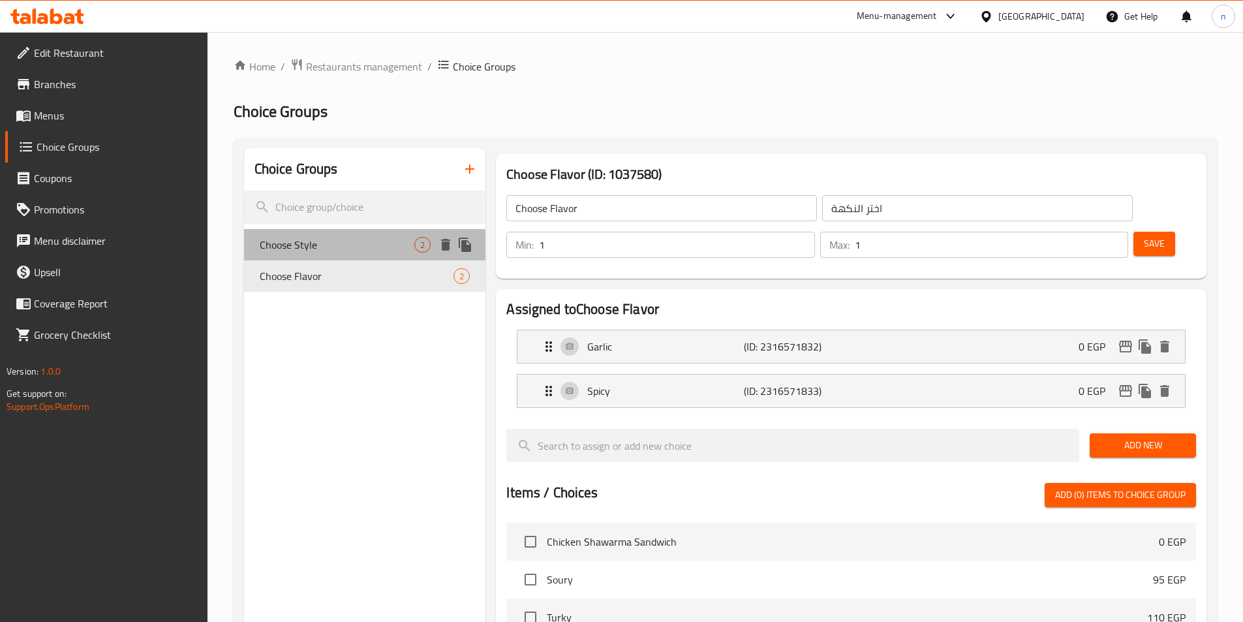
click at [384, 250] on span "Choose Style" at bounding box center [337, 245] width 155 height 16
type input "Choose Style"
type input "اختر النوع"
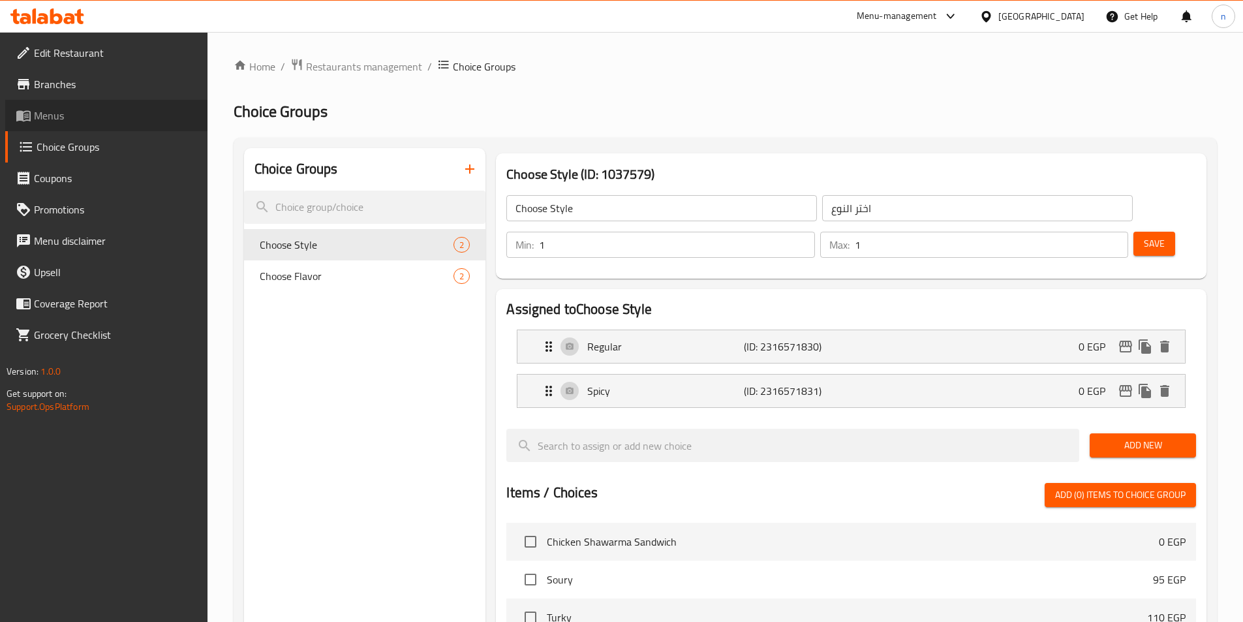
click at [89, 123] on link "Menus" at bounding box center [106, 115] width 202 height 31
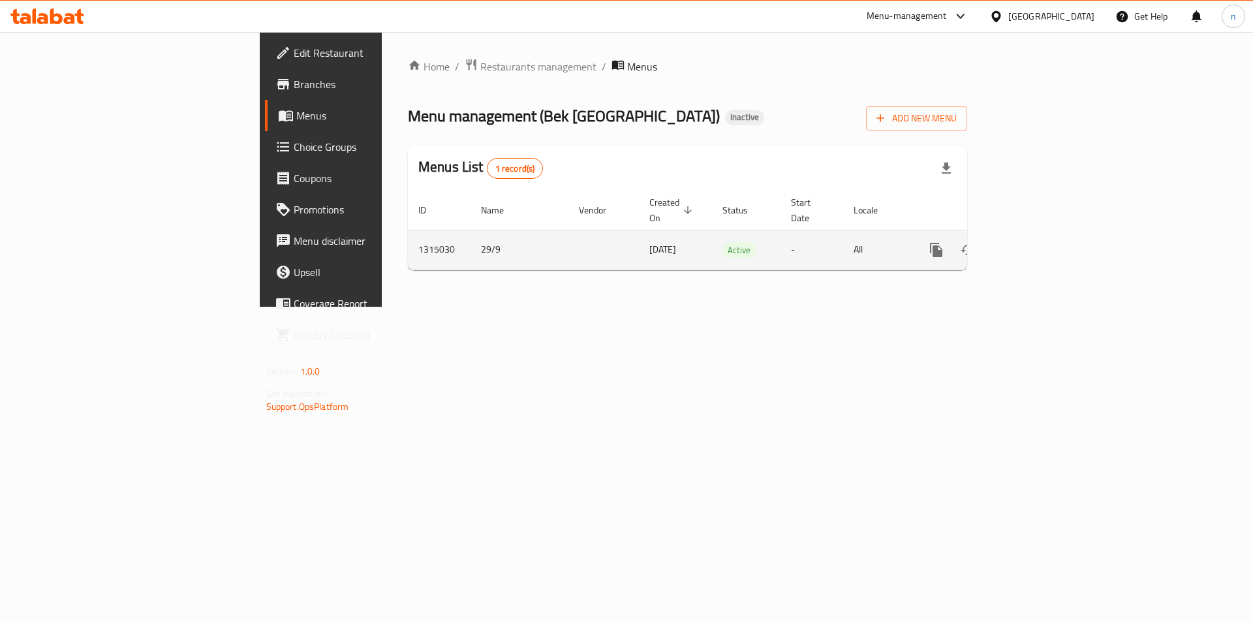
click at [1038, 242] on icon "enhanced table" at bounding box center [1031, 250] width 16 height 16
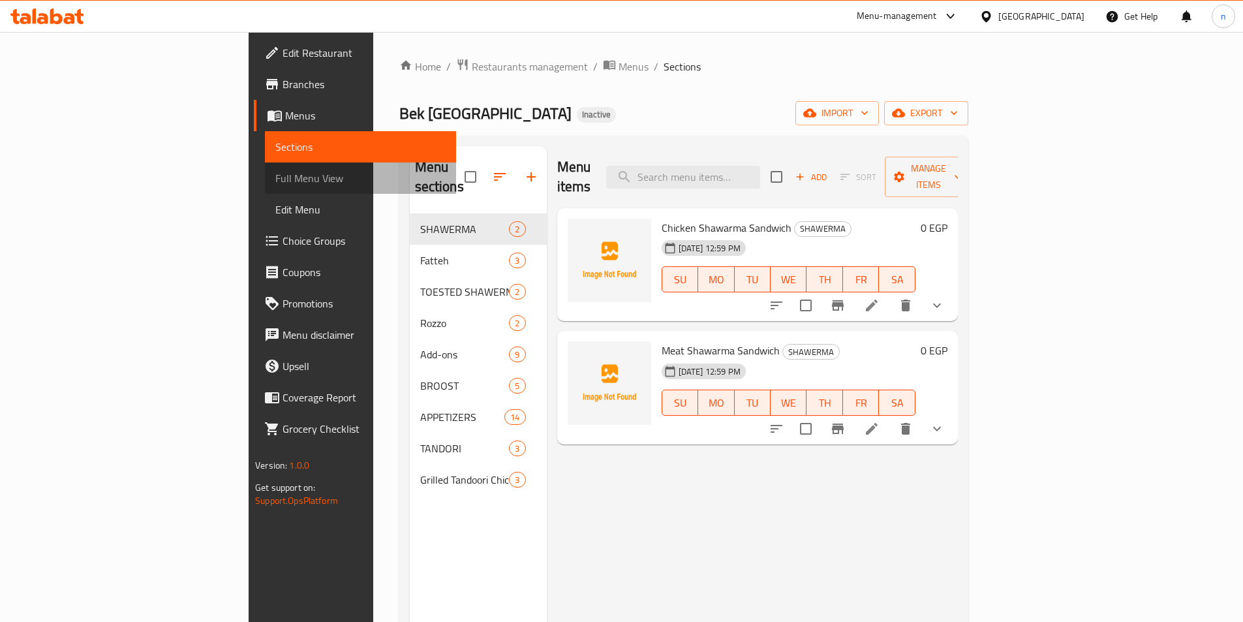
click at [275, 175] on span "Full Menu View" at bounding box center [360, 178] width 170 height 16
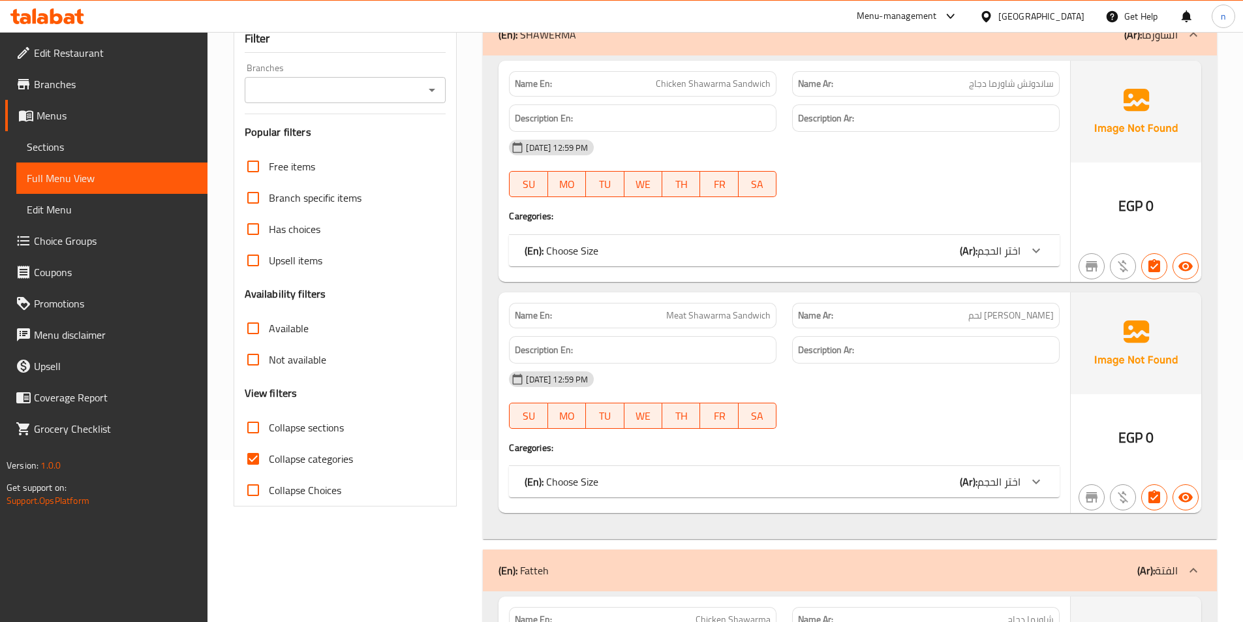
scroll to position [261, 0]
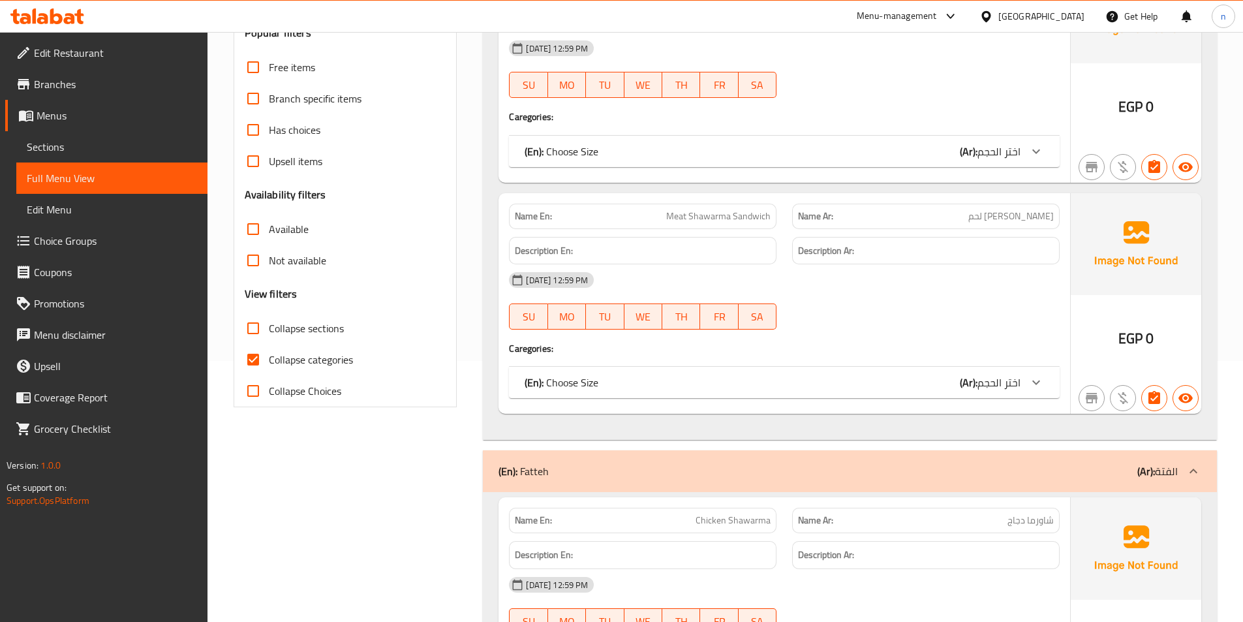
click at [263, 365] on input "Collapse categories" at bounding box center [253, 359] width 31 height 31
checkbox input "false"
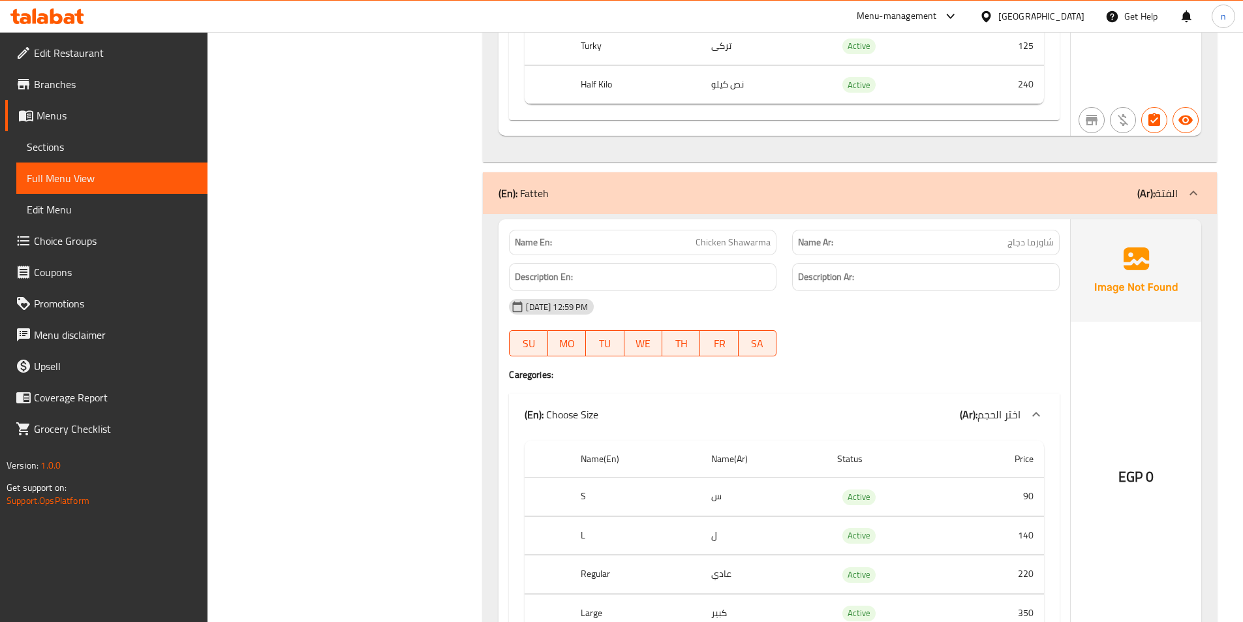
scroll to position [979, 0]
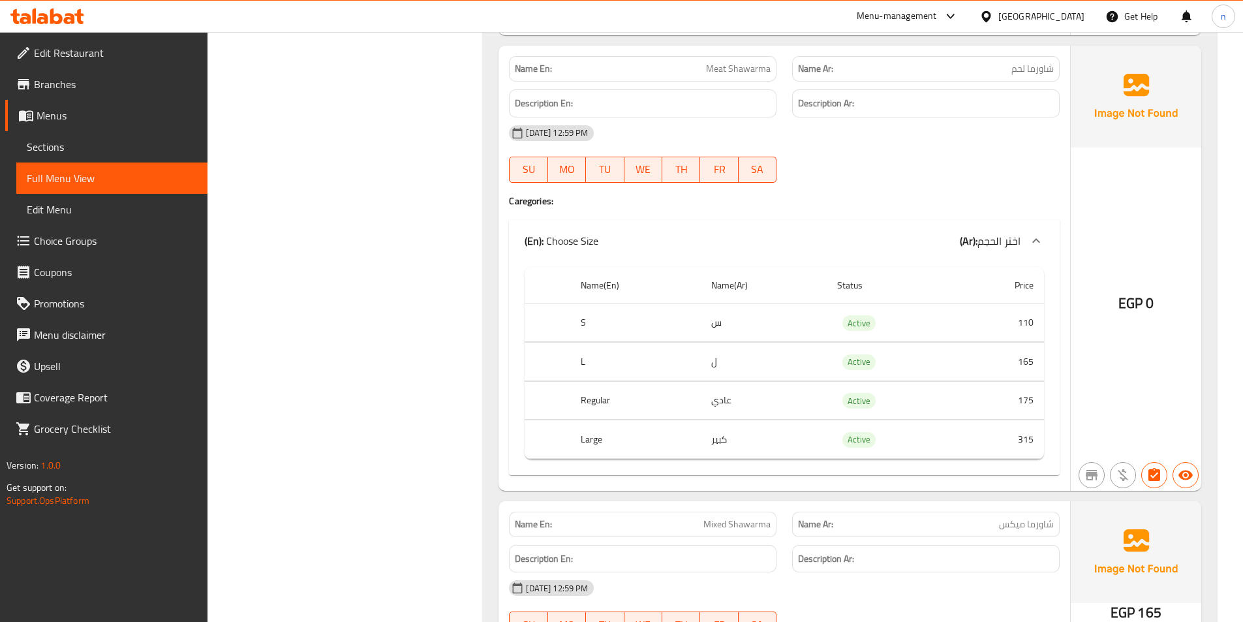
scroll to position [1436, 0]
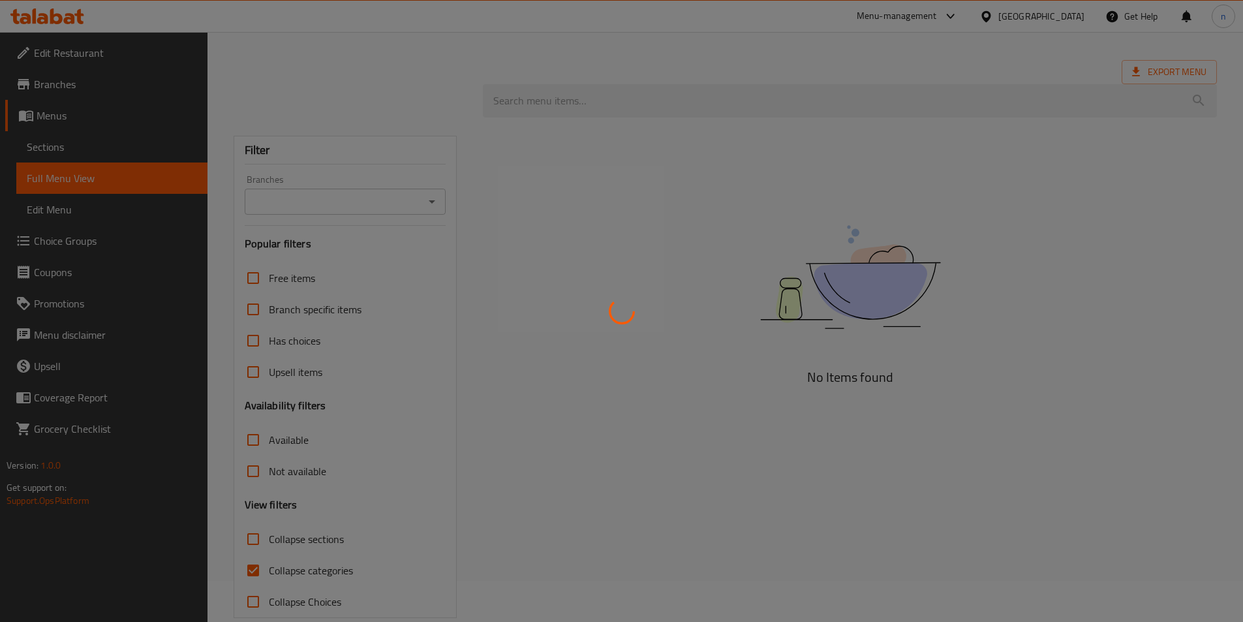
scroll to position [63, 0]
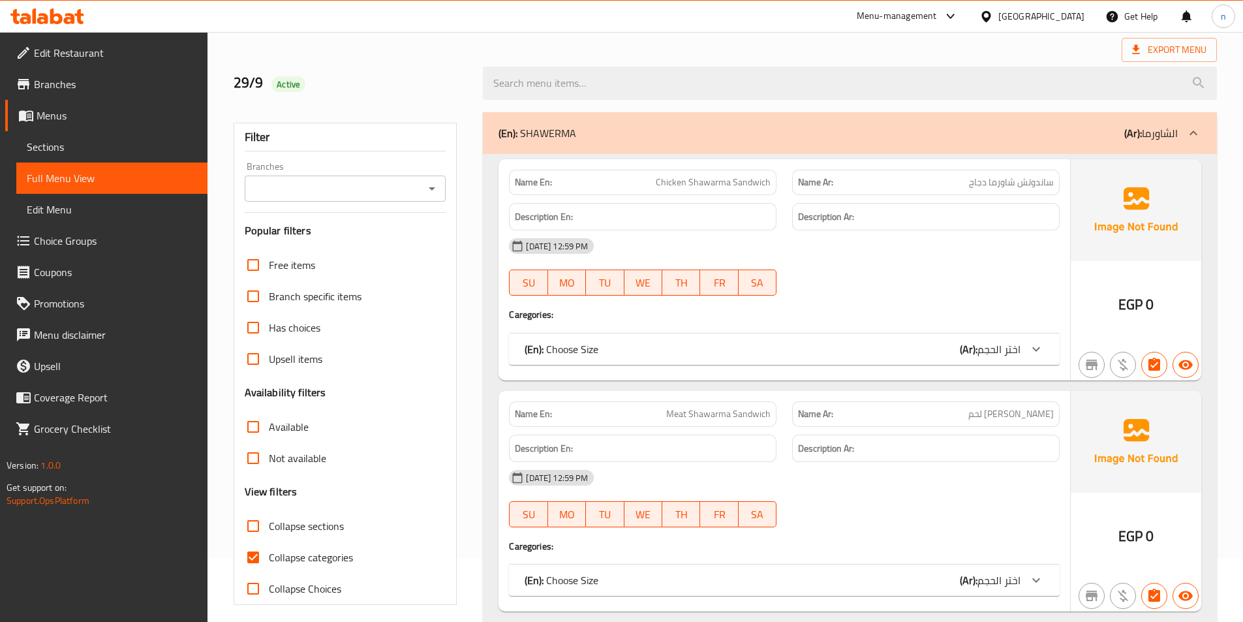
click at [253, 556] on input "Collapse categories" at bounding box center [253, 557] width 31 height 31
checkbox input "false"
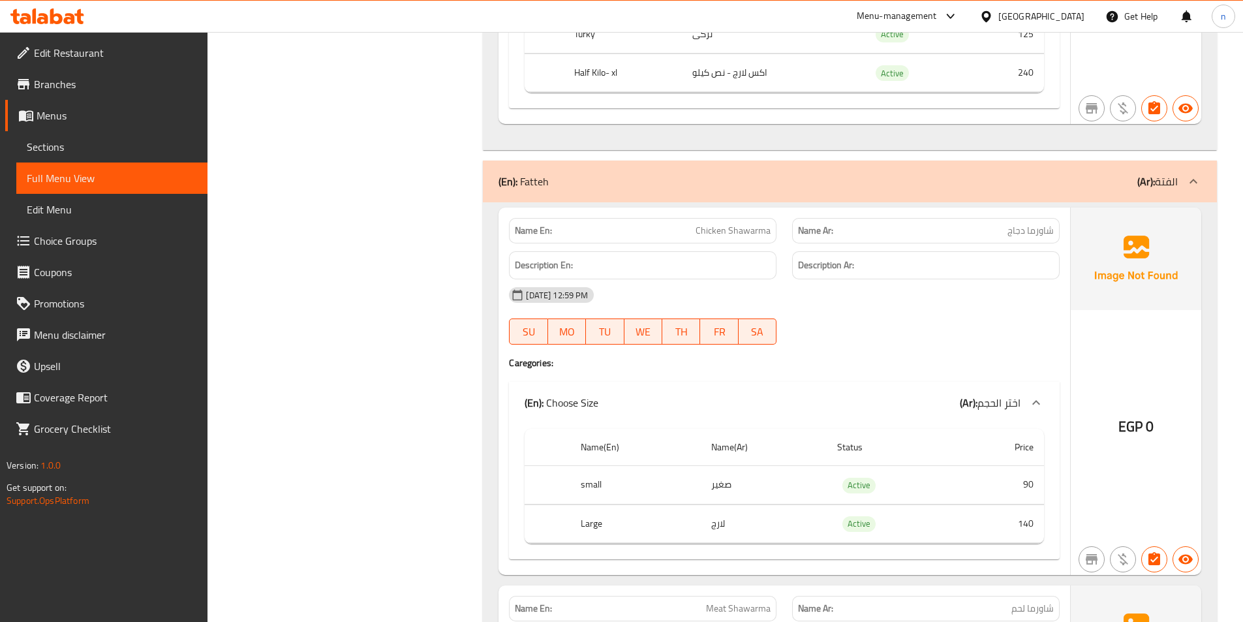
scroll to position [977, 0]
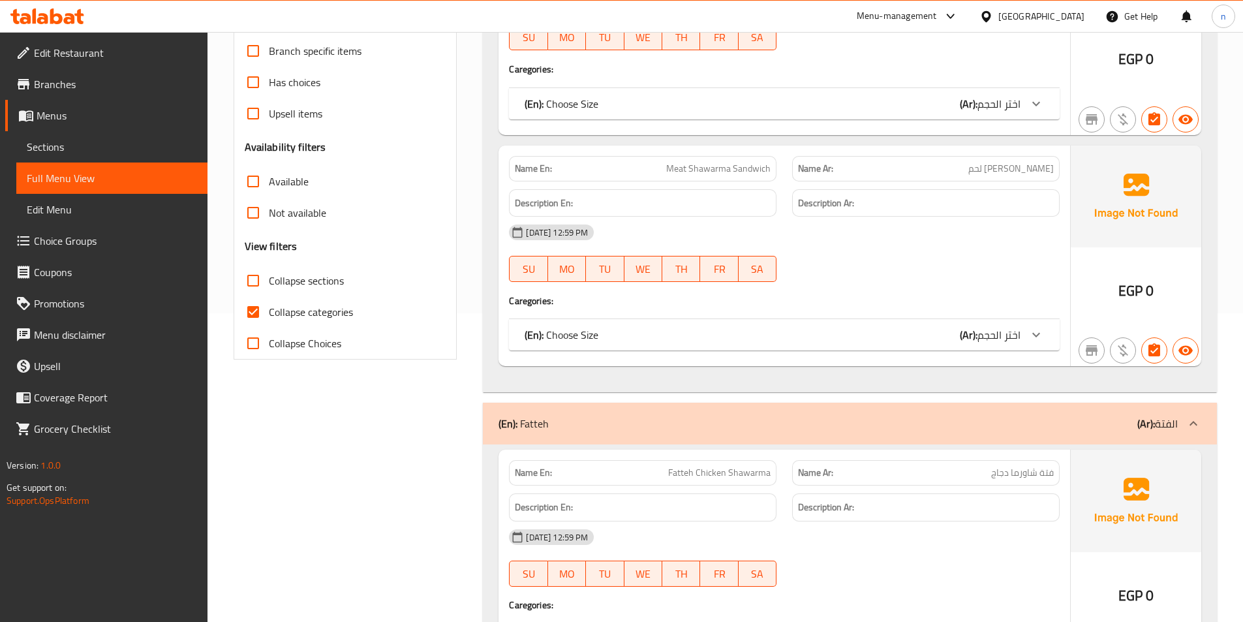
scroll to position [457, 0]
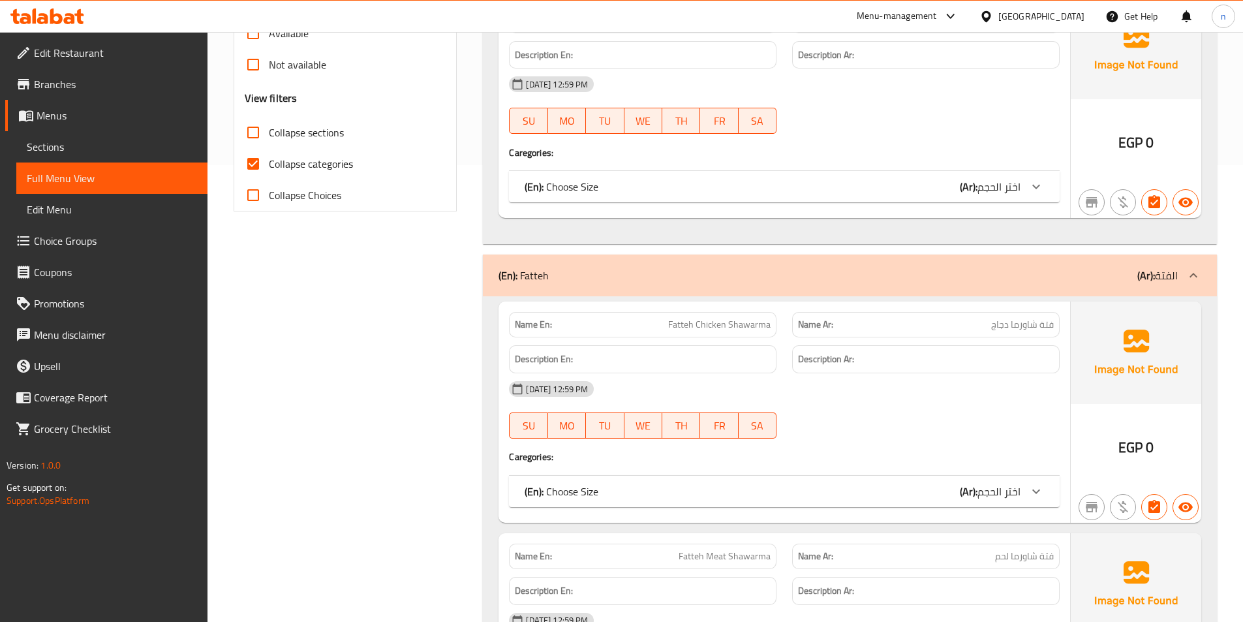
click at [275, 162] on span "Collapse categories" at bounding box center [311, 164] width 84 height 16
click at [269, 162] on input "Collapse categories" at bounding box center [253, 163] width 31 height 31
checkbox input "false"
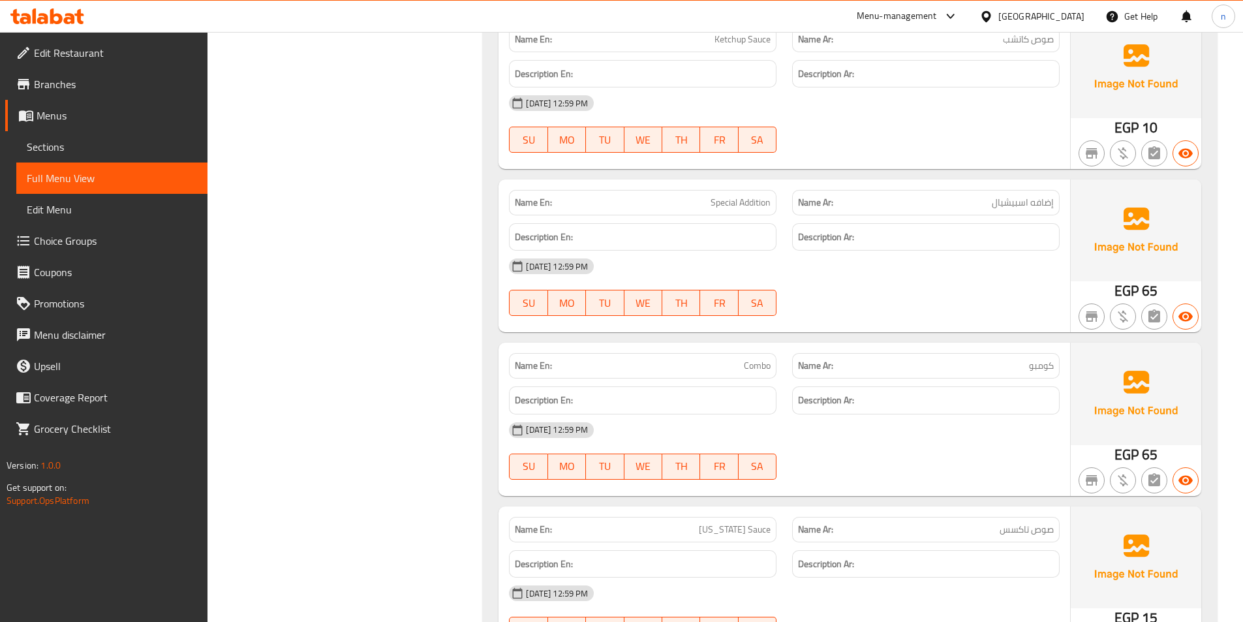
scroll to position [3459, 0]
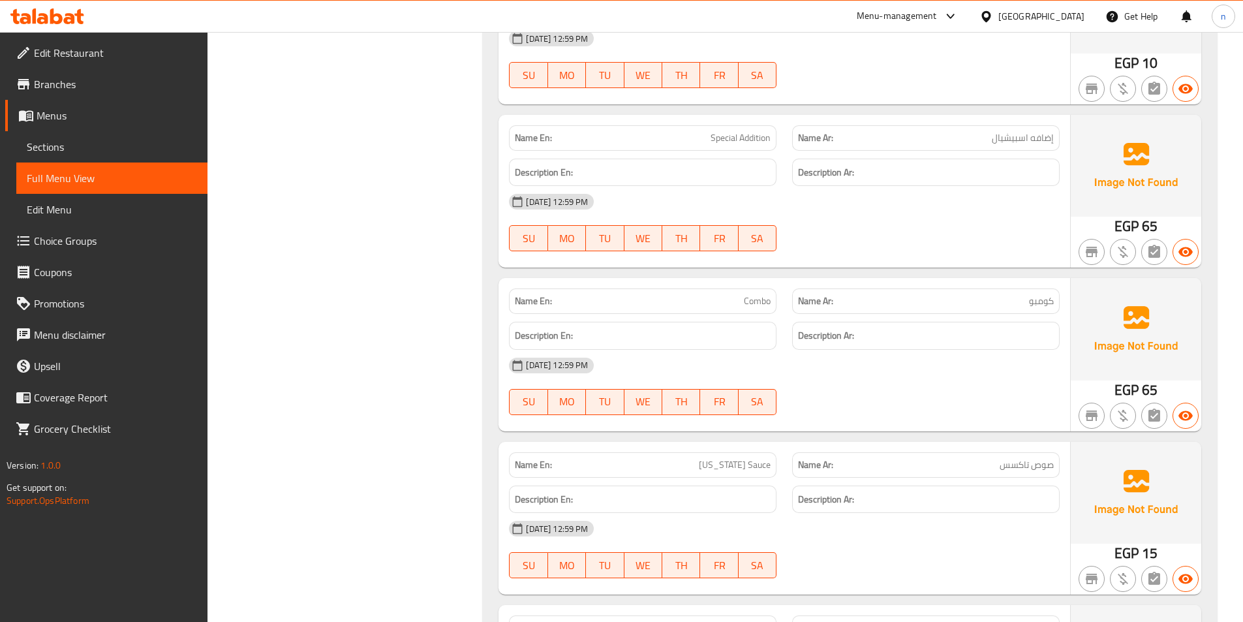
click at [753, 140] on span "Special Addition" at bounding box center [741, 138] width 60 height 14
copy span "Addition"
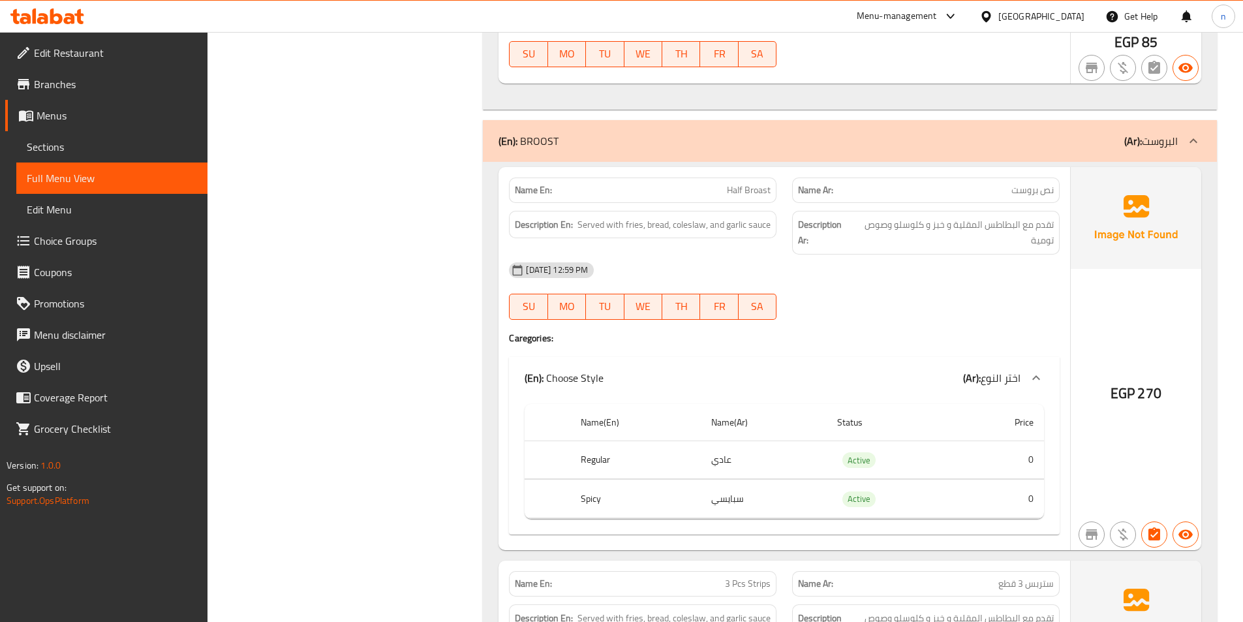
scroll to position [4307, 0]
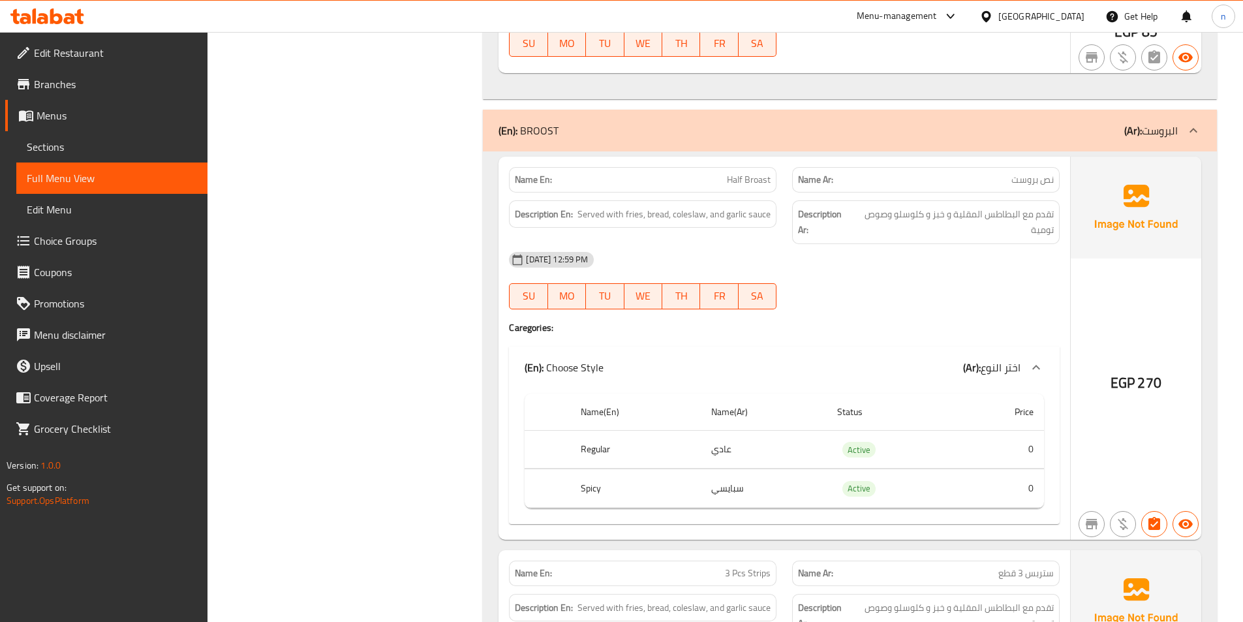
click at [754, 185] on span "Half Broast" at bounding box center [749, 180] width 44 height 14
copy span "Half Broast"
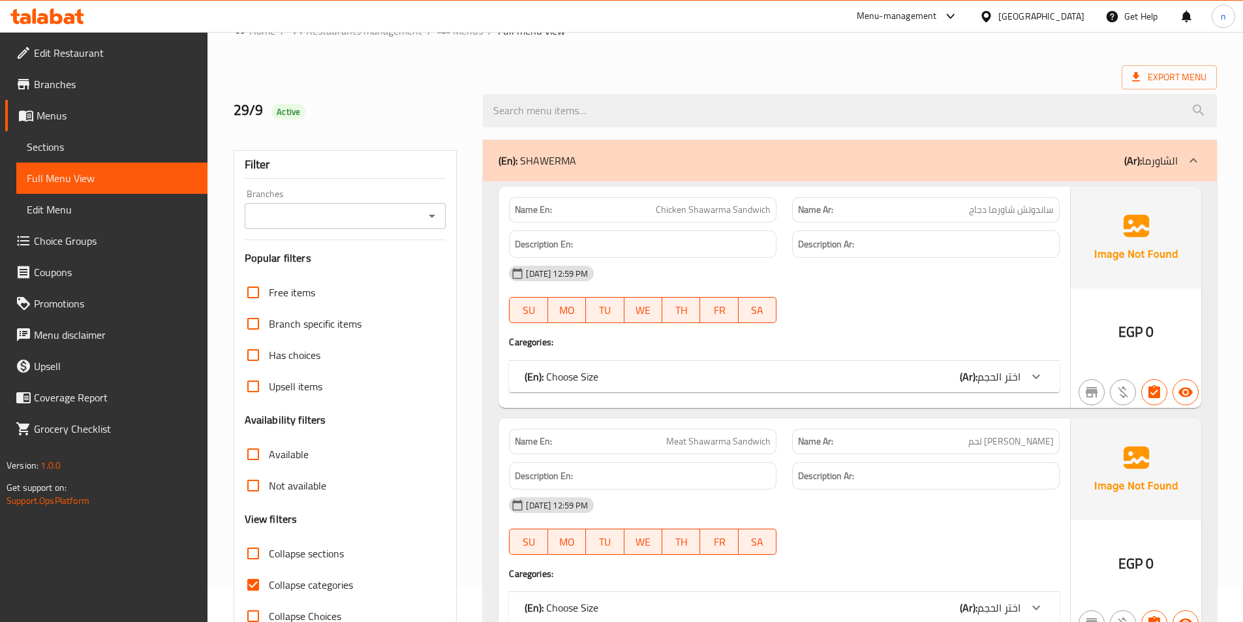
scroll to position [72, 0]
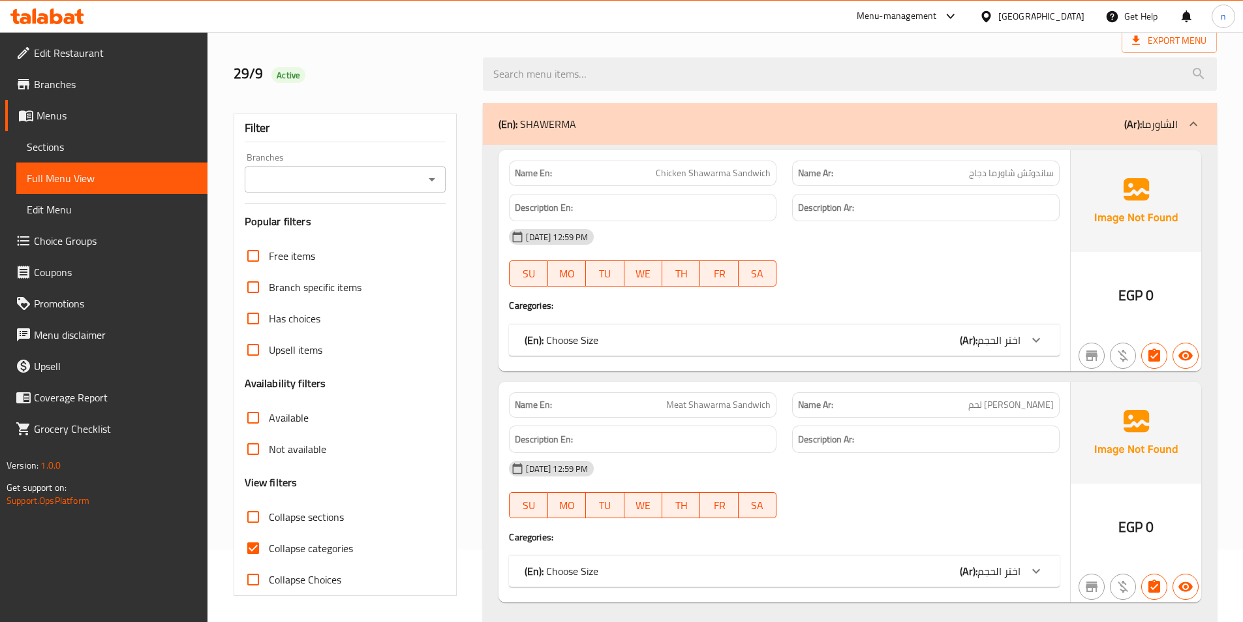
click at [257, 542] on input "Collapse categories" at bounding box center [253, 547] width 31 height 31
checkbox input "false"
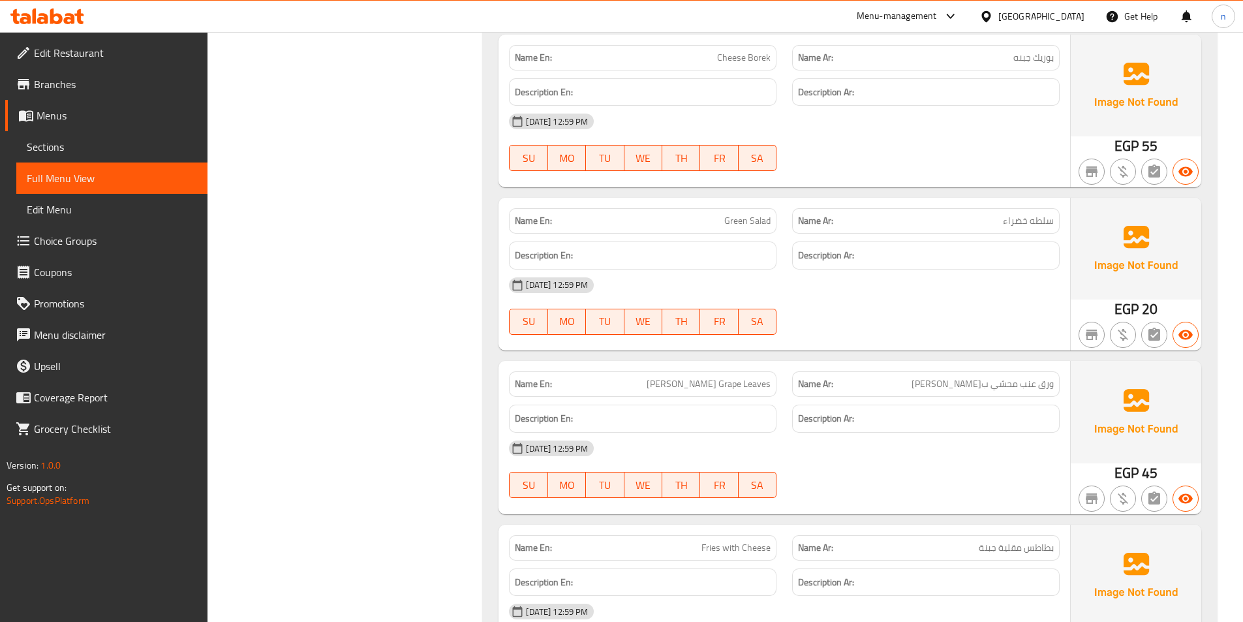
scroll to position [6729, 0]
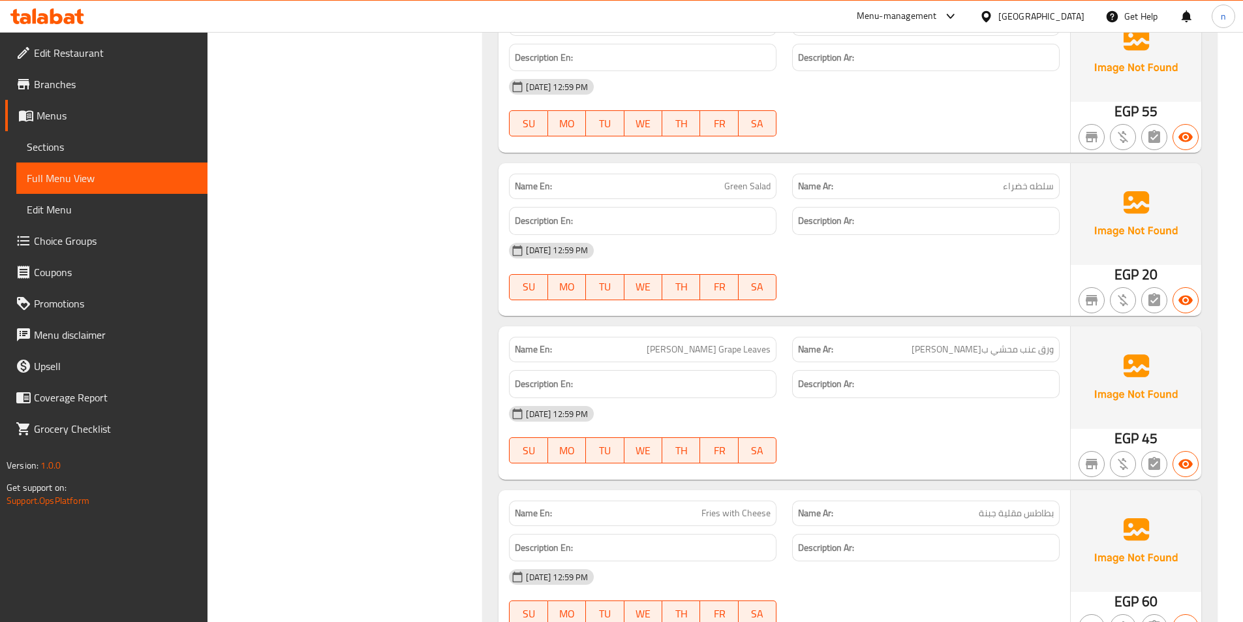
click at [861, 399] on div "[DATE] 12:59 PM" at bounding box center [784, 413] width 566 height 31
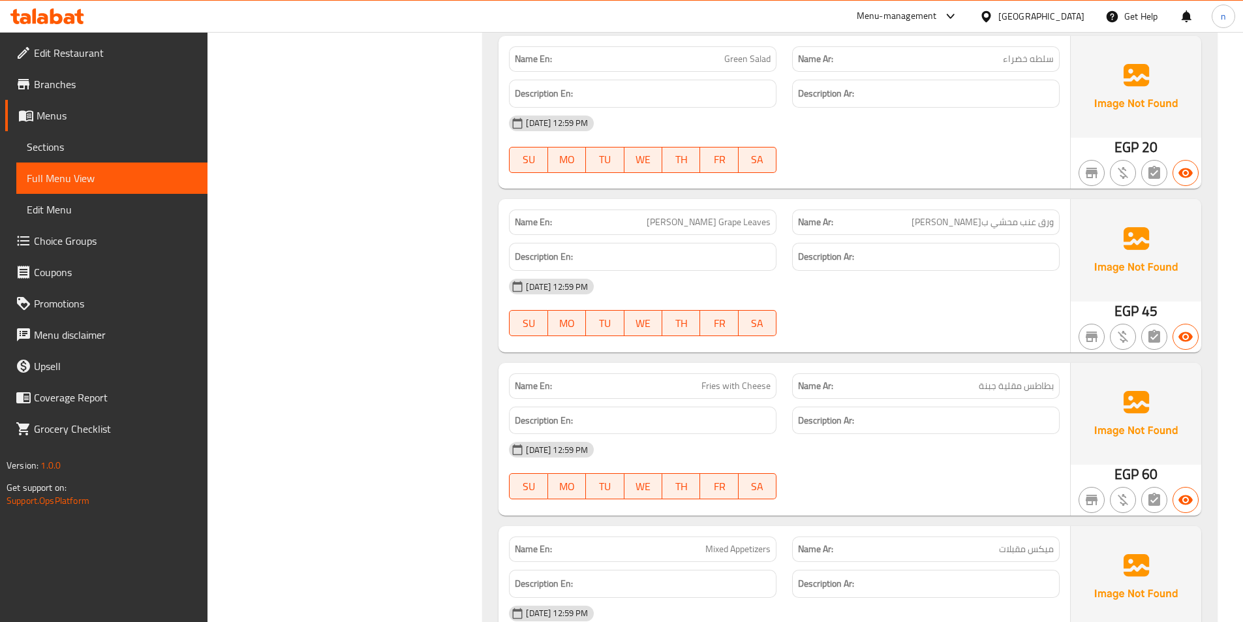
scroll to position [6859, 0]
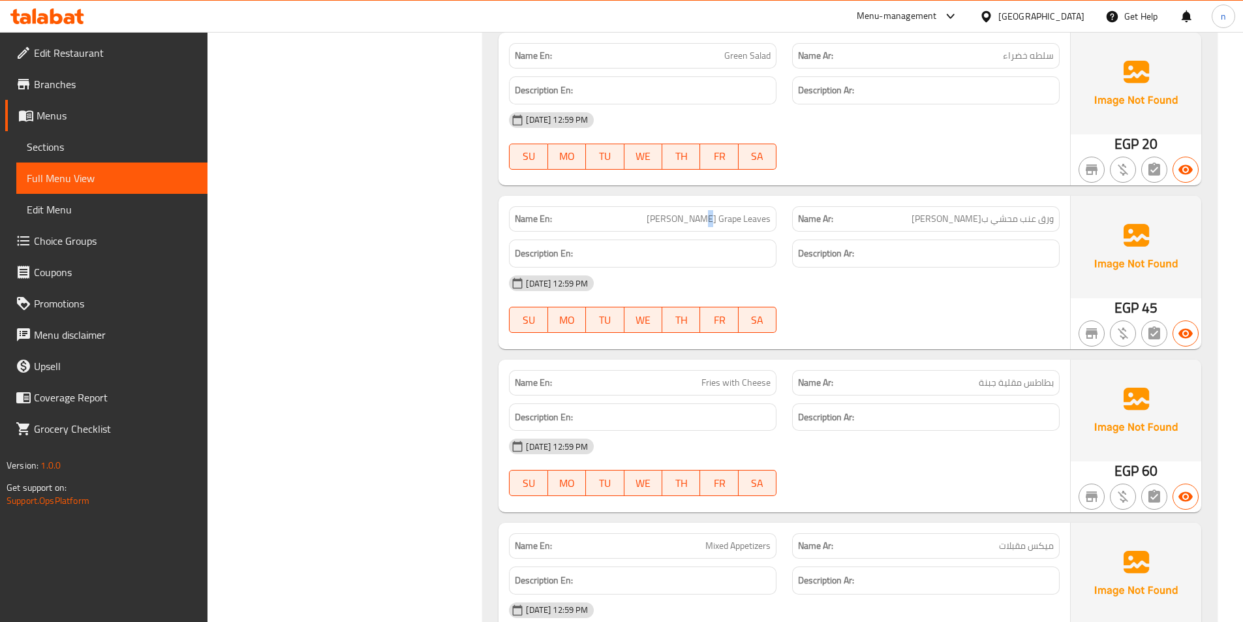
click at [703, 221] on span "[PERSON_NAME] Grape Leaves" at bounding box center [709, 219] width 124 height 14
click at [703, 221] on span "Yalanji Stuffed Grape Leaves" at bounding box center [709, 219] width 124 height 14
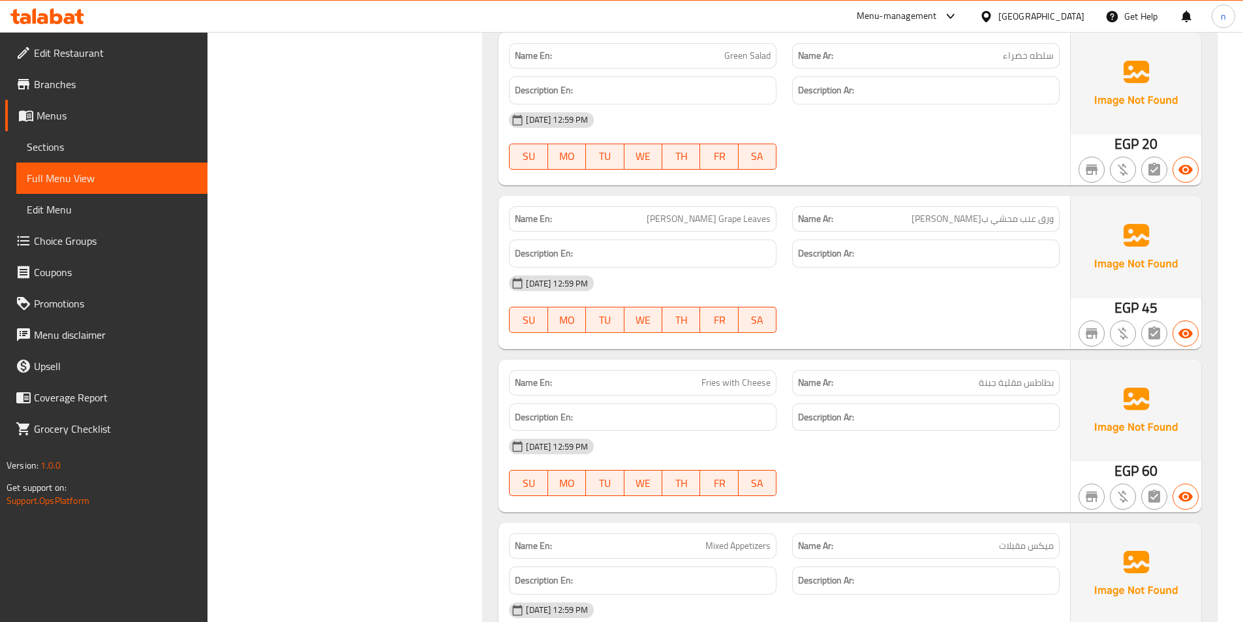
click at [742, 379] on span "Fries with Cheese" at bounding box center [736, 383] width 69 height 14
copy span "Fries with Cheese"
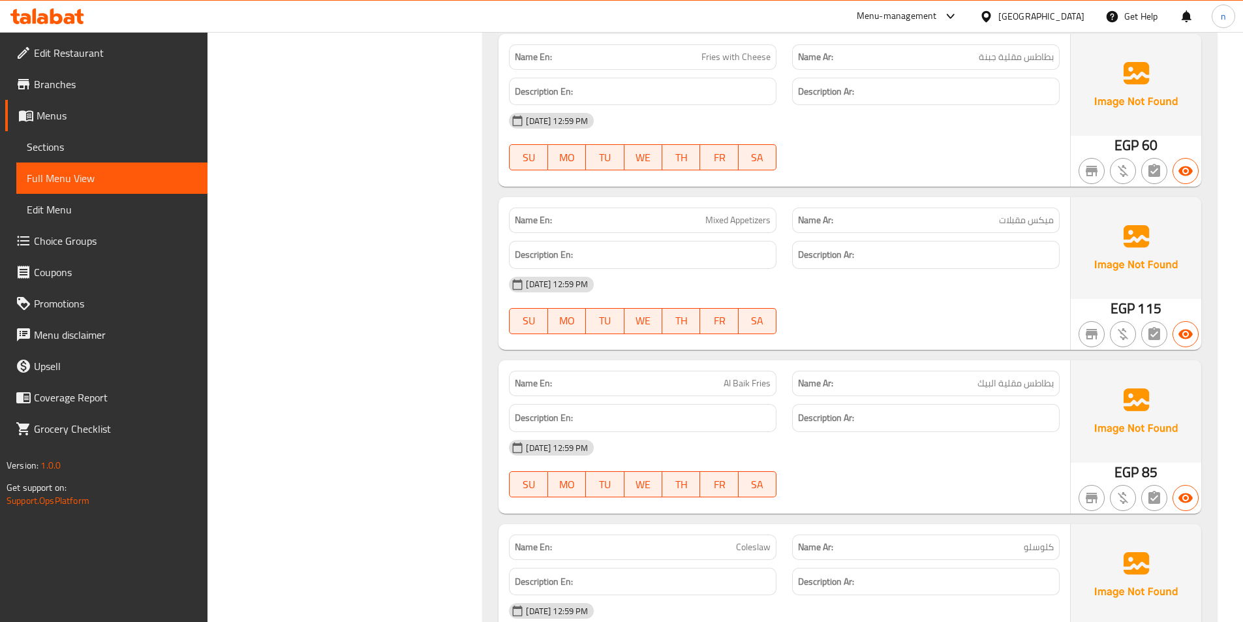
scroll to position [7185, 0]
click at [743, 386] on span "Al Baik Fries" at bounding box center [747, 383] width 47 height 14
copy span "Al Baik Fries"
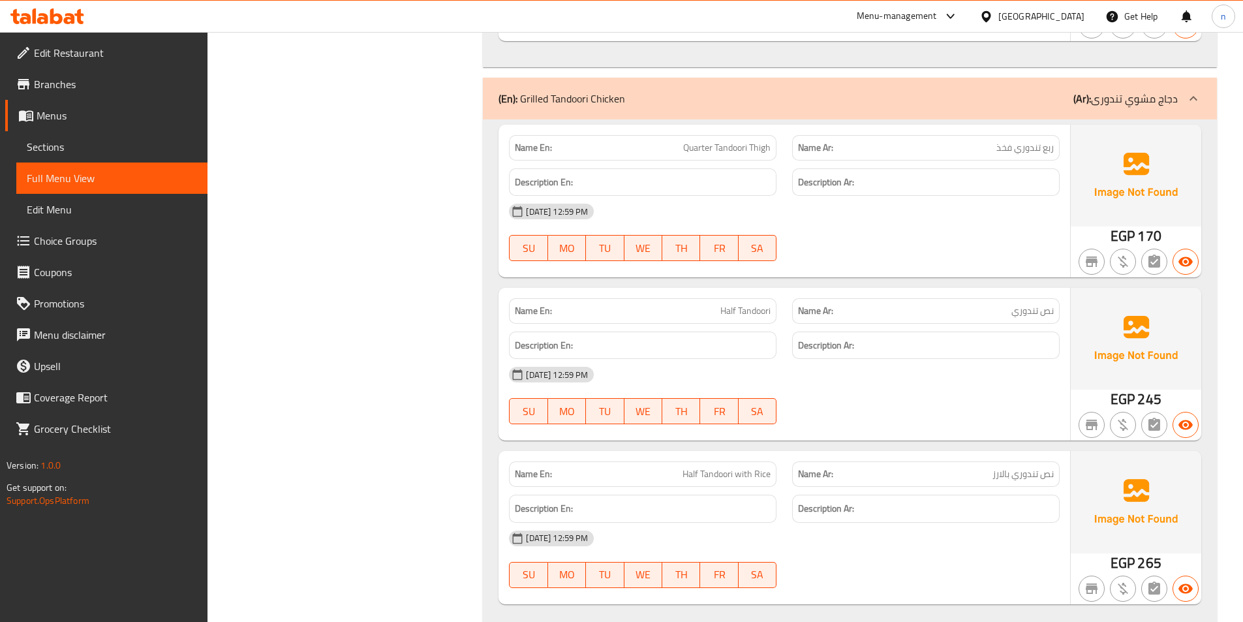
scroll to position [9123, 0]
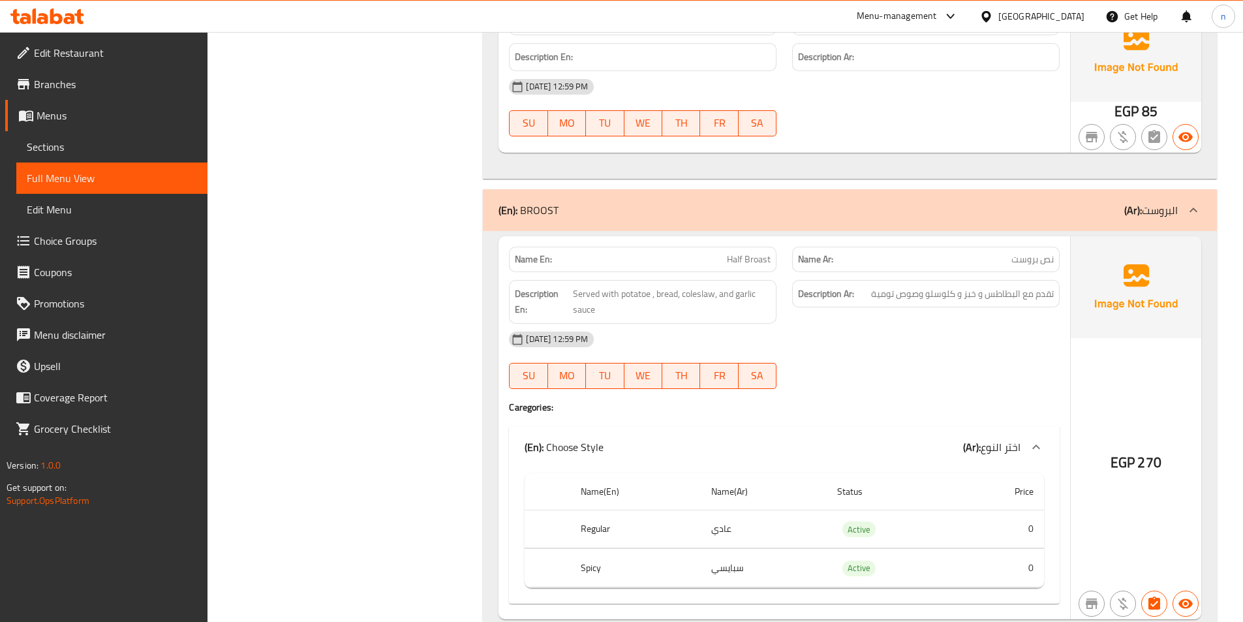
scroll to position [4033, 0]
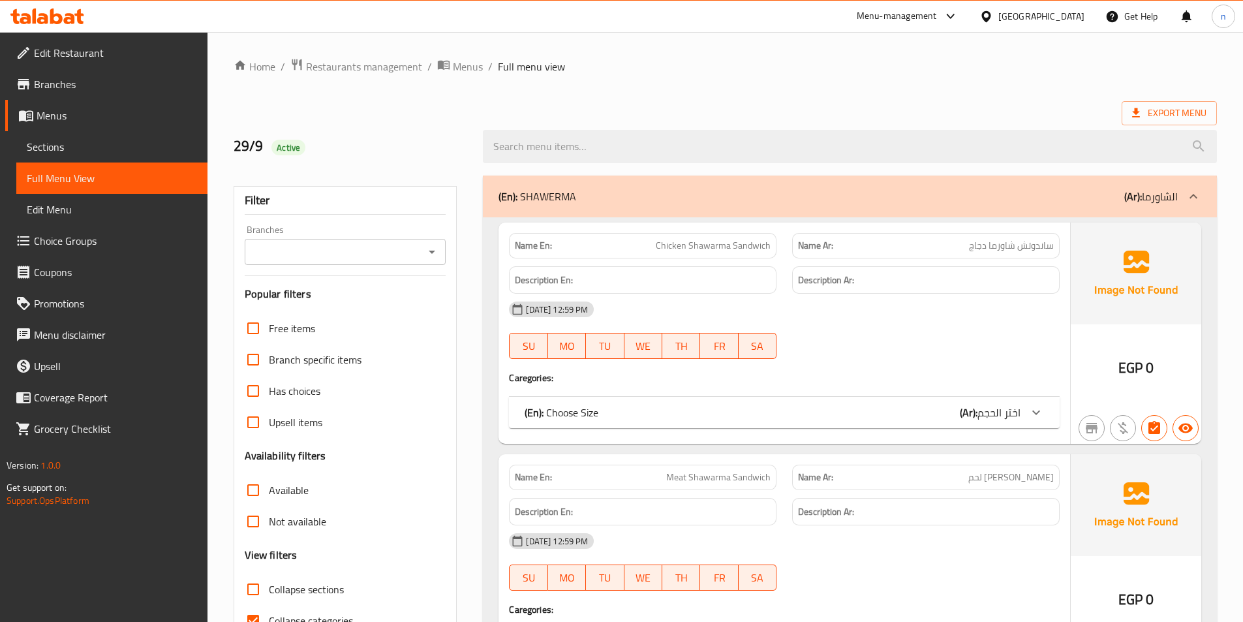
scroll to position [196, 0]
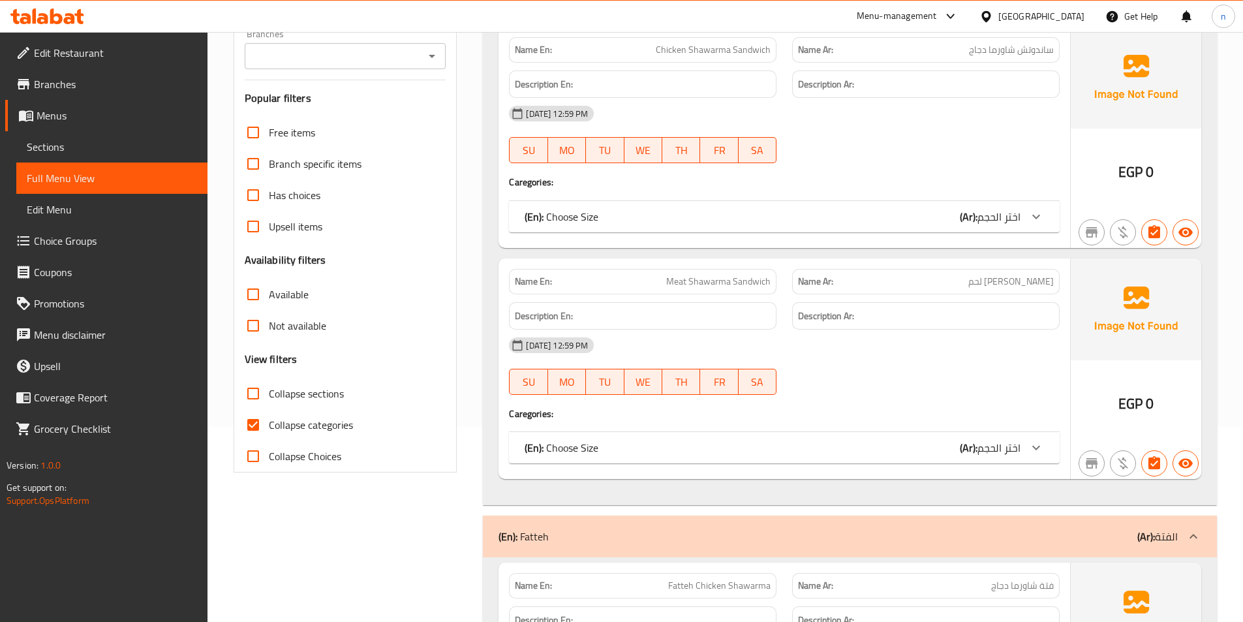
click at [258, 422] on input "Collapse categories" at bounding box center [253, 424] width 31 height 31
checkbox input "false"
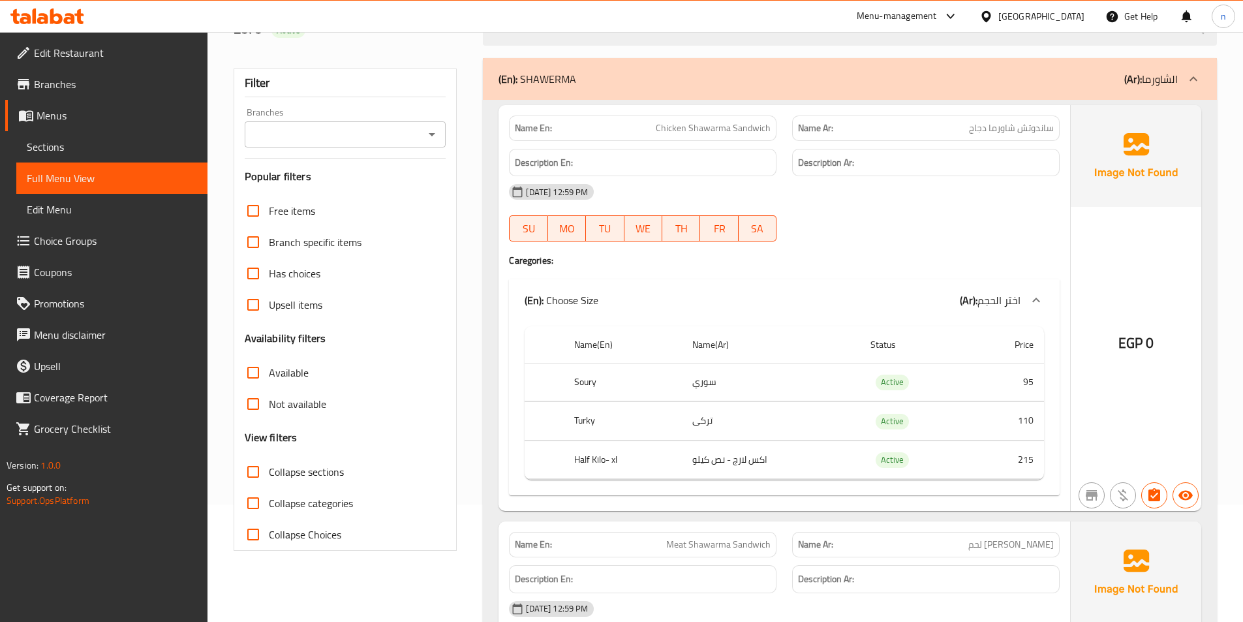
scroll to position [0, 0]
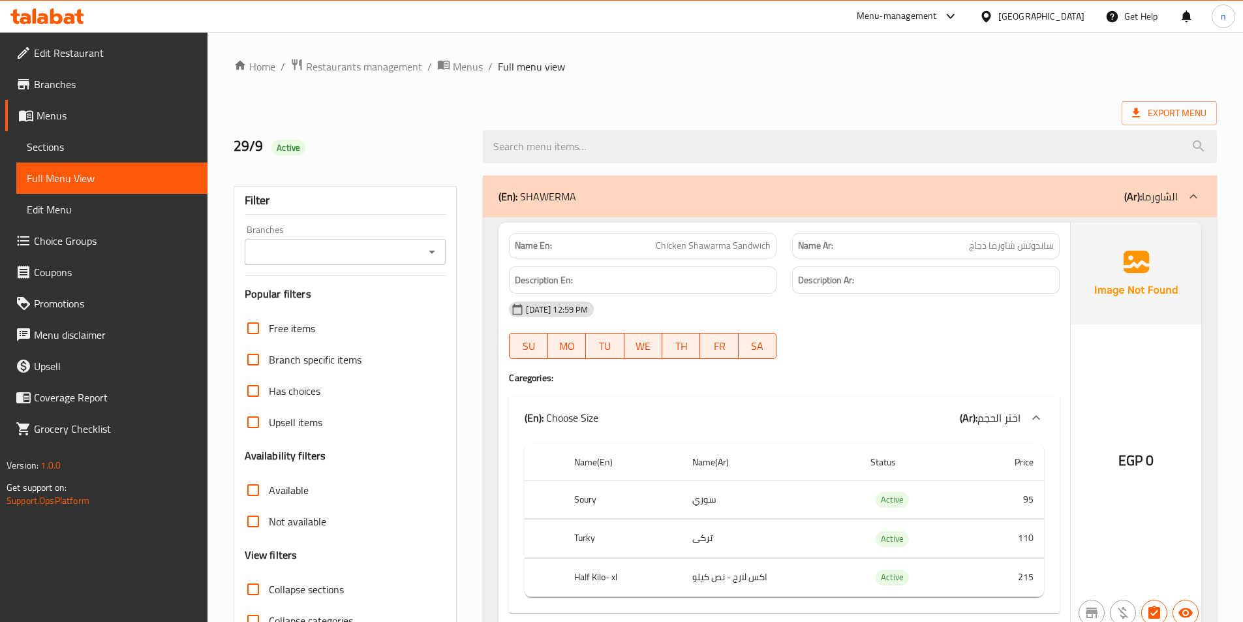
click at [1120, 106] on div "Export Menu" at bounding box center [725, 113] width 983 height 24
click at [1133, 112] on icon at bounding box center [1136, 112] width 8 height 9
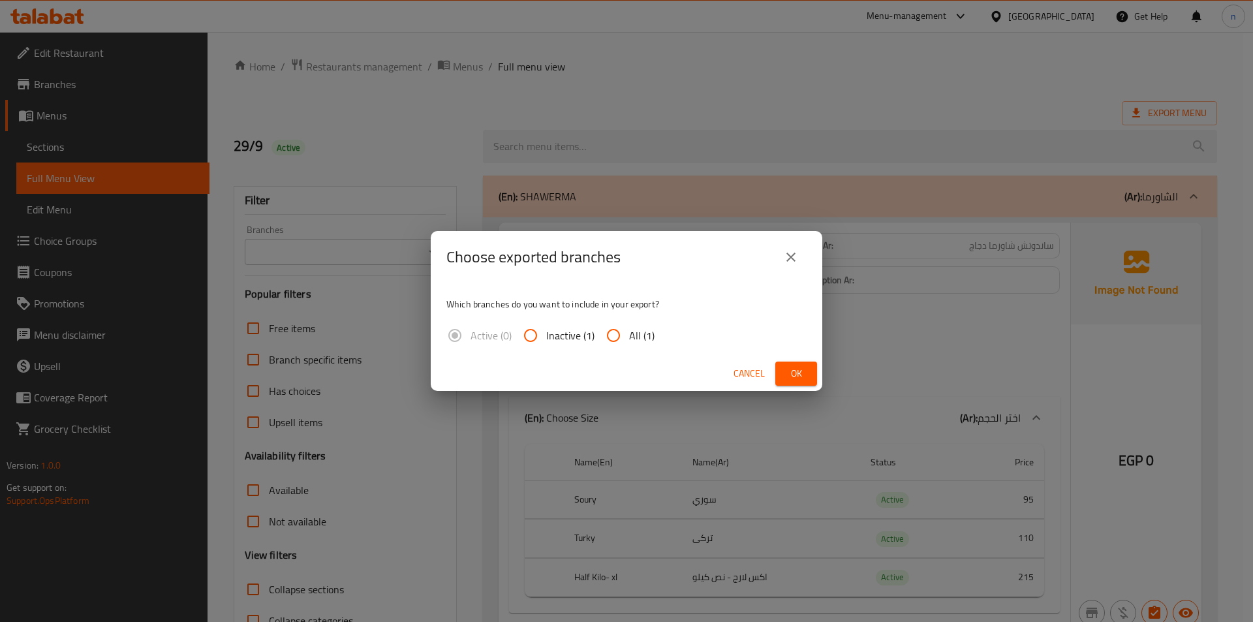
click at [609, 338] on input "All (1)" at bounding box center [613, 335] width 31 height 31
radio input "true"
click at [780, 371] on button "Ok" at bounding box center [796, 374] width 42 height 24
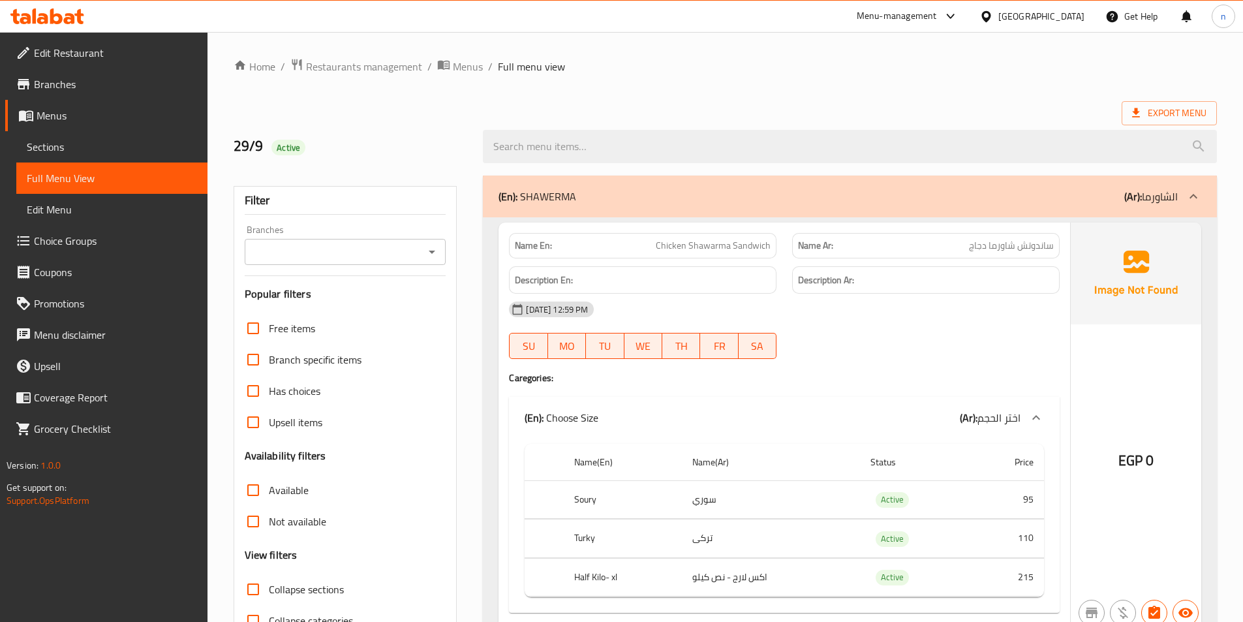
click at [112, 51] on span "Edit Restaurant" at bounding box center [115, 53] width 163 height 16
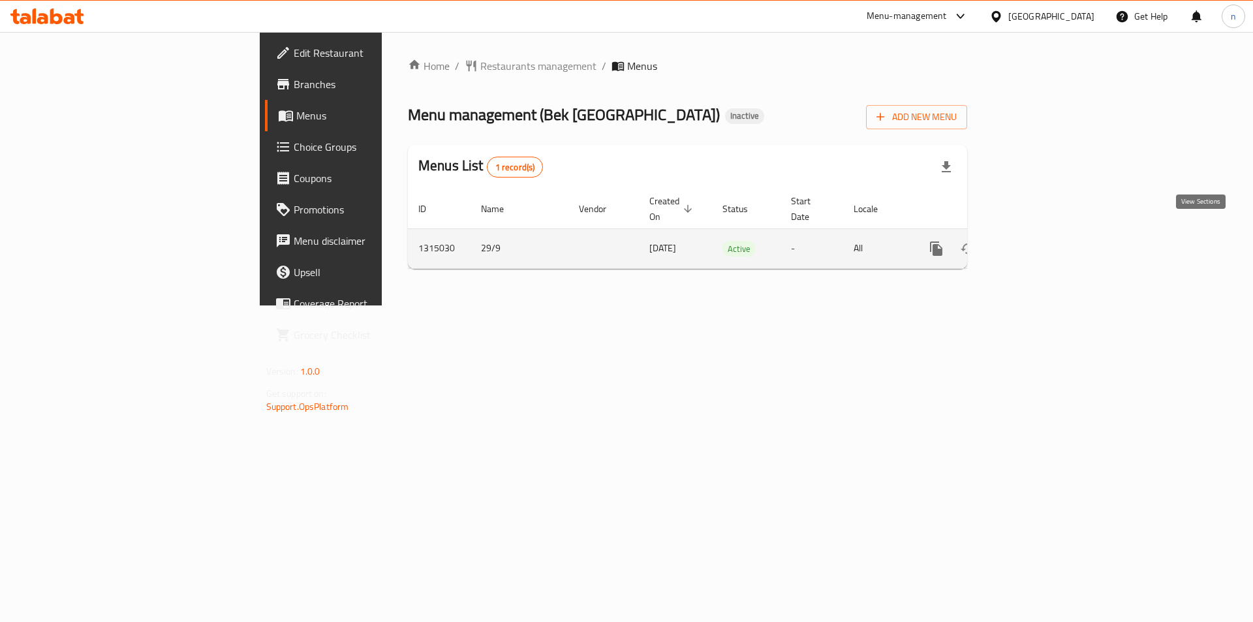
click at [1046, 233] on link "enhanced table" at bounding box center [1030, 248] width 31 height 31
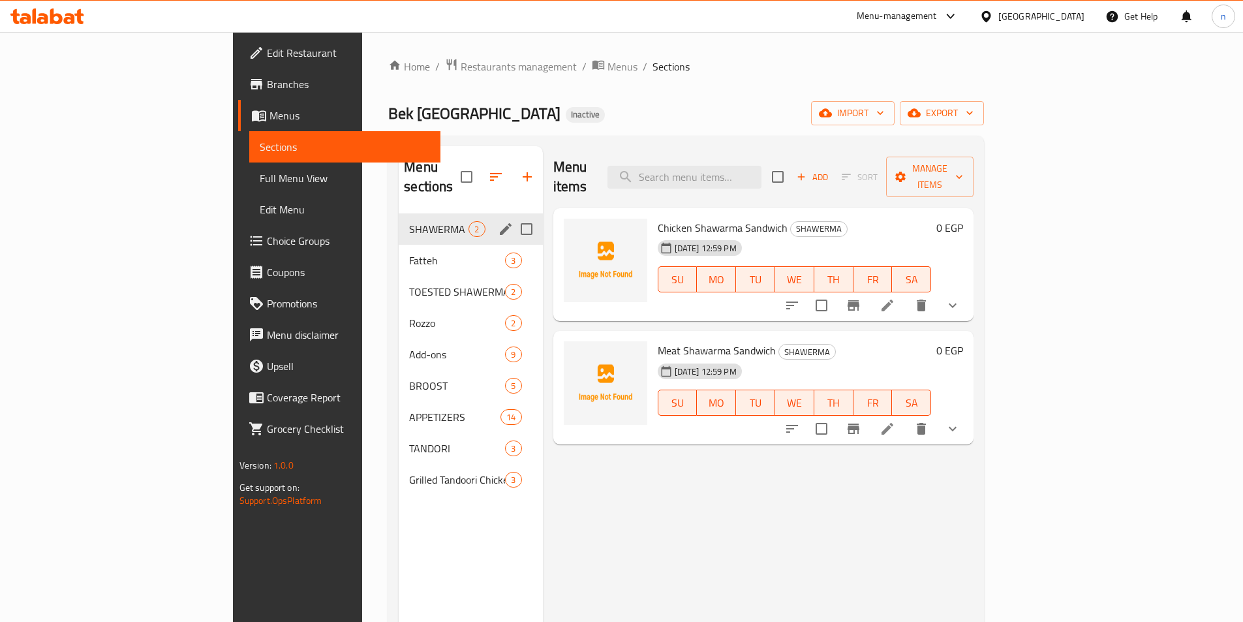
click at [500, 223] on icon "edit" at bounding box center [506, 229] width 12 height 12
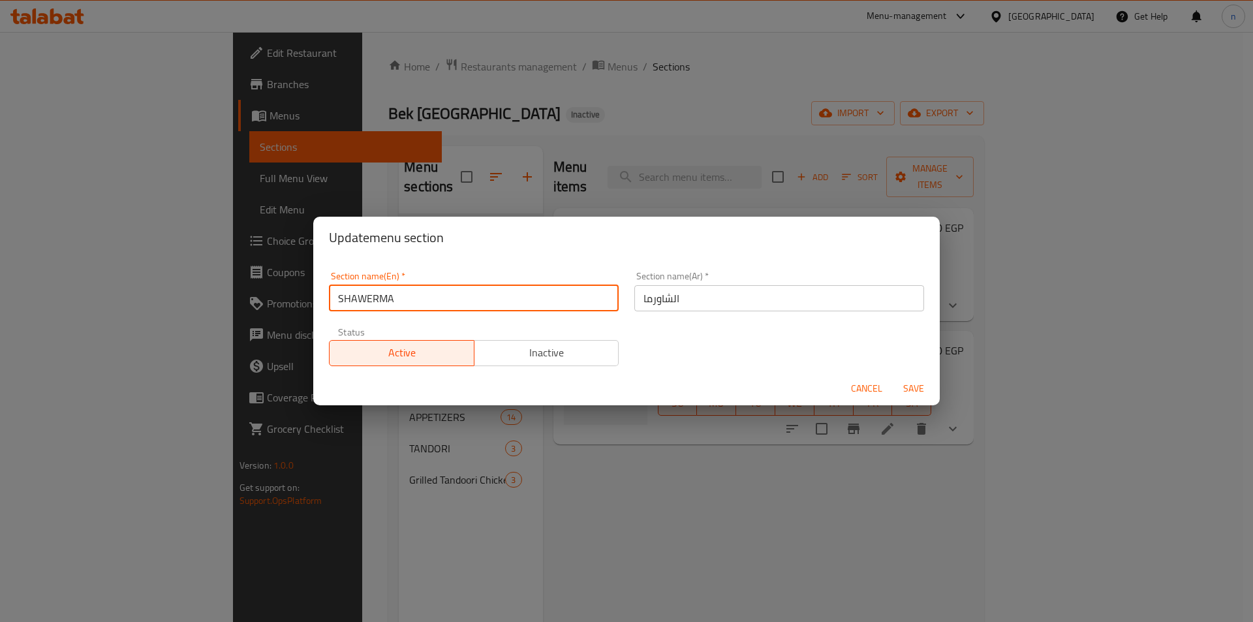
click at [364, 296] on input "SHAWERMA" at bounding box center [474, 298] width 290 height 26
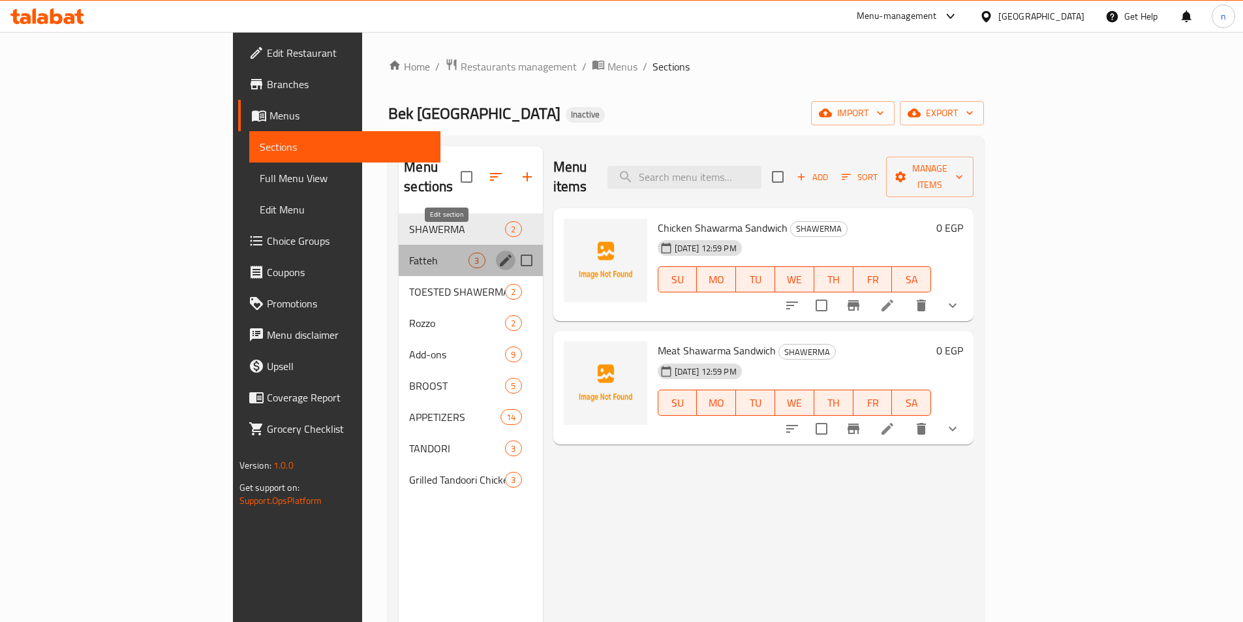
click at [498, 253] on icon "edit" at bounding box center [506, 261] width 16 height 16
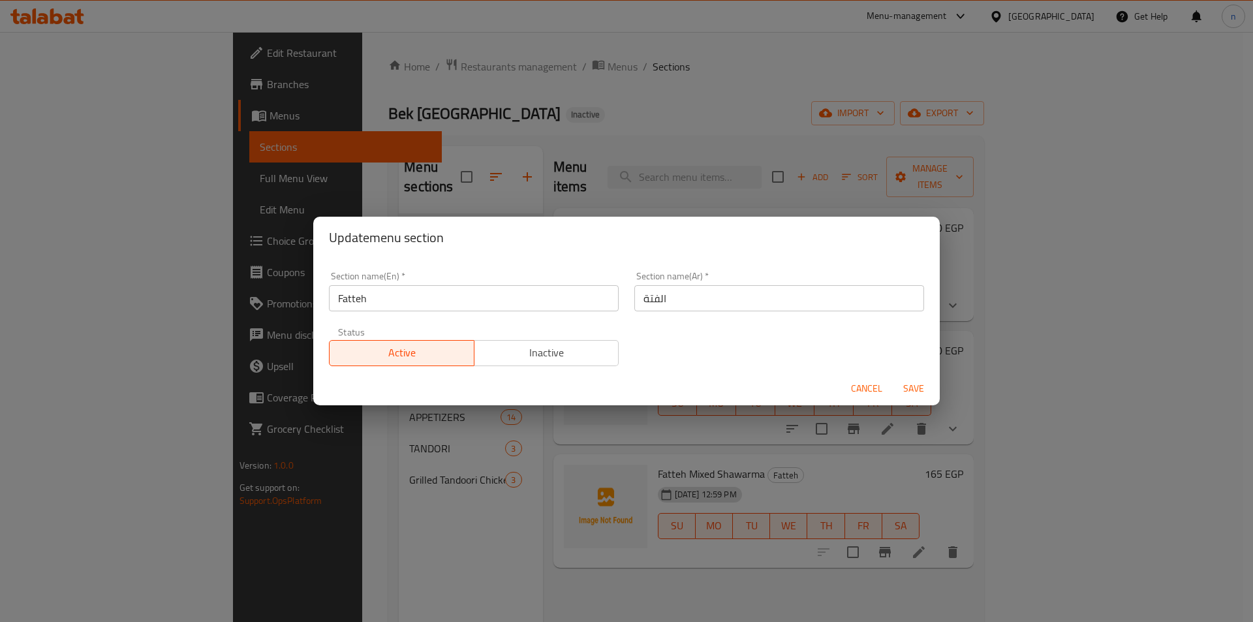
click at [353, 292] on input "Fatteh" at bounding box center [474, 298] width 290 height 26
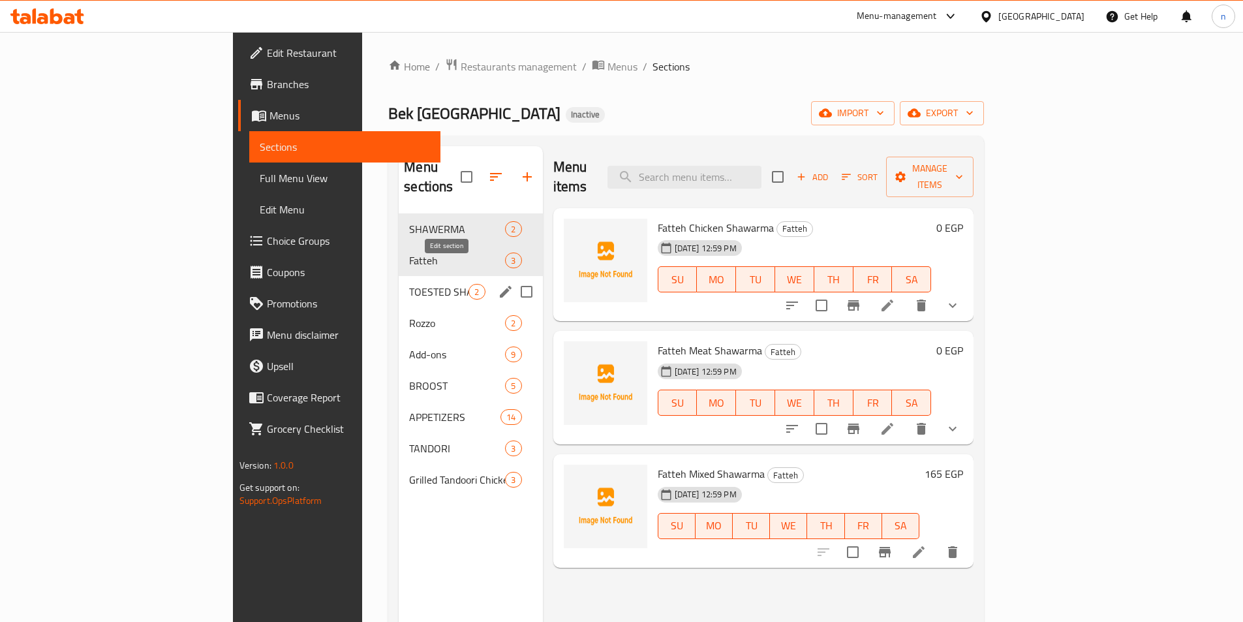
click at [498, 284] on icon "edit" at bounding box center [506, 292] width 16 height 16
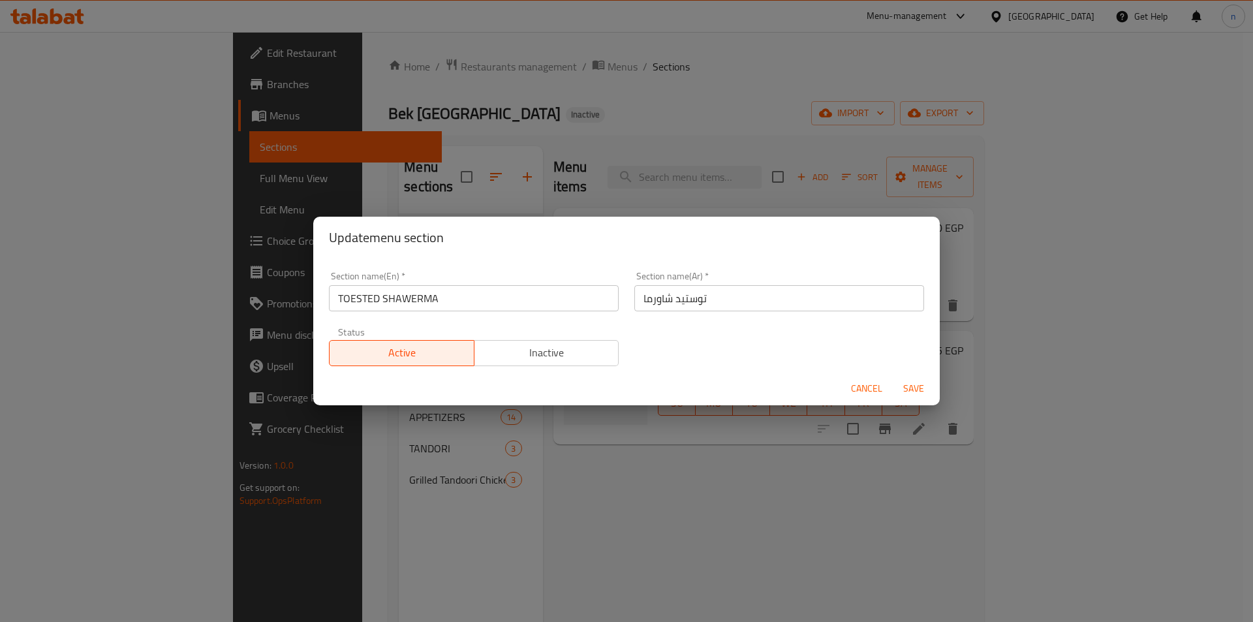
click at [388, 282] on div "Section name(En)   * TOESTED SHAWERMA Section name(En) *" at bounding box center [474, 291] width 290 height 40
click at [383, 298] on input "TOESTED SHAWERMA" at bounding box center [474, 298] width 290 height 26
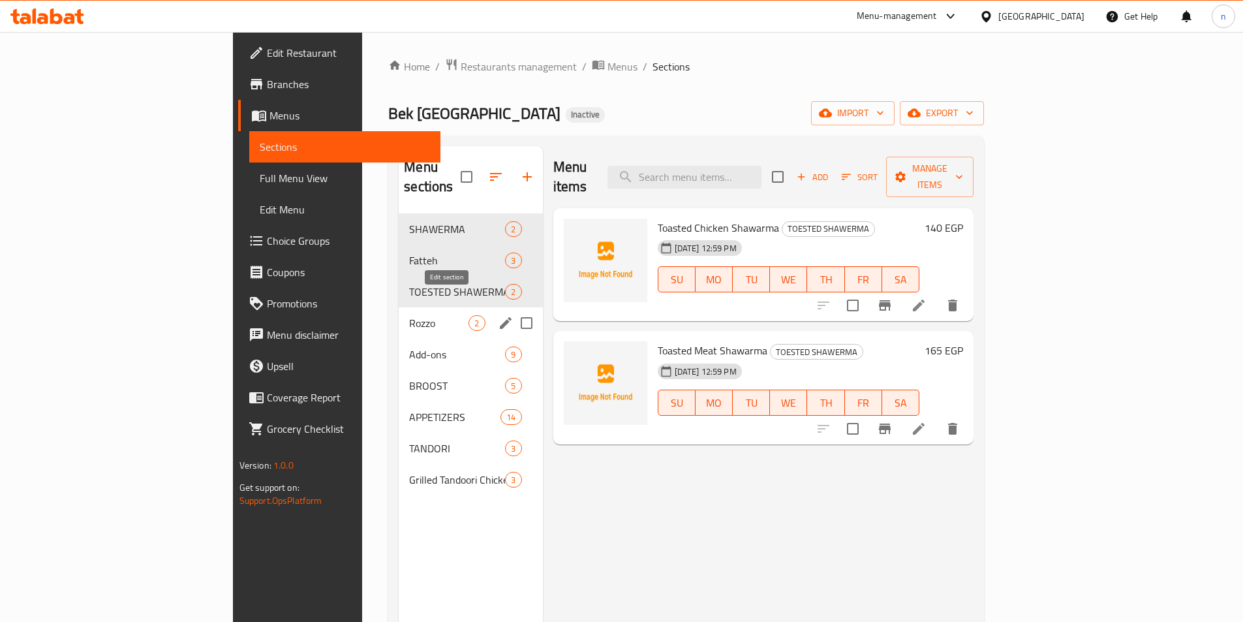
click at [498, 315] on icon "edit" at bounding box center [506, 323] width 16 height 16
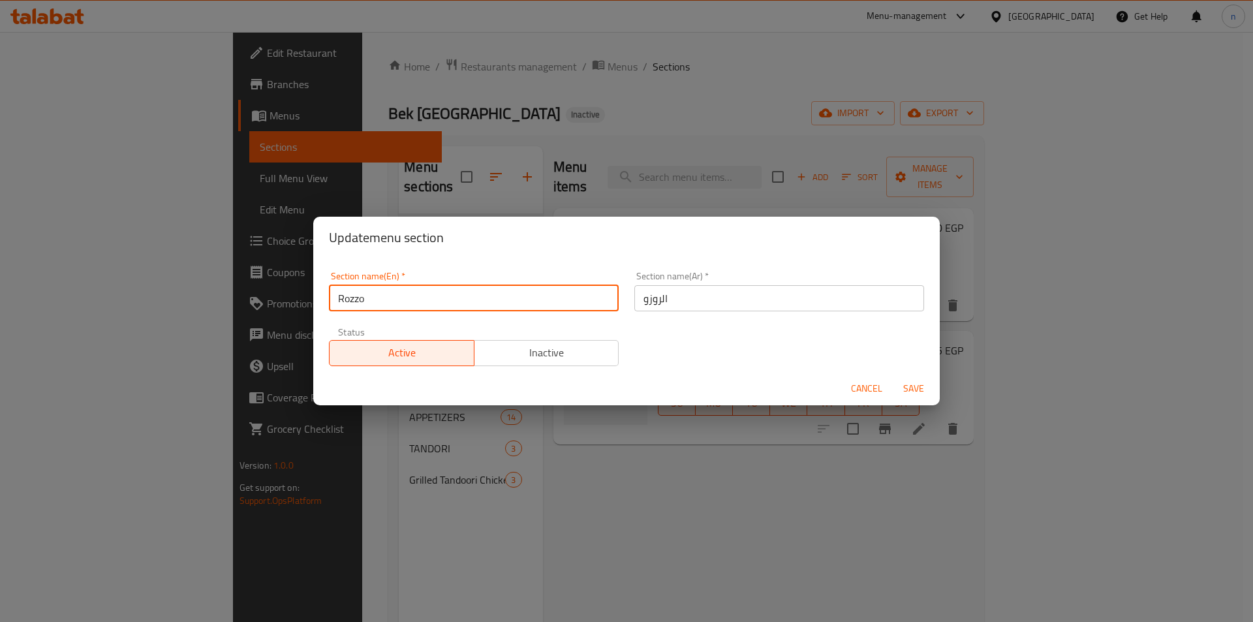
click at [349, 306] on input "Rozzo" at bounding box center [474, 298] width 290 height 26
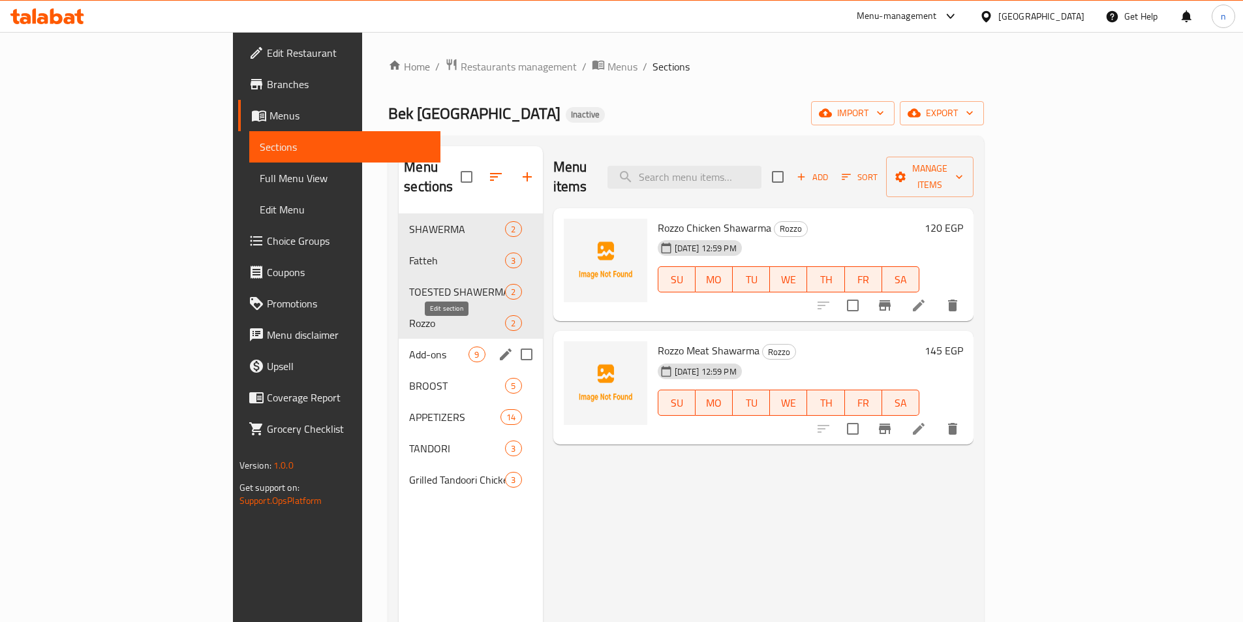
click at [498, 347] on icon "edit" at bounding box center [506, 355] width 16 height 16
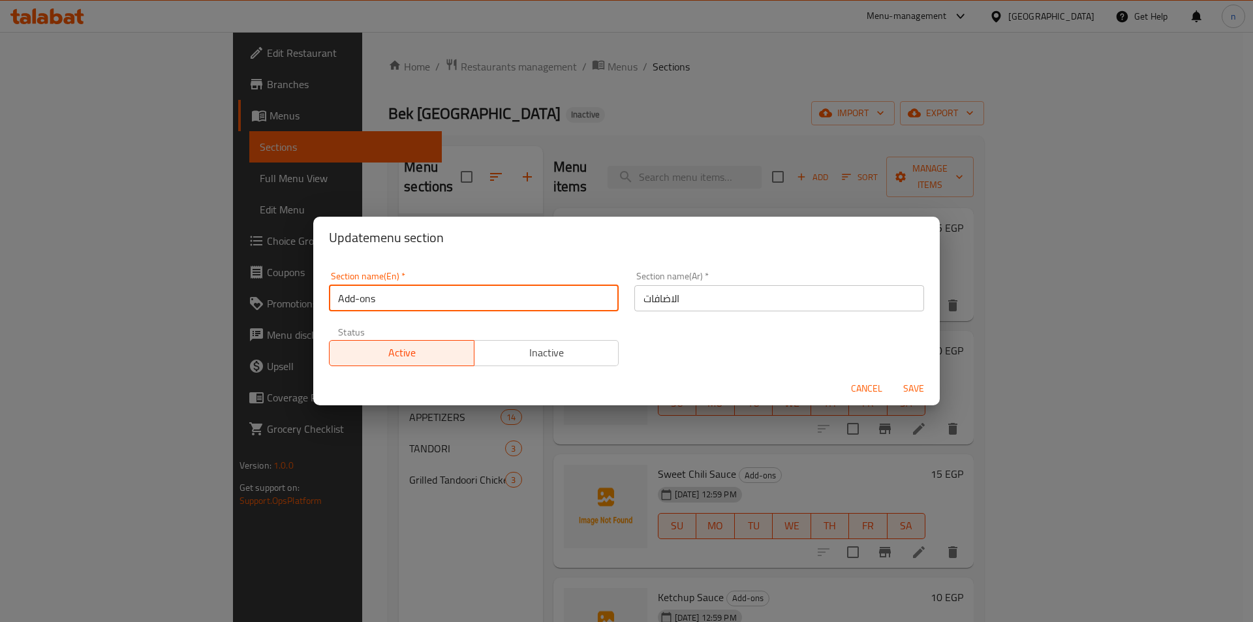
click at [360, 307] on input "Add-ons" at bounding box center [474, 298] width 290 height 26
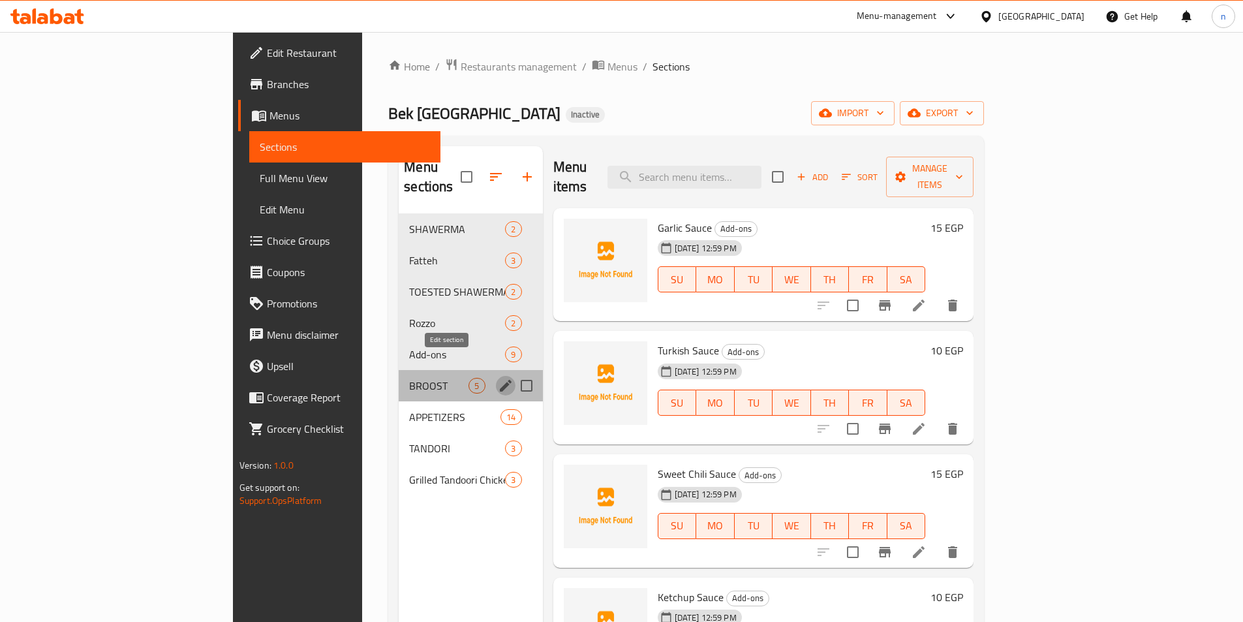
click at [498, 378] on icon "edit" at bounding box center [506, 386] width 16 height 16
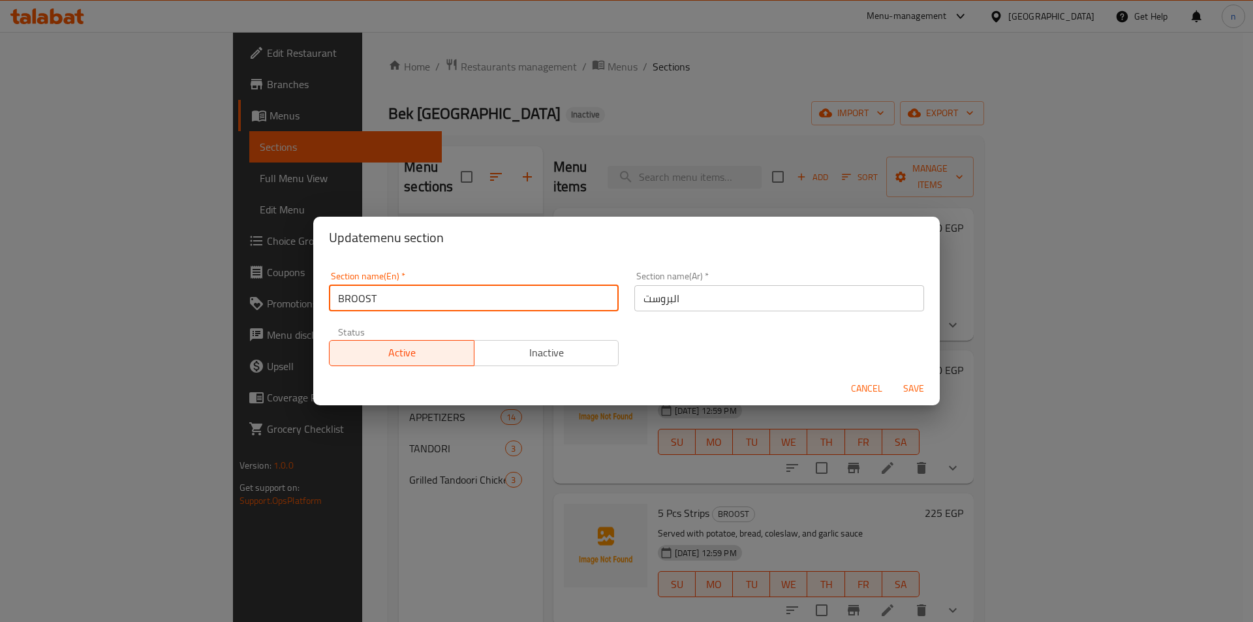
click at [352, 301] on input "BROOST" at bounding box center [474, 298] width 290 height 26
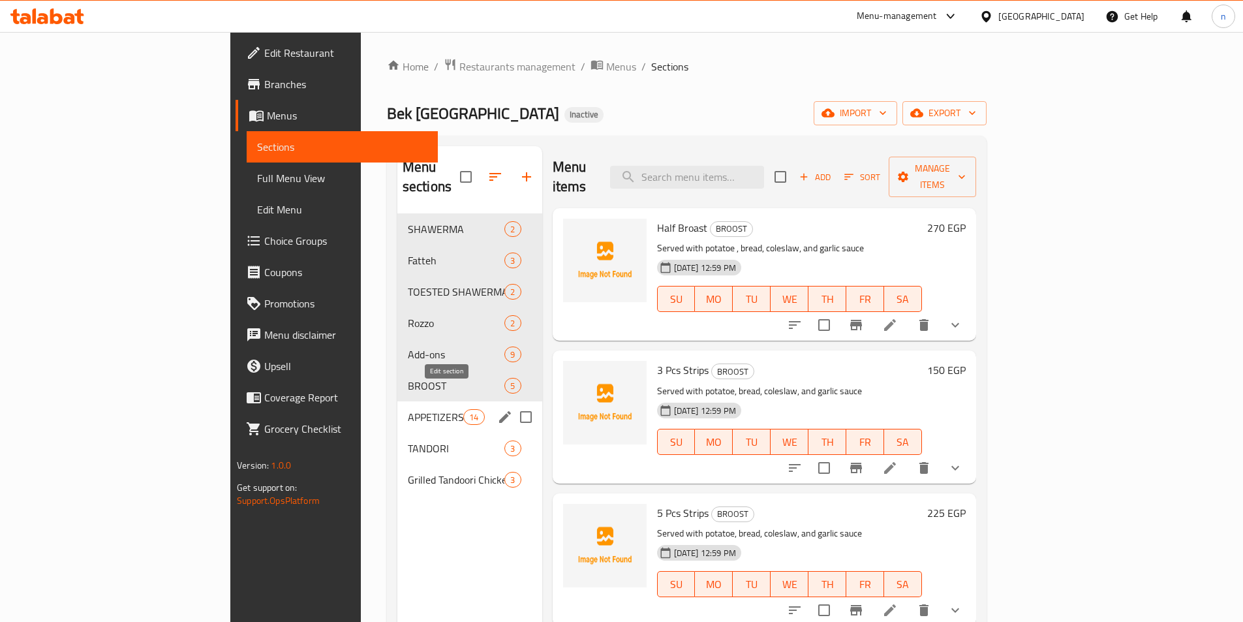
click at [497, 409] on icon "edit" at bounding box center [505, 417] width 16 height 16
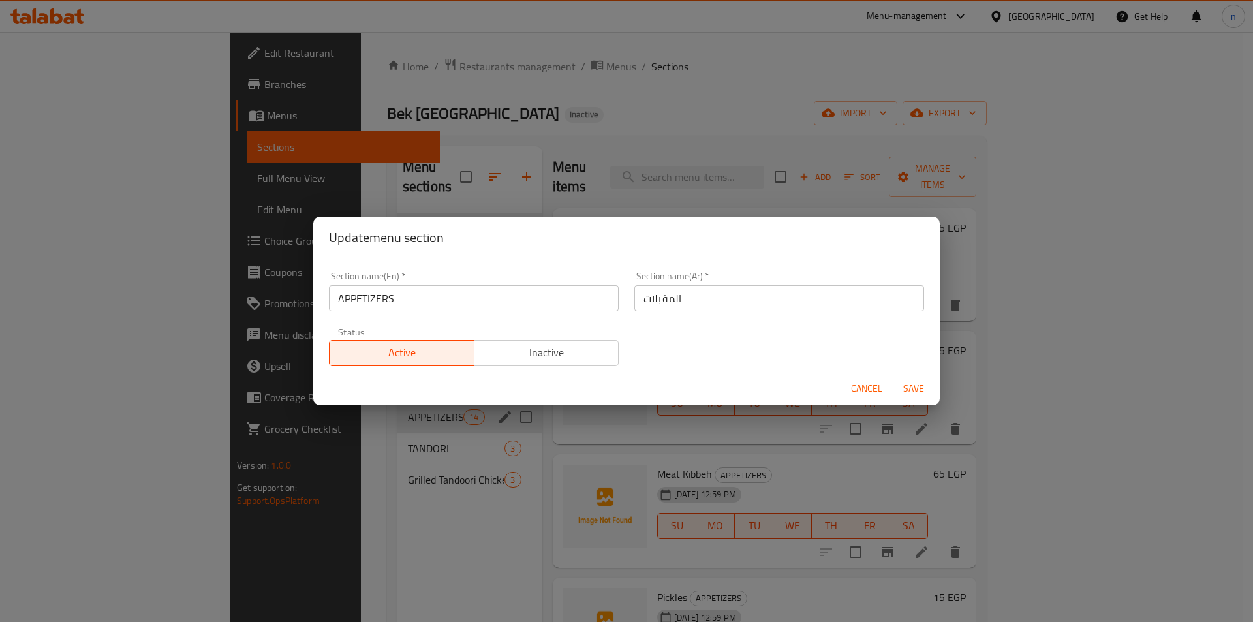
click at [373, 301] on input "APPETIZERS" at bounding box center [474, 298] width 290 height 26
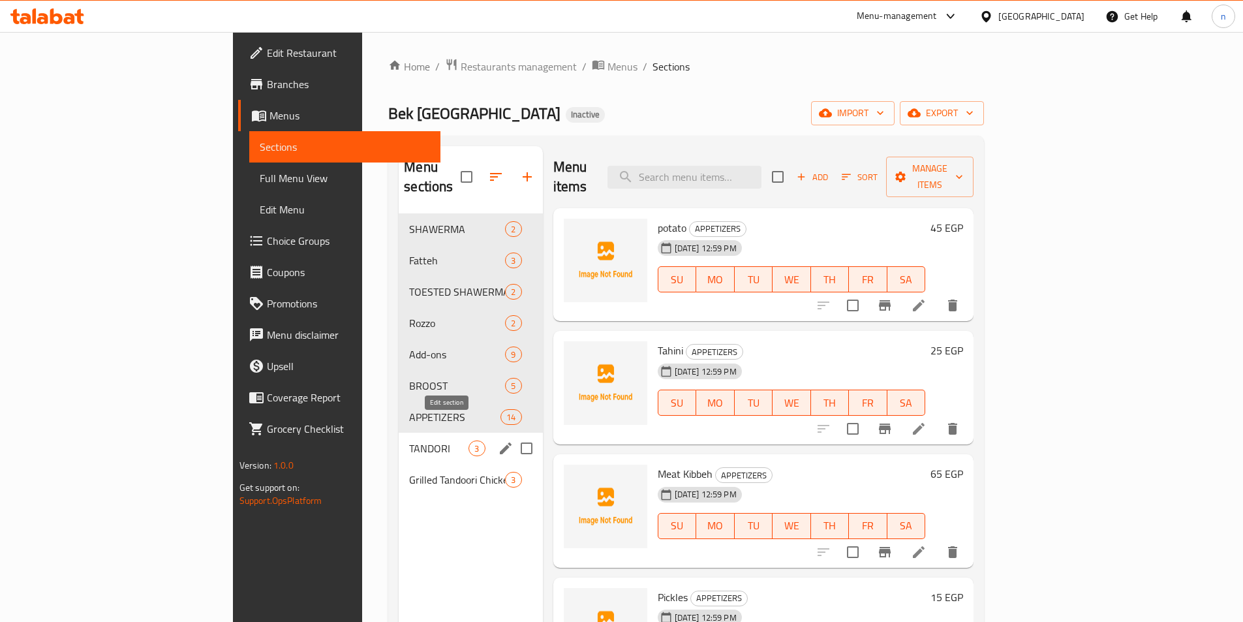
click at [500, 442] on icon "edit" at bounding box center [506, 448] width 12 height 12
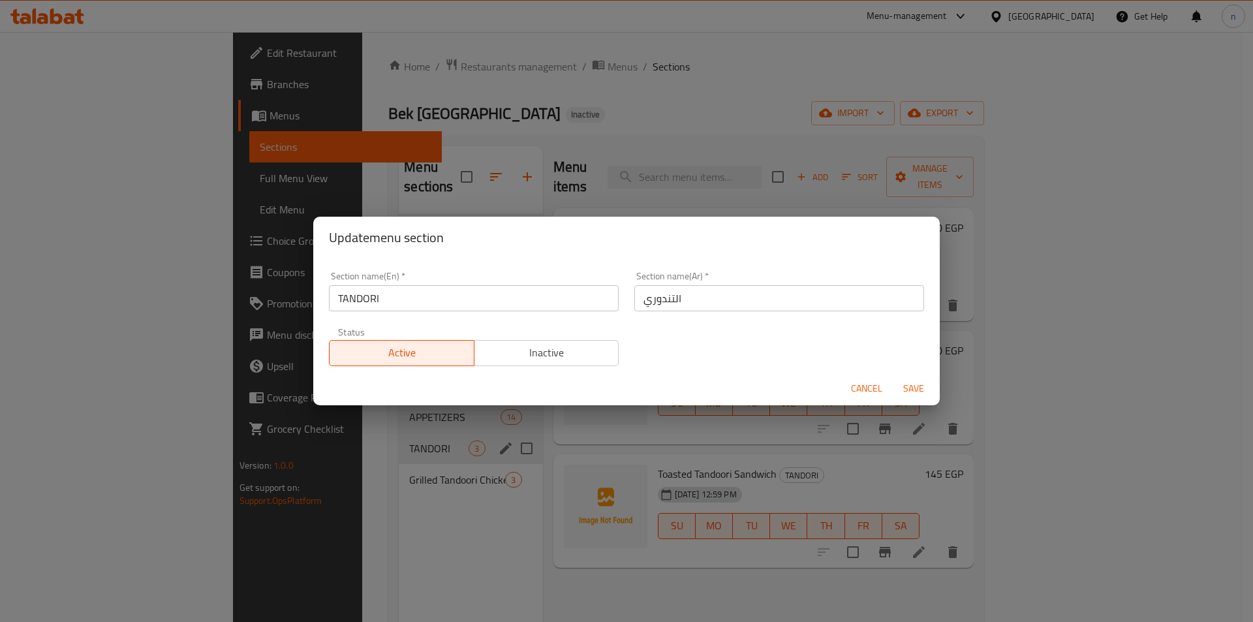
click at [378, 294] on input "TANDORI" at bounding box center [474, 298] width 290 height 26
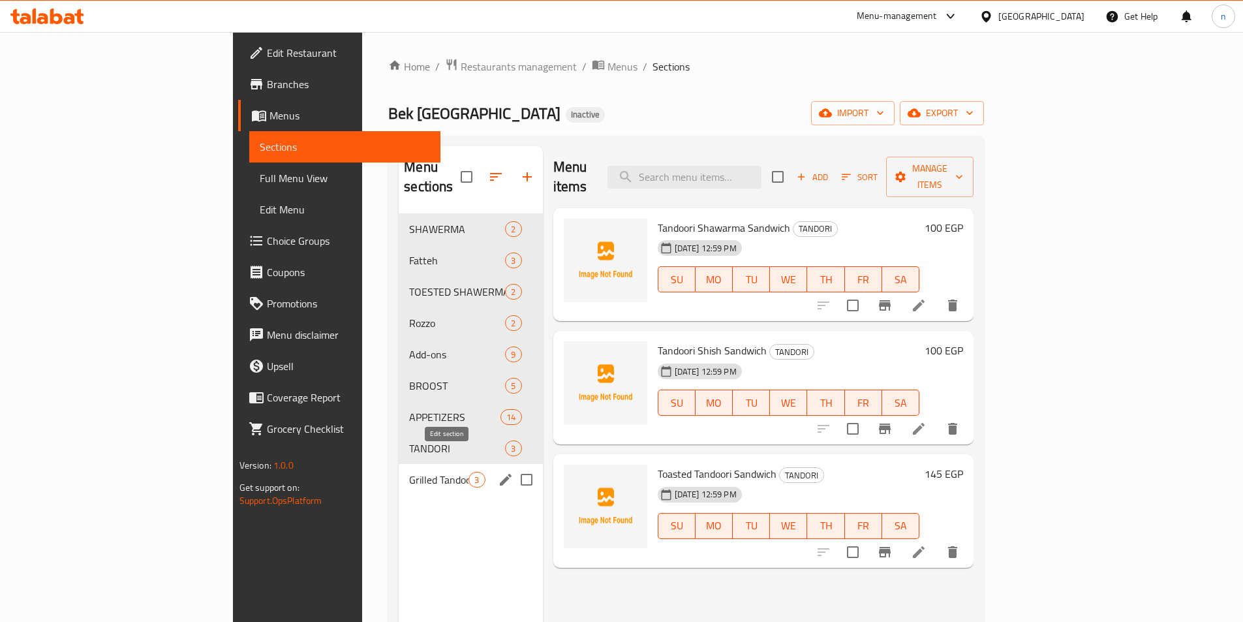
click at [498, 472] on icon "edit" at bounding box center [506, 480] width 16 height 16
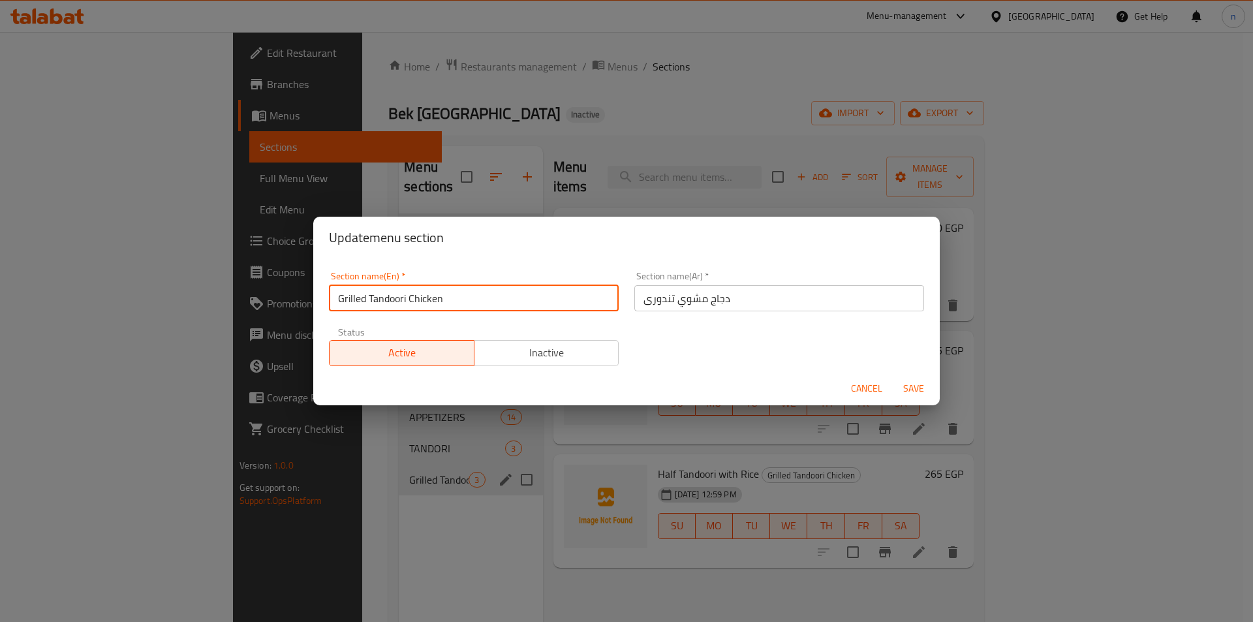
click at [405, 292] on input "Grilled Tandoori Chicken" at bounding box center [474, 298] width 290 height 26
